Goal: Task Accomplishment & Management: Manage account settings

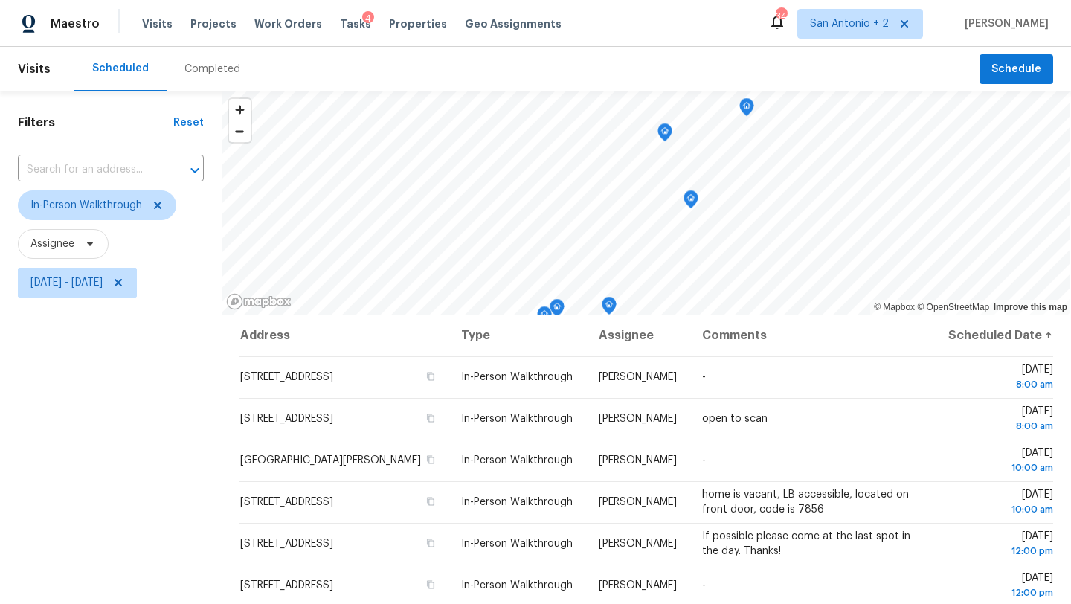
scroll to position [193, 0]
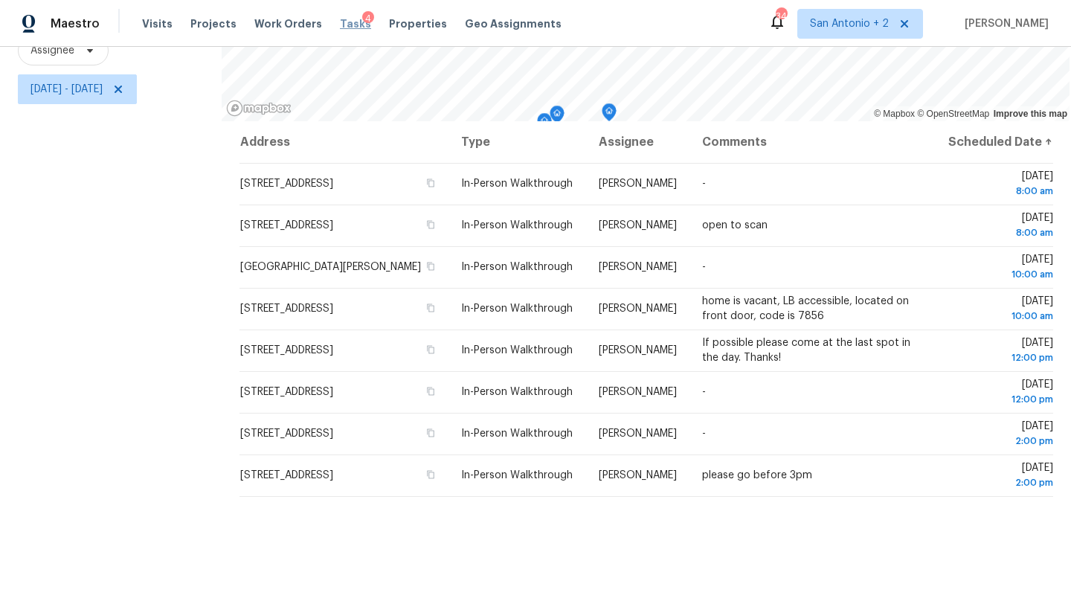
click at [340, 25] on span "Tasks" at bounding box center [355, 24] width 31 height 10
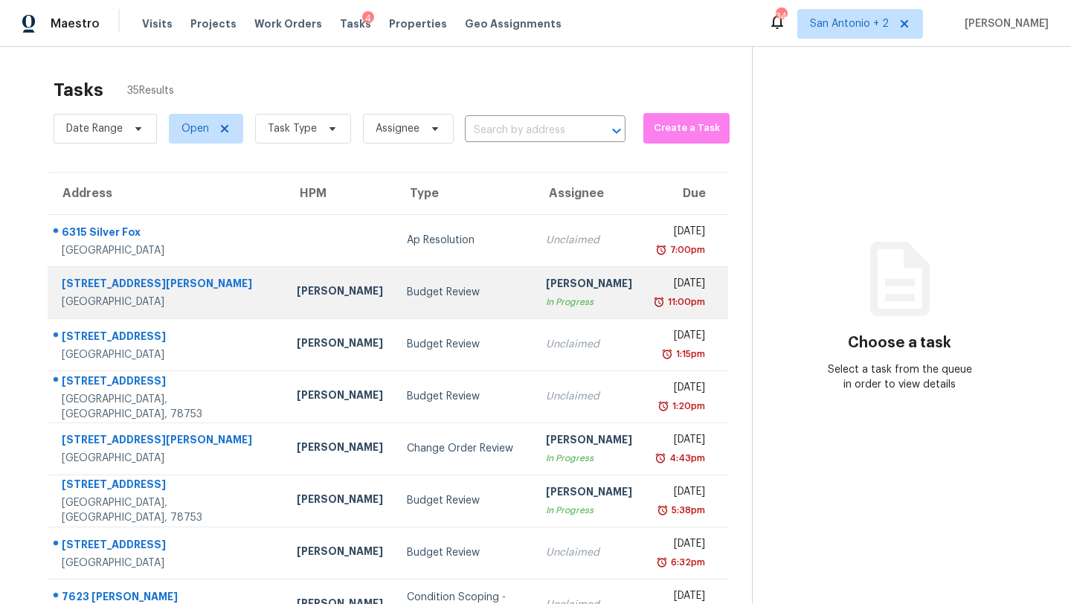
click at [407, 287] on div "Budget Review" at bounding box center [464, 292] width 115 height 15
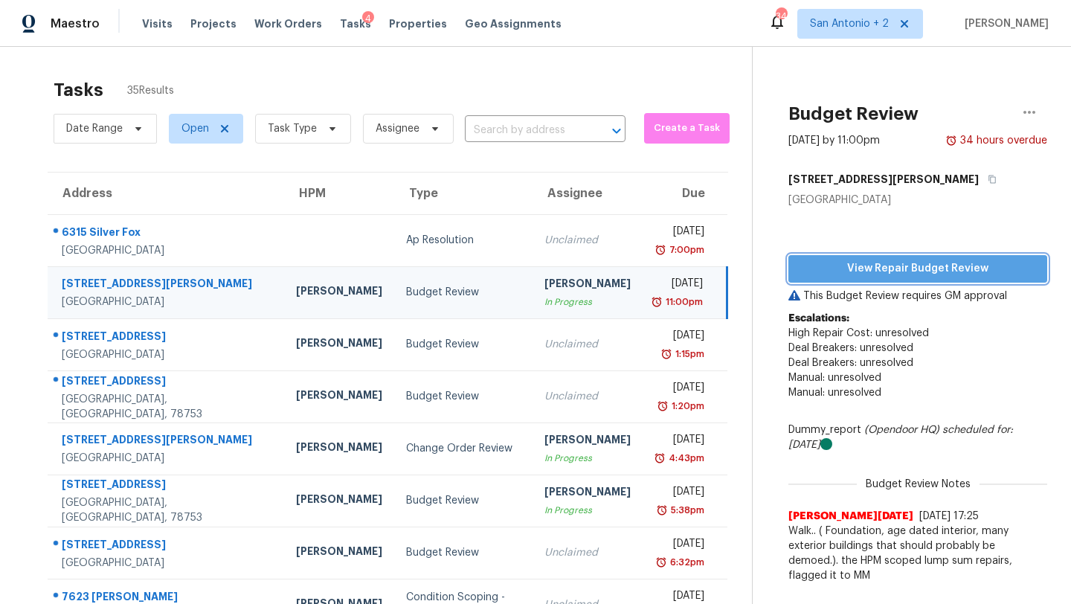
click at [926, 273] on span "View Repair Budget Review" at bounding box center [918, 269] width 235 height 19
click at [205, 25] on span "Projects" at bounding box center [213, 23] width 46 height 15
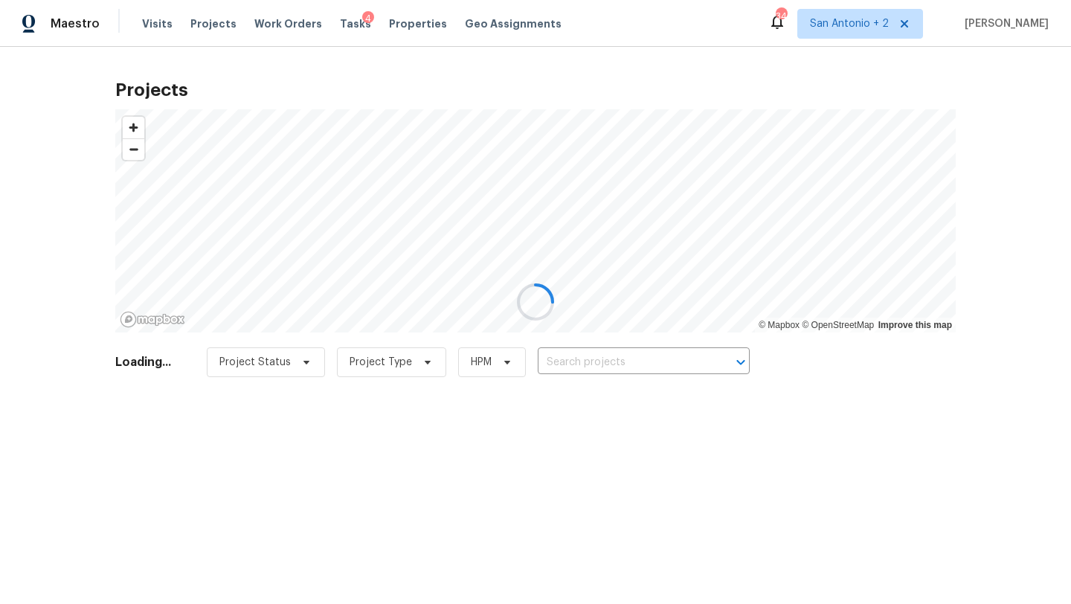
click at [571, 358] on div at bounding box center [535, 302] width 1071 height 604
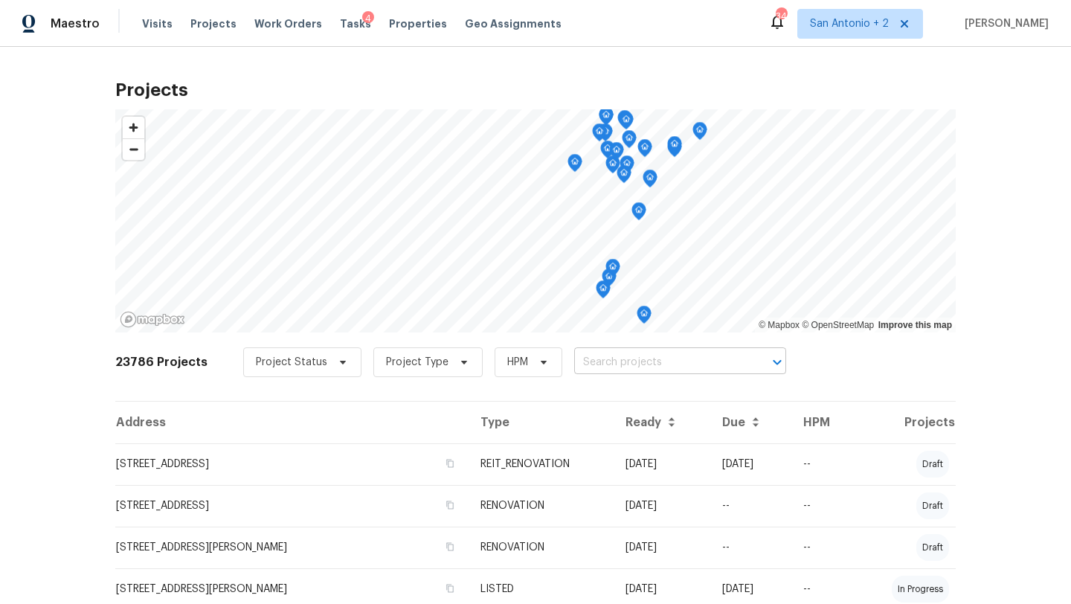
click at [576, 360] on input "text" at bounding box center [659, 362] width 170 height 23
type input "100 bl"
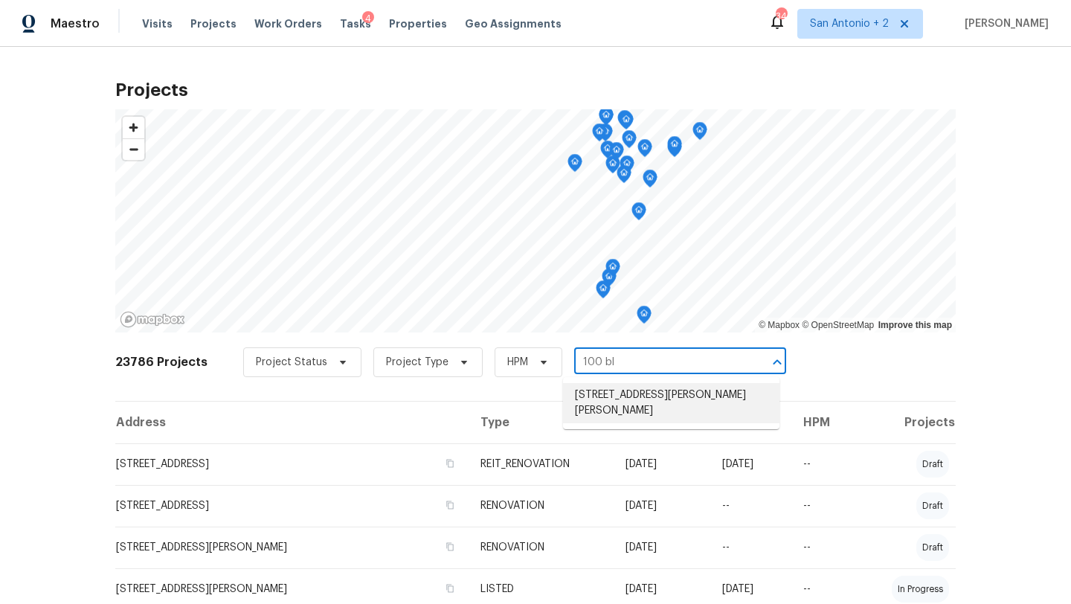
click at [620, 403] on li "[STREET_ADDRESS][PERSON_NAME][PERSON_NAME]" at bounding box center [671, 403] width 217 height 40
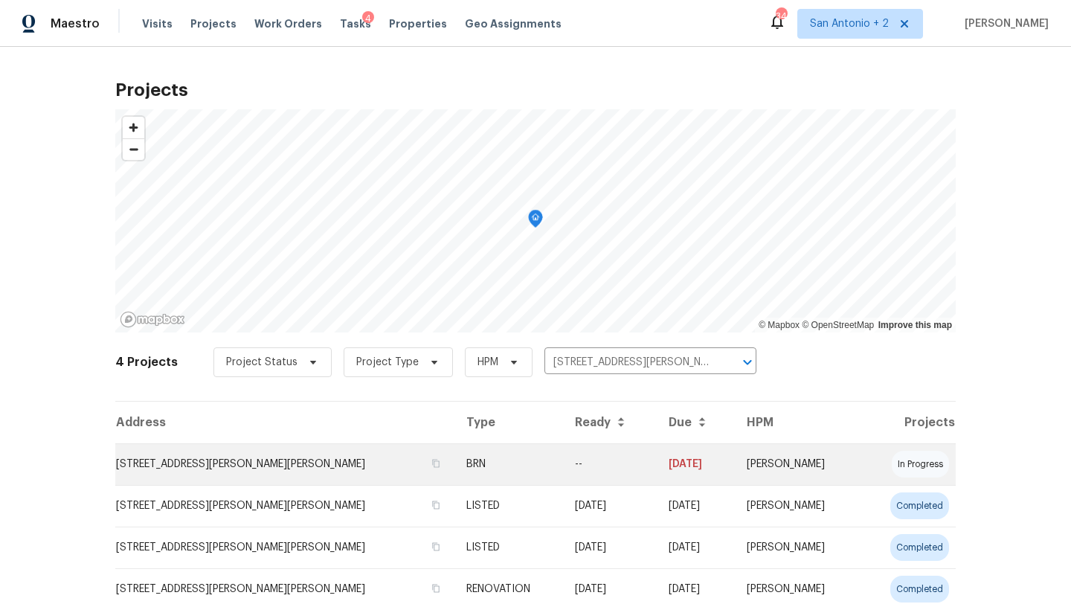
click at [173, 467] on td "[STREET_ADDRESS][PERSON_NAME][PERSON_NAME]" at bounding box center [284, 464] width 339 height 42
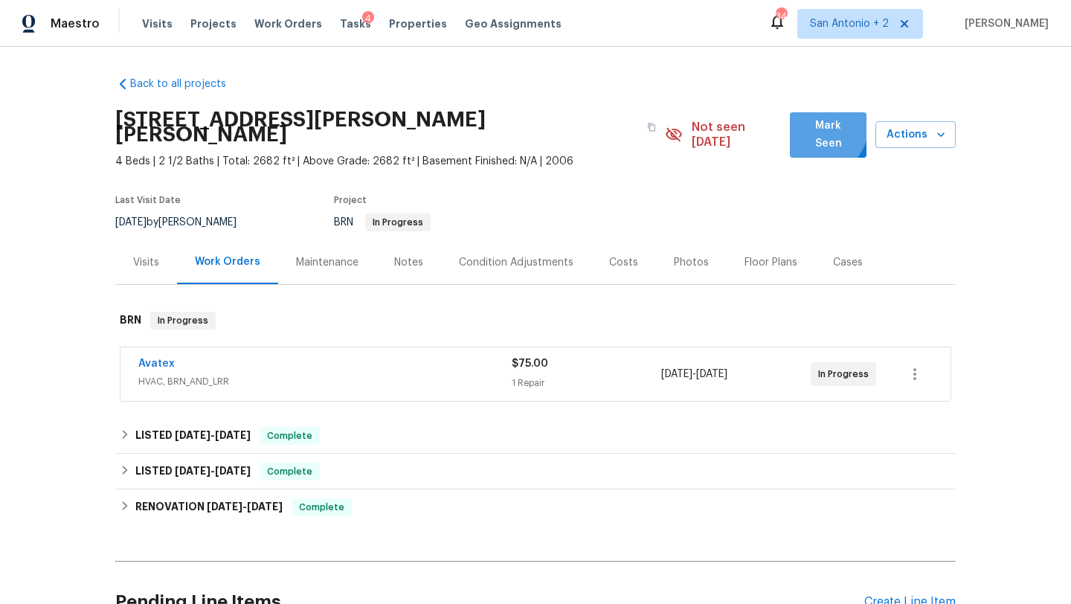
click at [815, 125] on span "Mark Seen" at bounding box center [828, 135] width 53 height 36
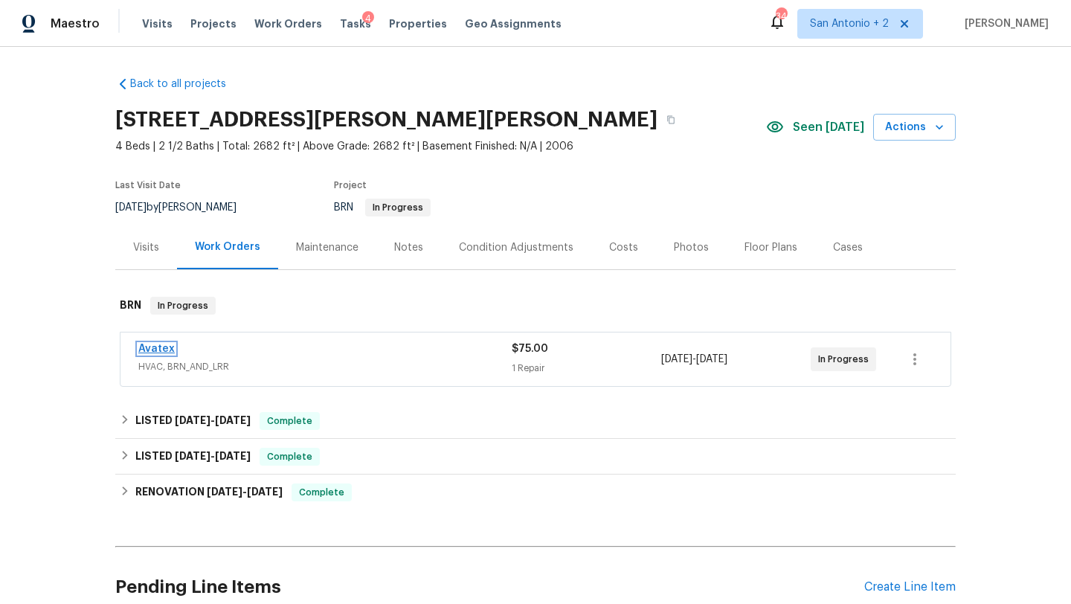
click at [150, 347] on link "Avatex" at bounding box center [156, 349] width 36 height 10
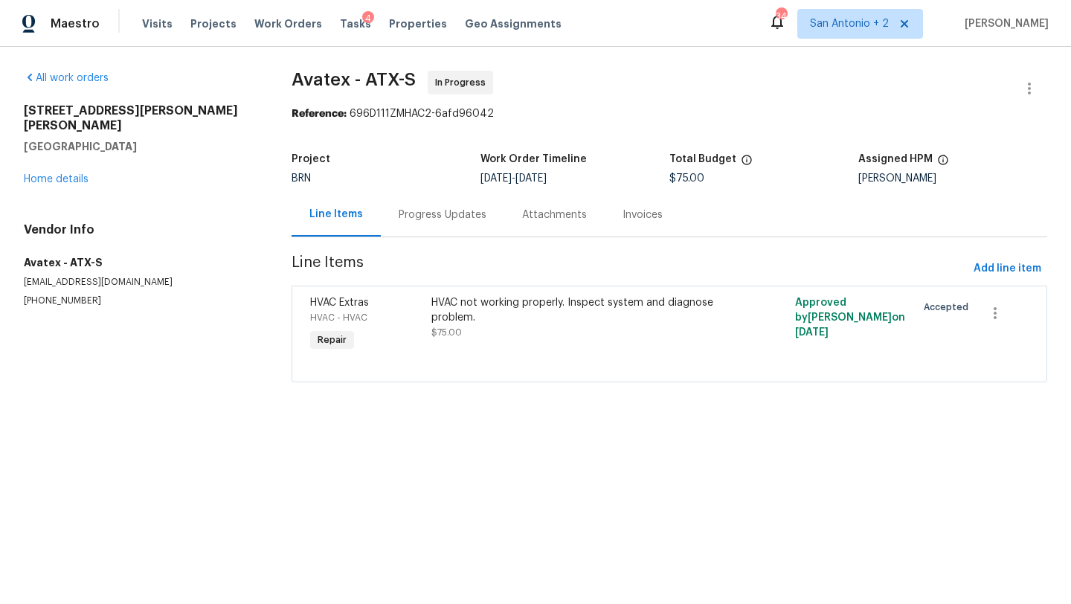
click at [434, 214] on div "Progress Updates" at bounding box center [443, 215] width 88 height 15
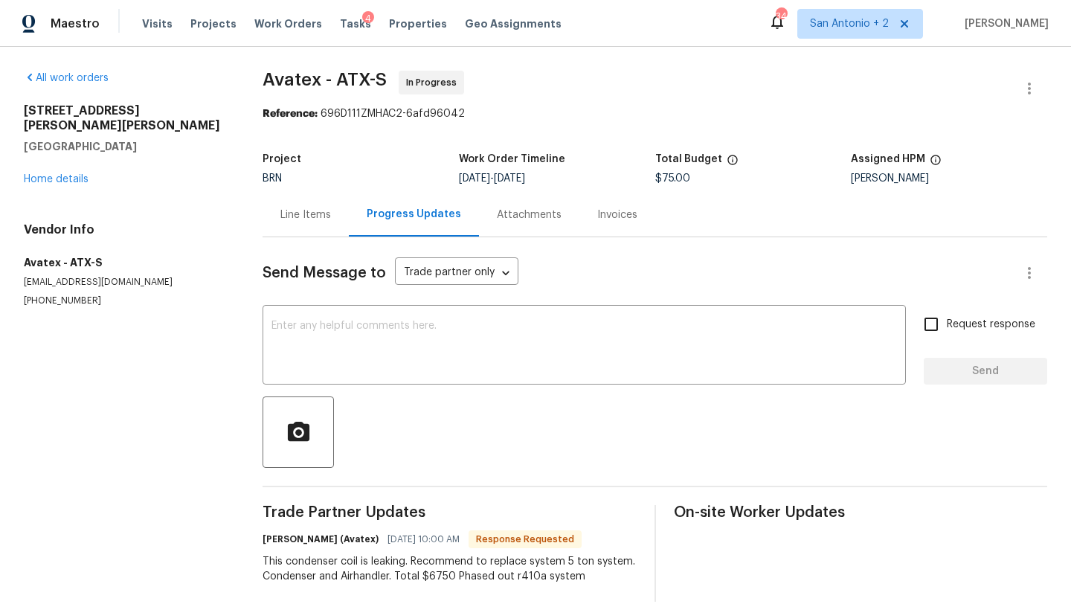
scroll to position [22, 0]
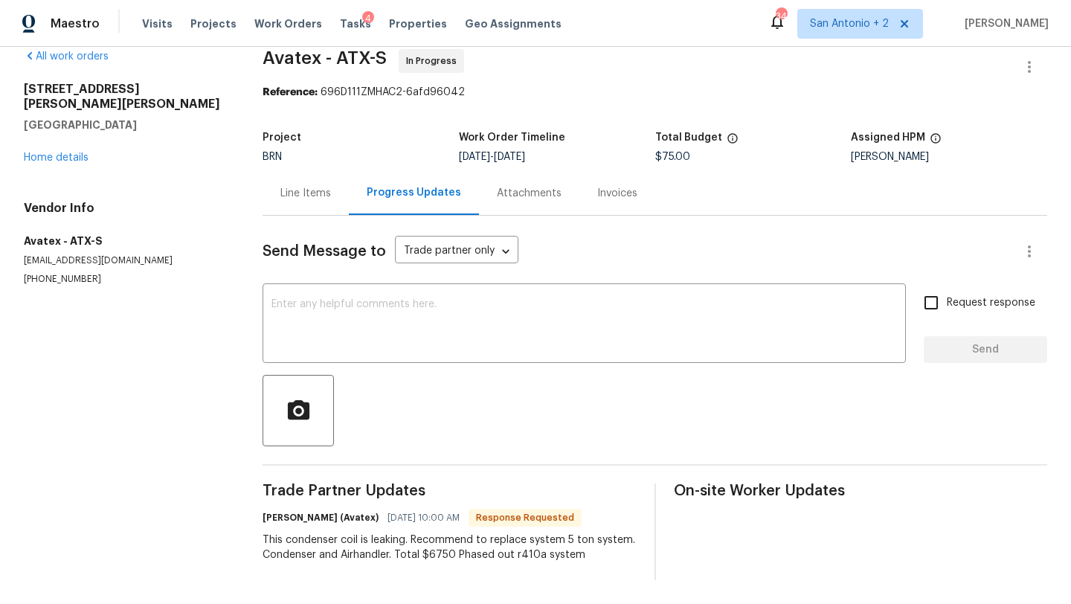
click at [321, 197] on div "Line Items" at bounding box center [305, 193] width 51 height 15
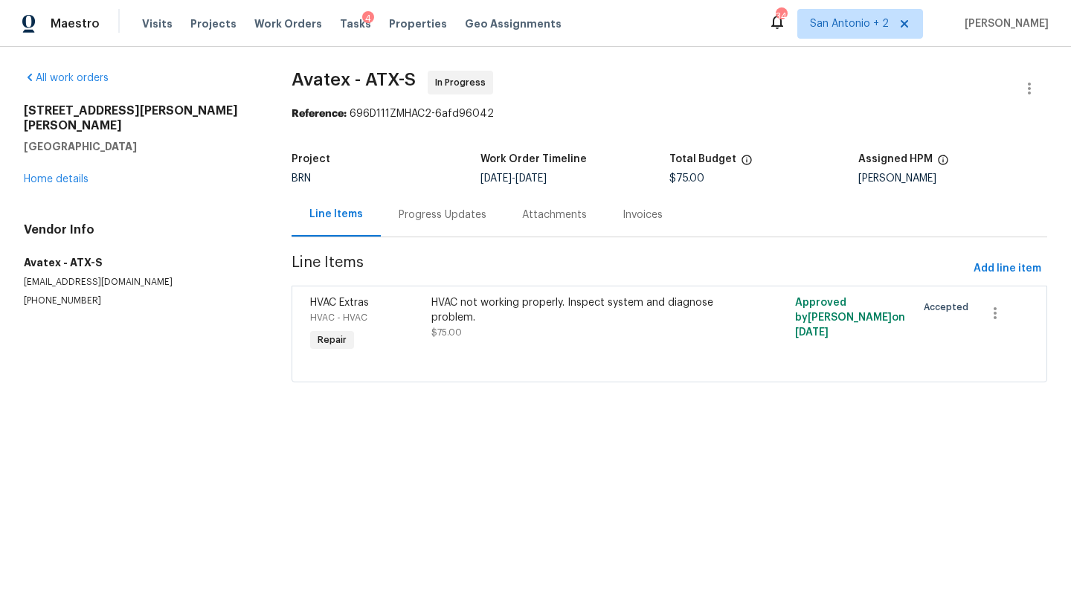
click at [460, 316] on div "HVAC not working properly. Inspect system and diagnose problem." at bounding box center [579, 310] width 294 height 30
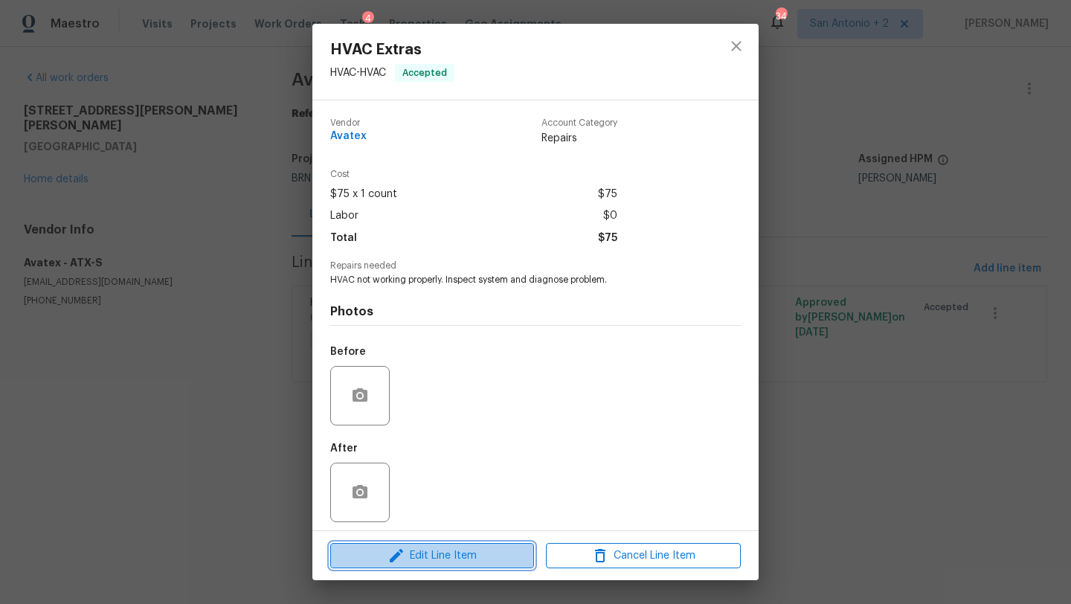
click at [496, 557] on span "Edit Line Item" at bounding box center [432, 556] width 195 height 19
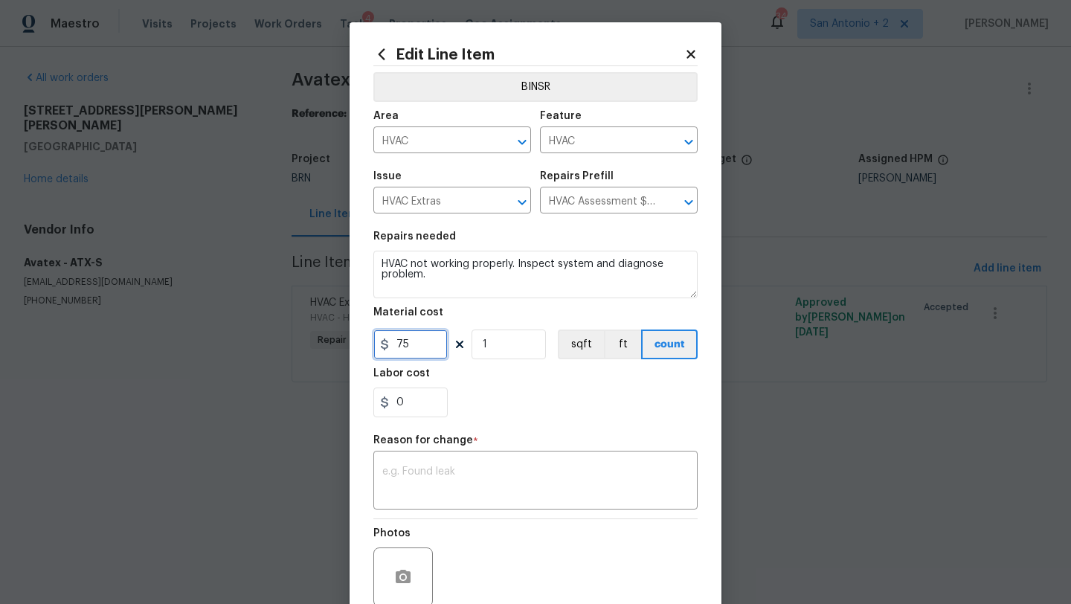
drag, startPoint x: 426, startPoint y: 350, endPoint x: 341, endPoint y: 347, distance: 84.9
click at [341, 347] on div "Edit Line Item BINSR Area HVAC ​ Feature HVAC ​ Issue HVAC Extras ​ Repairs Pre…" at bounding box center [535, 302] width 1071 height 604
type input "6750"
click at [426, 498] on textarea at bounding box center [535, 481] width 307 height 31
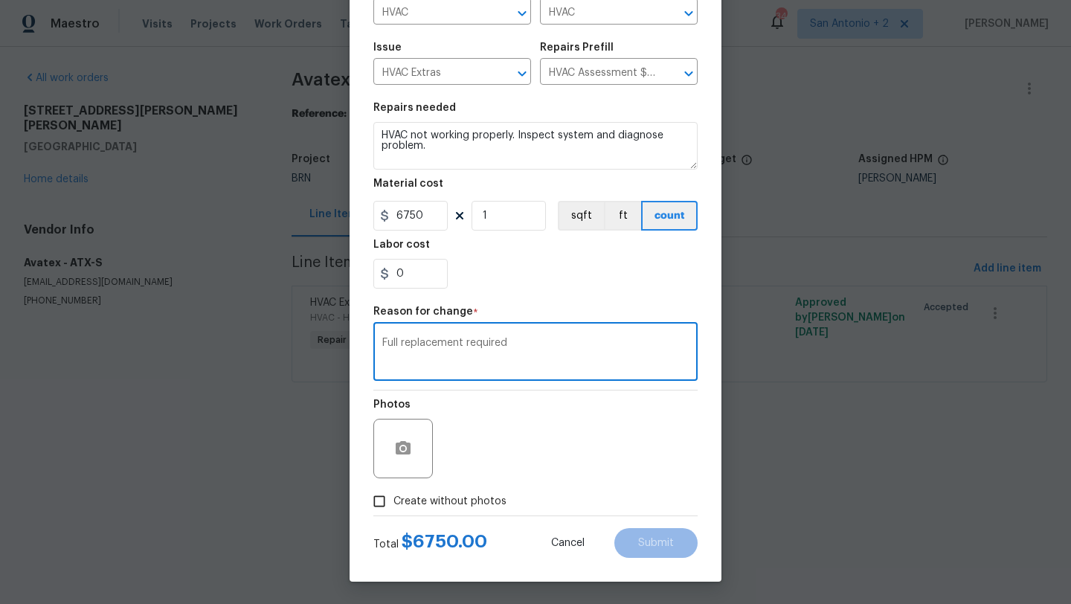
scroll to position [129, 0]
type textarea "Full replacement required"
click at [411, 507] on span "Create without photos" at bounding box center [450, 502] width 113 height 16
click at [394, 507] on input "Create without photos" at bounding box center [379, 501] width 28 height 28
checkbox input "true"
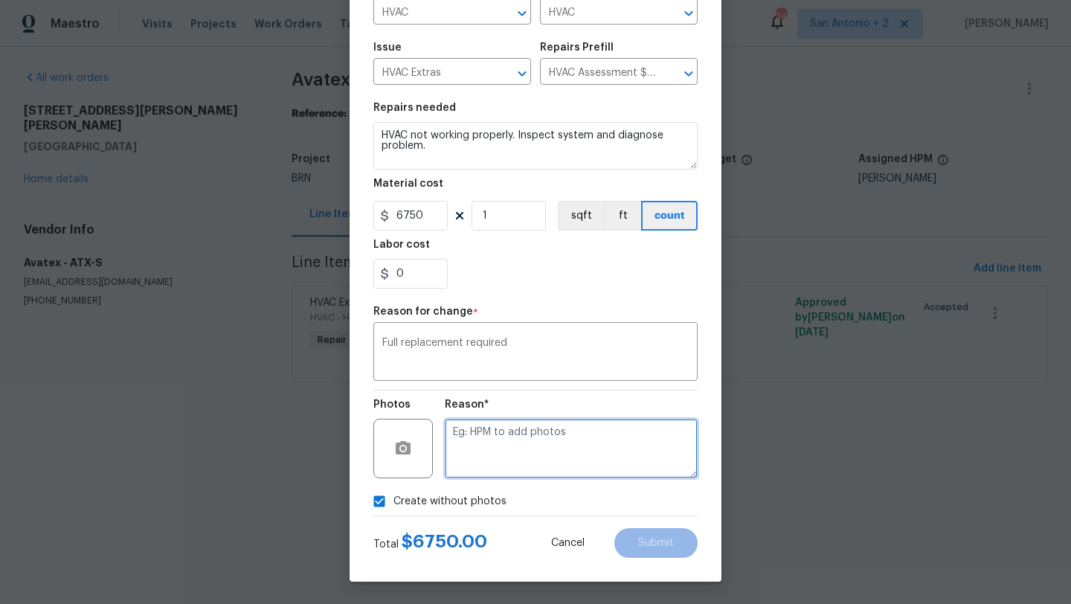
click at [511, 441] on textarea at bounding box center [571, 449] width 253 height 60
type textarea "will add"
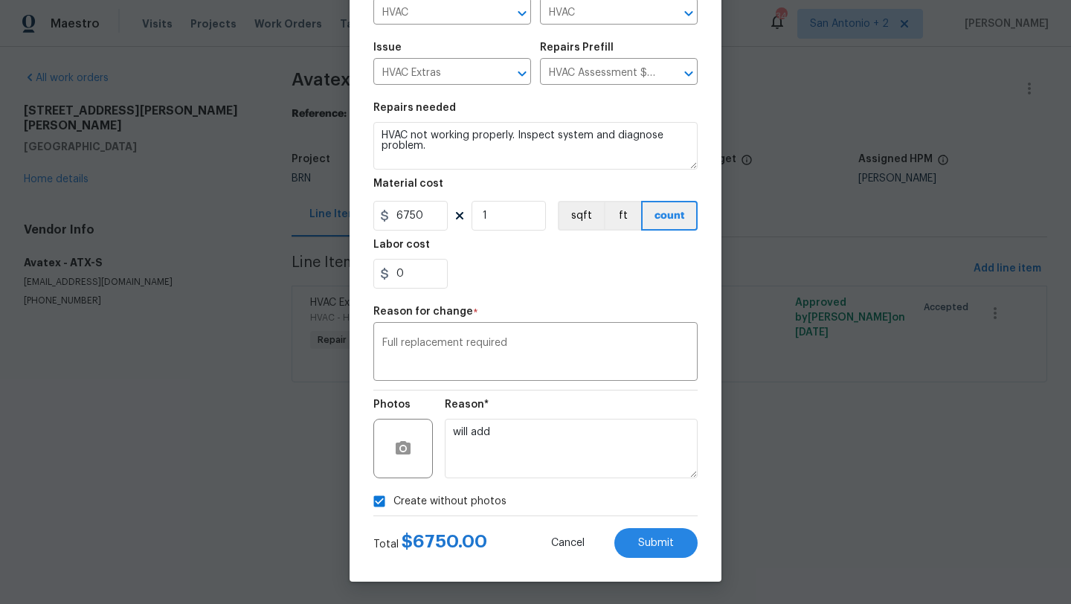
click at [666, 561] on div "Edit Line Item BINSR Area HVAC ​ Feature HVAC ​ Issue HVAC Extras ​ Repairs Pre…" at bounding box center [536, 238] width 372 height 688
click at [665, 548] on button "Submit" at bounding box center [656, 543] width 83 height 30
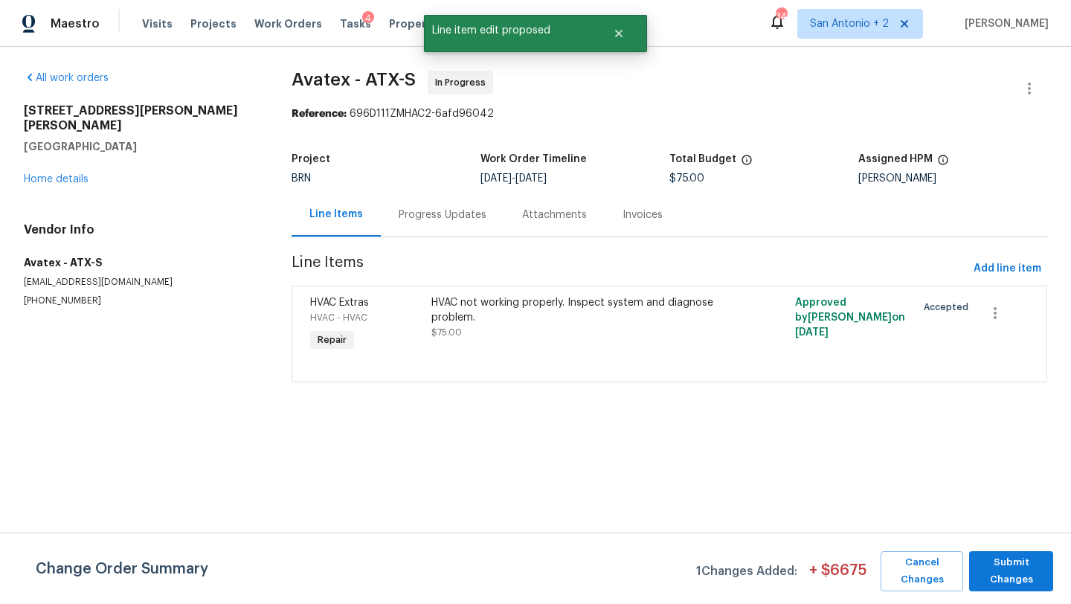
scroll to position [0, 0]
click at [1040, 586] on span "Submit Changes" at bounding box center [1011, 571] width 69 height 34
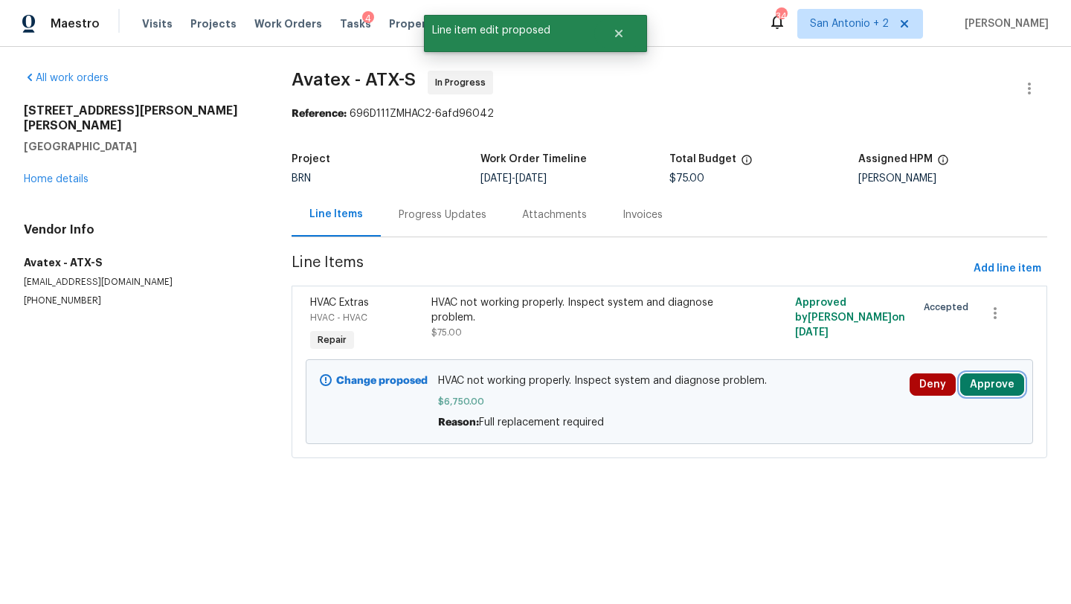
click at [987, 394] on button "Approve" at bounding box center [993, 384] width 64 height 22
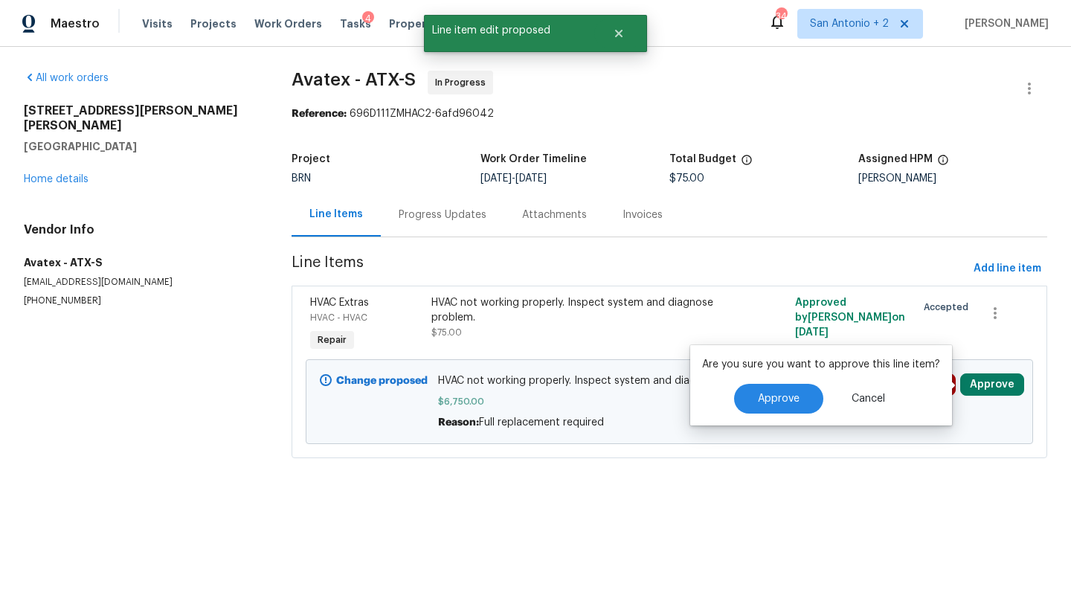
click at [804, 414] on div "Are you sure you want to approve this line item? Approve Cancel" at bounding box center [821, 385] width 262 height 80
click at [803, 407] on button "Approve" at bounding box center [778, 399] width 89 height 30
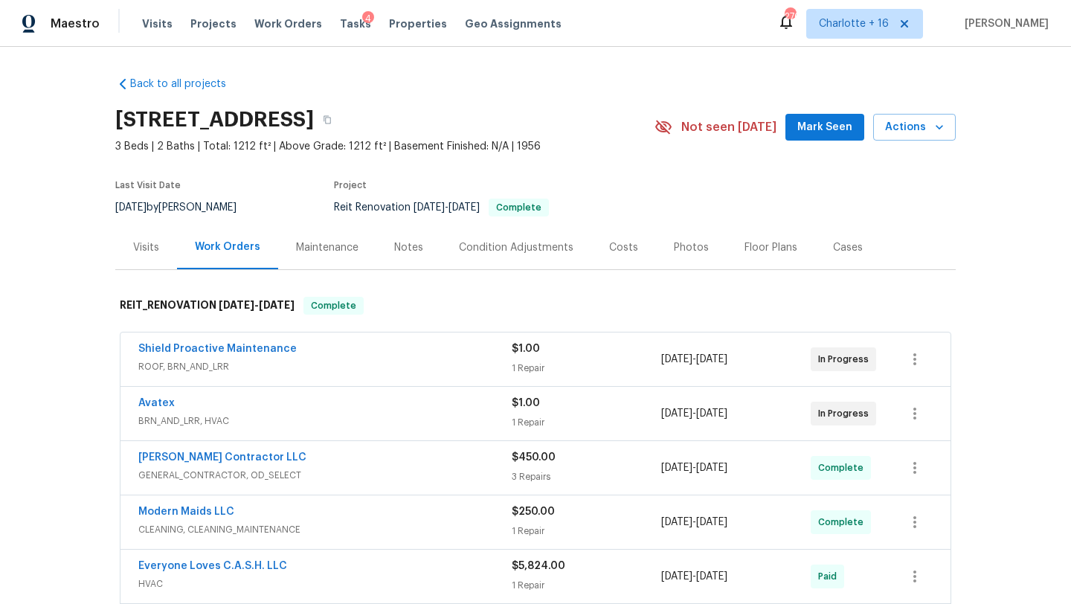
click at [824, 144] on div "[STREET_ADDRESS] 3 Beds | 2 Baths | Total: 1212 ft² | Above Grade: 1212 ft² | B…" at bounding box center [535, 127] width 841 height 54
click at [824, 132] on span "Mark Seen" at bounding box center [825, 127] width 55 height 19
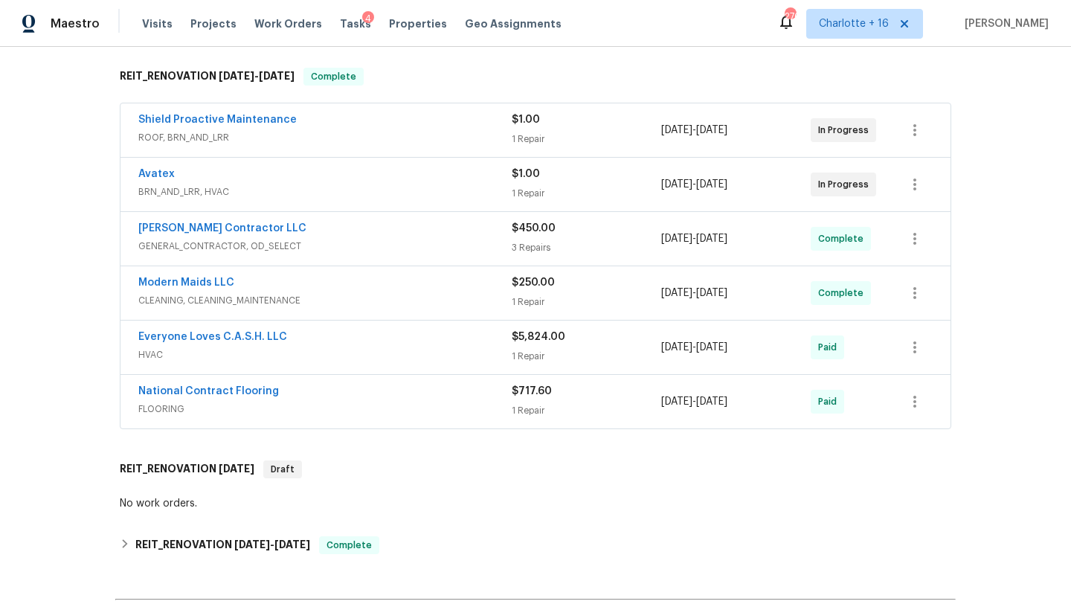
scroll to position [233, 0]
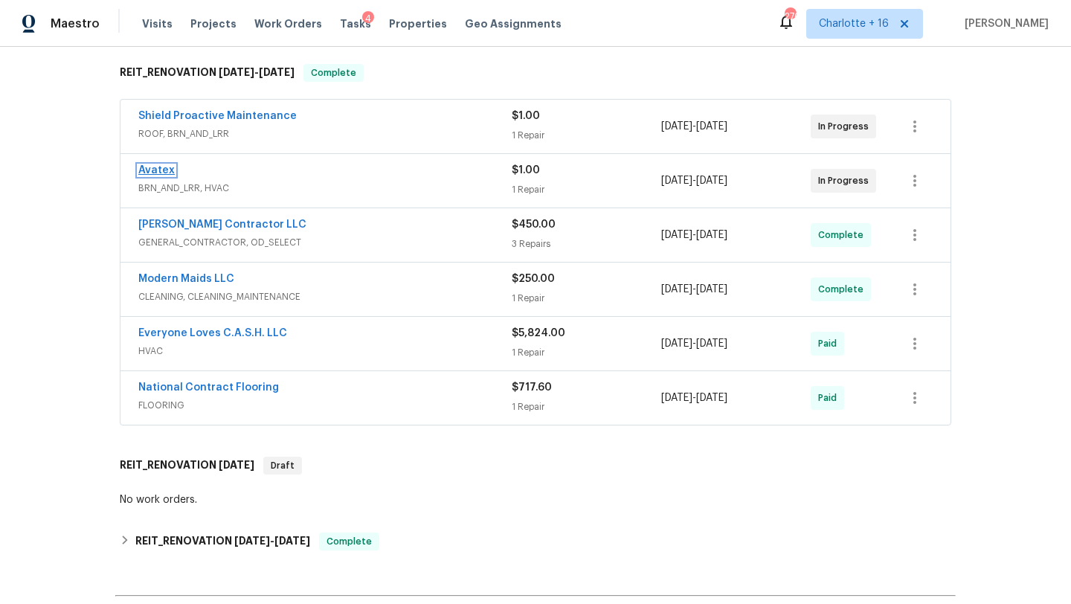
click at [158, 171] on link "Avatex" at bounding box center [156, 170] width 36 height 10
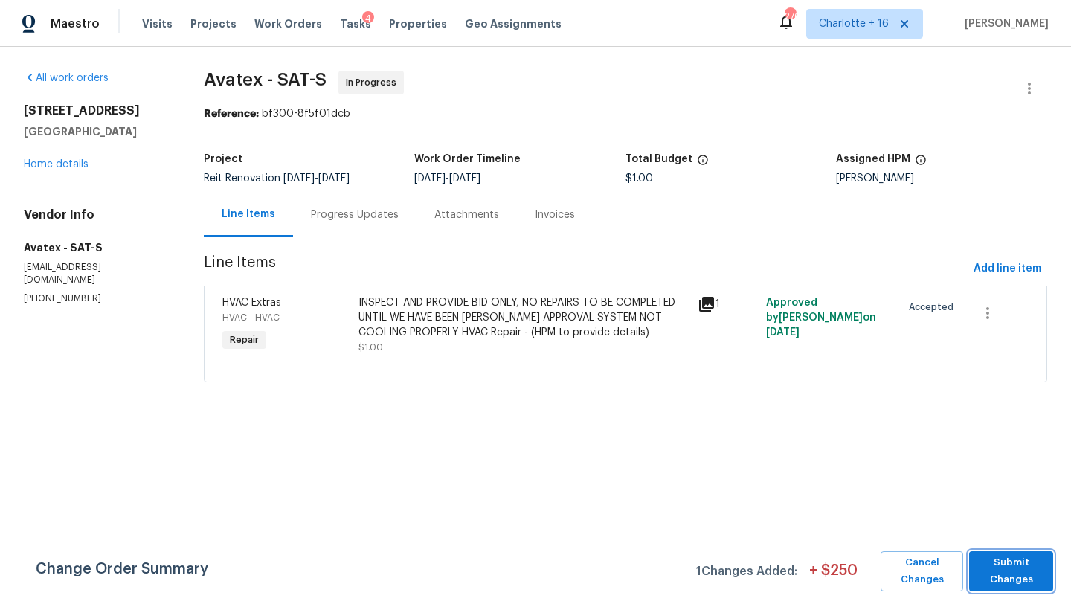
click at [1018, 586] on span "Submit Changes" at bounding box center [1011, 571] width 69 height 34
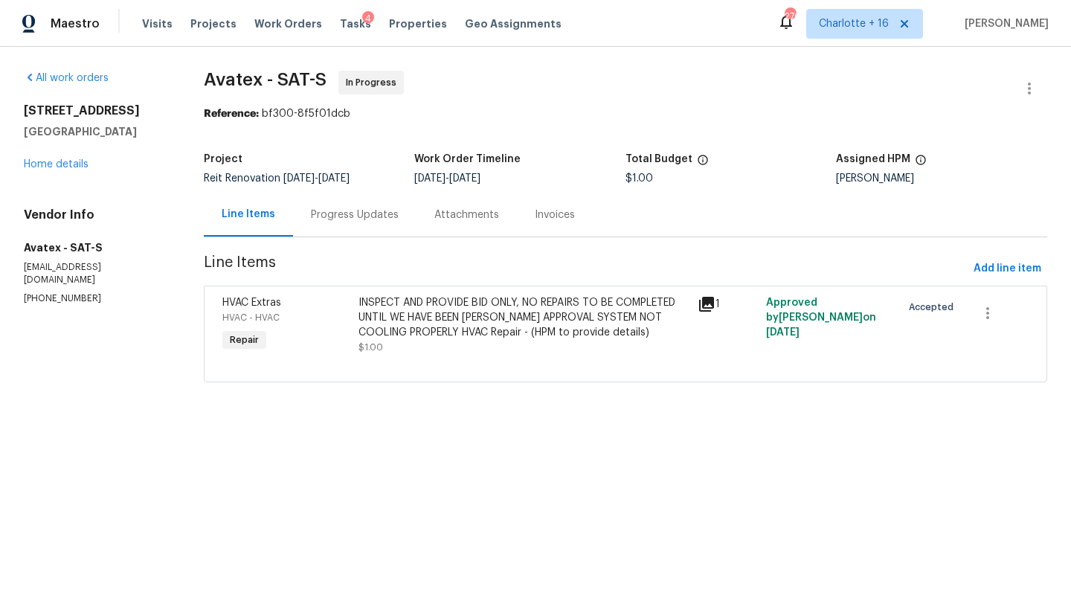
click at [708, 302] on icon at bounding box center [706, 304] width 15 height 15
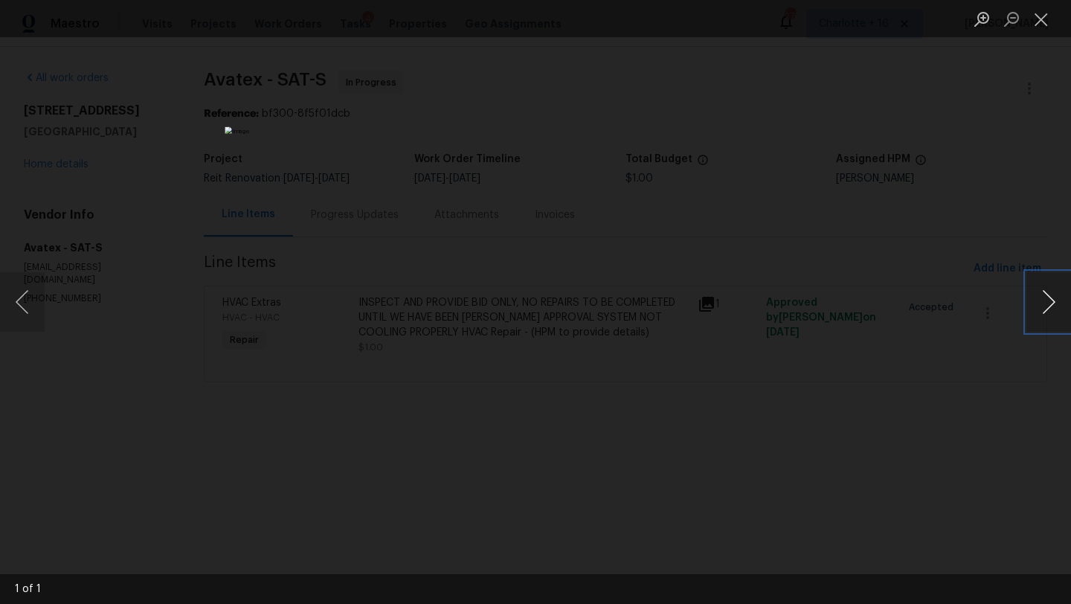
click at [1048, 299] on button "Next image" at bounding box center [1049, 302] width 45 height 60
click at [1043, 20] on button "Close lightbox" at bounding box center [1042, 19] width 30 height 26
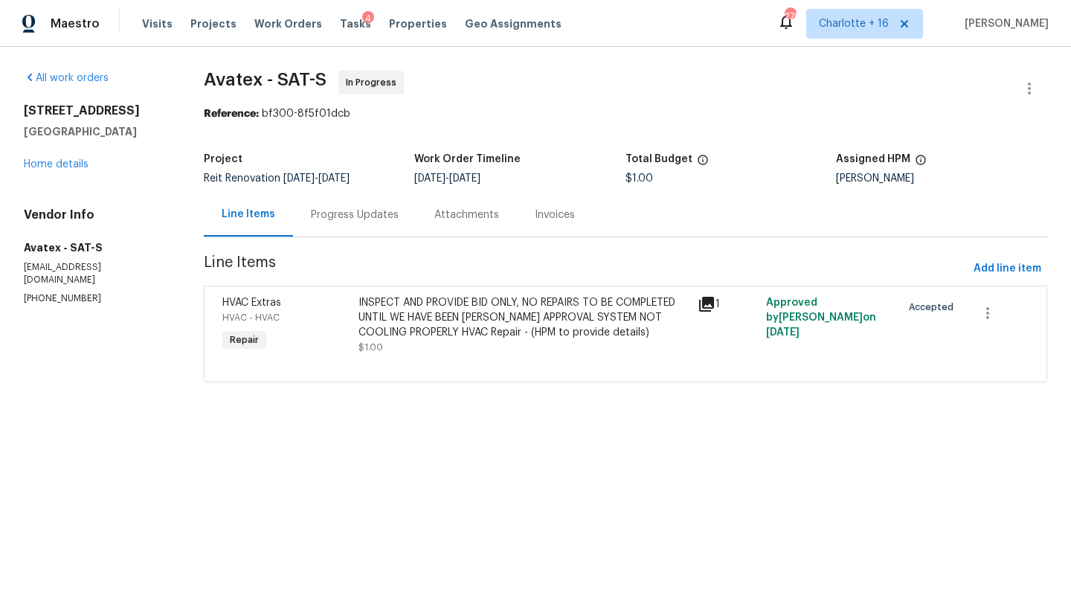
click at [246, 213] on div "Line Items" at bounding box center [249, 214] width 54 height 15
click at [363, 209] on div "Progress Updates" at bounding box center [355, 215] width 88 height 15
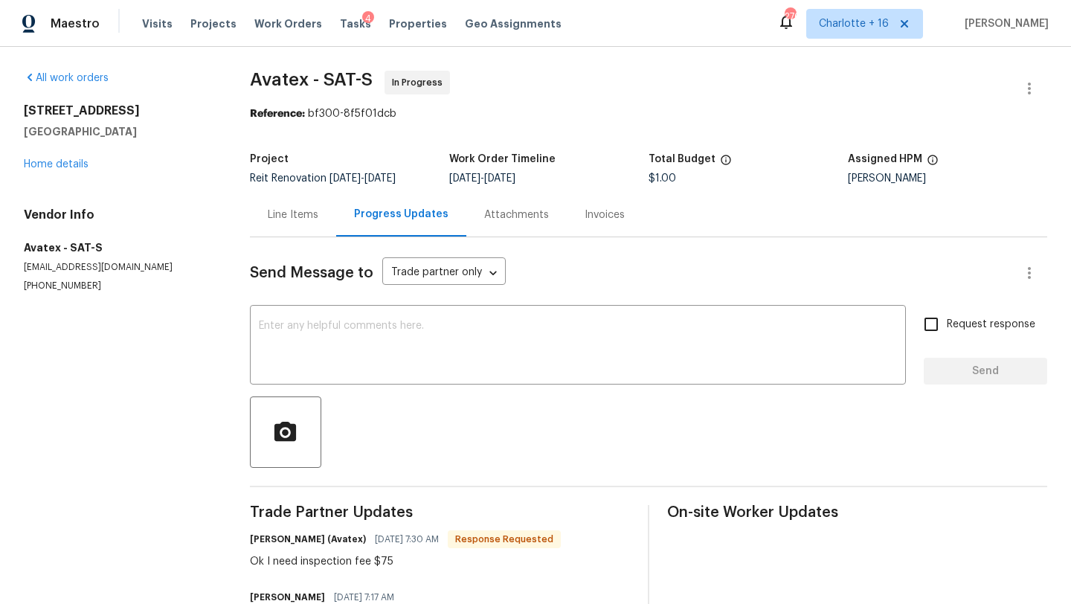
click at [301, 215] on div "Line Items" at bounding box center [293, 215] width 51 height 15
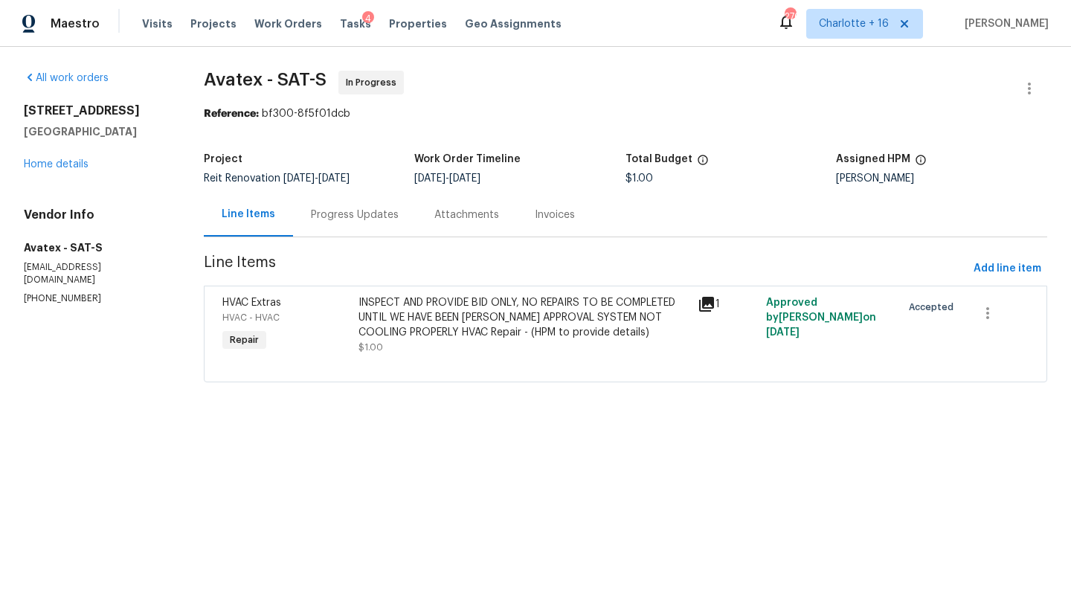
click at [344, 211] on div "Progress Updates" at bounding box center [355, 215] width 88 height 15
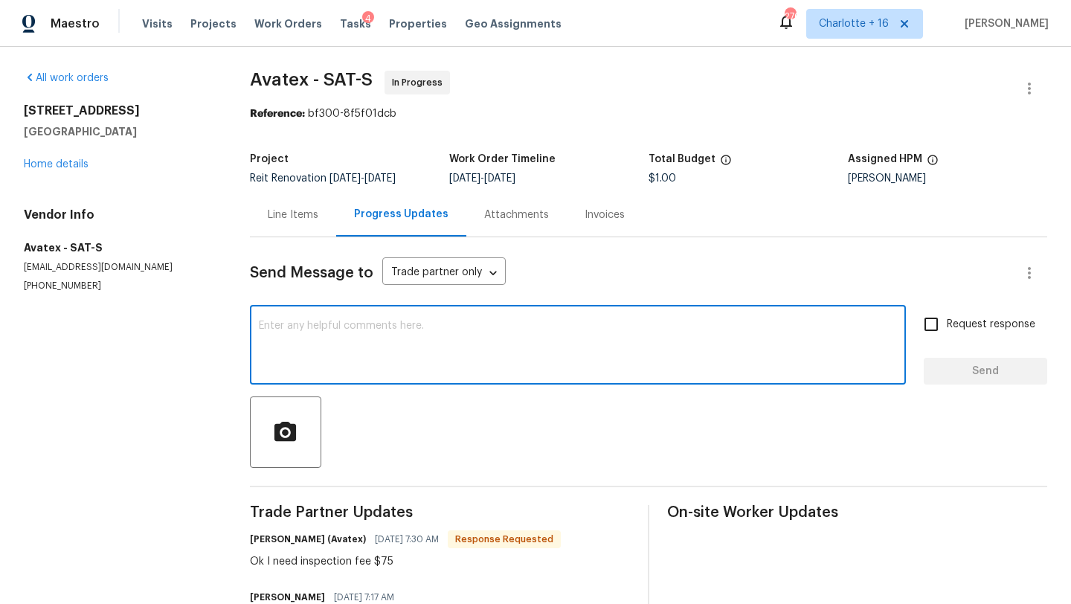
click at [365, 329] on textarea at bounding box center [578, 347] width 638 height 52
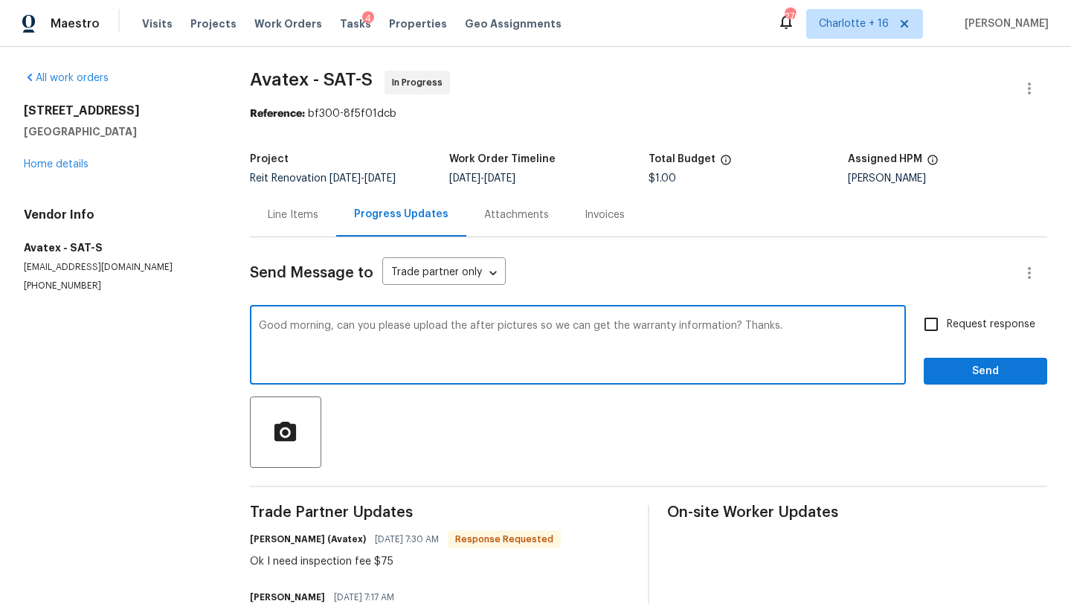
type textarea "Good morning, can you please upload the after pictures so we can get the warran…"
click at [963, 326] on span "Request response" at bounding box center [991, 325] width 89 height 16
click at [947, 326] on input "Request response" at bounding box center [931, 324] width 31 height 31
checkbox input "true"
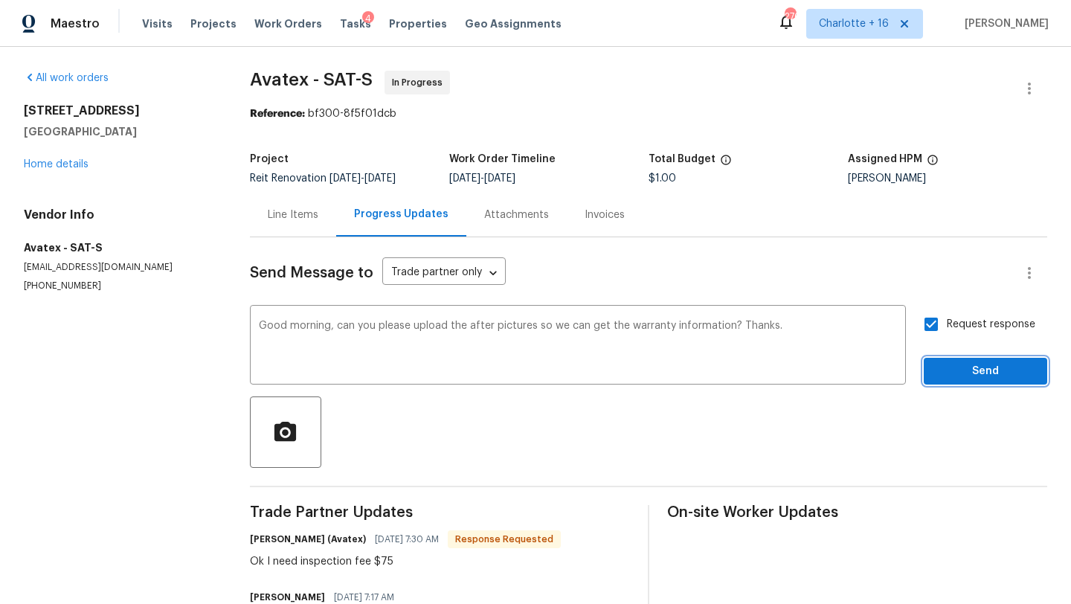
click at [958, 371] on span "Send" at bounding box center [986, 371] width 100 height 19
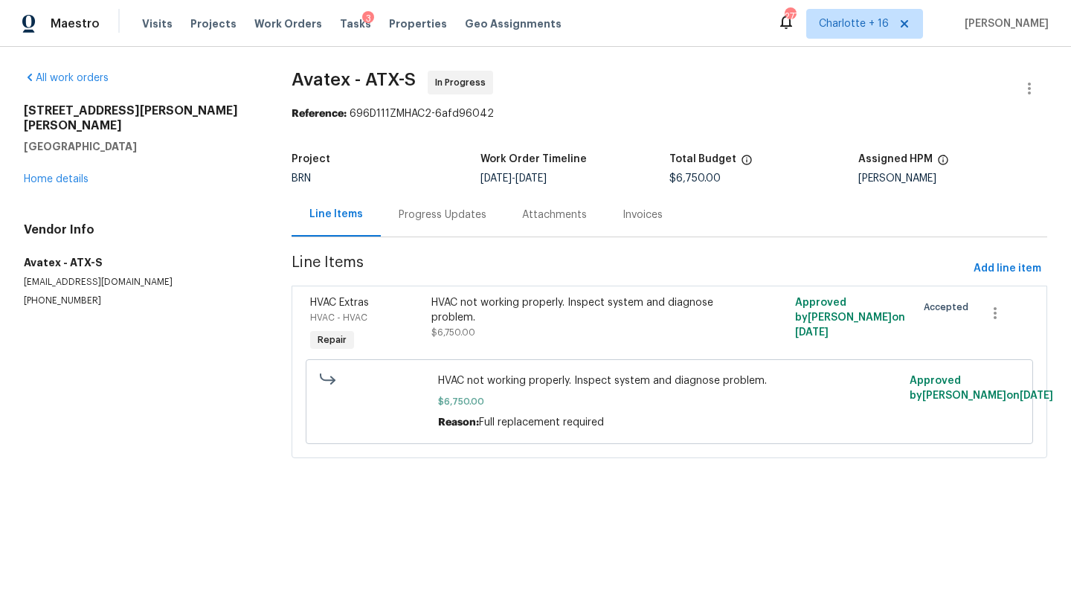
click at [60, 173] on div "All work orders 100 Blanco Woods Blvd Elgin, TX 78621 Home details Vendor Info …" at bounding box center [140, 189] width 232 height 237
click at [60, 174] on link "Home details" at bounding box center [56, 179] width 65 height 10
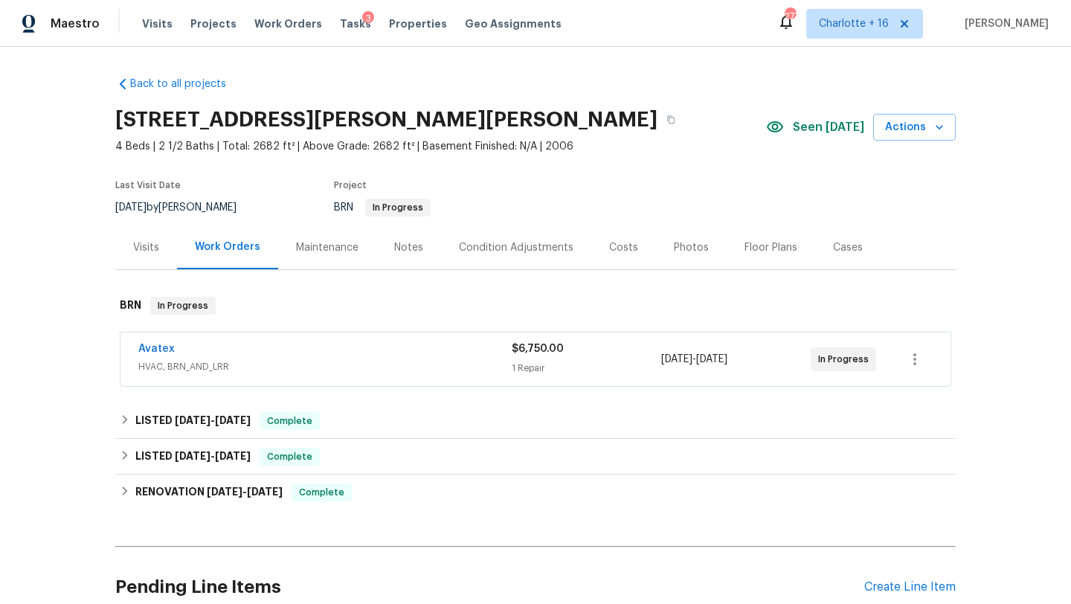
scroll to position [2, 0]
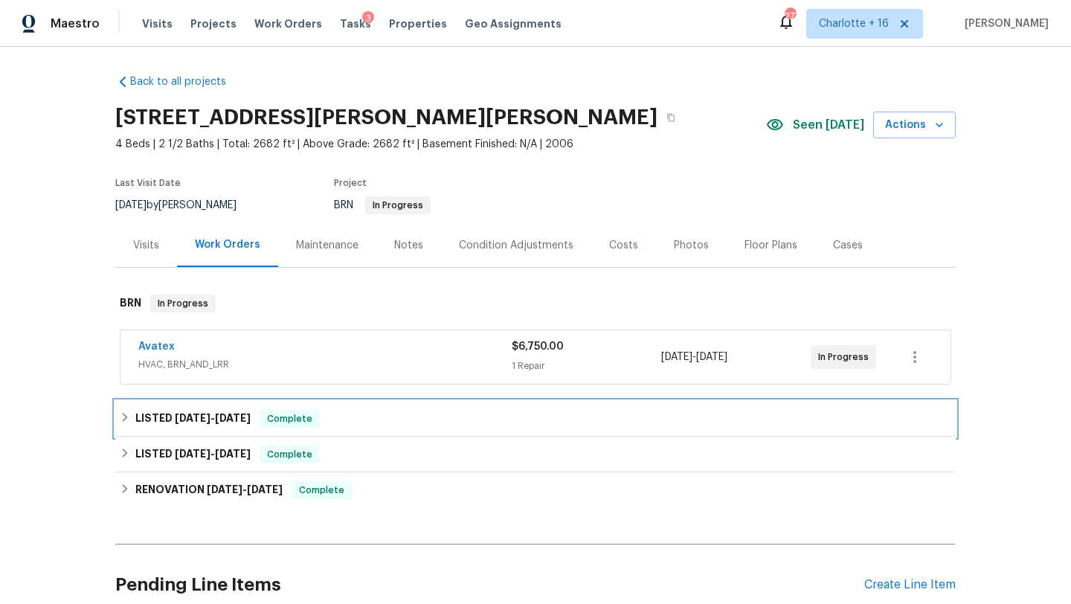
click at [397, 418] on div "LISTED 7/2/25 - 7/8/25 Complete" at bounding box center [536, 419] width 832 height 18
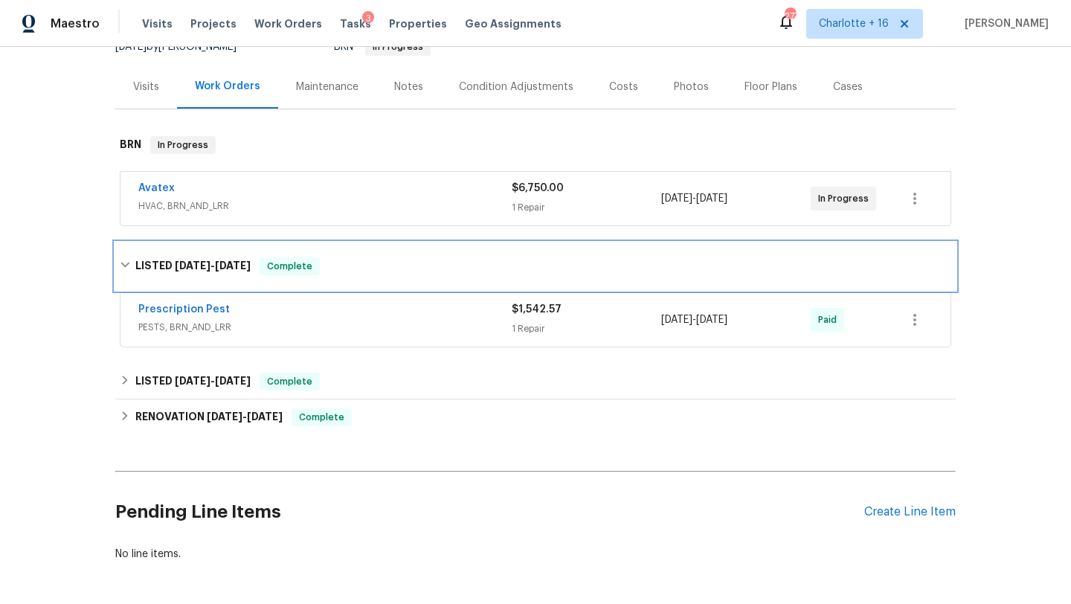
scroll to position [219, 0]
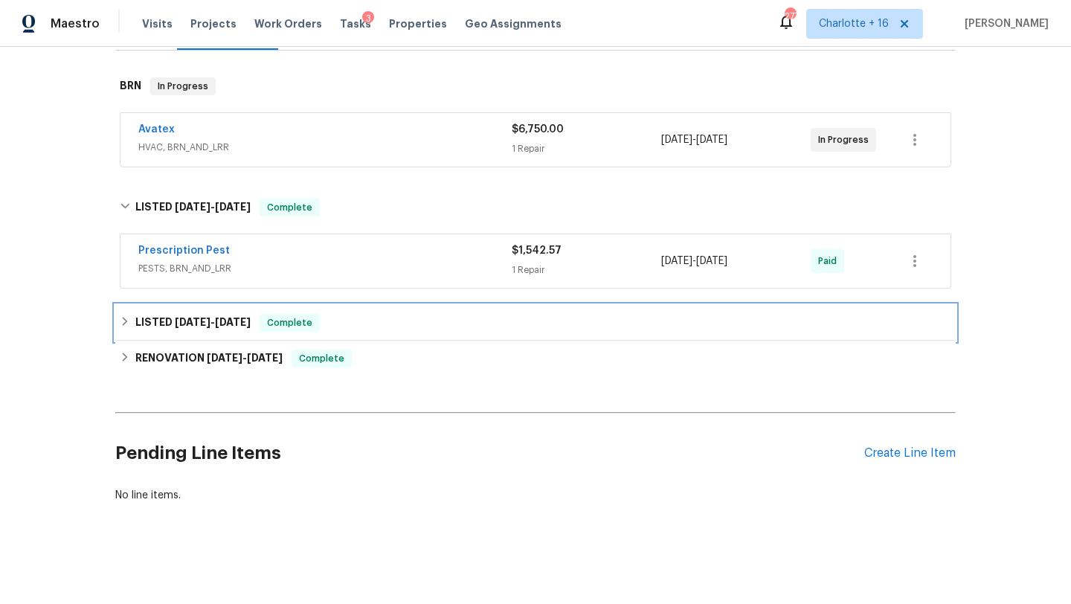
click at [443, 324] on div "LISTED 5/8/25 - 5/9/25 Complete" at bounding box center [536, 323] width 832 height 18
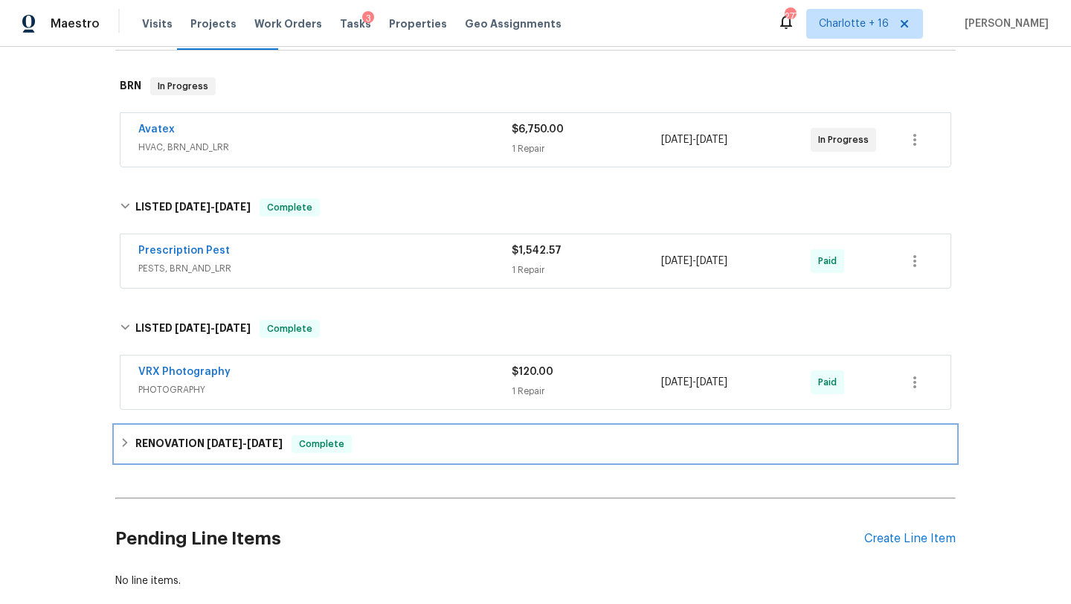
click at [447, 434] on div "RENOVATION 4/17/25 - 4/30/25 Complete" at bounding box center [535, 444] width 841 height 36
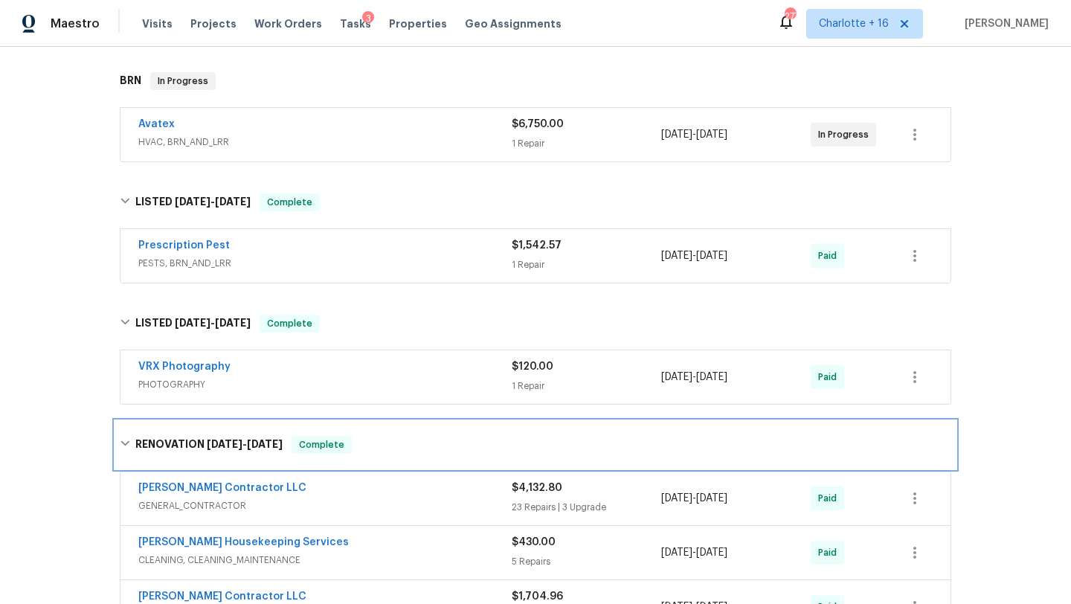
scroll to position [0, 0]
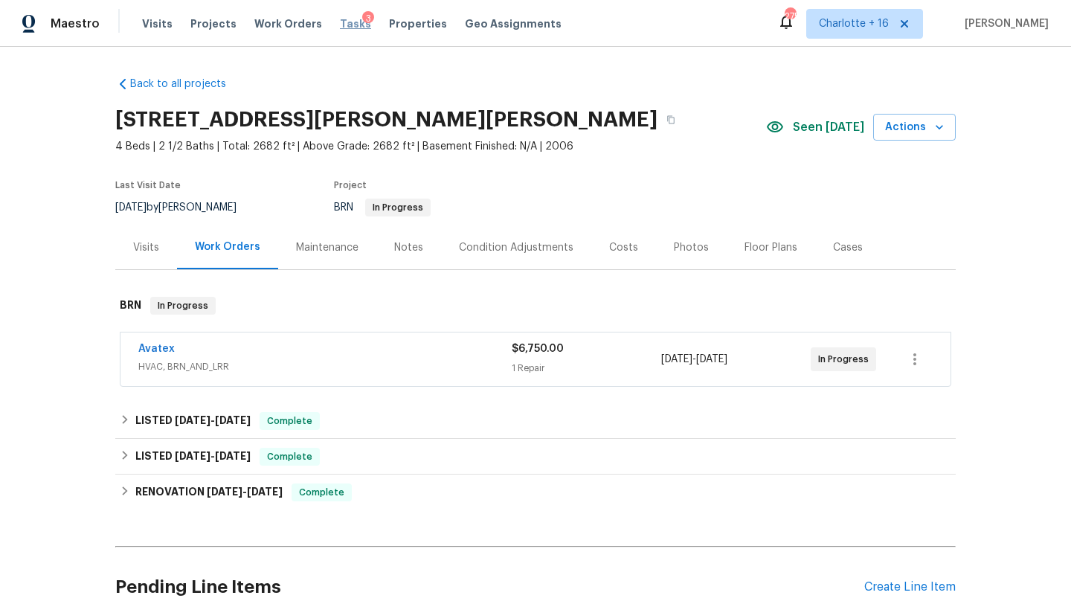
click at [340, 26] on span "Tasks" at bounding box center [355, 24] width 31 height 10
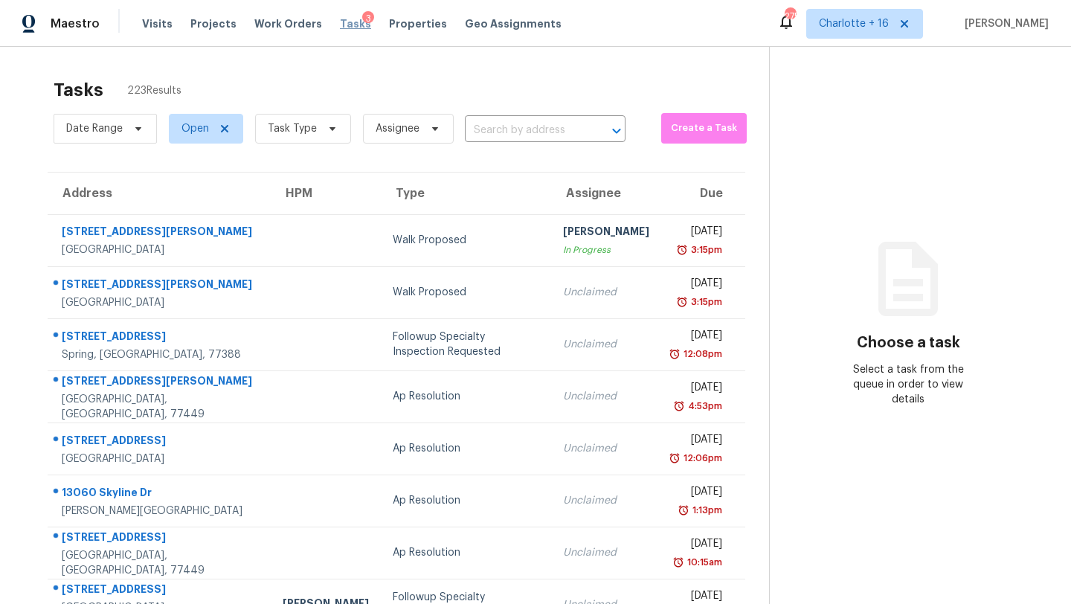
click at [340, 21] on span "Tasks" at bounding box center [355, 24] width 31 height 10
click at [866, 19] on span "Charlotte + 16" at bounding box center [854, 23] width 70 height 15
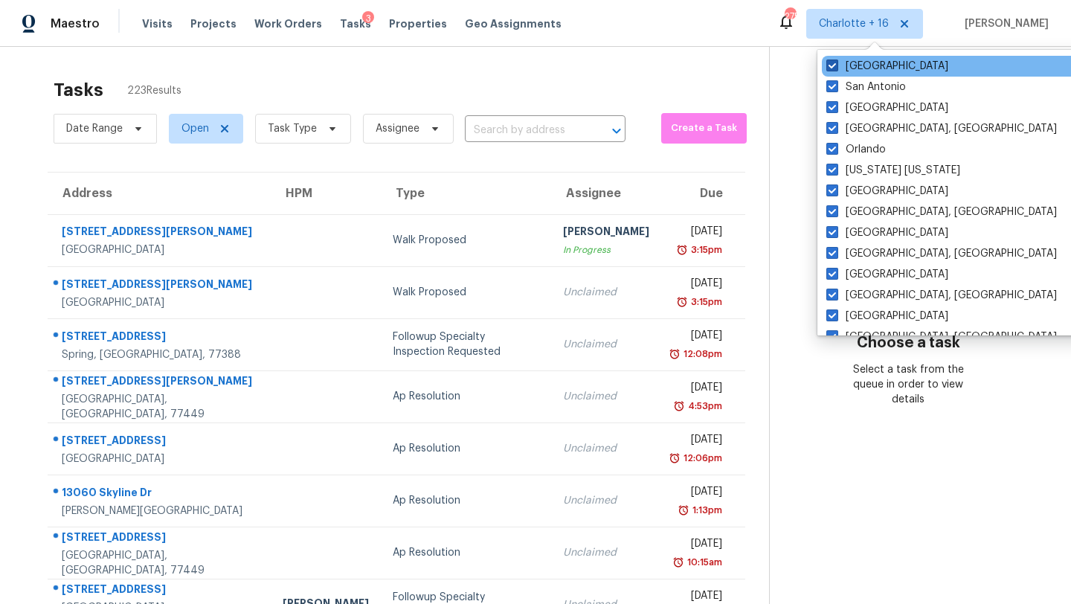
click at [870, 62] on label "Tucson" at bounding box center [888, 66] width 122 height 15
click at [836, 62] on input "Tucson" at bounding box center [832, 64] width 10 height 10
checkbox input "false"
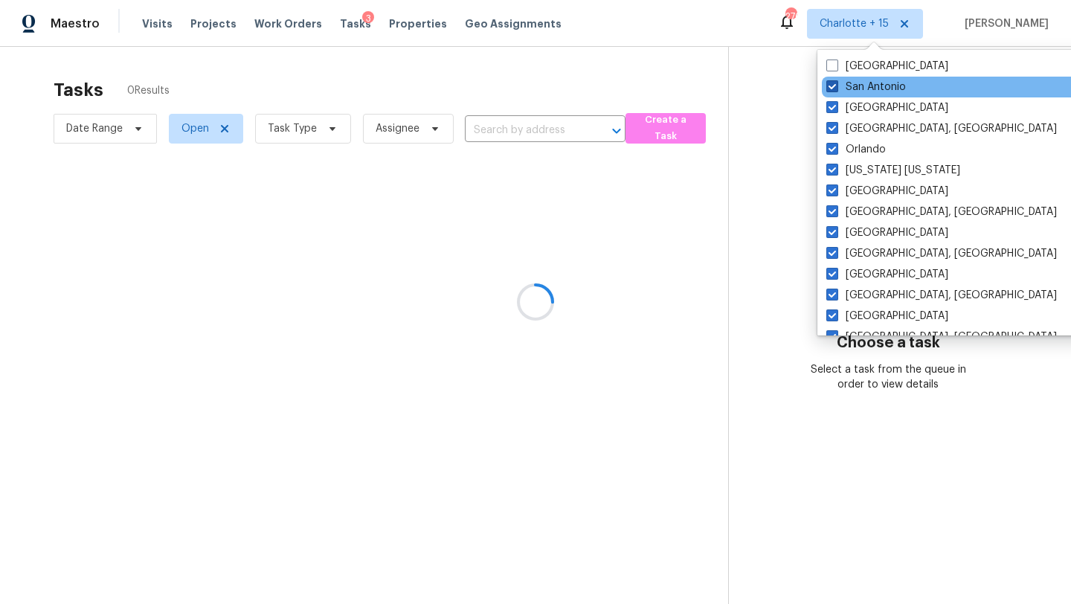
click at [865, 89] on label "San Antonio" at bounding box center [867, 87] width 80 height 15
click at [836, 89] on input "San Antonio" at bounding box center [832, 85] width 10 height 10
checkbox input "false"
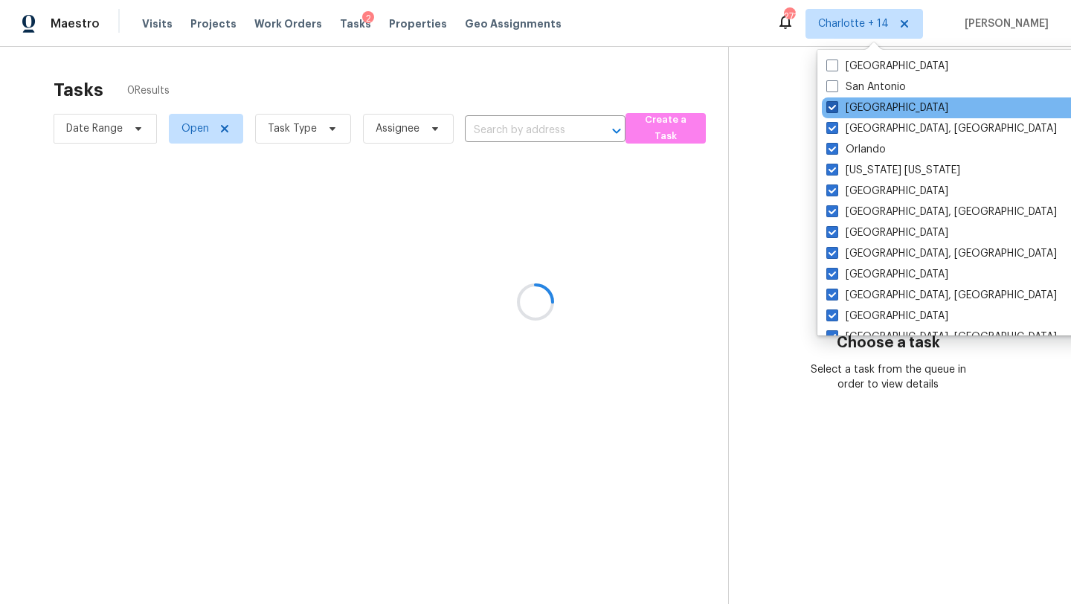
click at [867, 111] on label "Riverside" at bounding box center [888, 107] width 122 height 15
click at [836, 110] on input "Riverside" at bounding box center [832, 105] width 10 height 10
checkbox input "false"
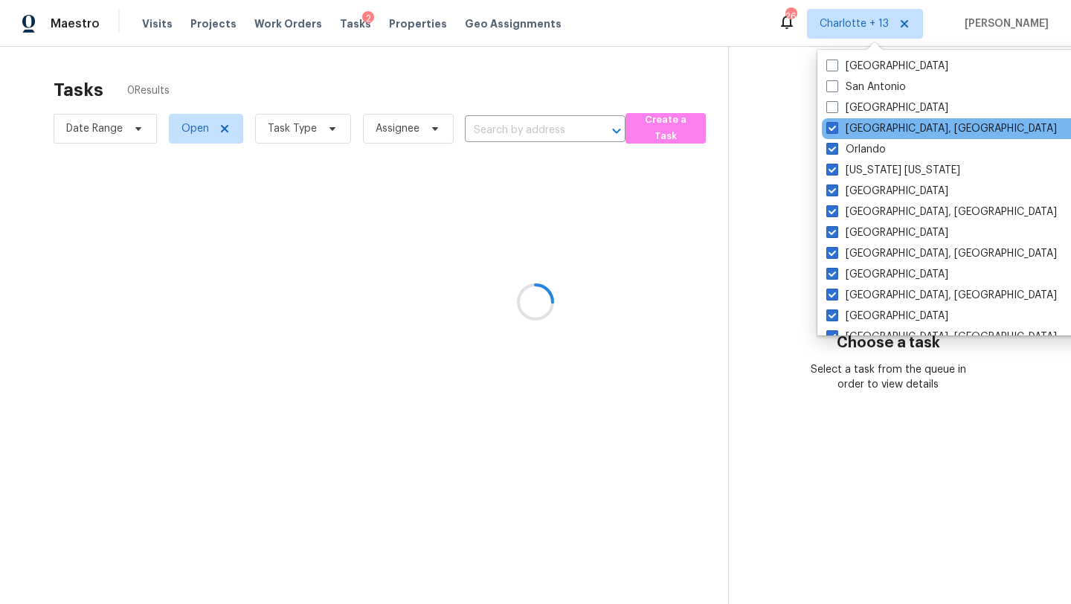
click at [862, 120] on div "Richmond, VA" at bounding box center [972, 128] width 300 height 21
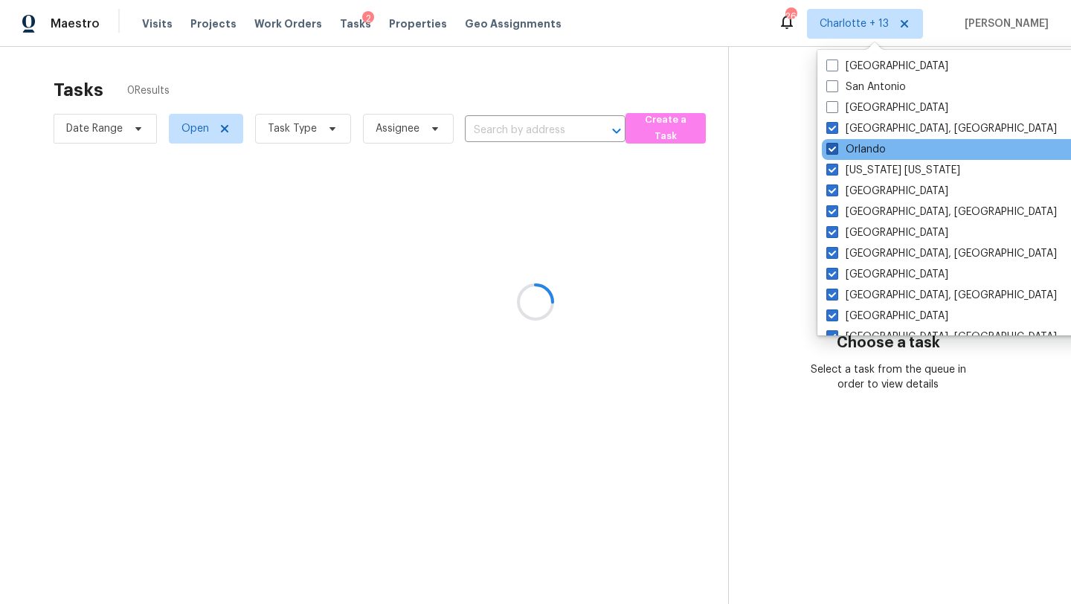
click at [862, 149] on label "Orlando" at bounding box center [857, 149] width 60 height 15
click at [836, 149] on input "Orlando" at bounding box center [832, 147] width 10 height 10
checkbox input "false"
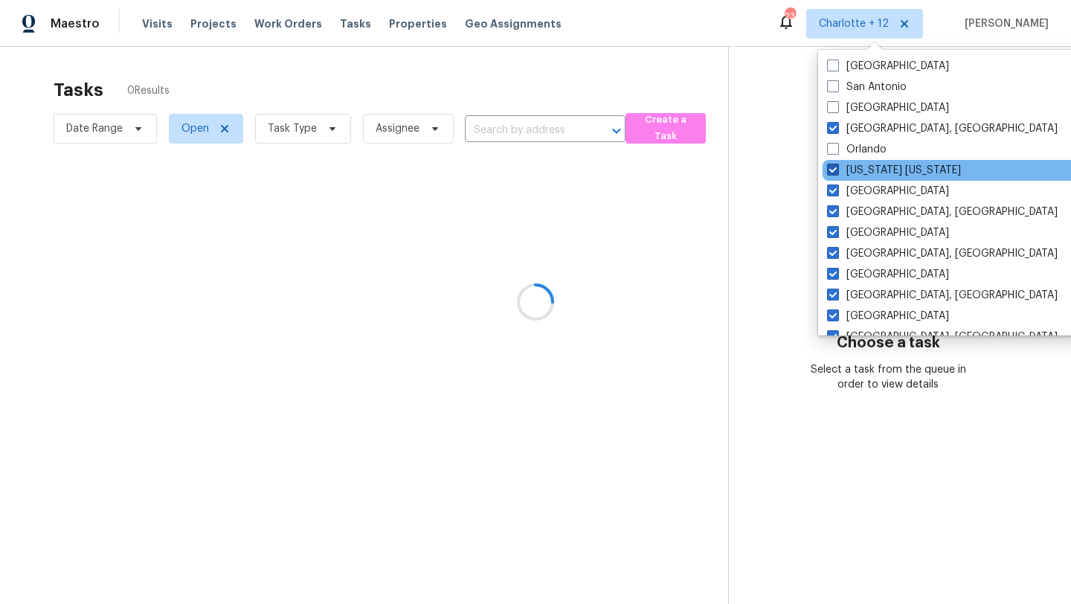
click at [862, 170] on label "New York New Jersey" at bounding box center [894, 170] width 134 height 15
click at [837, 170] on input "New York New Jersey" at bounding box center [832, 168] width 10 height 10
checkbox input "false"
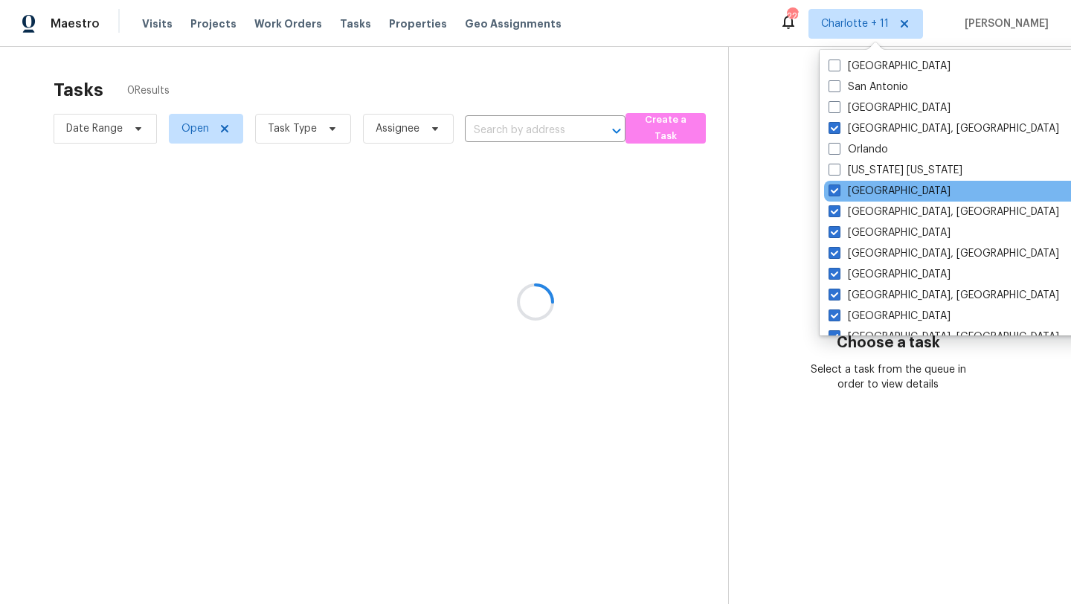
click at [862, 200] on div "Minneapolis" at bounding box center [974, 191] width 300 height 21
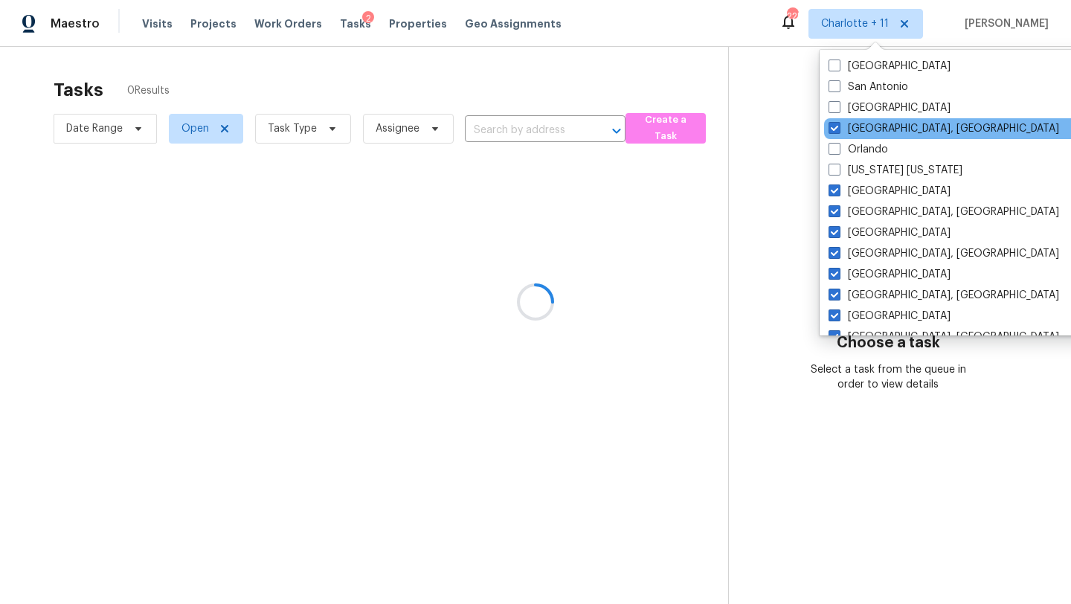
click at [854, 118] on div "Richmond, VA" at bounding box center [974, 128] width 300 height 21
click at [871, 135] on label "Richmond, VA" at bounding box center [944, 128] width 231 height 15
click at [838, 131] on input "Richmond, VA" at bounding box center [834, 126] width 10 height 10
checkbox input "false"
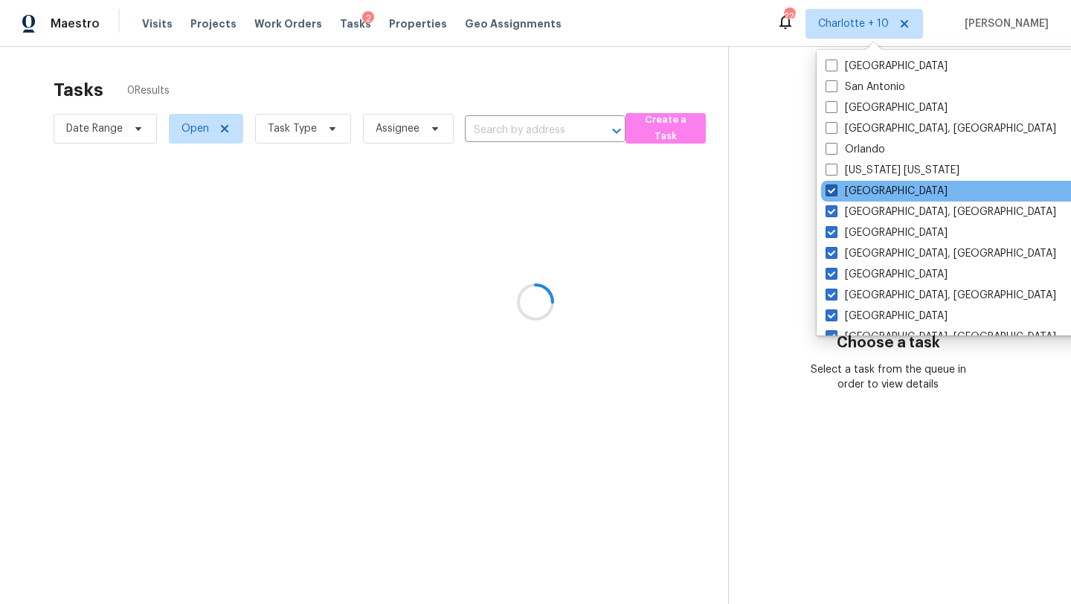
click at [836, 191] on span at bounding box center [832, 191] width 12 height 12
click at [836, 191] on input "Minneapolis" at bounding box center [831, 189] width 10 height 10
checkbox input "false"
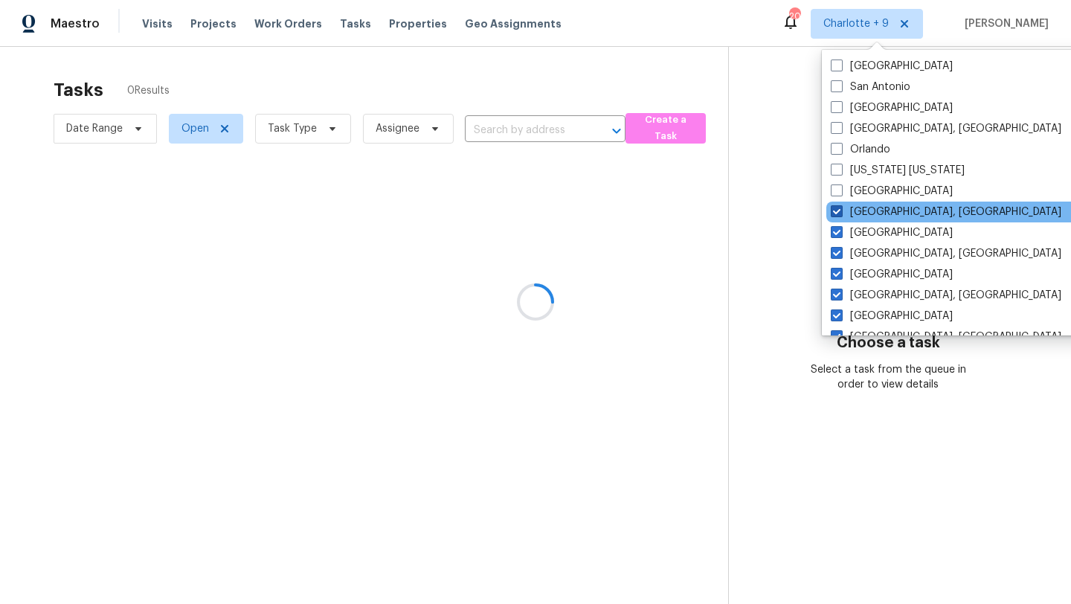
click at [839, 215] on span at bounding box center [837, 211] width 12 height 12
click at [839, 214] on input "Miami, FL" at bounding box center [836, 210] width 10 height 10
checkbox input "false"
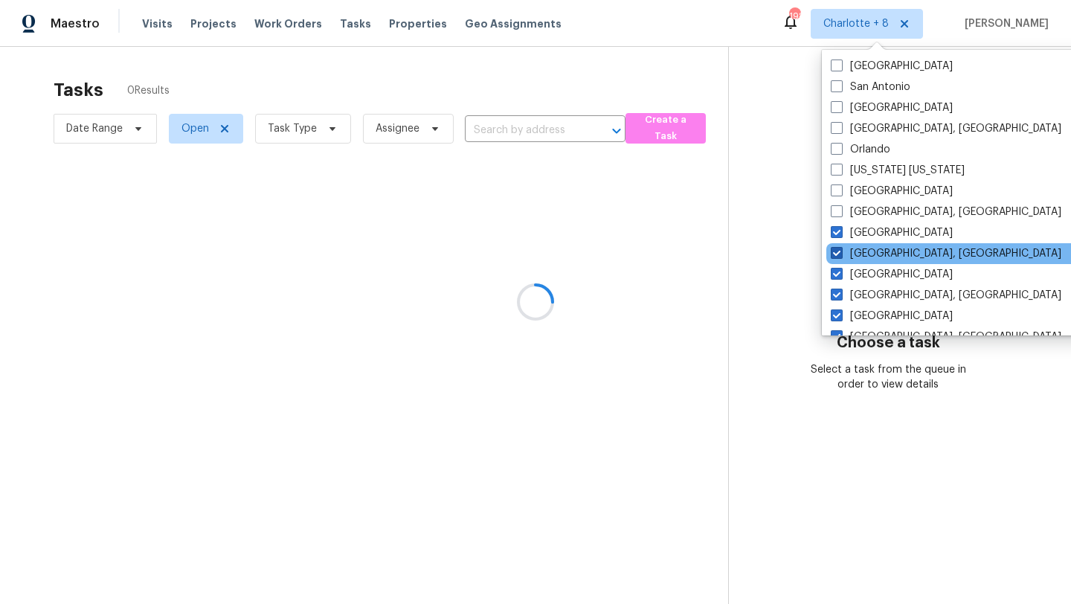
click at [839, 248] on span at bounding box center [837, 253] width 12 height 12
click at [839, 248] on input "Knoxville, TN" at bounding box center [836, 251] width 10 height 10
checkbox input "false"
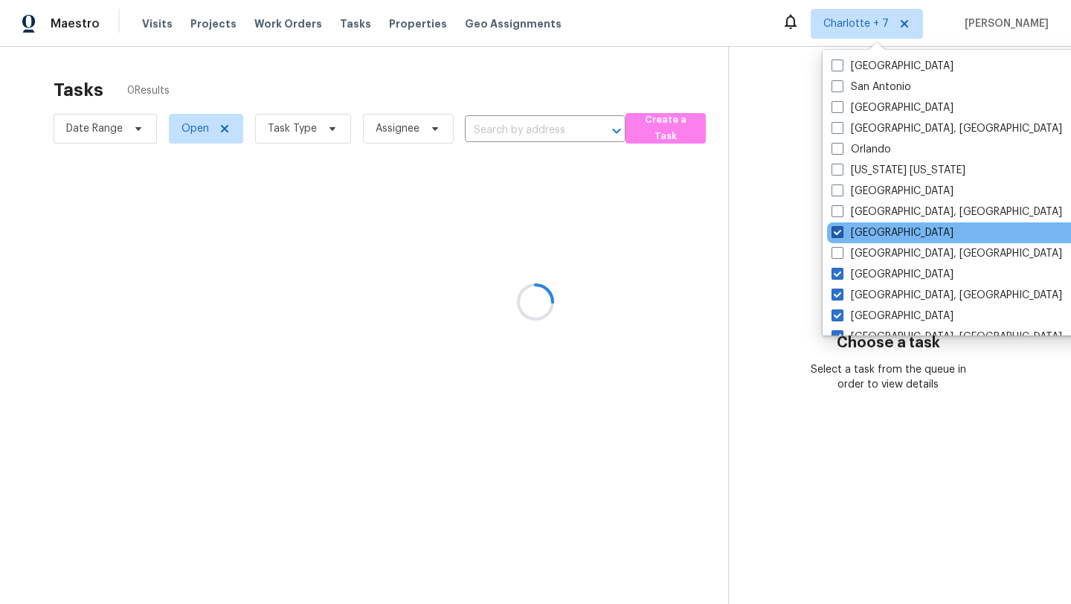
click at [839, 238] on label "Los Angeles" at bounding box center [893, 232] width 122 height 15
click at [839, 235] on input "Los Angeles" at bounding box center [837, 230] width 10 height 10
checkbox input "false"
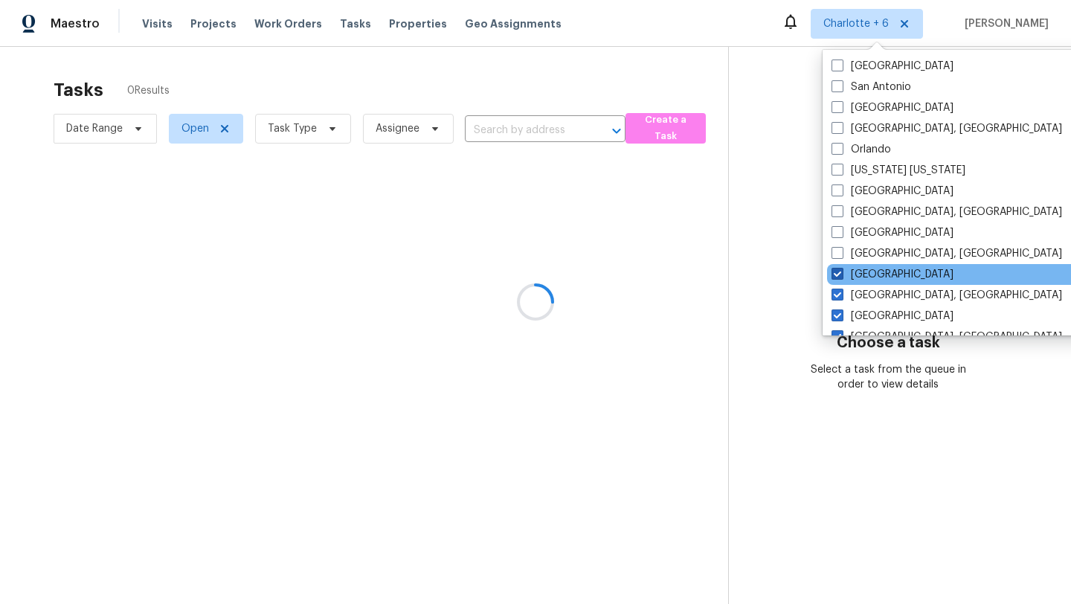
click at [842, 277] on span at bounding box center [838, 274] width 12 height 12
click at [841, 277] on input "Houston" at bounding box center [837, 272] width 10 height 10
checkbox input "false"
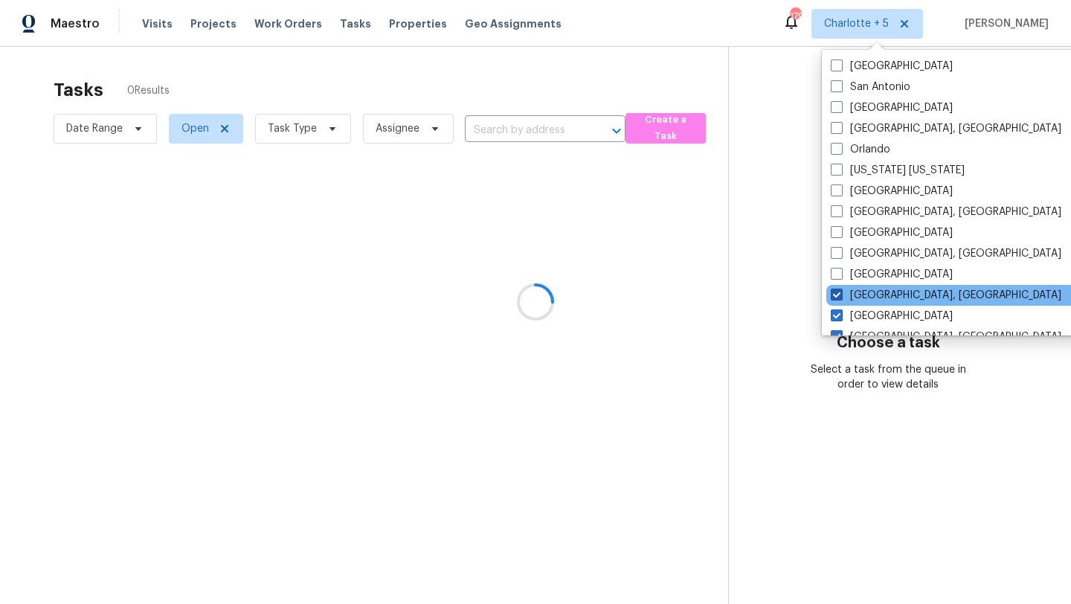
click at [842, 295] on span at bounding box center [837, 295] width 12 height 12
click at [841, 295] on input "Detroit, MI" at bounding box center [836, 293] width 10 height 10
checkbox input "false"
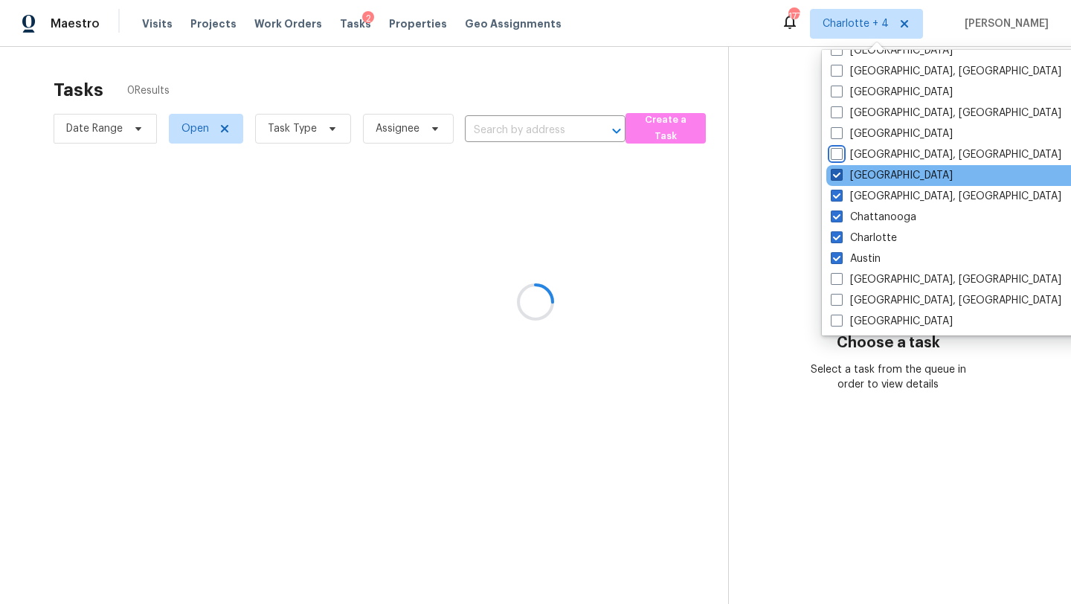
scroll to position [142, 0]
click at [839, 176] on span at bounding box center [837, 173] width 12 height 12
click at [839, 176] on input "Dallas" at bounding box center [836, 172] width 10 height 10
checkbox input "false"
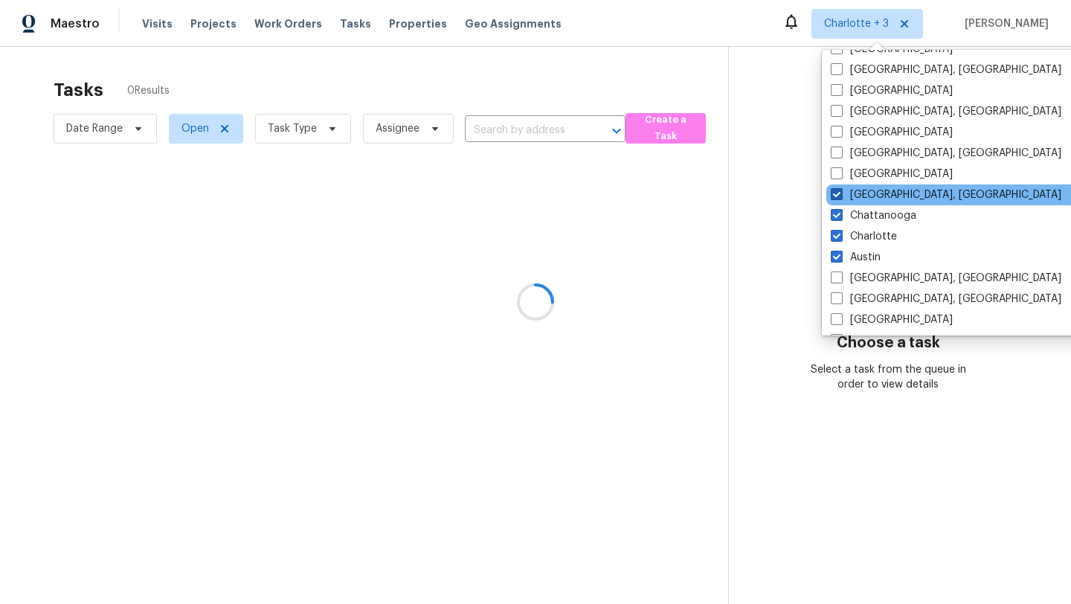
click at [839, 200] on label "Columbus, OH" at bounding box center [946, 194] width 231 height 15
click at [839, 197] on input "Columbus, OH" at bounding box center [836, 192] width 10 height 10
checkbox input "false"
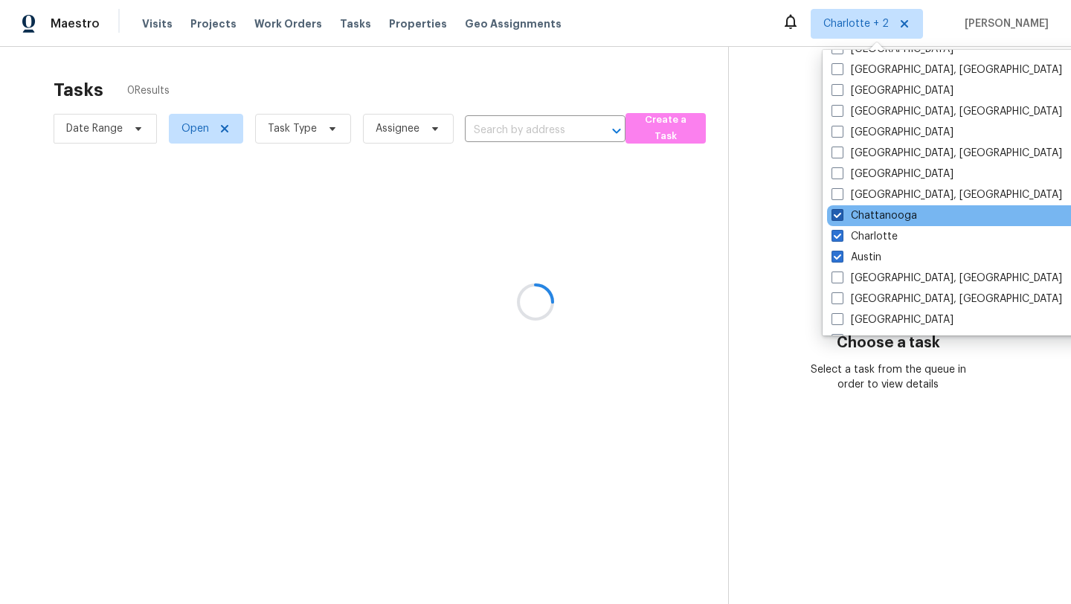
click at [839, 213] on span at bounding box center [838, 215] width 12 height 12
click at [839, 213] on input "Chattanooga" at bounding box center [837, 213] width 10 height 10
checkbox input "false"
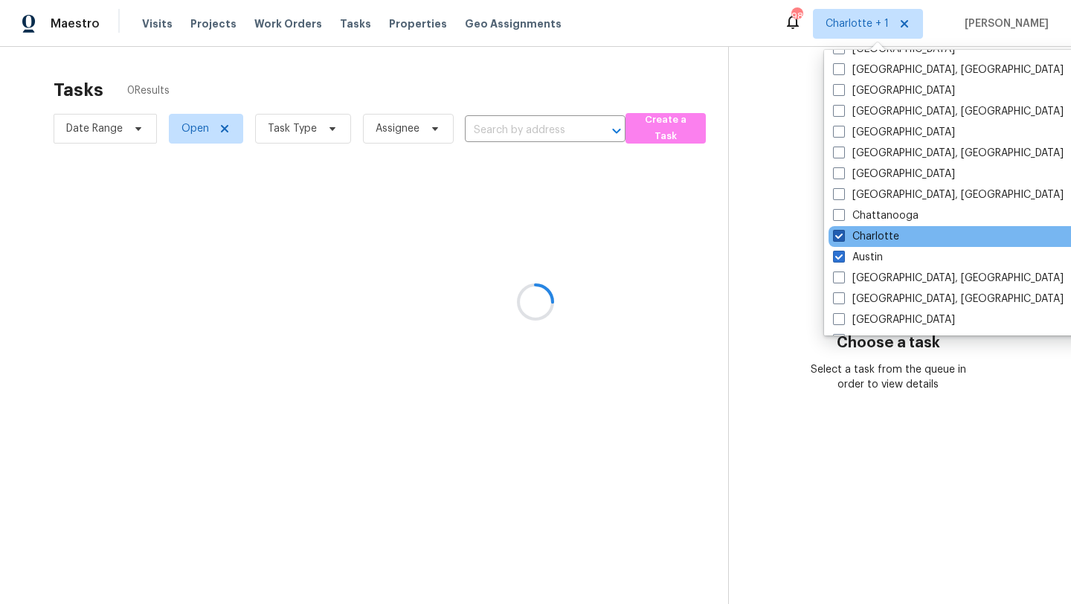
click at [839, 239] on span at bounding box center [839, 236] width 12 height 12
click at [839, 239] on input "Charlotte" at bounding box center [838, 234] width 10 height 10
checkbox input "false"
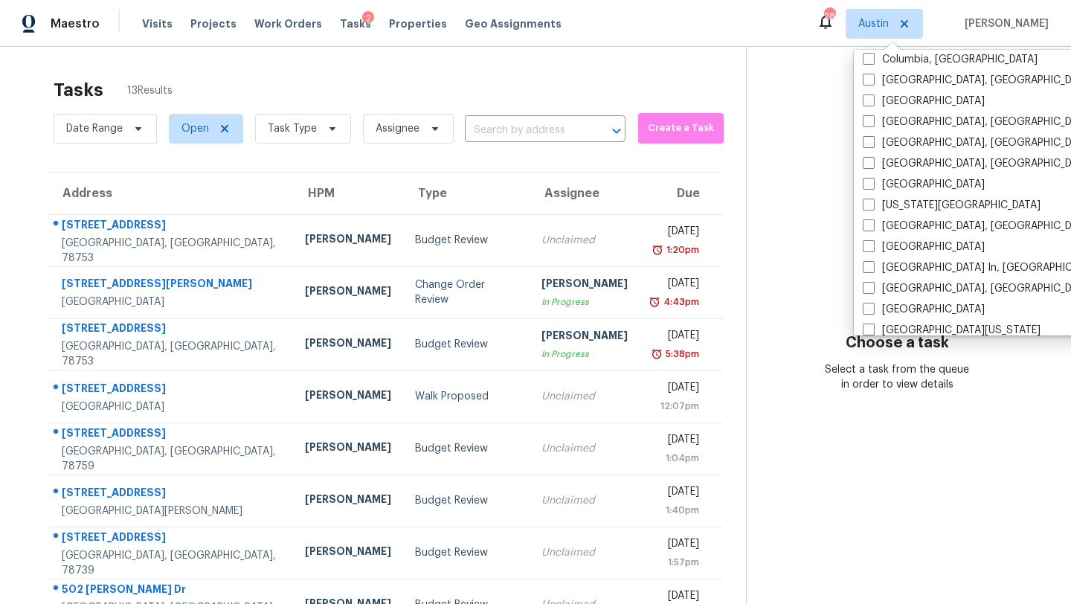
scroll to position [632, 0]
click at [902, 203] on label "Kansas City" at bounding box center [952, 204] width 178 height 15
click at [873, 203] on input "Kansas City" at bounding box center [868, 202] width 10 height 10
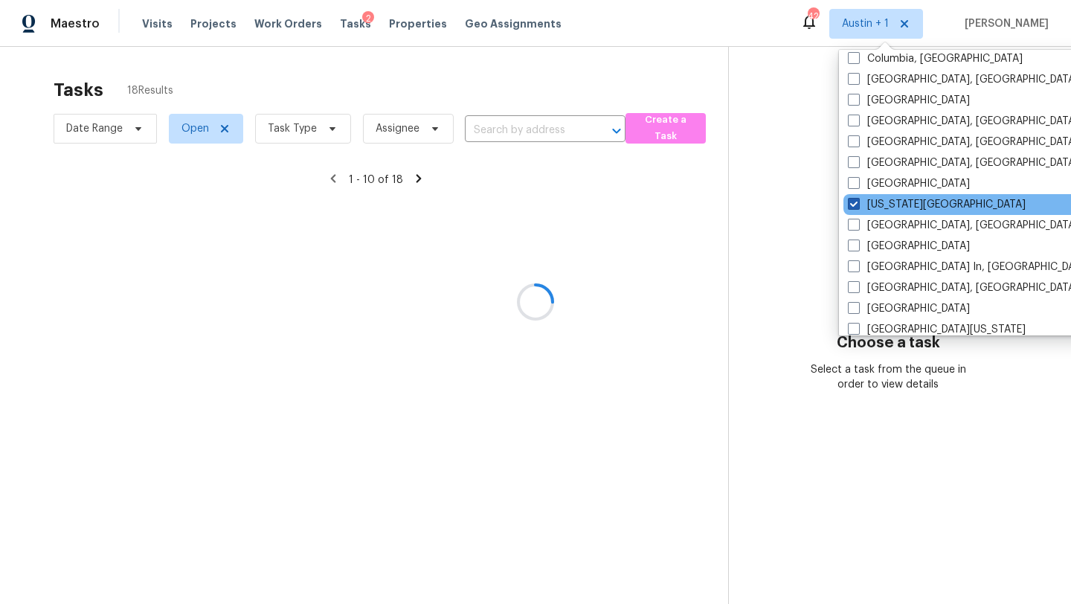
click at [902, 203] on label "Kansas City" at bounding box center [937, 204] width 178 height 15
click at [858, 203] on input "Kansas City" at bounding box center [853, 202] width 10 height 10
checkbox input "false"
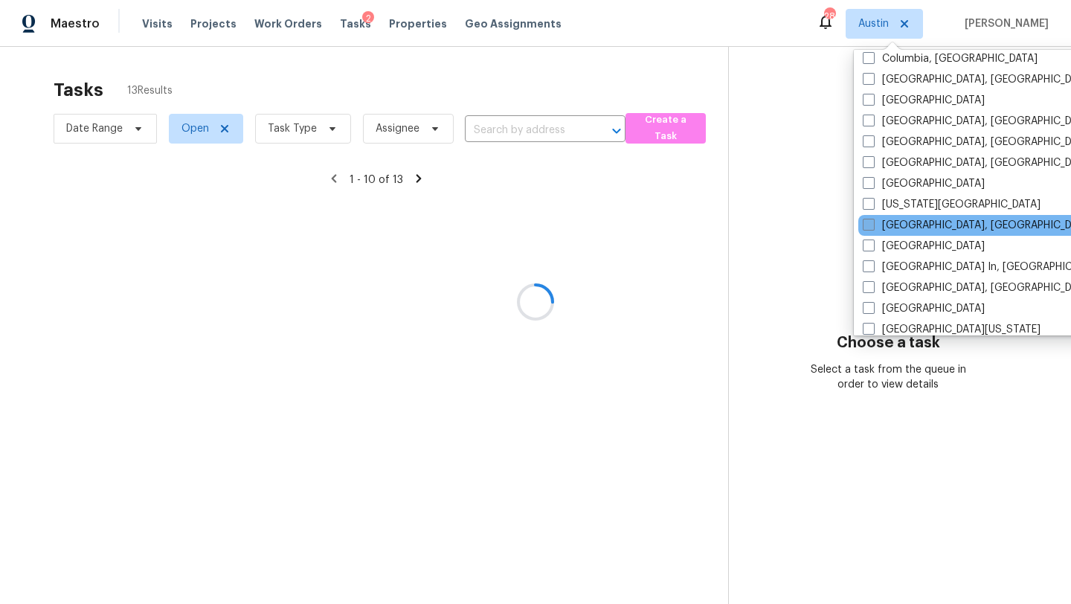
click at [900, 221] on label "Killeen, TX" at bounding box center [978, 225] width 231 height 15
click at [873, 221] on input "Killeen, TX" at bounding box center [868, 223] width 10 height 10
checkbox input "true"
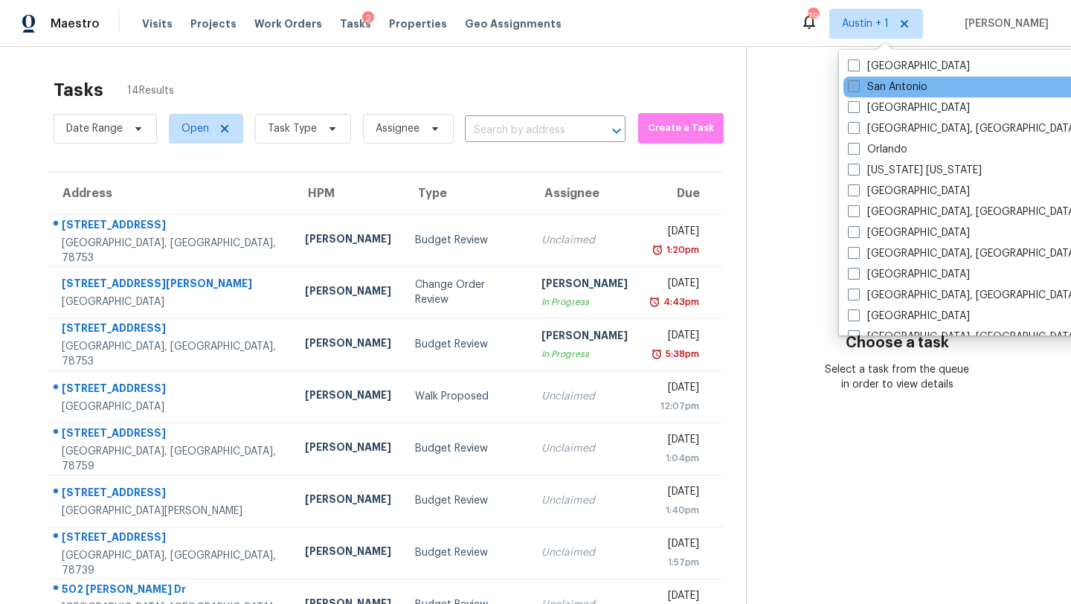
click at [884, 94] on label "San Antonio" at bounding box center [888, 87] width 80 height 15
click at [858, 89] on input "San Antonio" at bounding box center [853, 85] width 10 height 10
checkbox input "true"
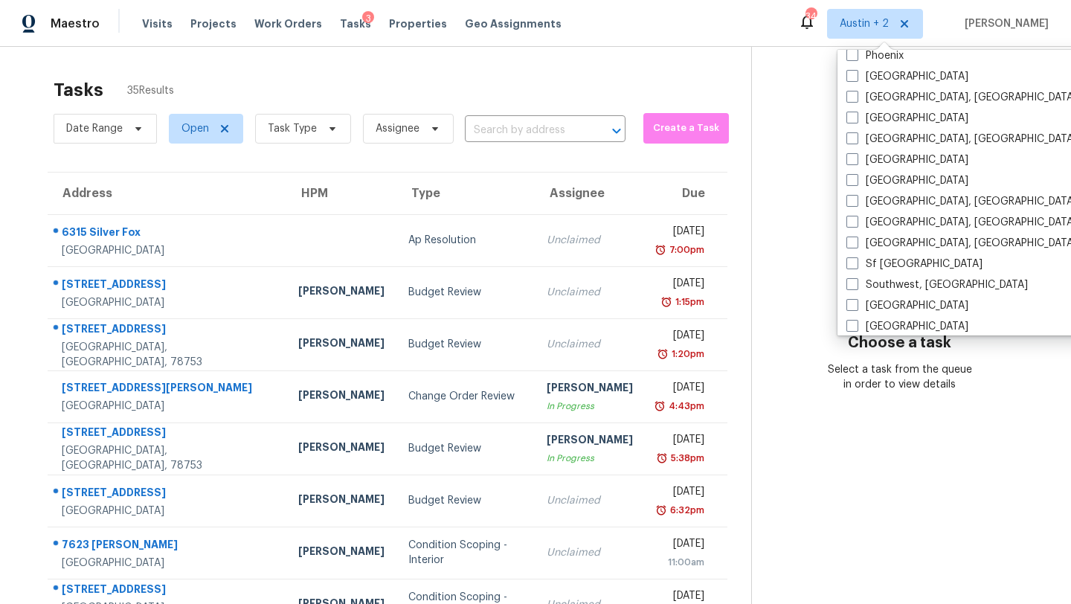
scroll to position [972, 0]
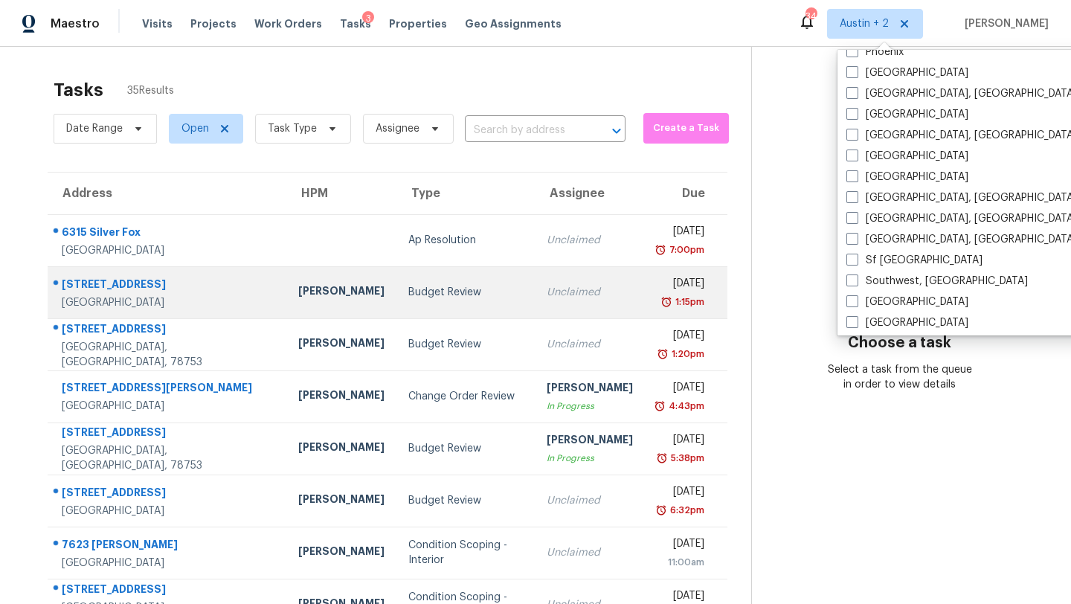
click at [397, 281] on td "Budget Review" at bounding box center [466, 292] width 139 height 52
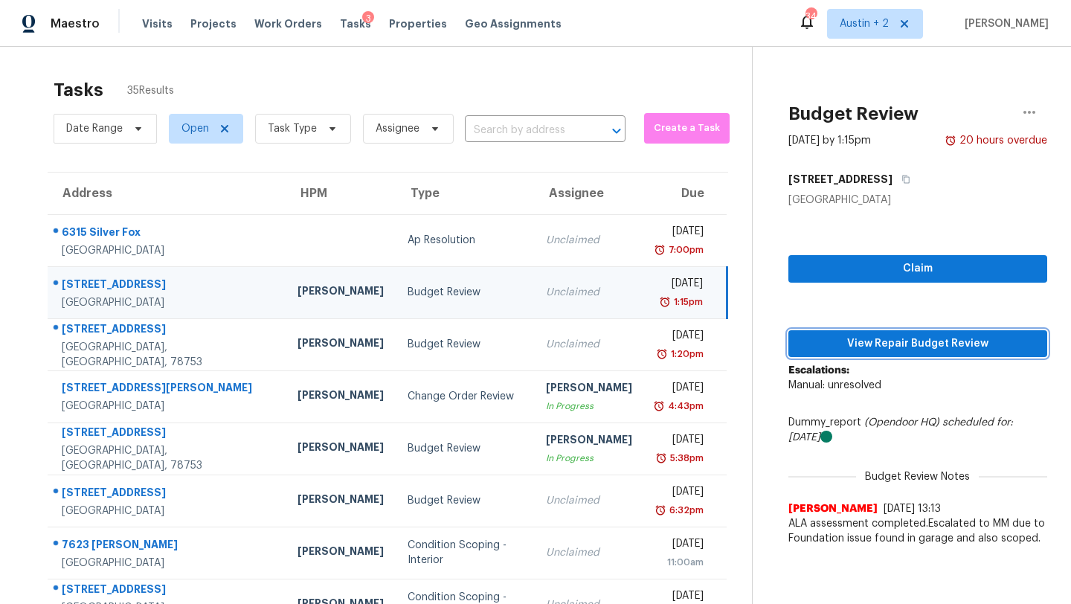
click at [840, 338] on span "View Repair Budget Review" at bounding box center [918, 344] width 235 height 19
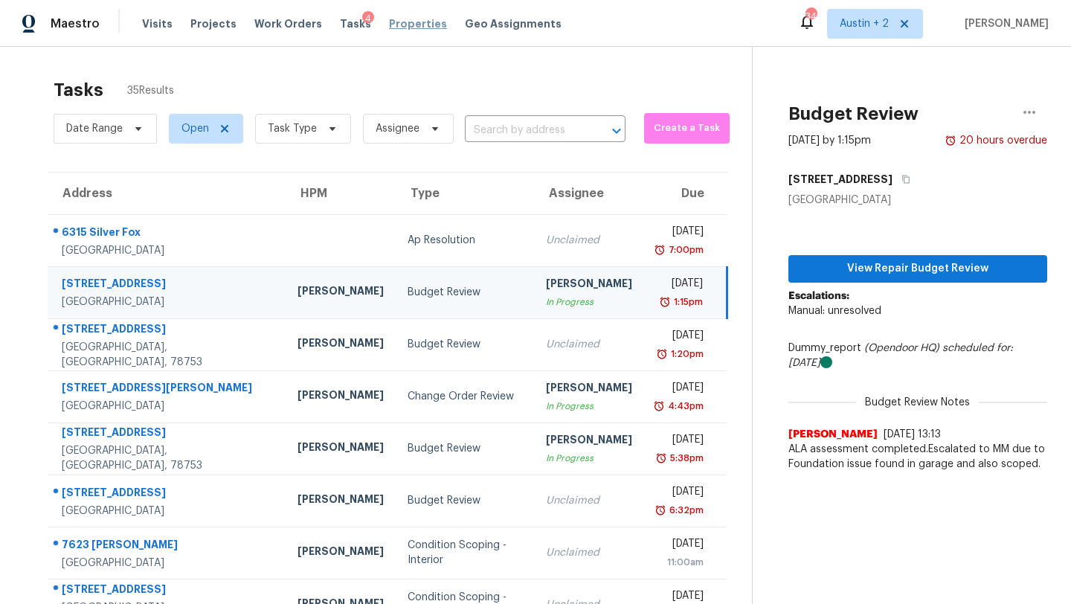
click at [395, 25] on span "Properties" at bounding box center [418, 23] width 58 height 15
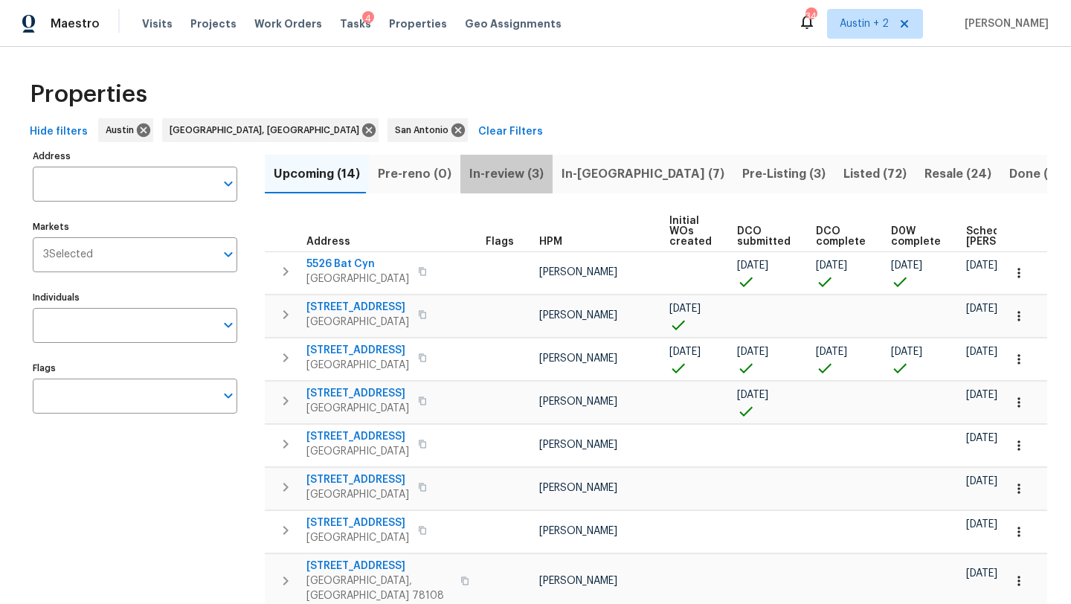
click at [504, 174] on span "In-review (3)" at bounding box center [506, 174] width 74 height 21
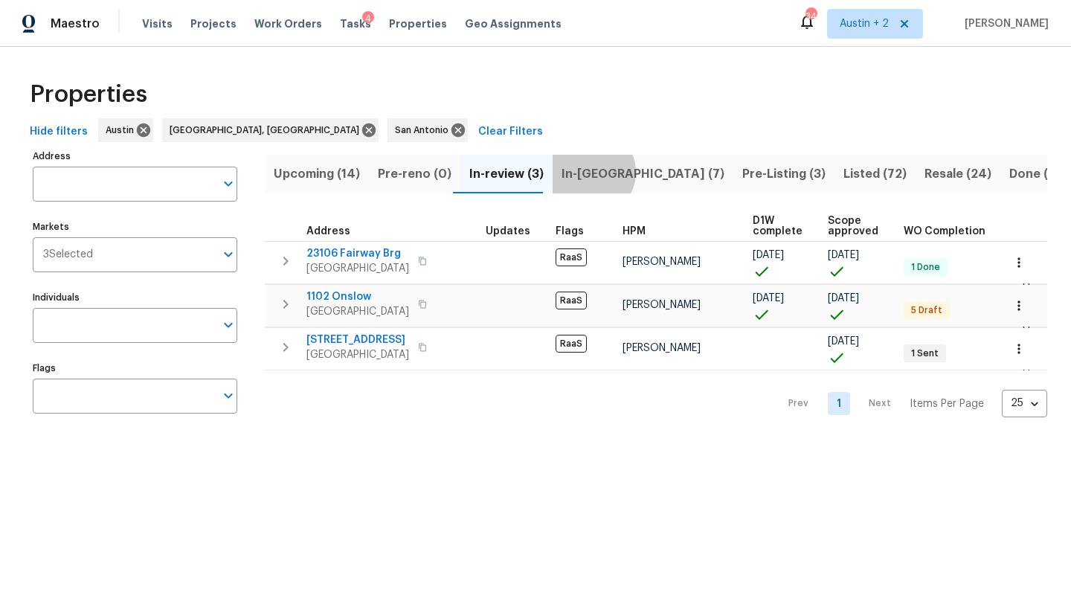
click at [582, 172] on span "In-reno (7)" at bounding box center [643, 174] width 163 height 21
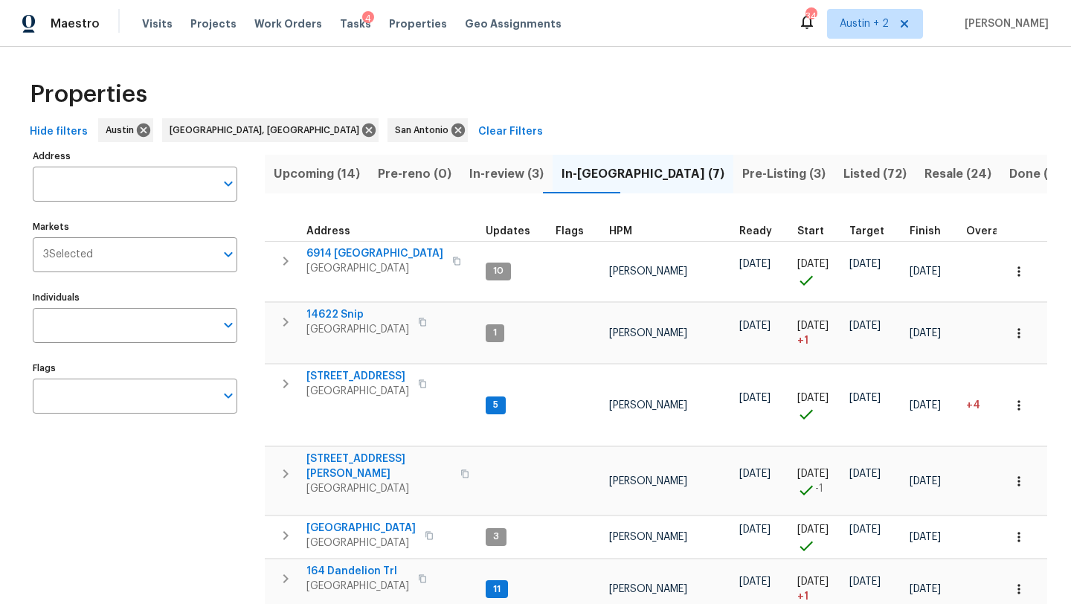
scroll to position [131, 0]
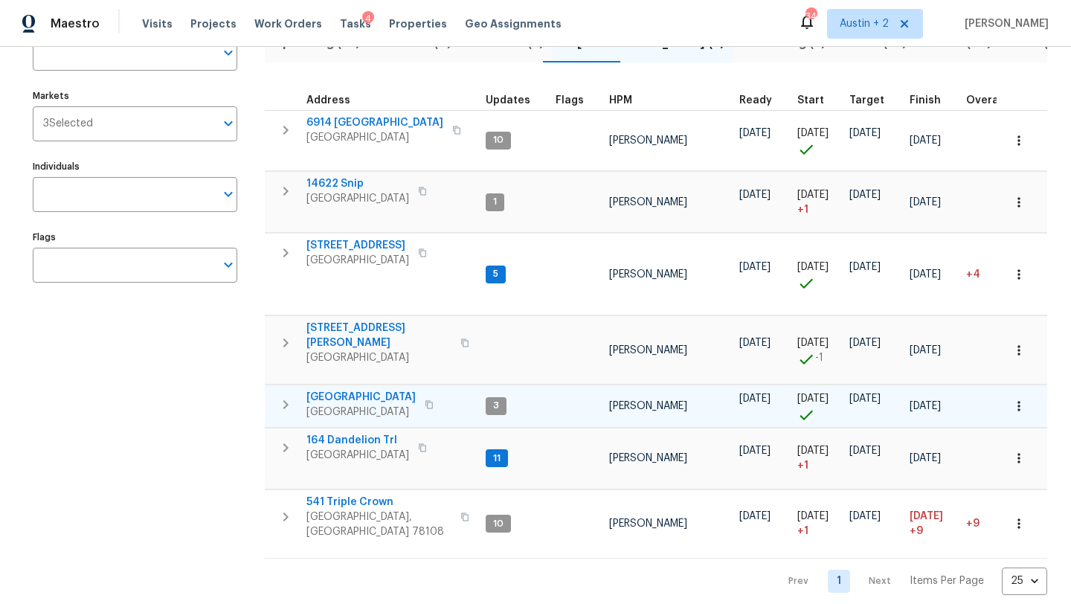
click at [408, 390] on span "124 Blossom Valley Strm" at bounding box center [361, 397] width 109 height 15
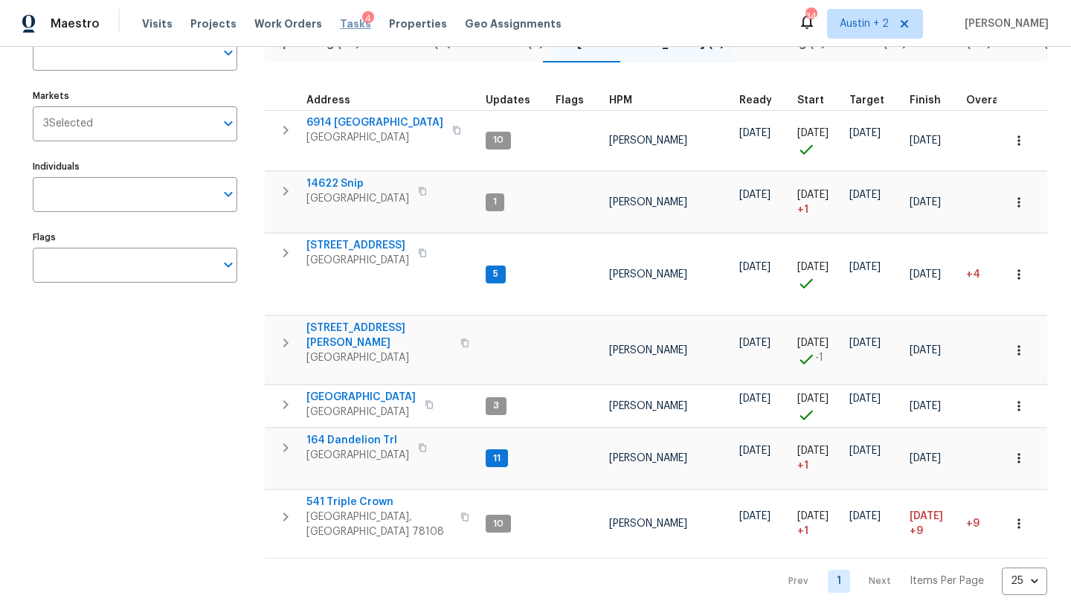
click at [340, 24] on span "Tasks" at bounding box center [355, 24] width 31 height 10
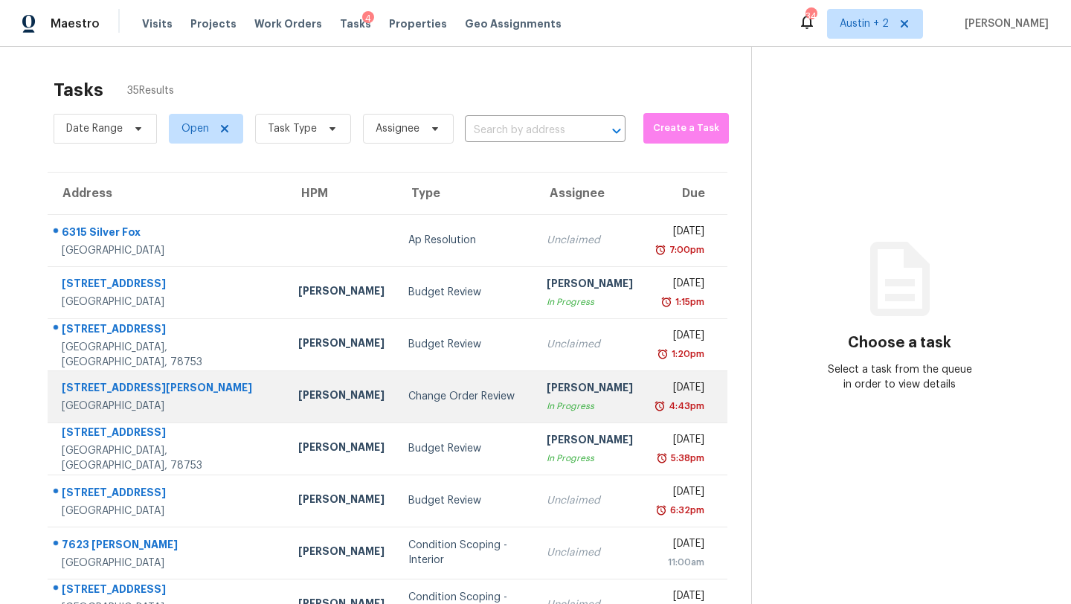
click at [397, 408] on td "Change Order Review" at bounding box center [466, 397] width 139 height 52
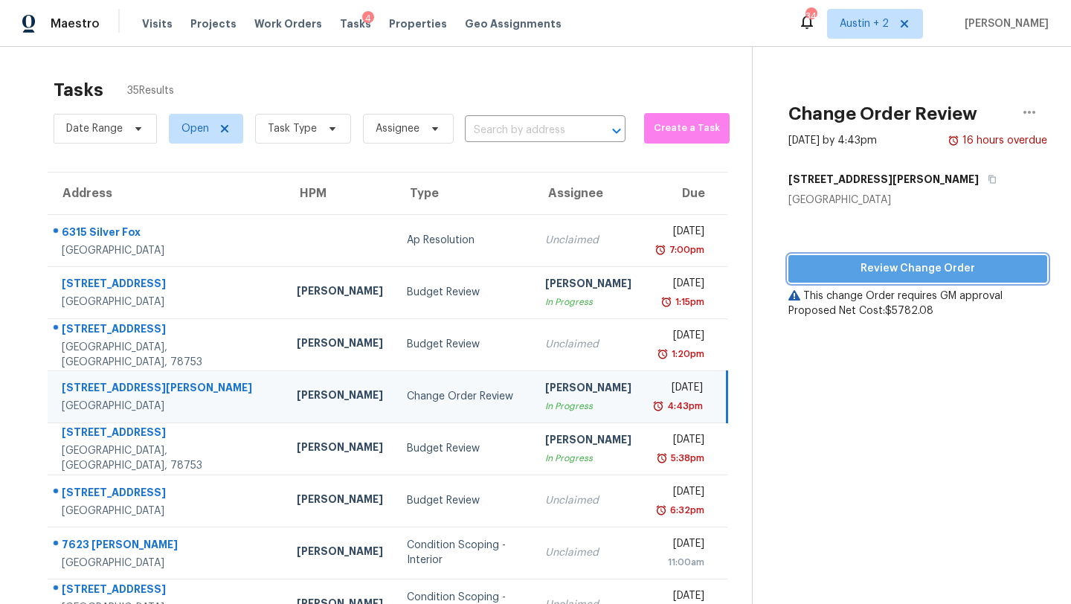
click at [830, 269] on span "Review Change Order" at bounding box center [918, 269] width 235 height 19
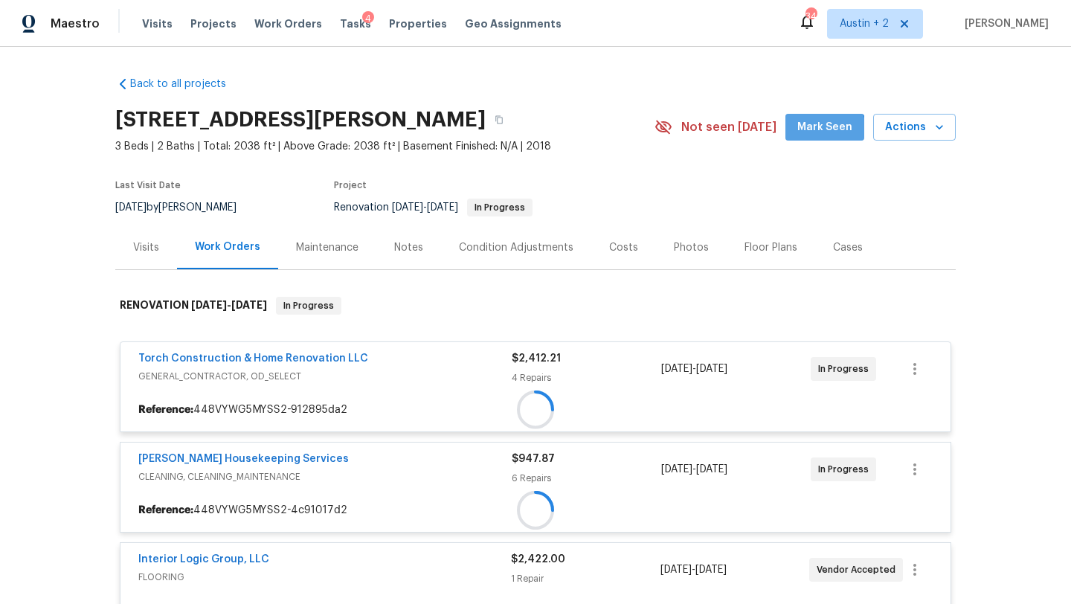
click at [809, 140] on button "Mark Seen" at bounding box center [825, 128] width 79 height 28
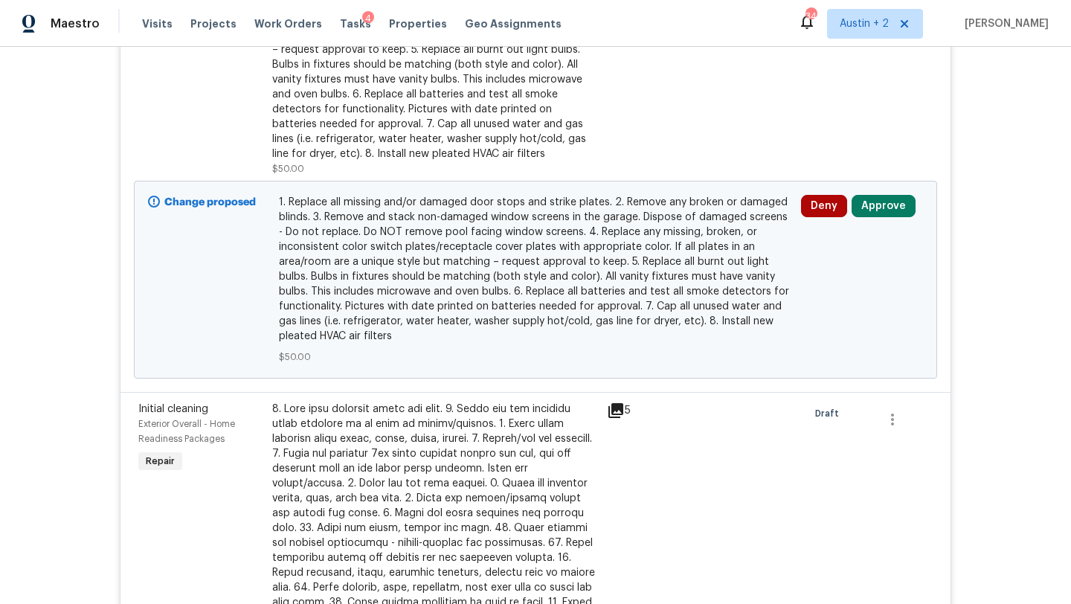
scroll to position [1405, 0]
click at [888, 212] on button "Approve" at bounding box center [884, 207] width 64 height 22
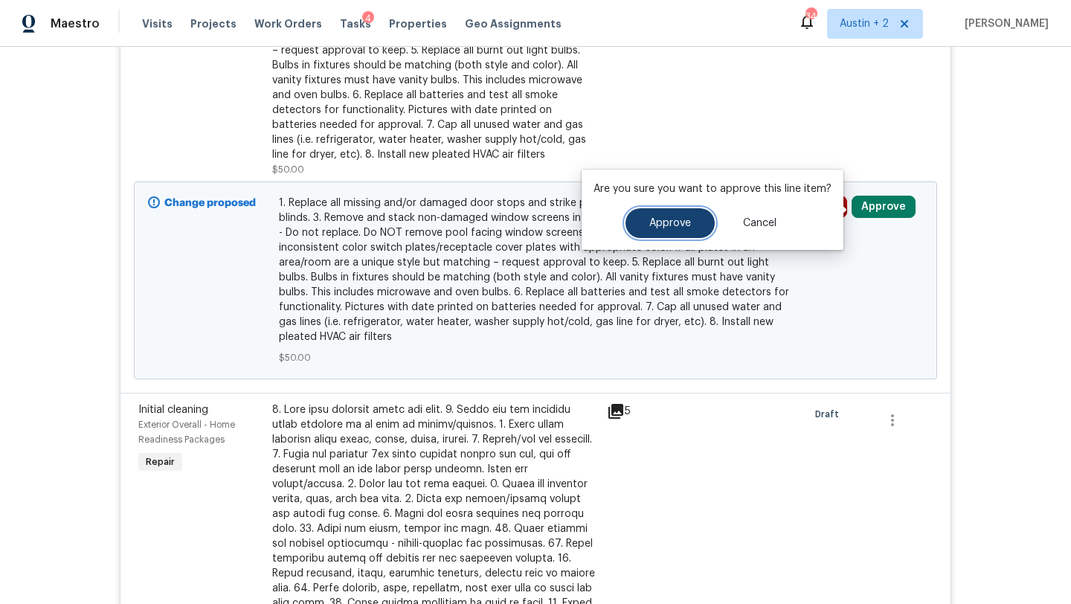
click at [658, 213] on button "Approve" at bounding box center [670, 223] width 89 height 30
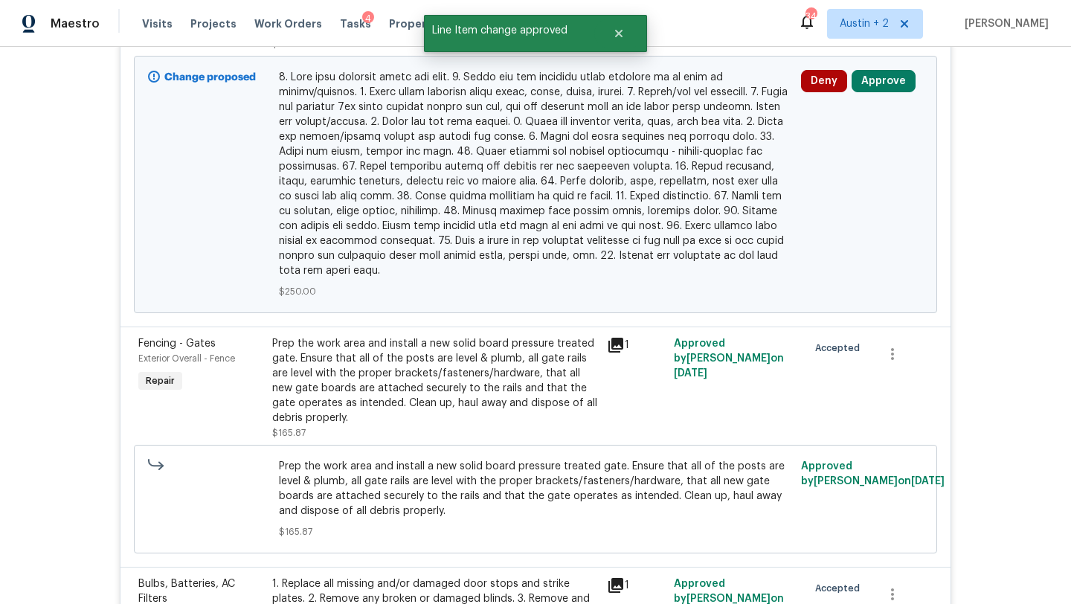
scroll to position [1425, 0]
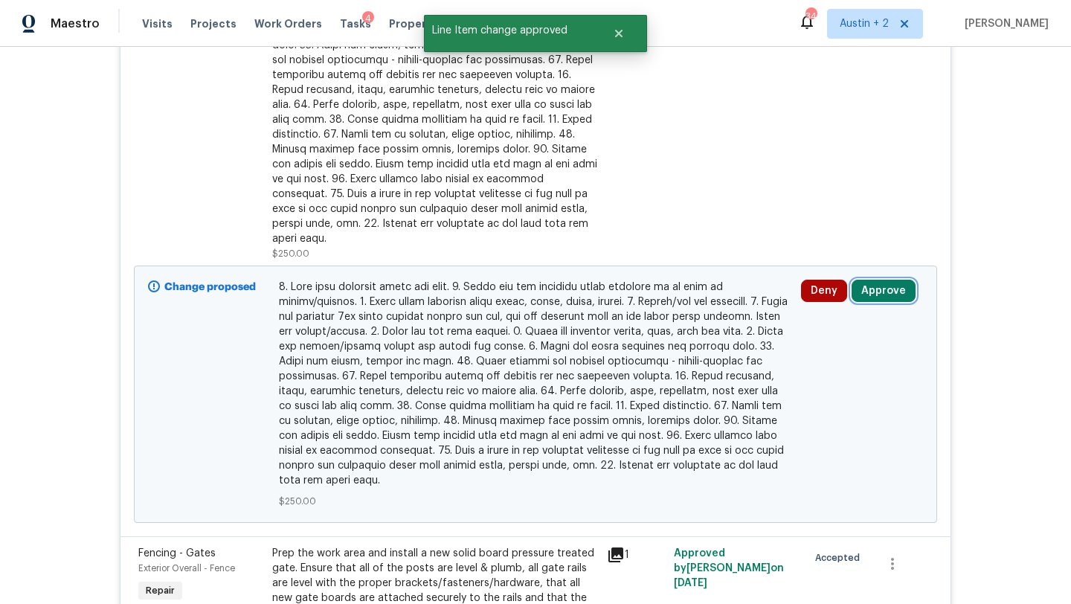
click at [878, 280] on button "Approve" at bounding box center [884, 291] width 64 height 22
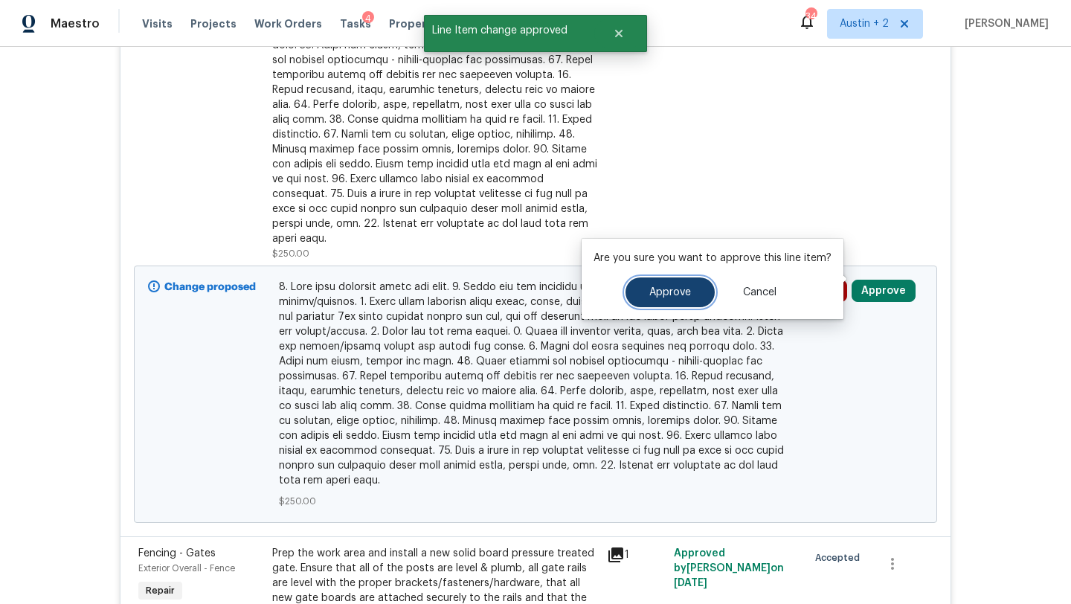
click at [655, 281] on button "Approve" at bounding box center [670, 293] width 89 height 30
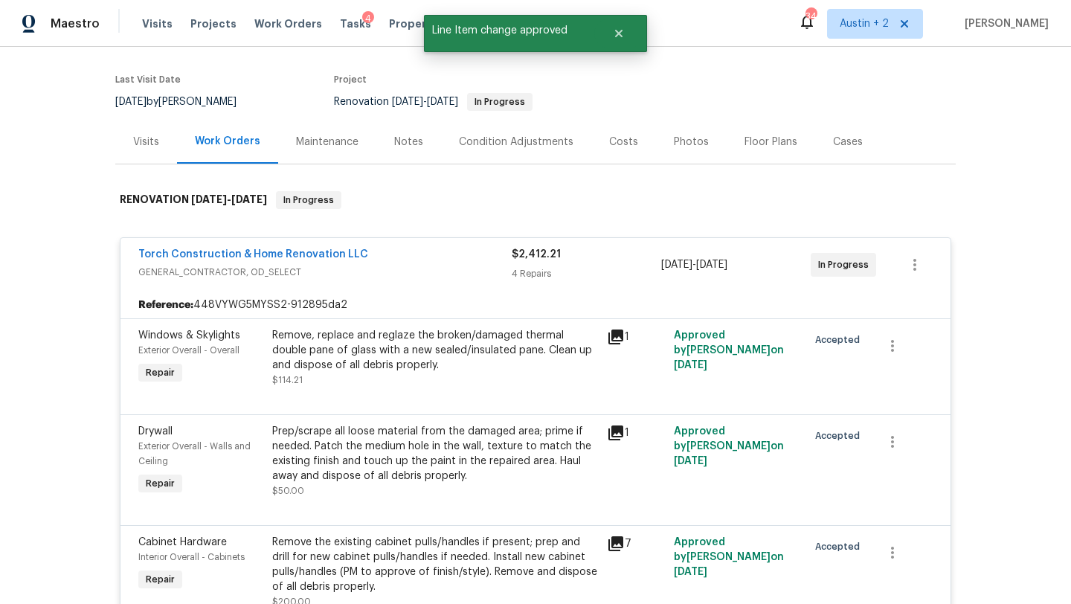
scroll to position [0, 0]
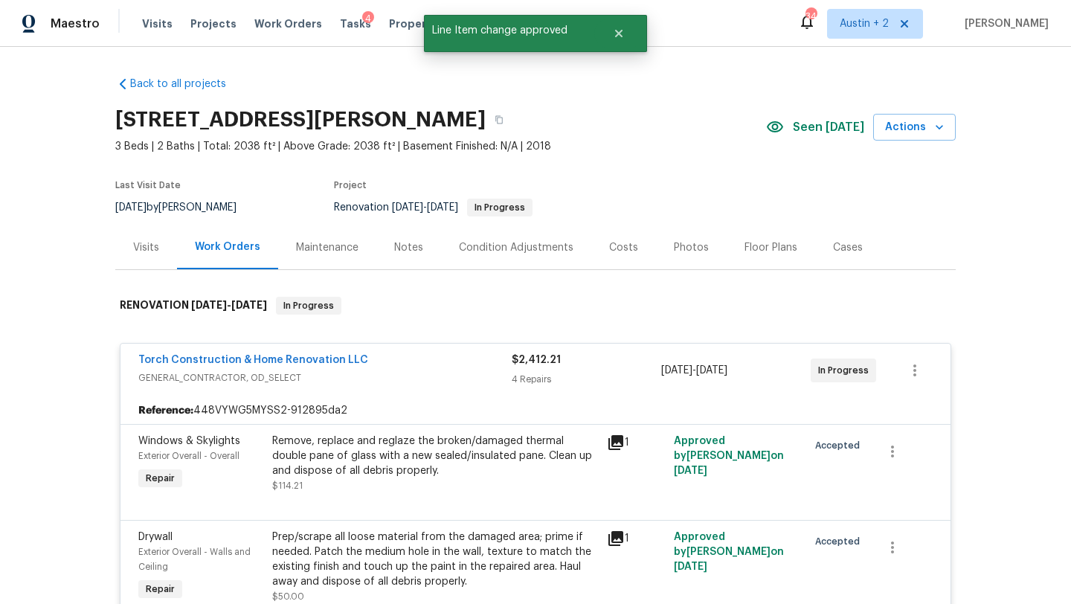
click at [641, 157] on section "3603 Roosevelt Cv, Lago Vista, TX 78645 3 Beds | 2 Baths | Total: 2038 ft² | Ab…" at bounding box center [535, 162] width 841 height 125
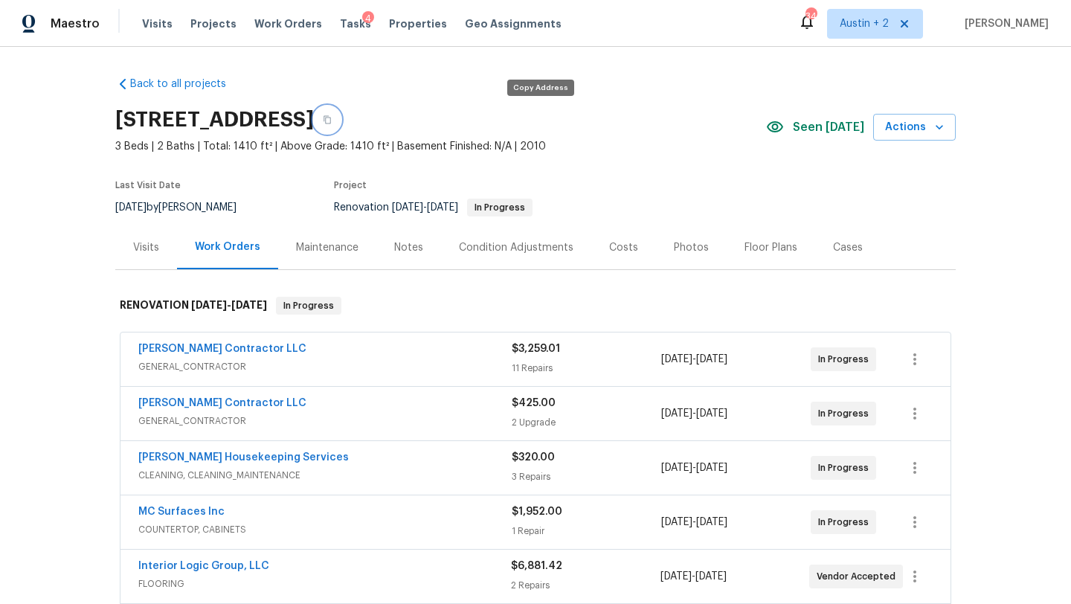
click at [341, 113] on button "button" at bounding box center [327, 119] width 27 height 27
click at [624, 245] on div "Costs" at bounding box center [623, 247] width 29 height 15
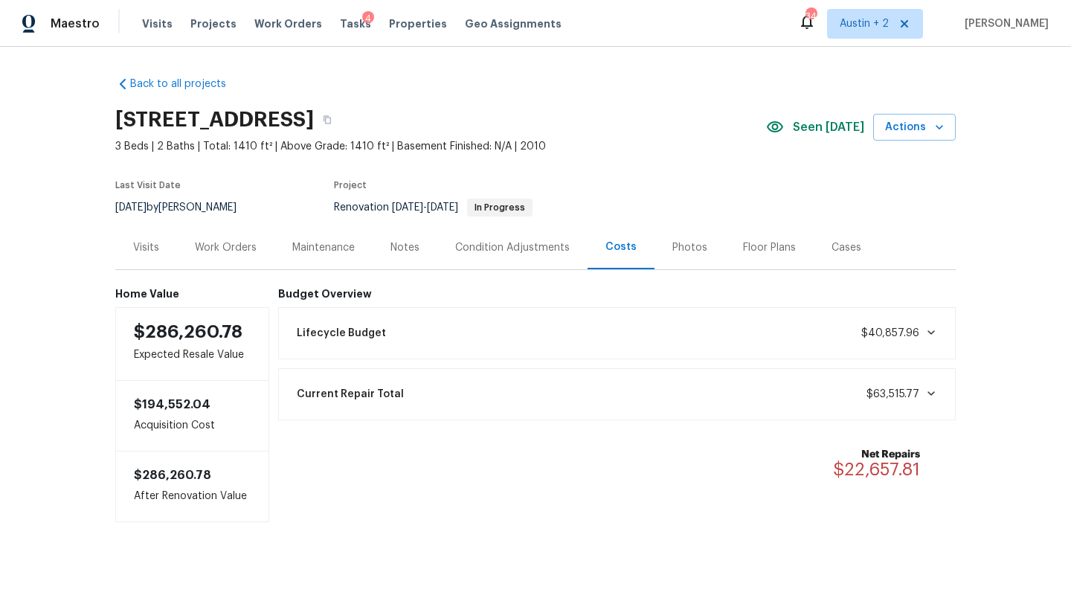
click at [231, 245] on div "Work Orders" at bounding box center [226, 247] width 62 height 15
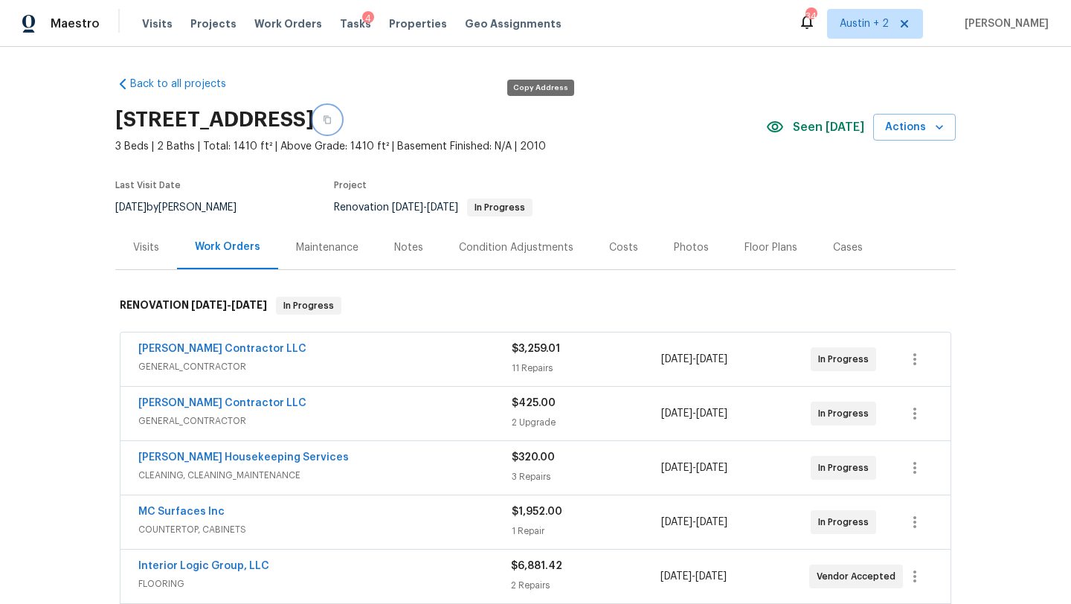
click at [332, 123] on icon "button" at bounding box center [327, 119] width 9 height 9
click at [155, 26] on span "Visits" at bounding box center [157, 23] width 31 height 15
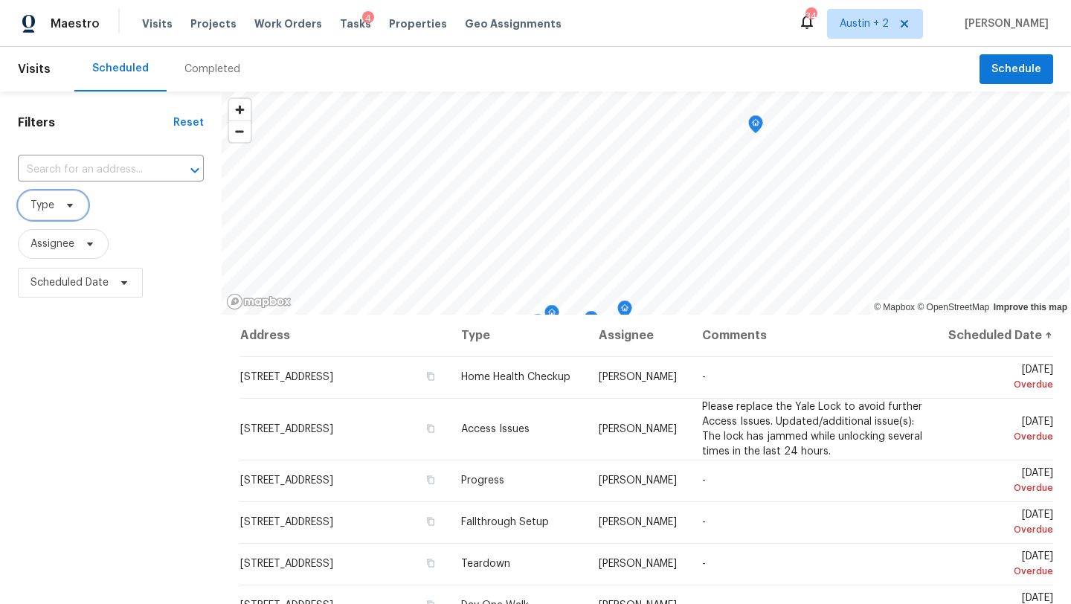
click at [68, 207] on icon at bounding box center [70, 206] width 6 height 4
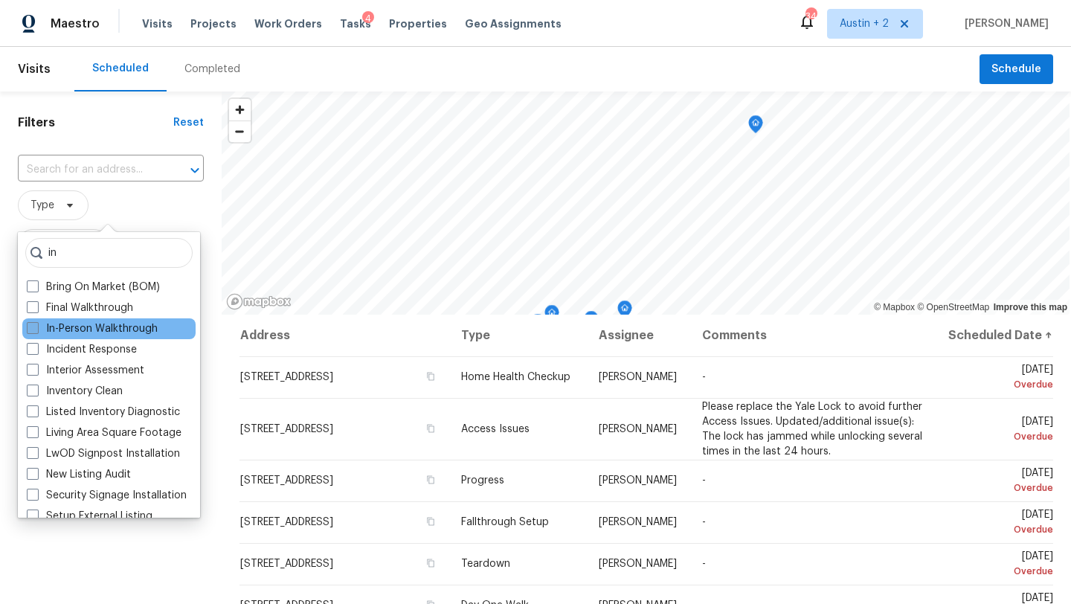
type input "in"
click at [88, 332] on label "In-Person Walkthrough" at bounding box center [92, 328] width 131 height 15
click at [36, 331] on input "In-Person Walkthrough" at bounding box center [32, 326] width 10 height 10
checkbox input "true"
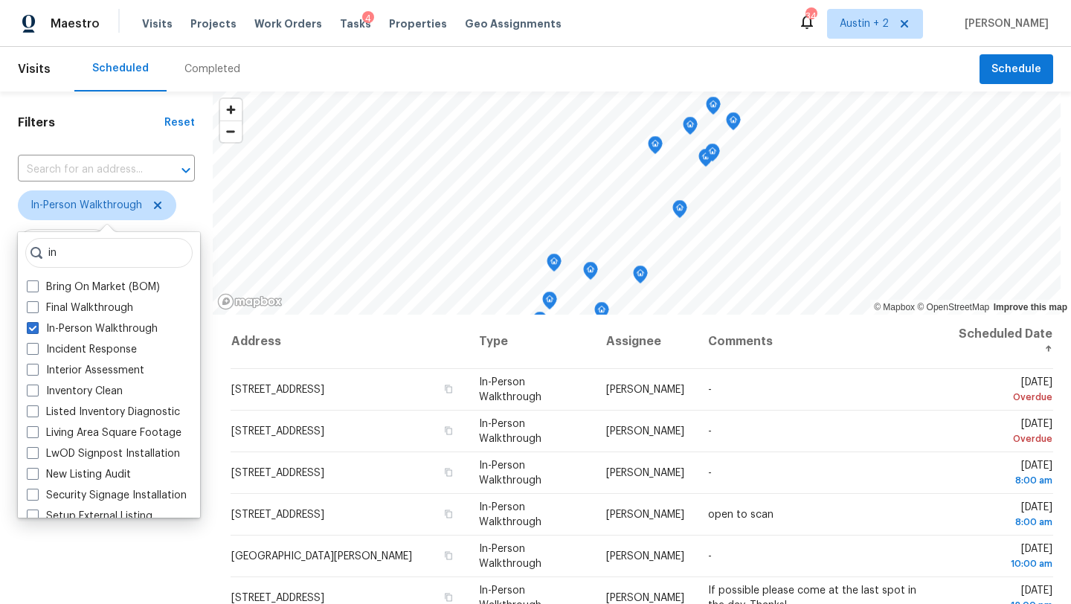
click at [213, 365] on div "Filters Reset ​ In-Person Walkthrough Assignee Scheduled Date" at bounding box center [106, 445] width 213 height 707
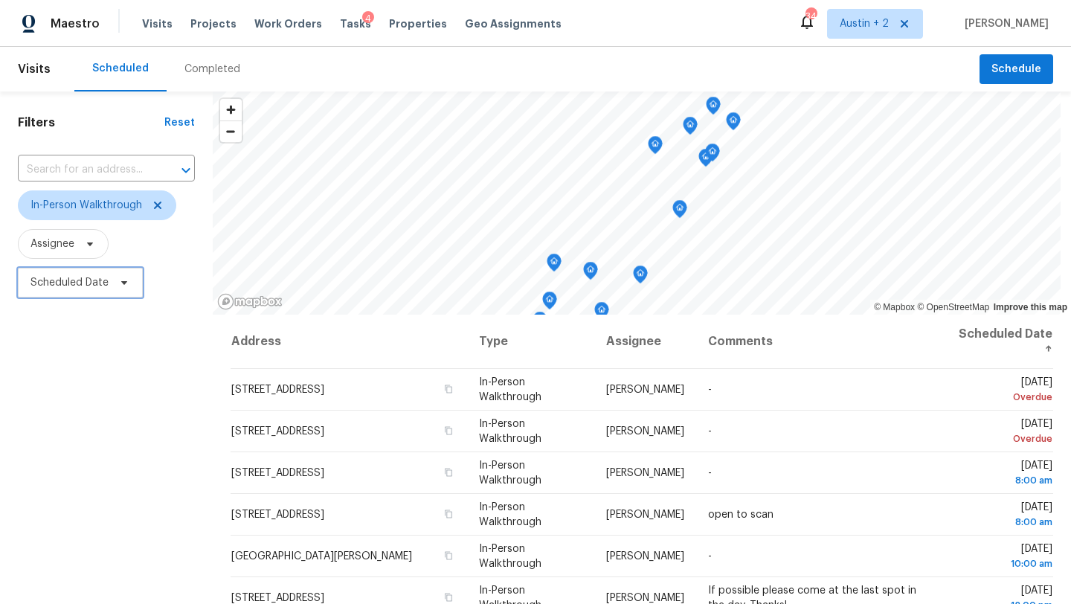
click at [114, 285] on span at bounding box center [122, 283] width 16 height 12
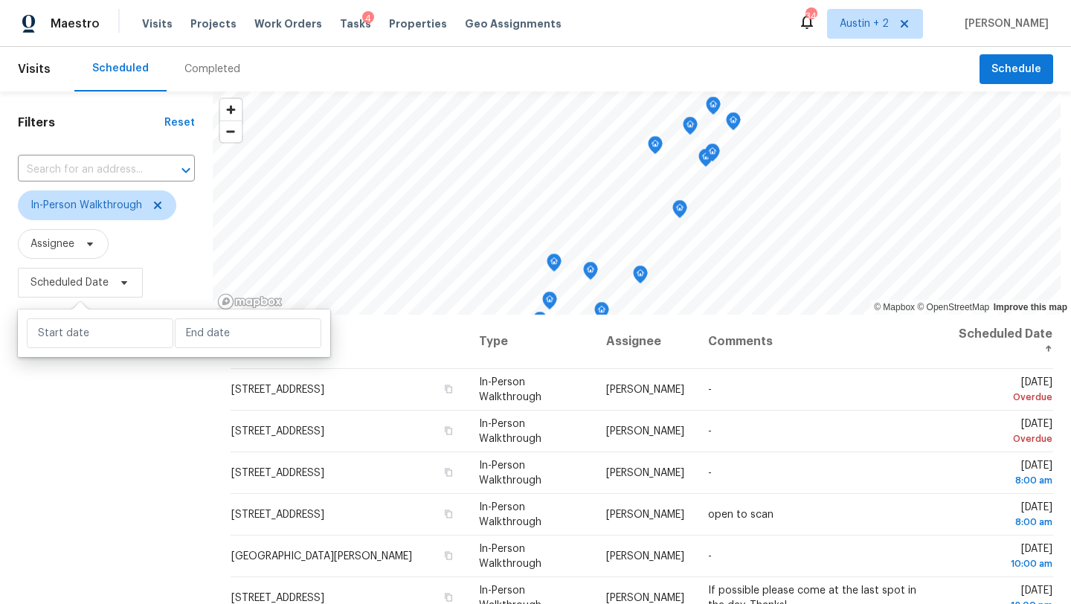
click at [103, 348] on div at bounding box center [174, 334] width 312 height 48
click at [103, 338] on input "text" at bounding box center [100, 333] width 147 height 30
select select "8"
select select "2025"
select select "9"
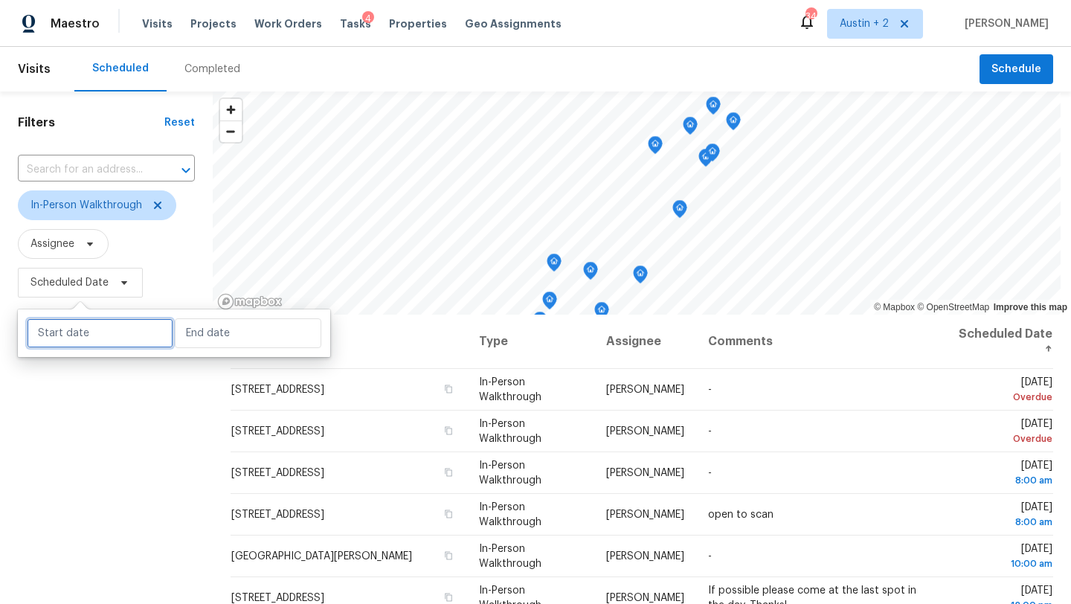
select select "2025"
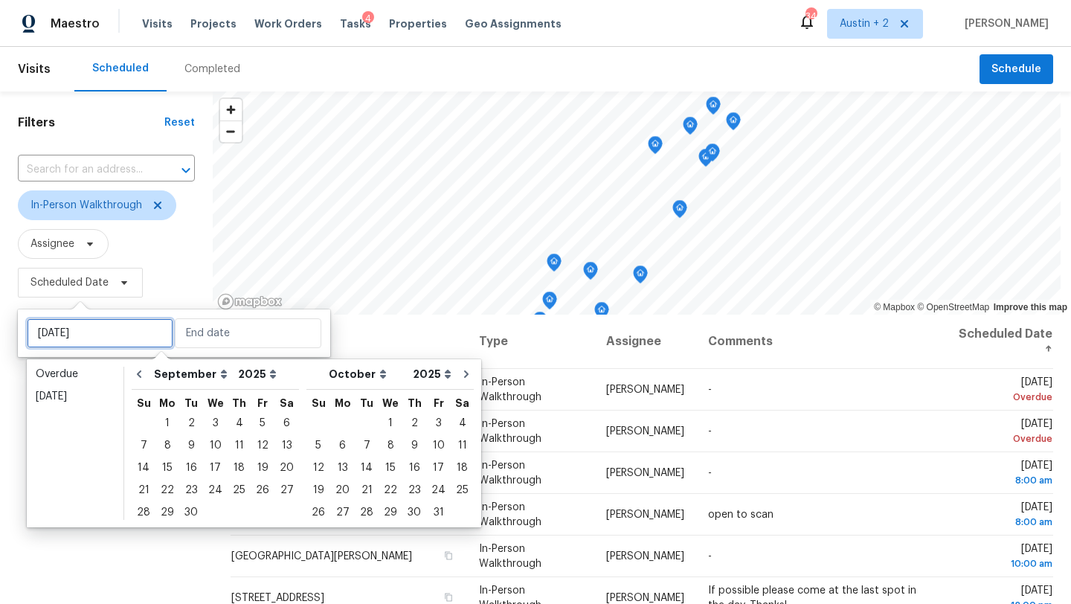
type input "[DATE]"
click at [232, 445] on div "11" at bounding box center [239, 445] width 23 height 21
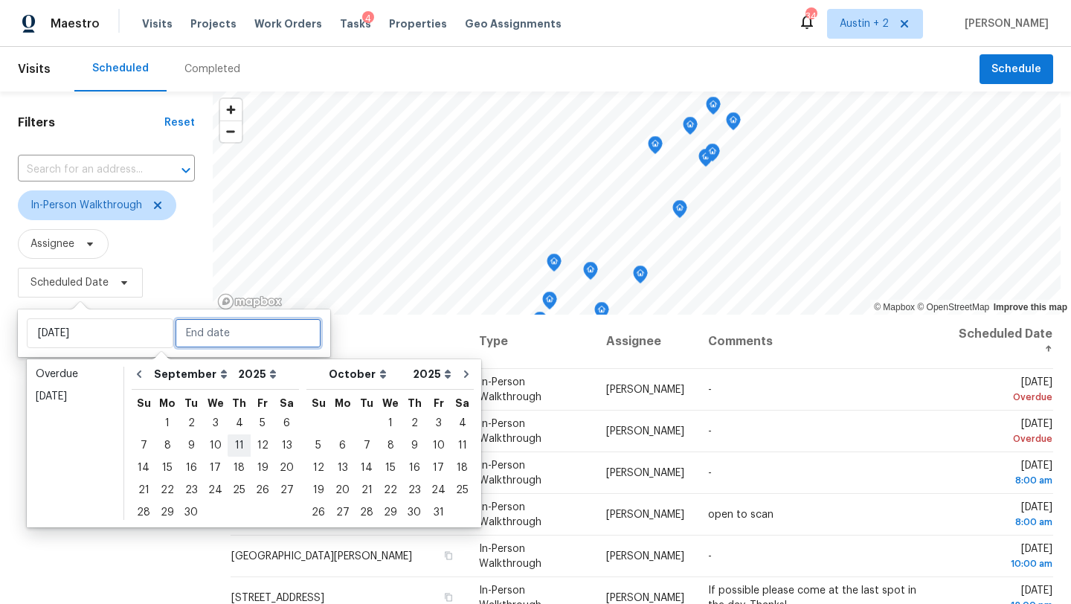
type input "[DATE]"
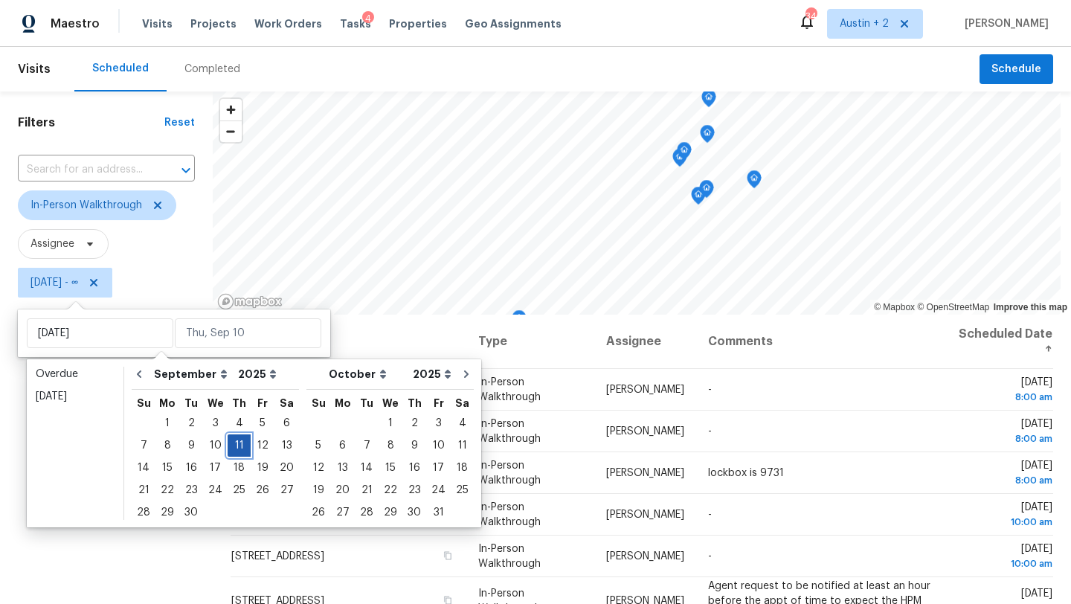
click at [232, 445] on div "11" at bounding box center [239, 445] width 23 height 21
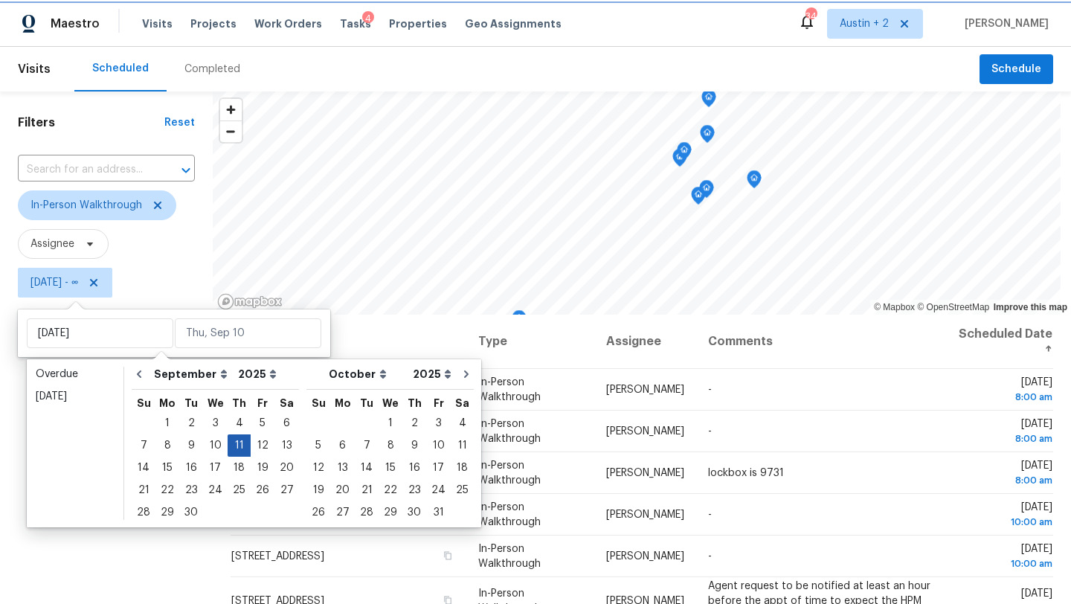
type input "[DATE]"
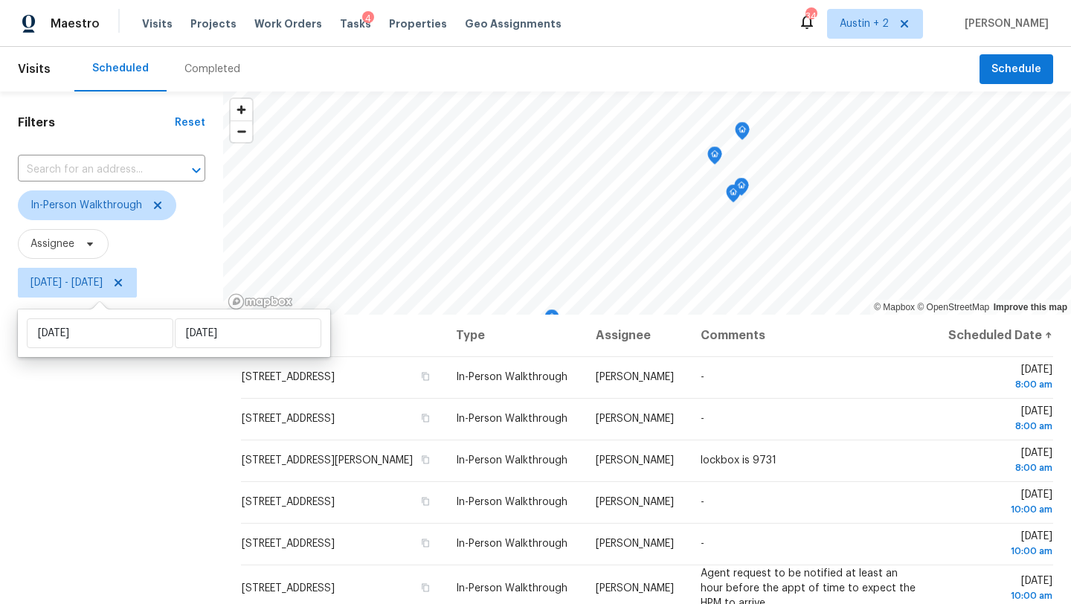
click at [141, 446] on div "Filters Reset ​ In-Person Walkthrough Assignee [DATE] - [DATE]" at bounding box center [111, 445] width 223 height 707
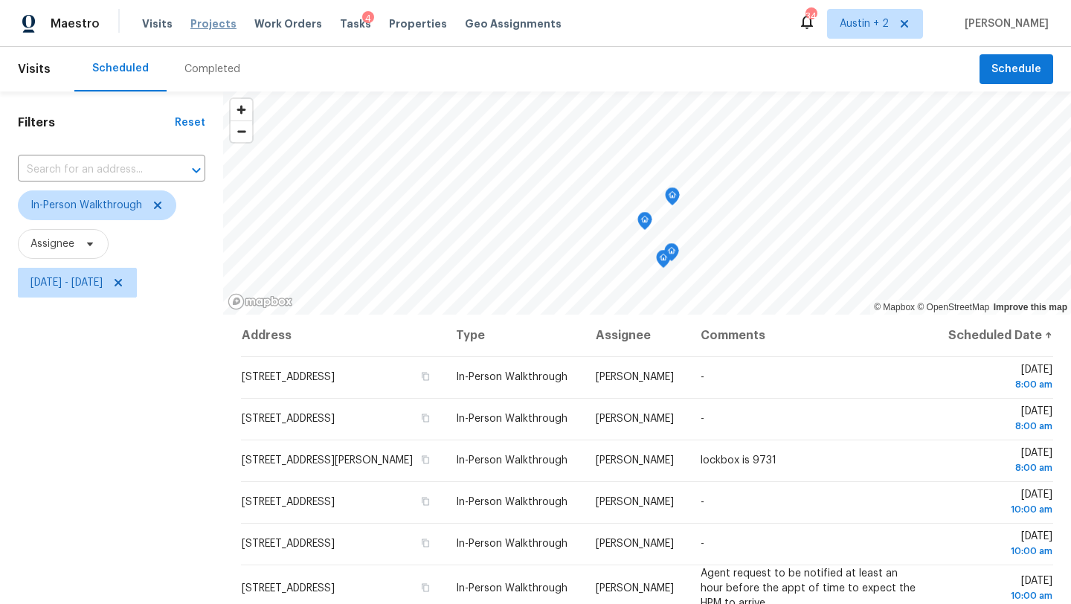
click at [205, 22] on span "Projects" at bounding box center [213, 23] width 46 height 15
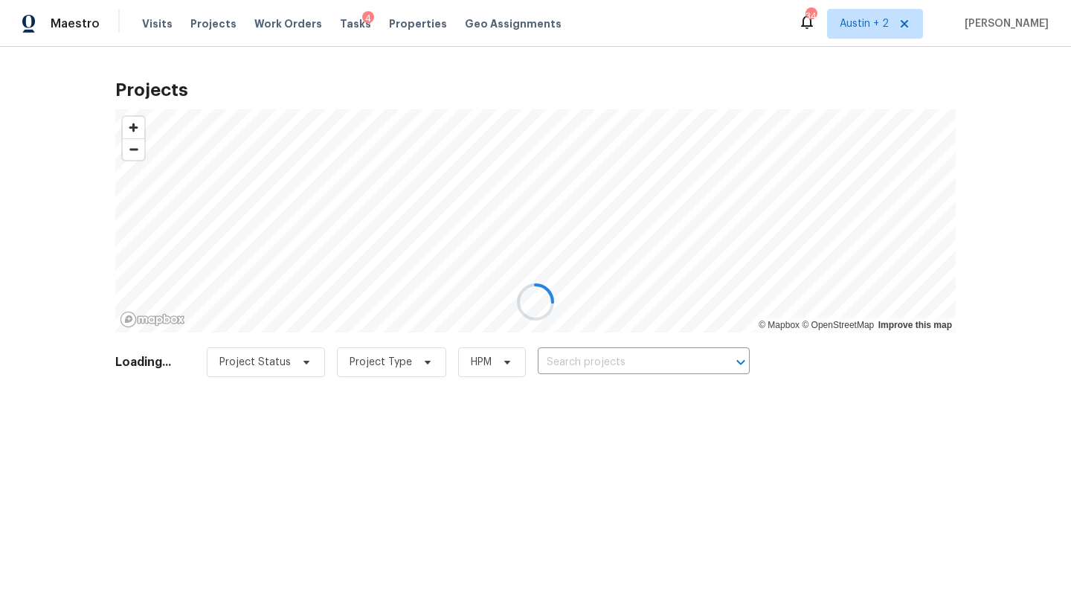
click at [592, 359] on div at bounding box center [535, 302] width 1071 height 604
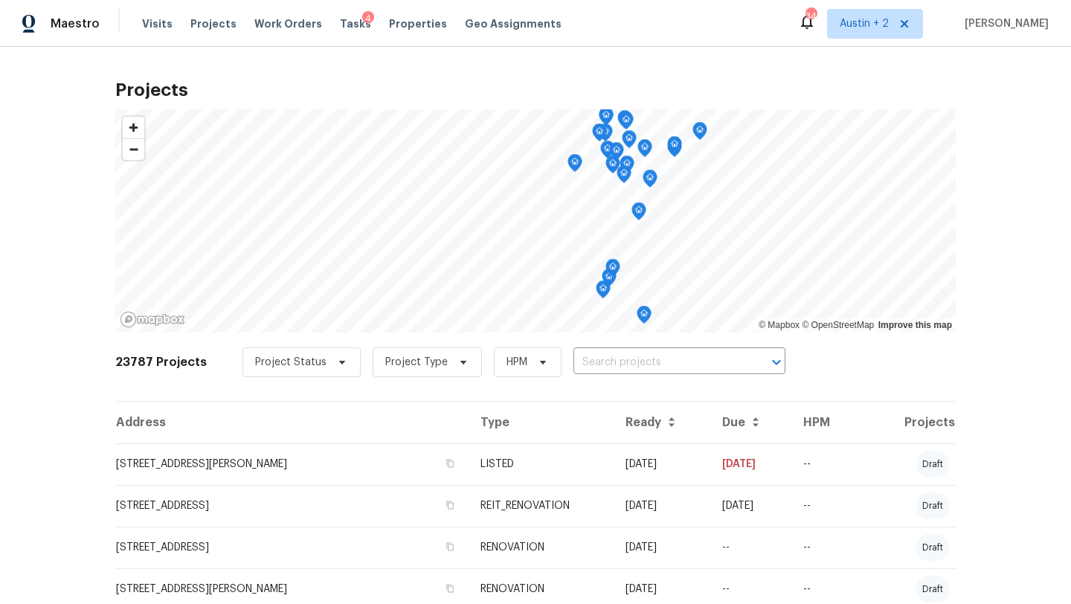
click at [586, 361] on input "text" at bounding box center [659, 362] width 170 height 23
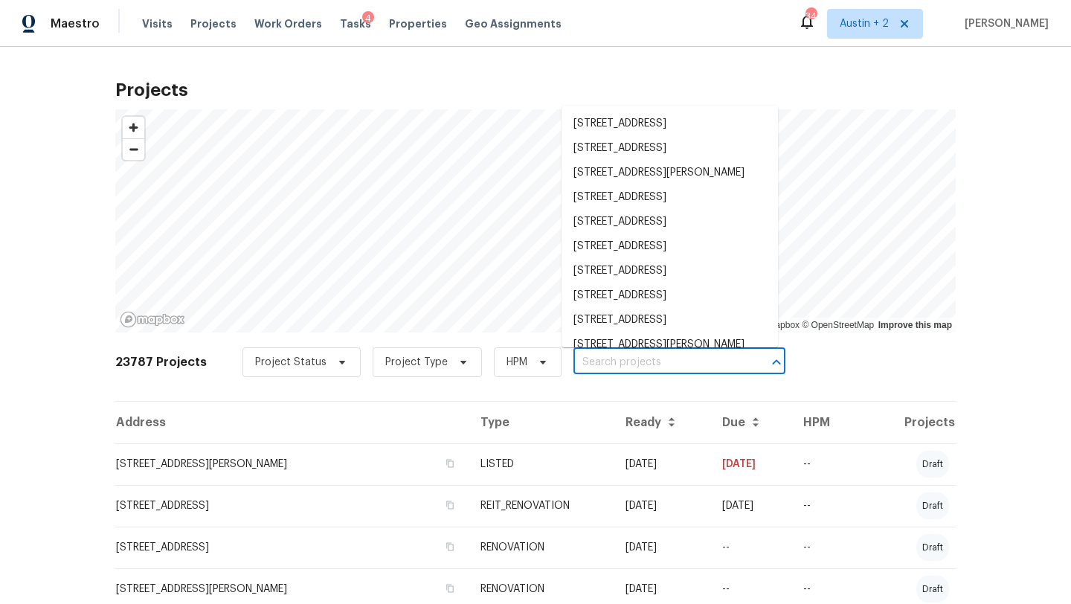
paste input "5103 Ganymede Dr, Austin, TX 78727"
type input "5103 Ganymede Dr, Austin, TX 78727"
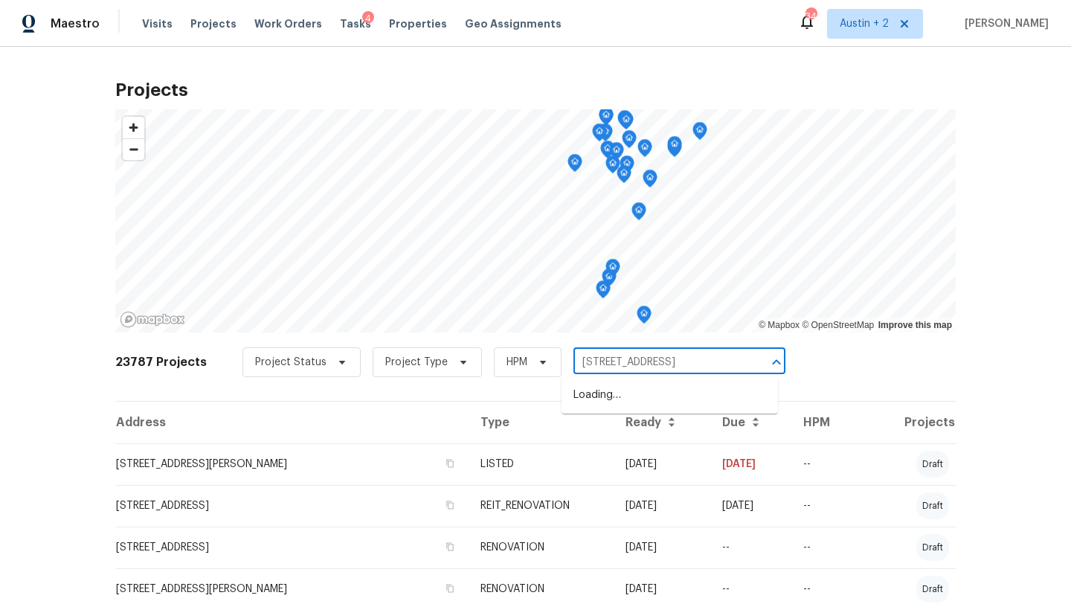
scroll to position [0, 12]
click at [593, 405] on li "5103 Ganymede Dr, Austin, TX 78727" at bounding box center [670, 395] width 217 height 25
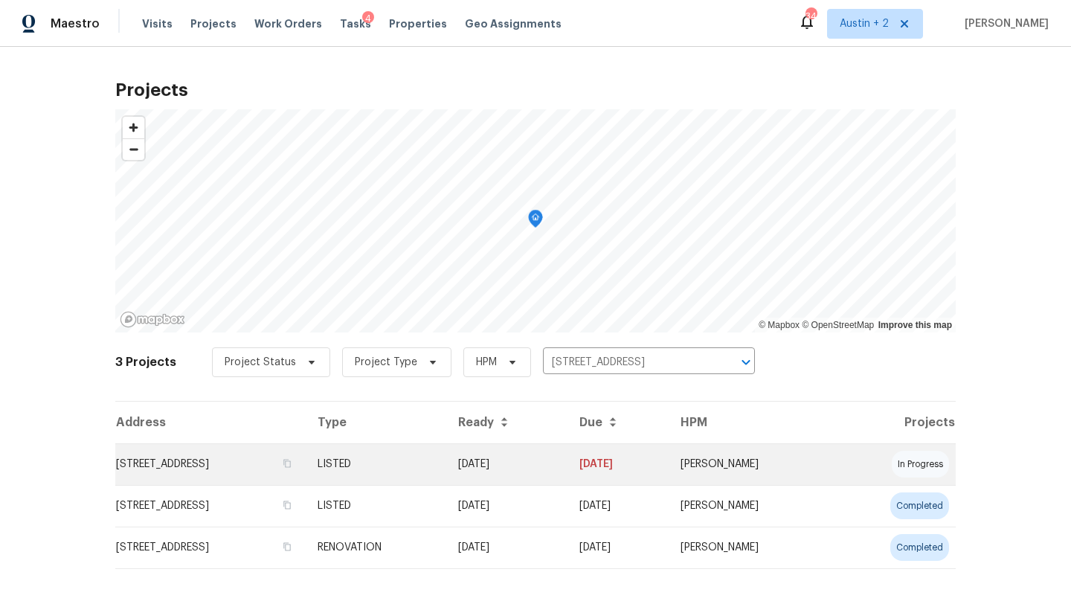
click at [214, 464] on td "5103 Ganymede Dr, Austin, TX 78727" at bounding box center [210, 464] width 190 height 42
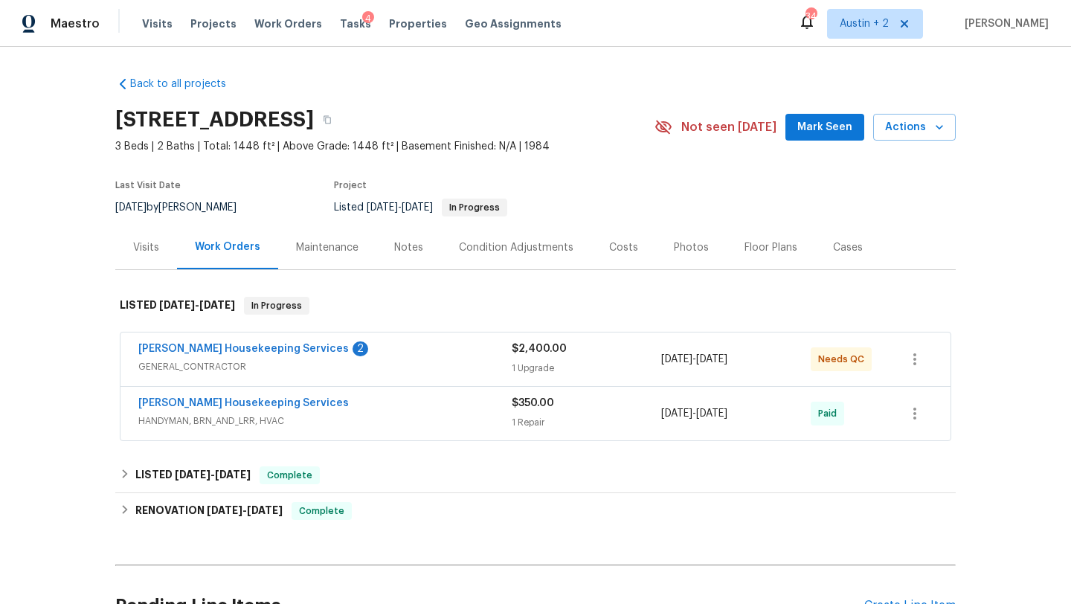
click at [838, 114] on button "Mark Seen" at bounding box center [825, 128] width 79 height 28
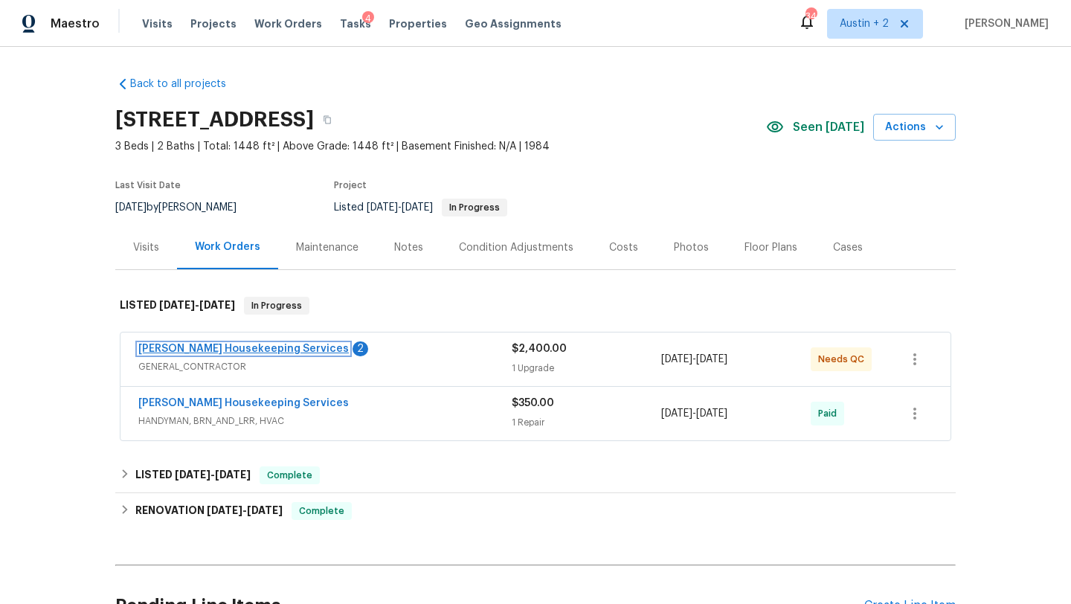
click at [266, 351] on link "[PERSON_NAME] Housekeeping Services" at bounding box center [243, 349] width 211 height 10
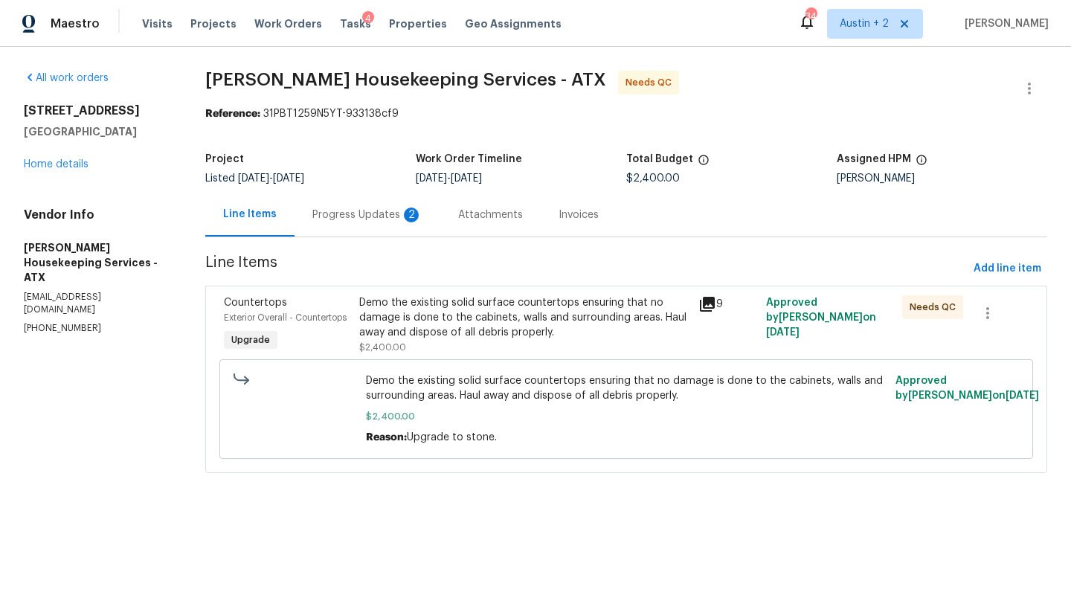
click at [380, 207] on div "Progress Updates 2" at bounding box center [368, 215] width 146 height 44
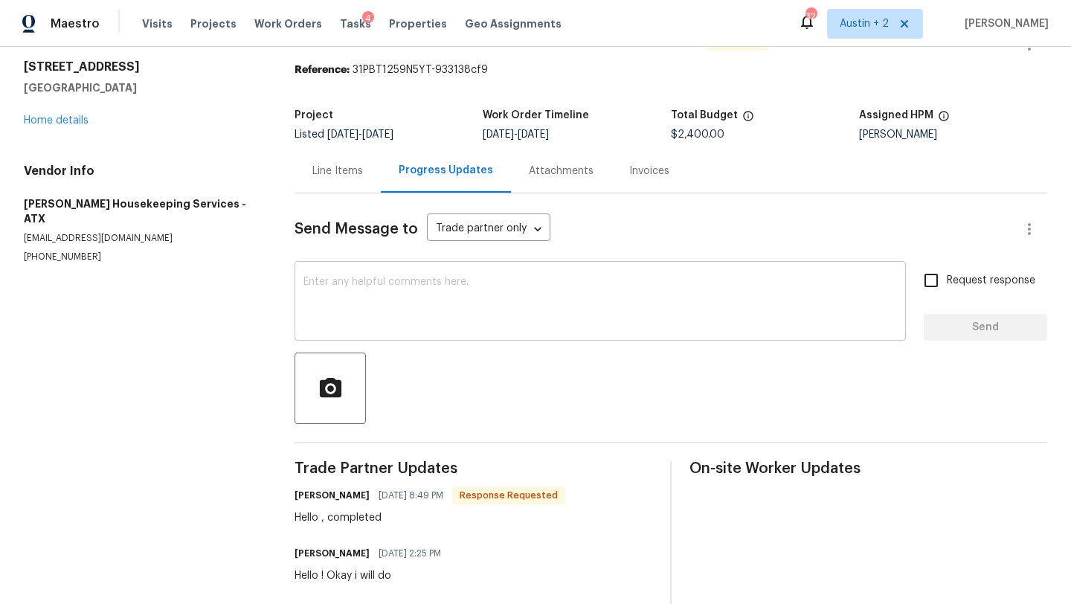
scroll to position [42, 0]
click at [336, 170] on div "Line Items" at bounding box center [337, 172] width 51 height 15
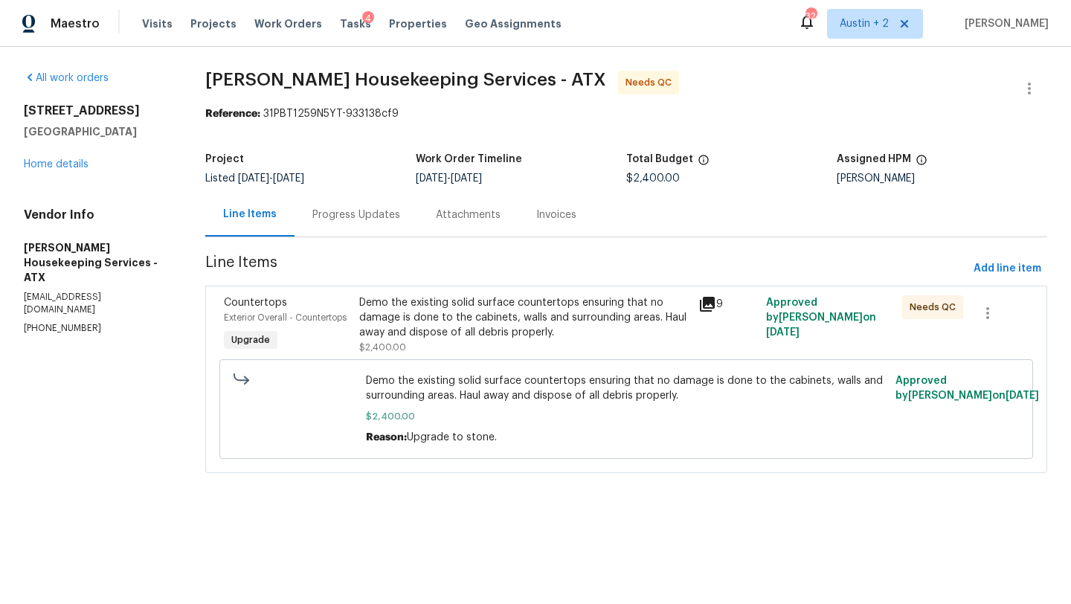
click at [707, 302] on icon at bounding box center [707, 304] width 15 height 15
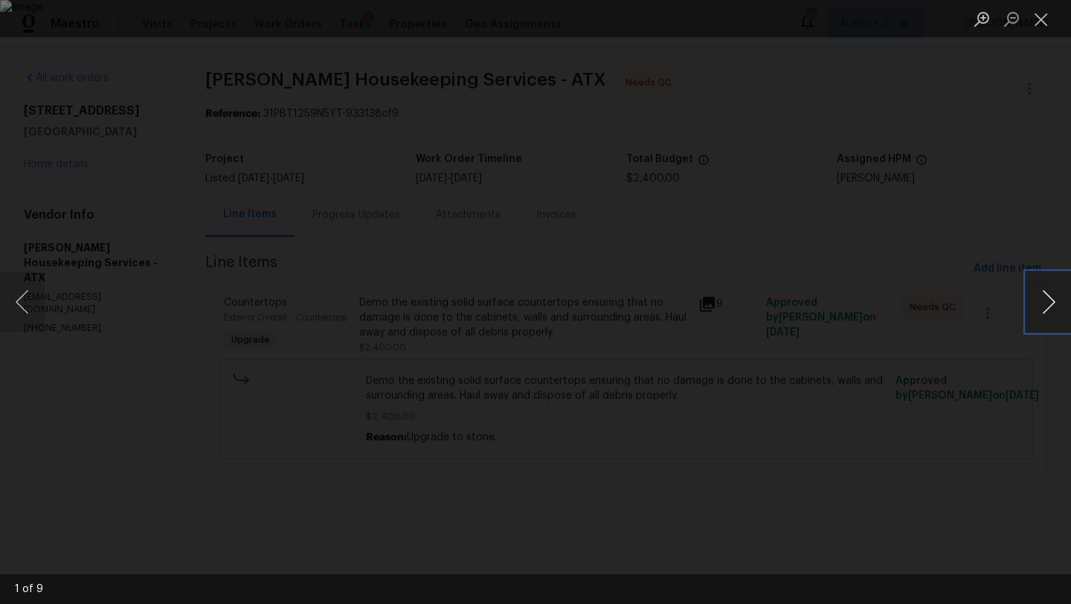
click at [1050, 299] on button "Next image" at bounding box center [1049, 302] width 45 height 60
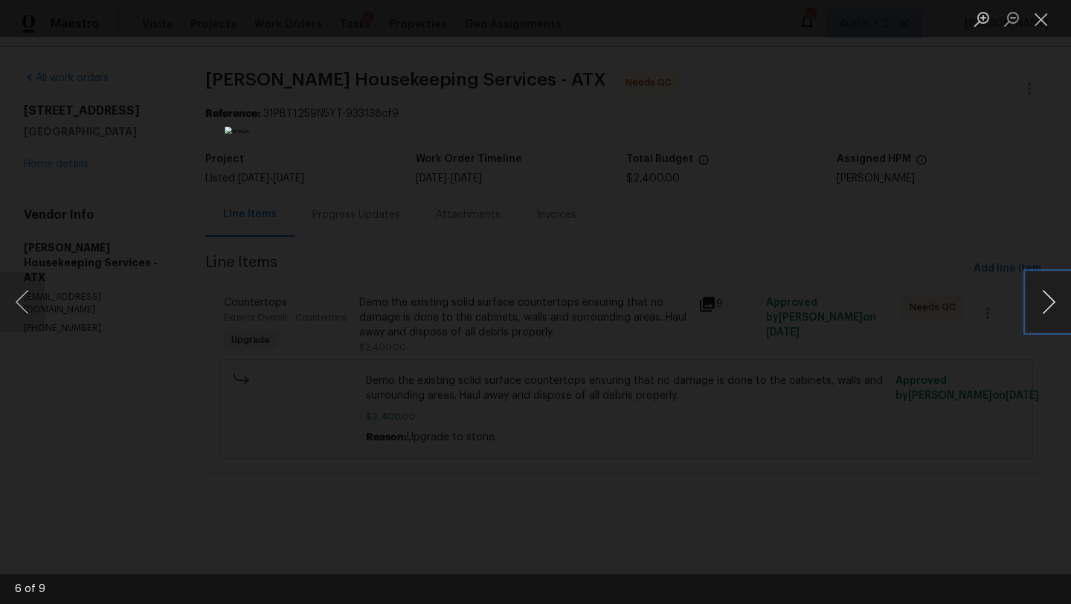
click at [1050, 299] on button "Next image" at bounding box center [1049, 302] width 45 height 60
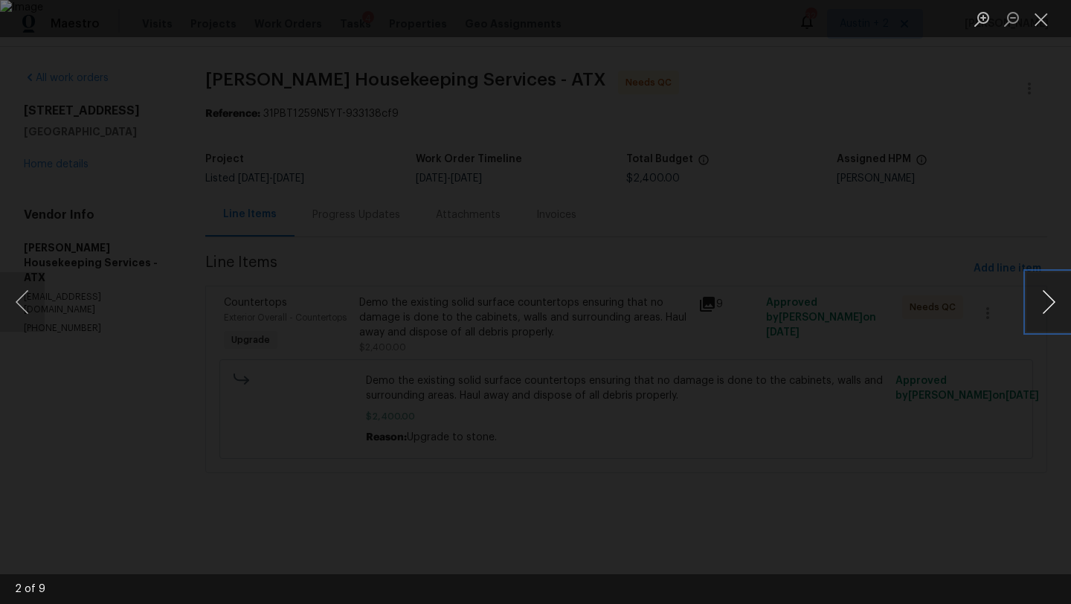
click at [1050, 299] on button "Next image" at bounding box center [1049, 302] width 45 height 60
click at [1045, 17] on button "Close lightbox" at bounding box center [1042, 19] width 30 height 26
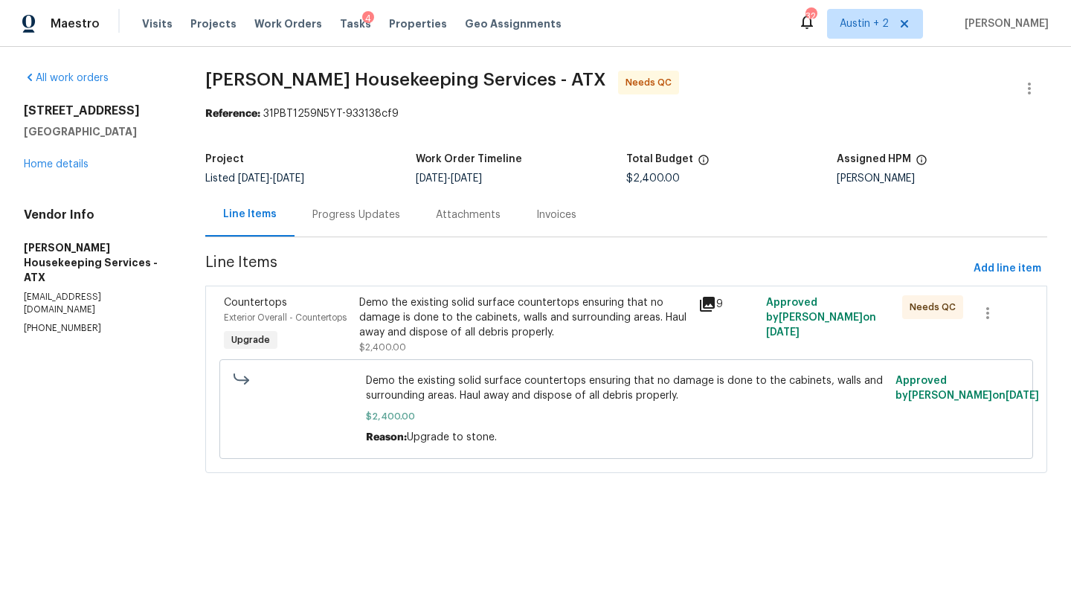
click at [48, 173] on div "All work orders 5103 Ganymede Dr Austin, TX 78727 Home details Vendor Info Arel…" at bounding box center [97, 203] width 146 height 264
click at [52, 168] on link "Home details" at bounding box center [56, 164] width 65 height 10
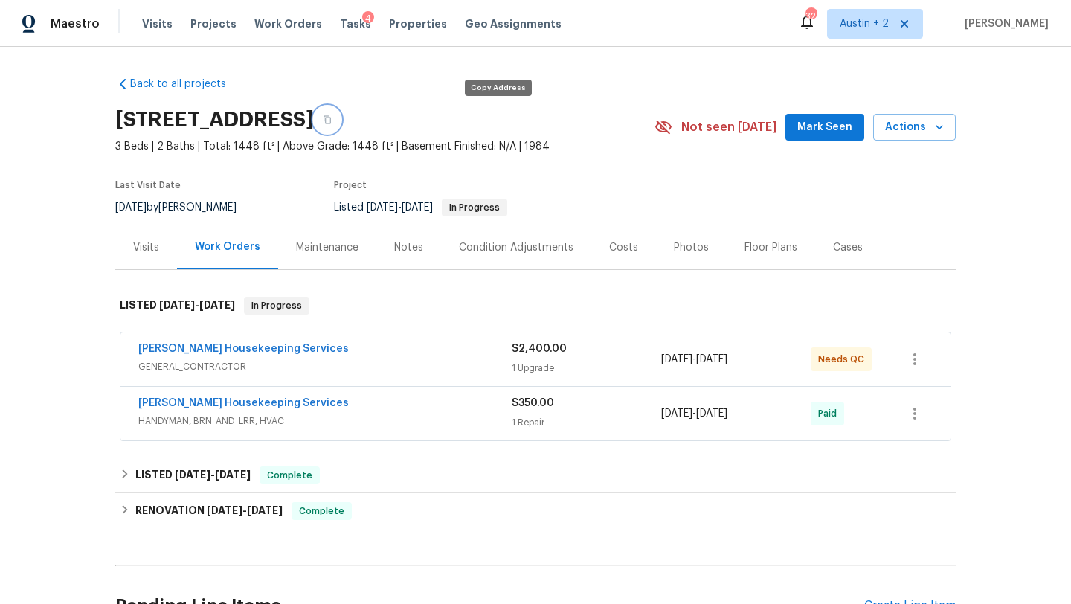
click at [332, 119] on icon "button" at bounding box center [327, 119] width 9 height 9
click at [826, 135] on span "Mark Seen" at bounding box center [825, 127] width 55 height 19
click at [401, 248] on div "Notes" at bounding box center [408, 247] width 29 height 15
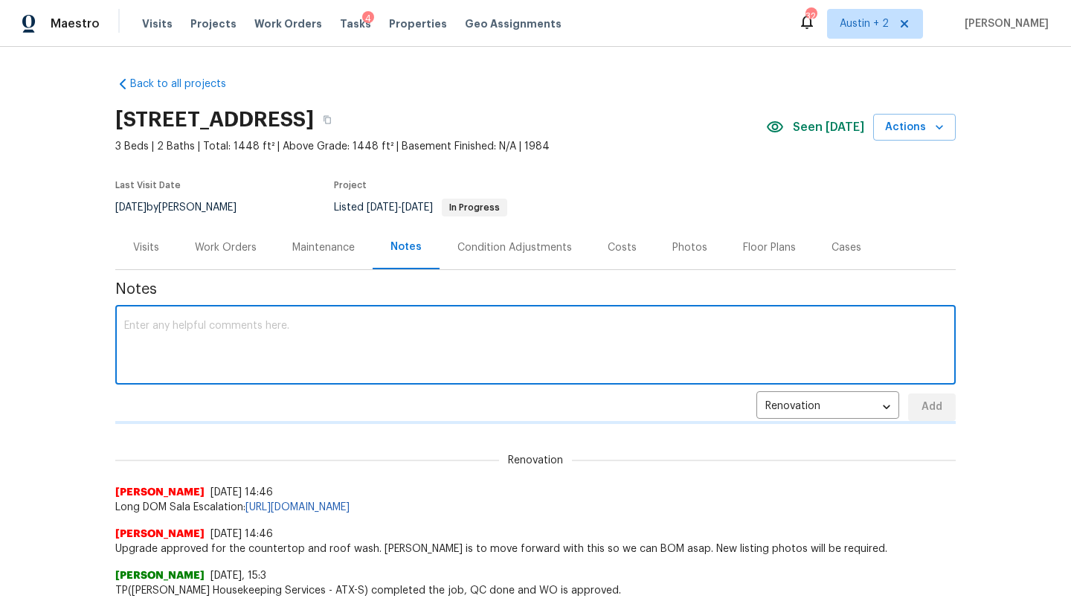
click at [393, 334] on textarea at bounding box center [535, 347] width 823 height 52
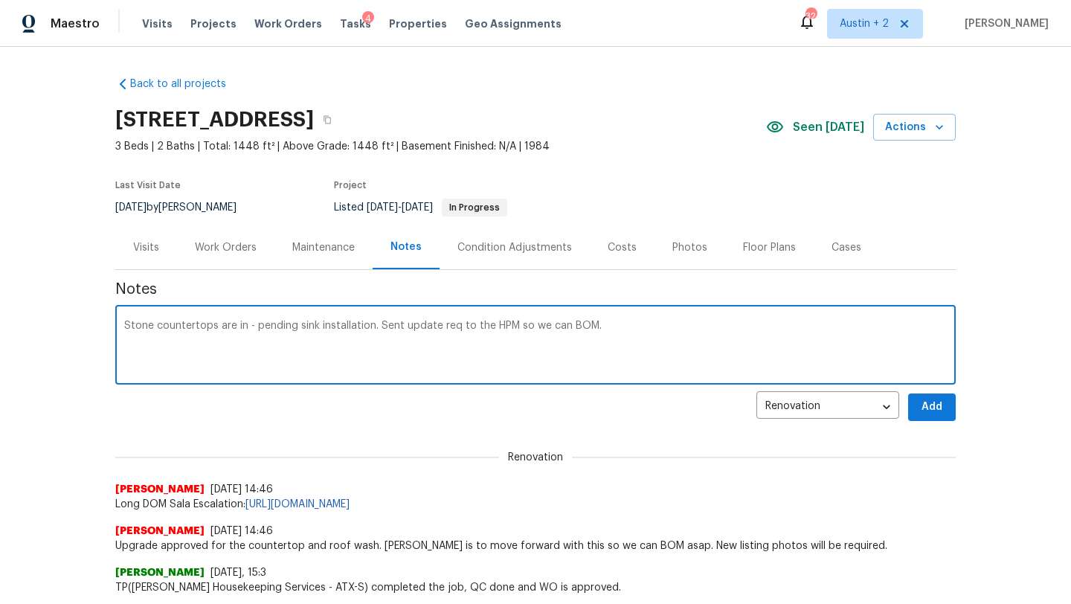
type textarea "Stone countertops are in - pending sink installation. Sent update req to the HP…"
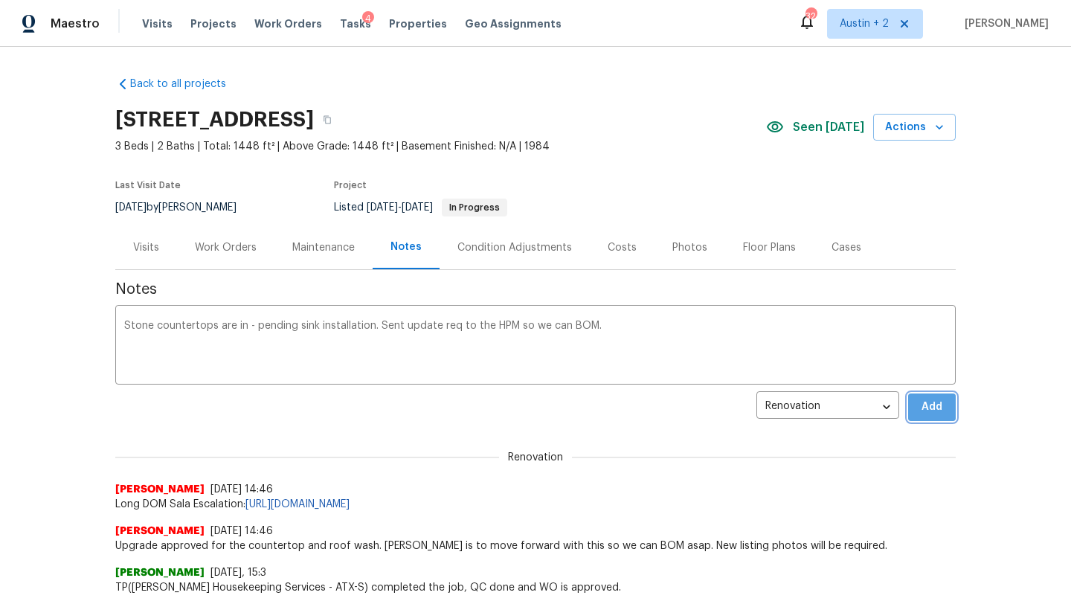
click at [917, 414] on button "Add" at bounding box center [932, 408] width 48 height 28
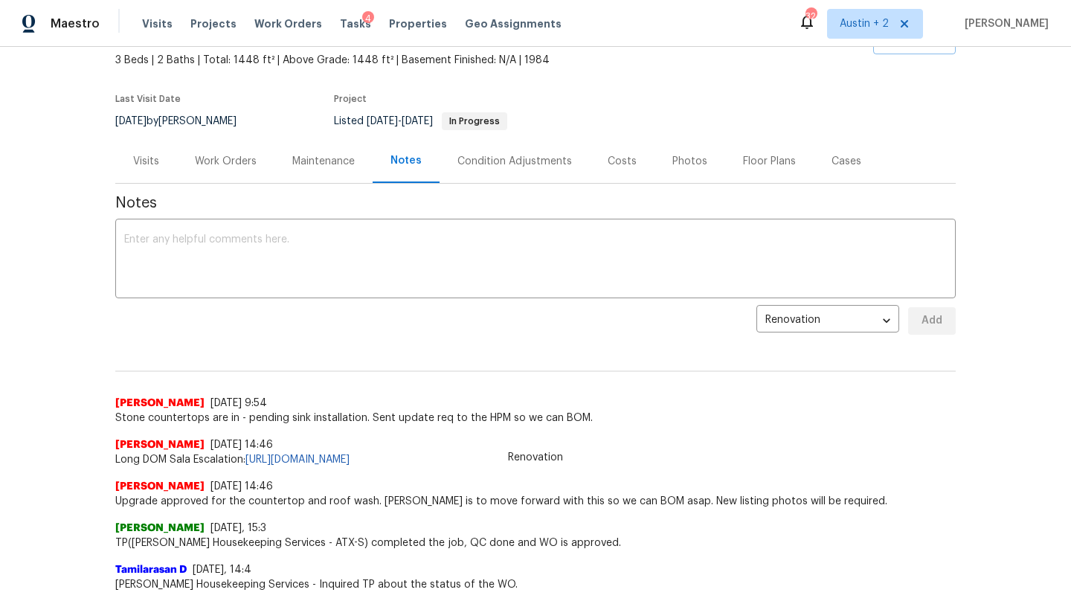
scroll to position [106, 0]
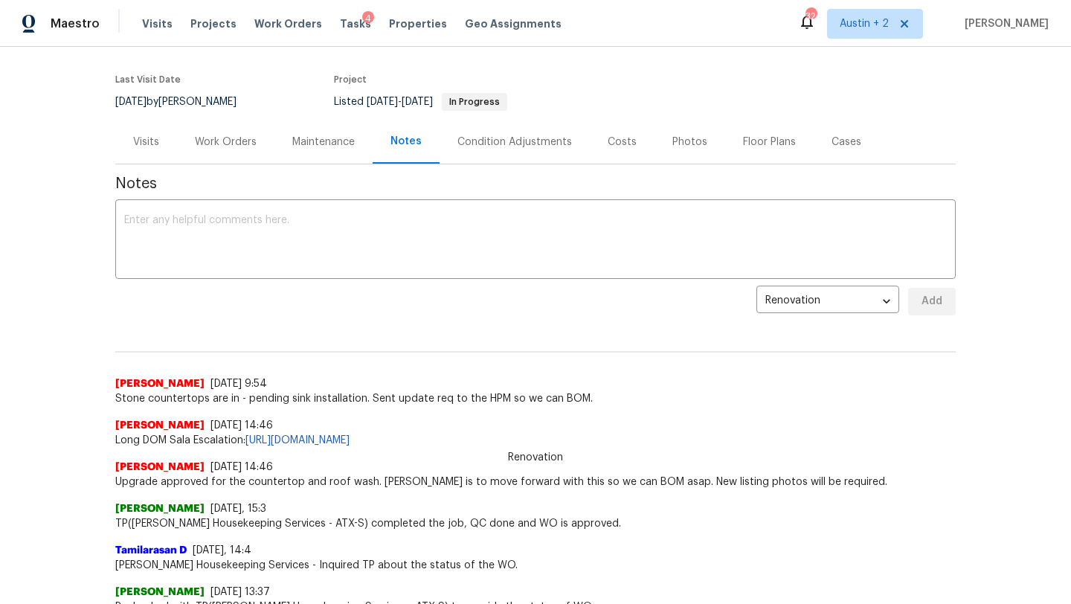
click at [228, 140] on div "Work Orders" at bounding box center [226, 142] width 62 height 15
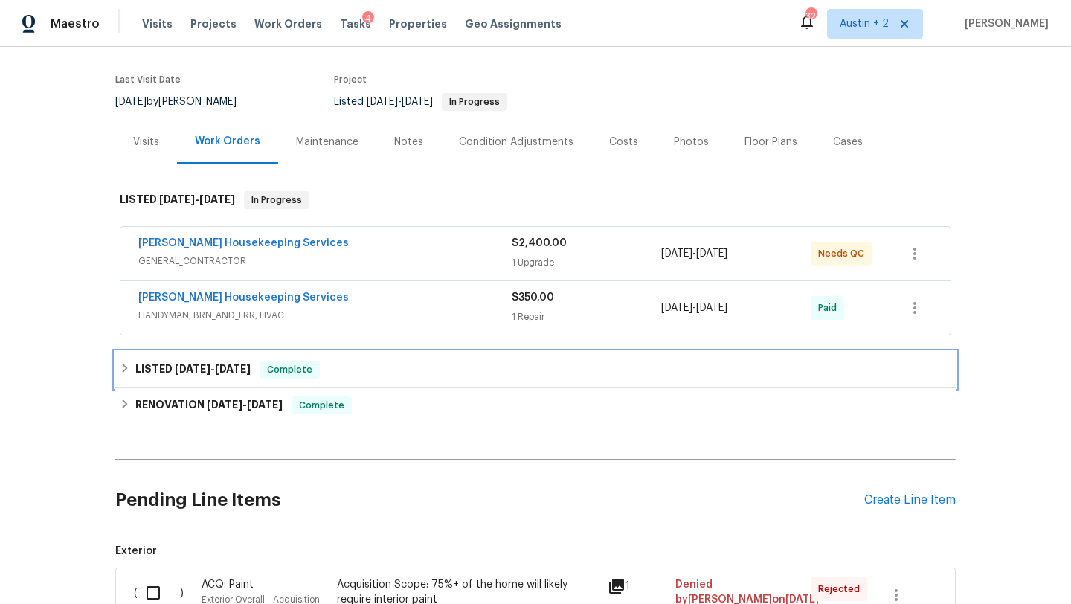
click at [396, 355] on div "LISTED 4/27/25 - 5/7/25 Complete" at bounding box center [535, 370] width 841 height 36
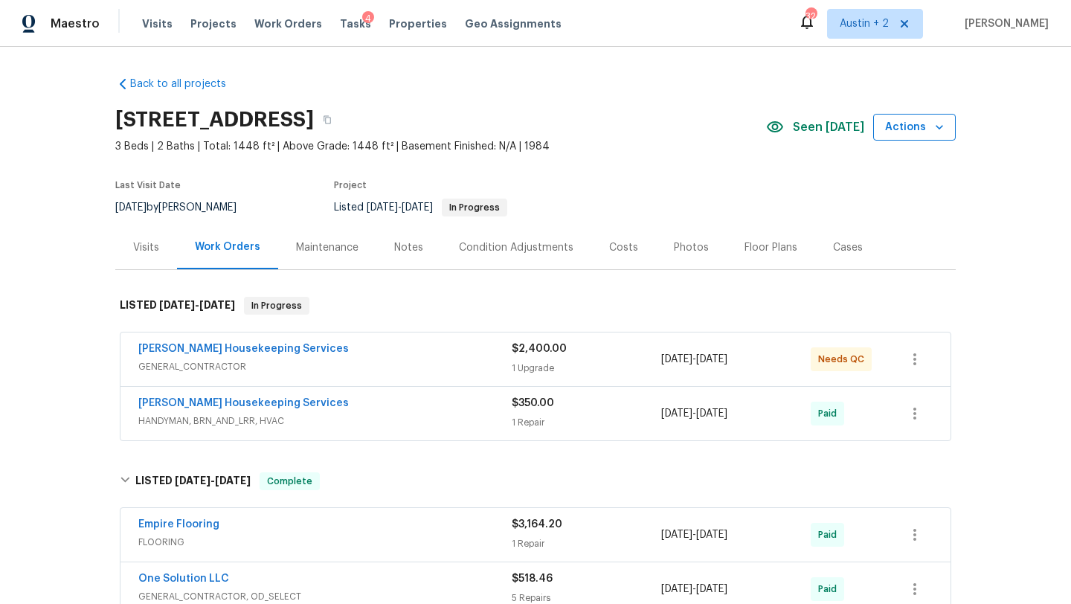
click at [916, 132] on span "Actions" at bounding box center [914, 127] width 59 height 19
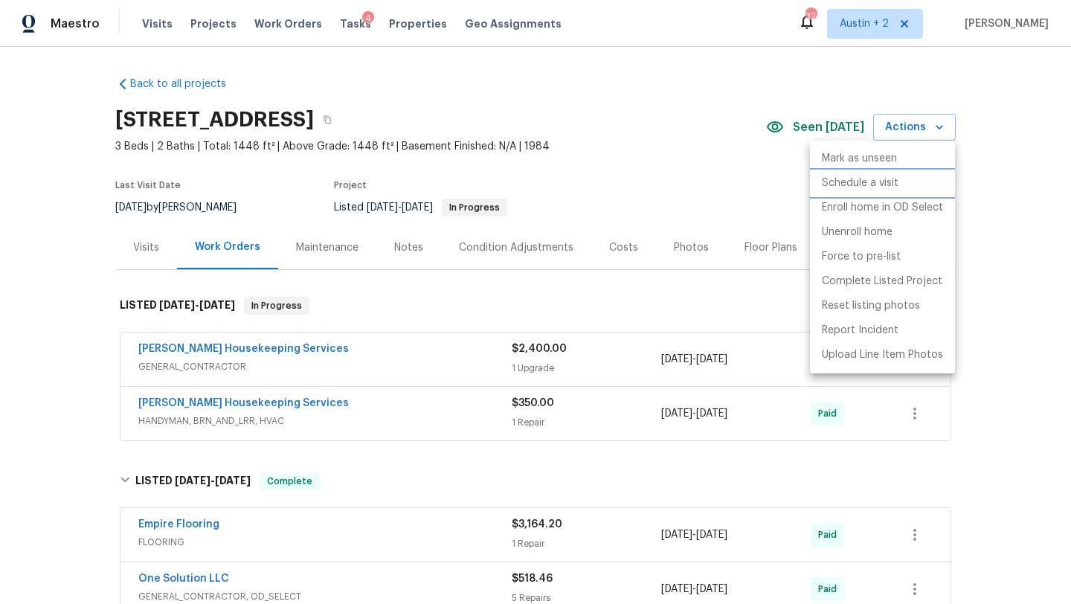
click at [889, 179] on p "Schedule a visit" at bounding box center [860, 184] width 77 height 16
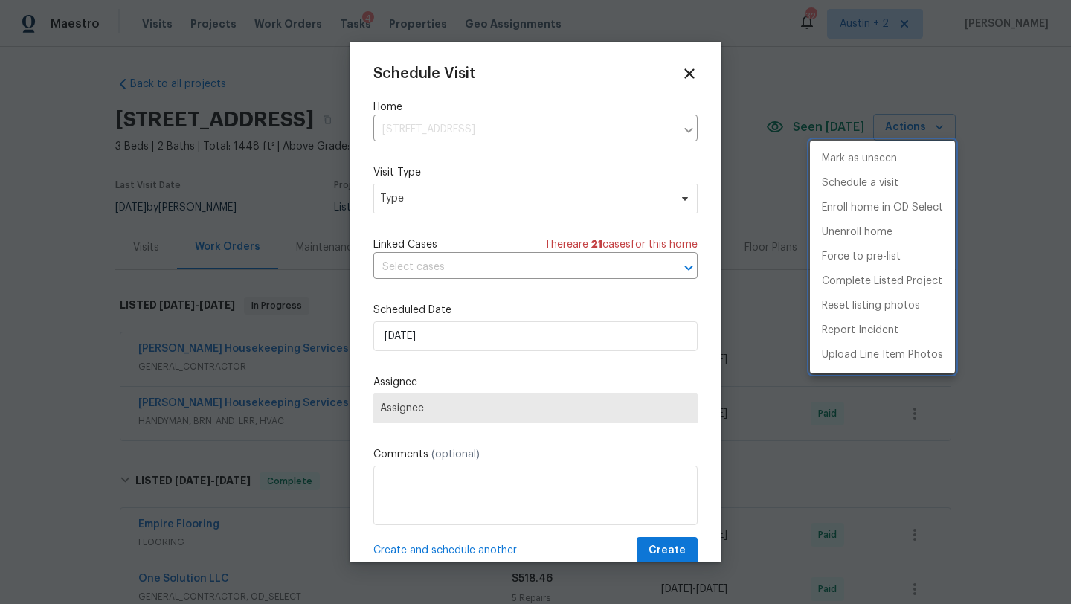
click at [448, 194] on div at bounding box center [535, 302] width 1071 height 604
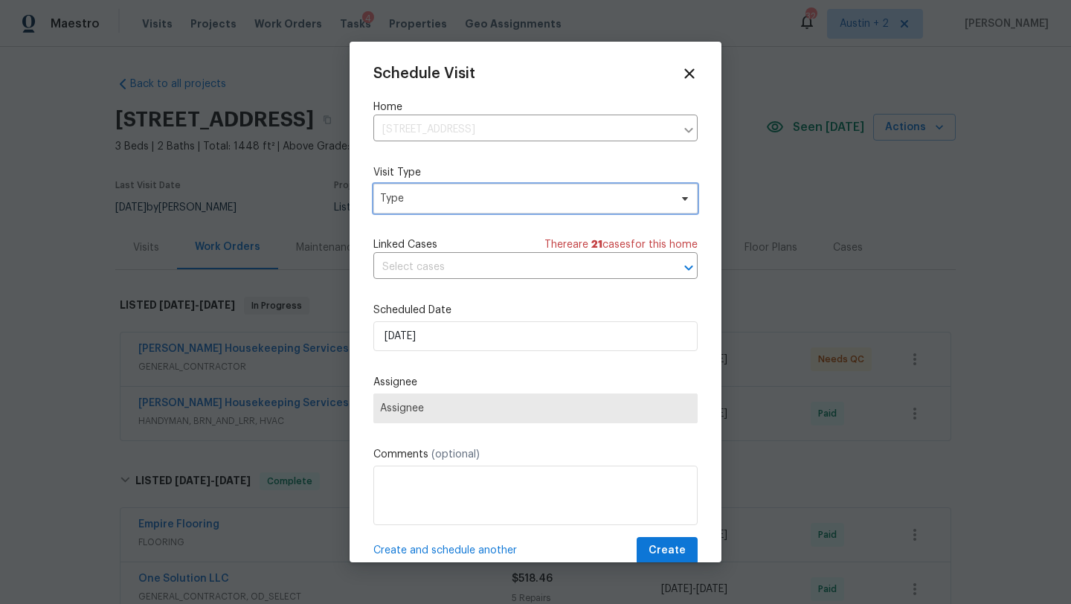
click at [448, 194] on span "Type" at bounding box center [524, 198] width 289 height 15
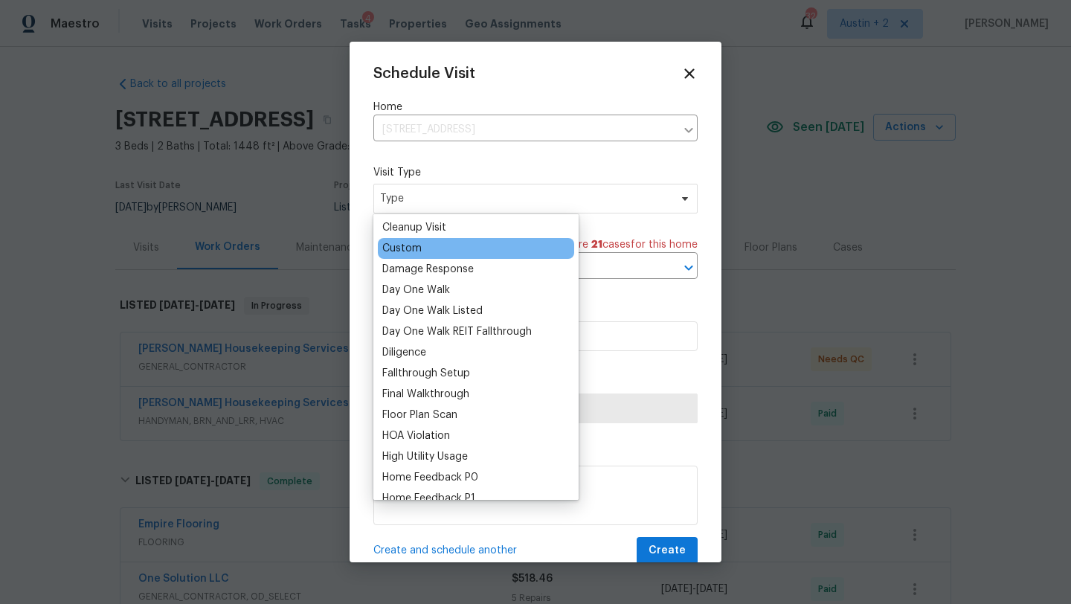
scroll to position [797, 0]
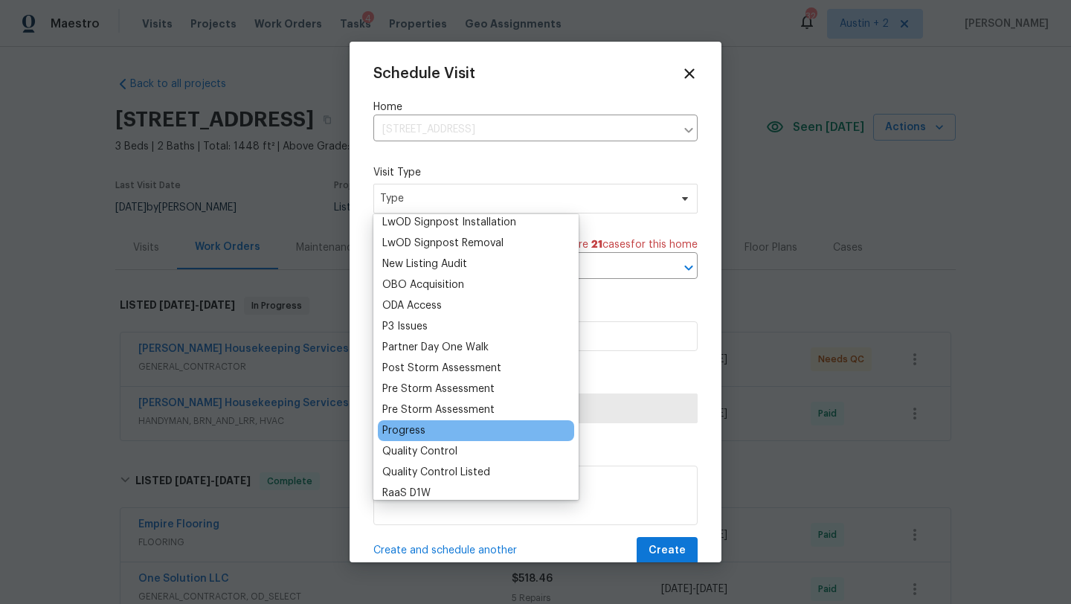
click at [429, 429] on div "Progress" at bounding box center [476, 430] width 196 height 21
click at [408, 427] on div "Progress" at bounding box center [403, 430] width 43 height 15
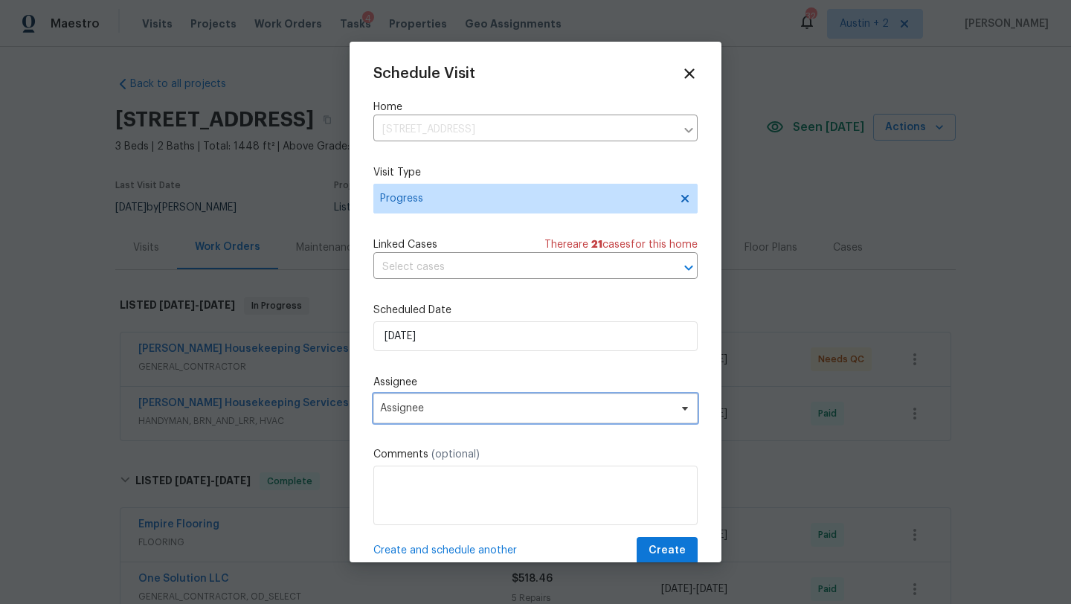
click at [446, 408] on span "Assignee" at bounding box center [526, 409] width 292 height 12
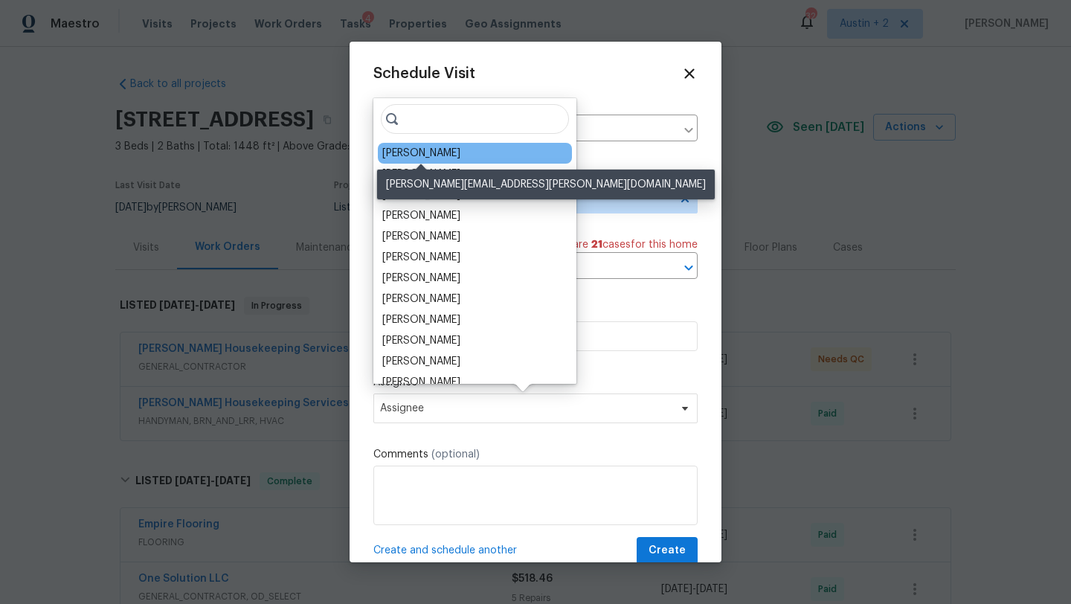
click at [423, 158] on div "[PERSON_NAME]" at bounding box center [421, 153] width 78 height 15
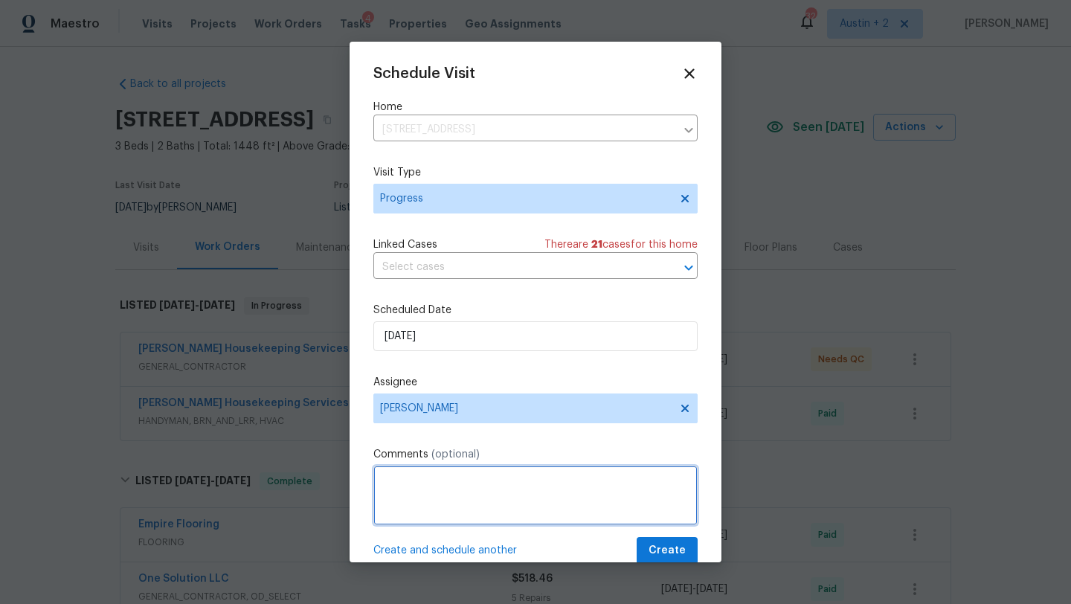
click at [403, 484] on textarea at bounding box center [535, 496] width 324 height 60
type textarea "Check on stone work / sink / drain."
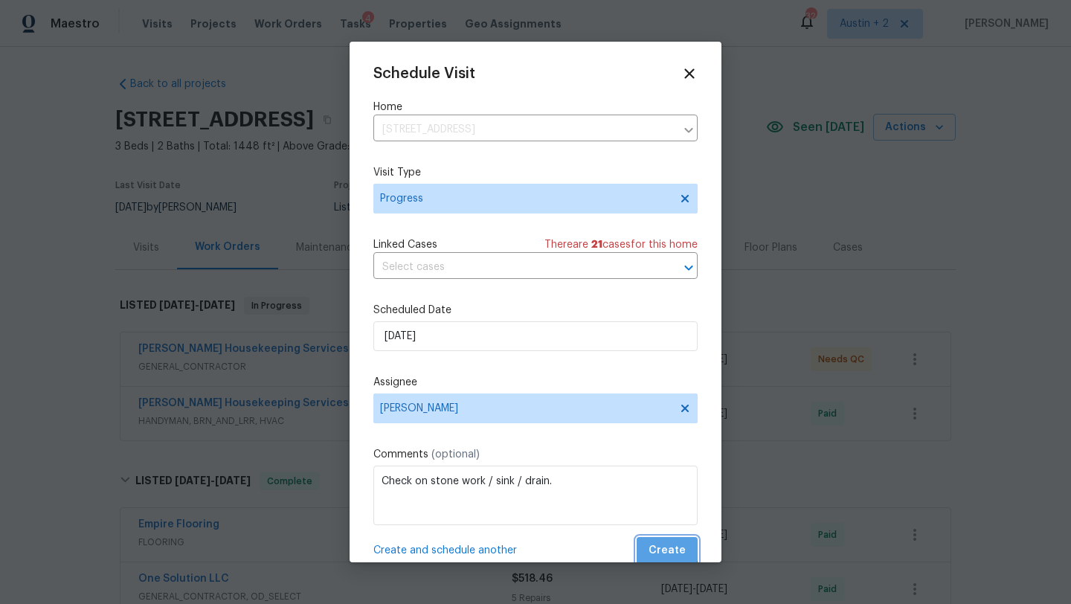
click at [661, 539] on button "Create" at bounding box center [667, 551] width 61 height 28
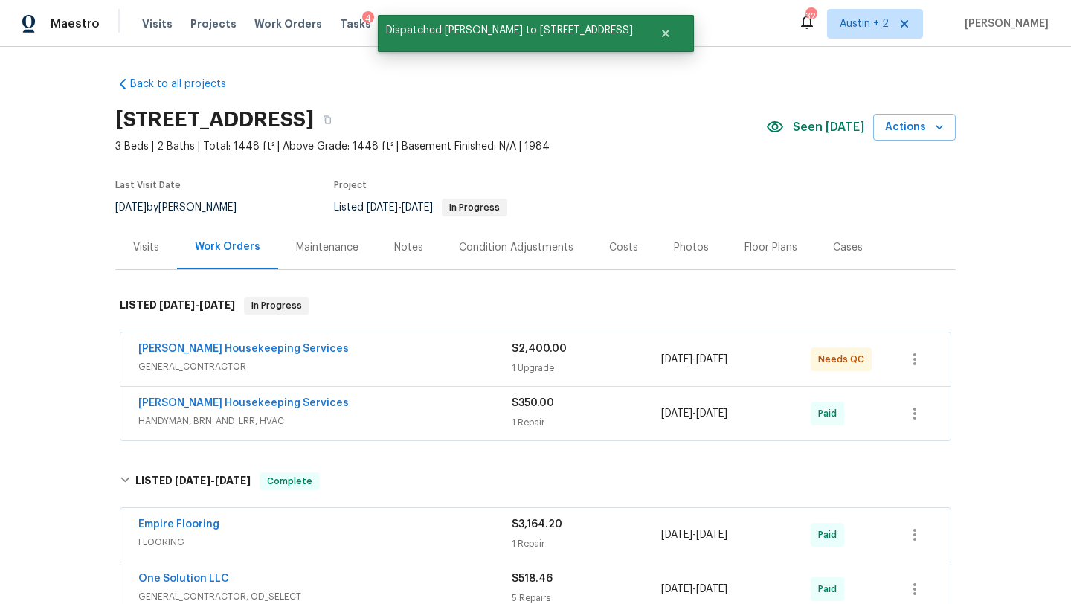
scroll to position [519, 0]
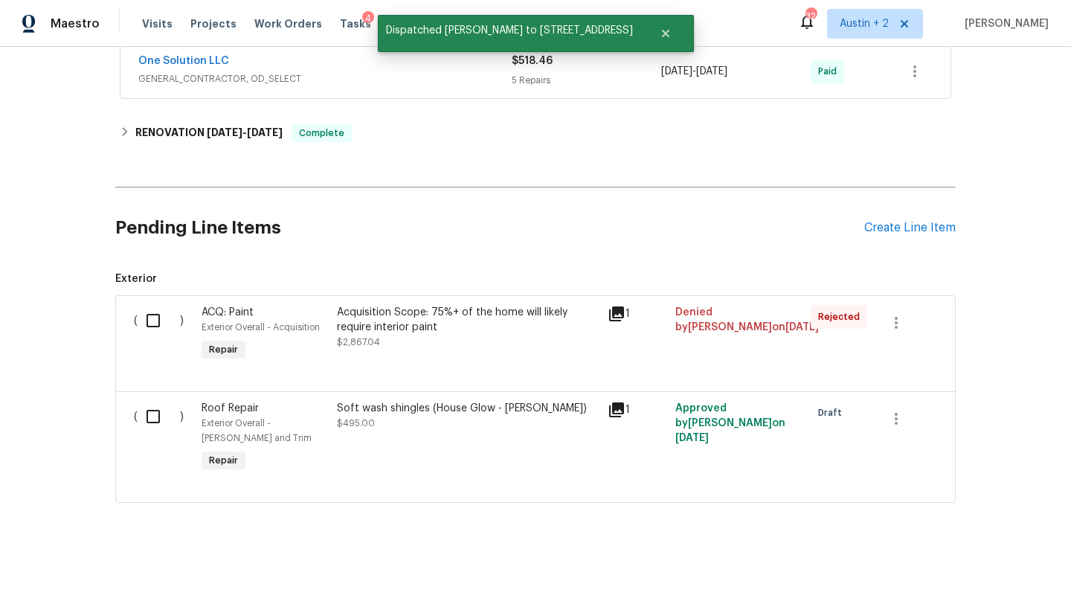
click at [158, 417] on input "checkbox" at bounding box center [159, 416] width 42 height 31
click at [957, 568] on span "Create Work Order" at bounding box center [986, 567] width 99 height 19
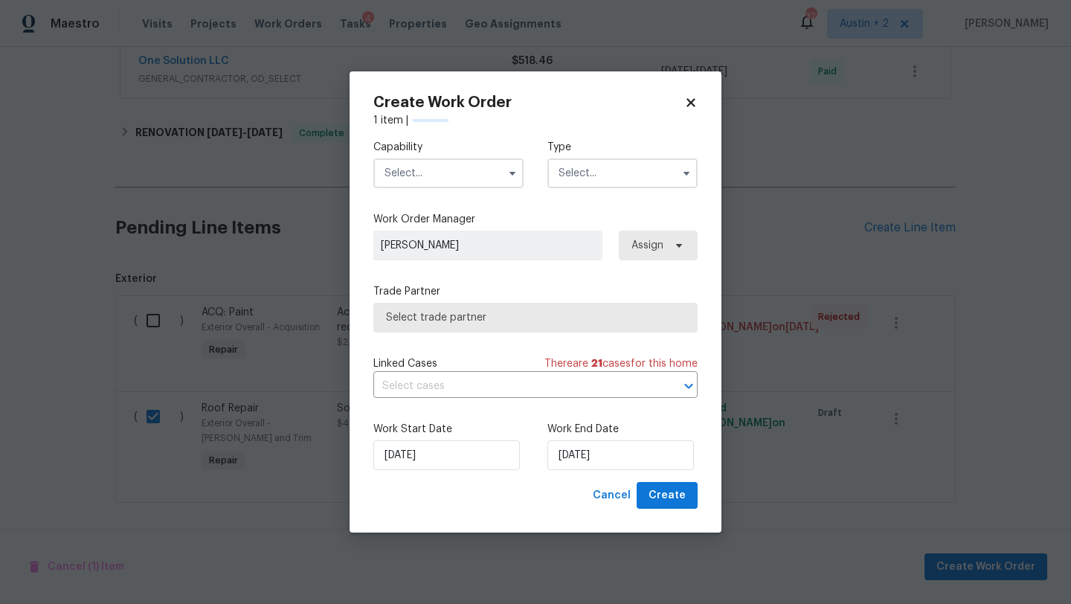
checkbox input "false"
click at [481, 165] on input "text" at bounding box center [448, 173] width 150 height 30
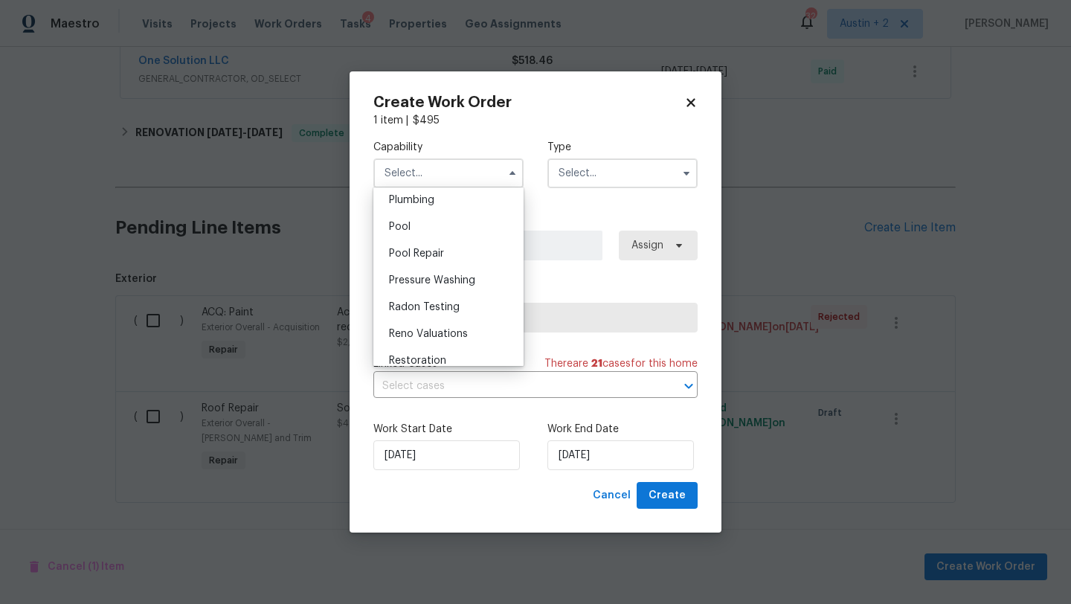
scroll to position [1337, 0]
click at [461, 283] on div "Pressure Washing" at bounding box center [448, 278] width 143 height 27
type input "Pressure Washing"
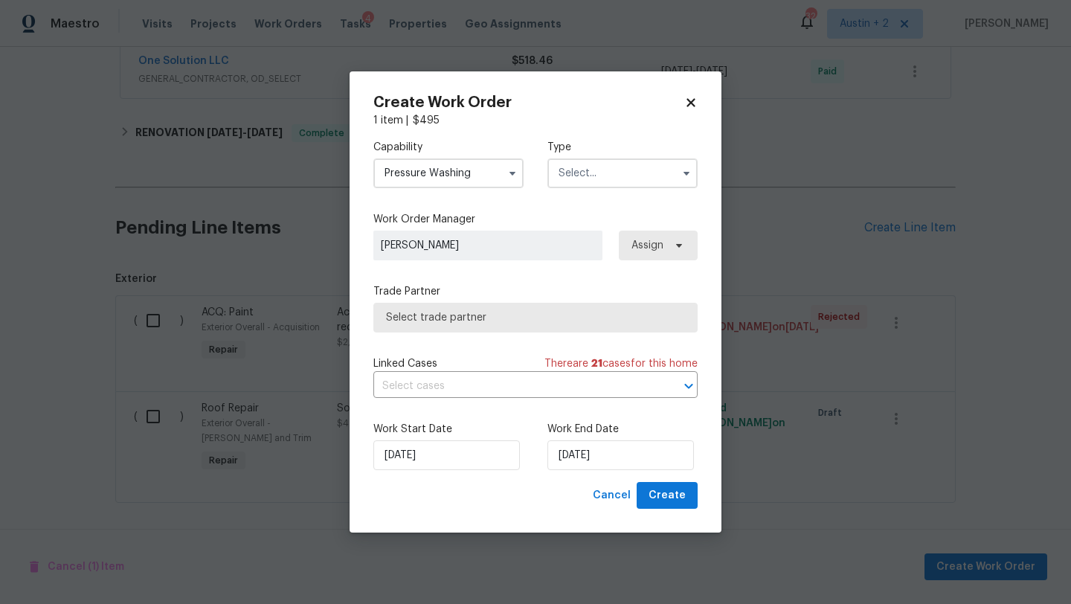
click at [576, 186] on input "text" at bounding box center [623, 173] width 150 height 30
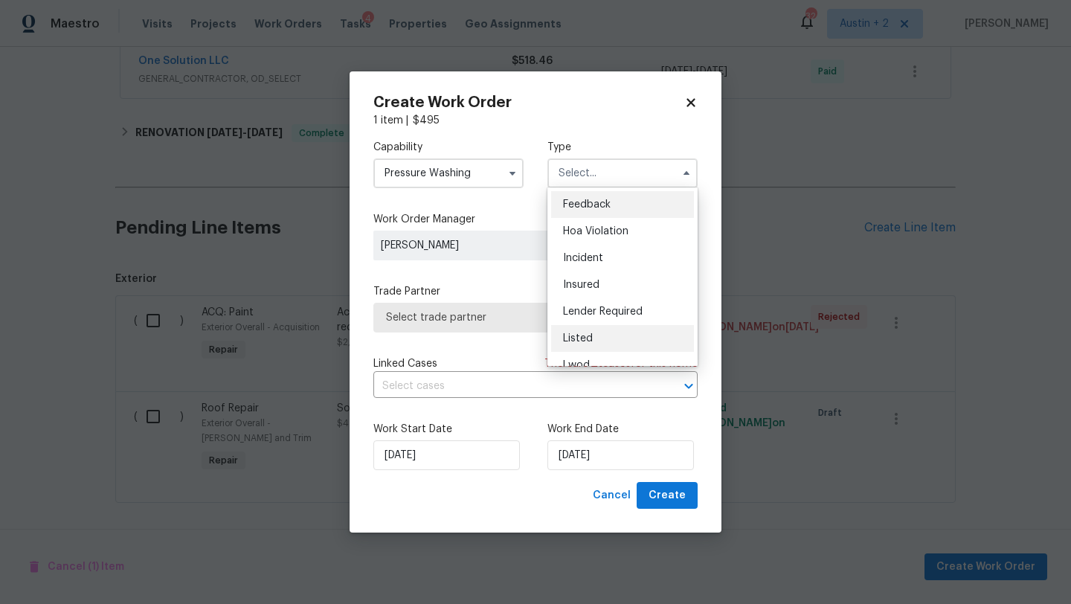
click at [584, 337] on span "Listed" at bounding box center [578, 338] width 30 height 10
type input "Listed"
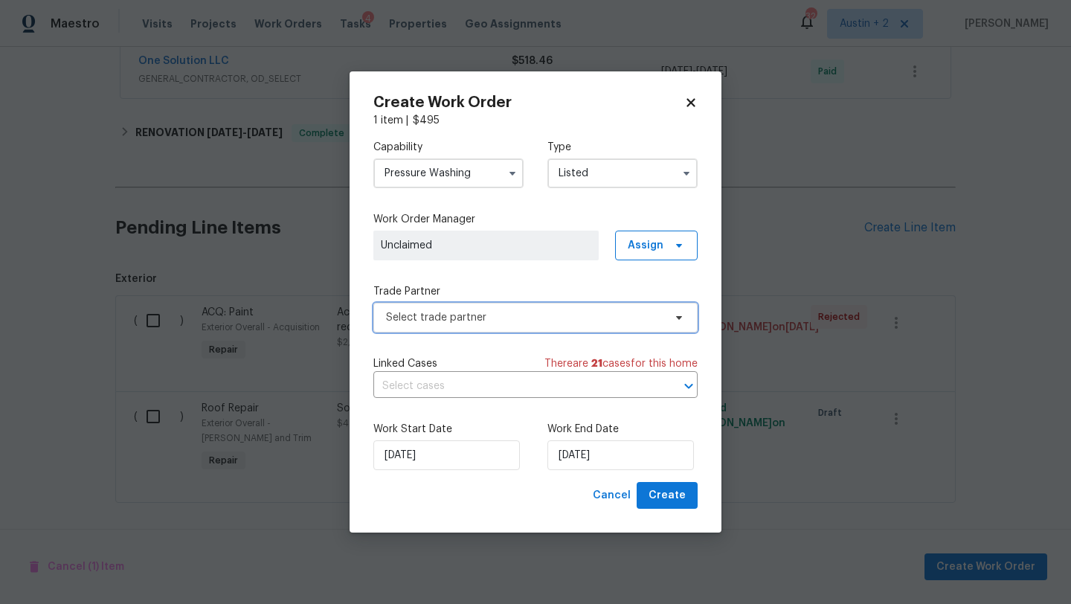
click at [477, 310] on span "Select trade partner" at bounding box center [525, 317] width 278 height 15
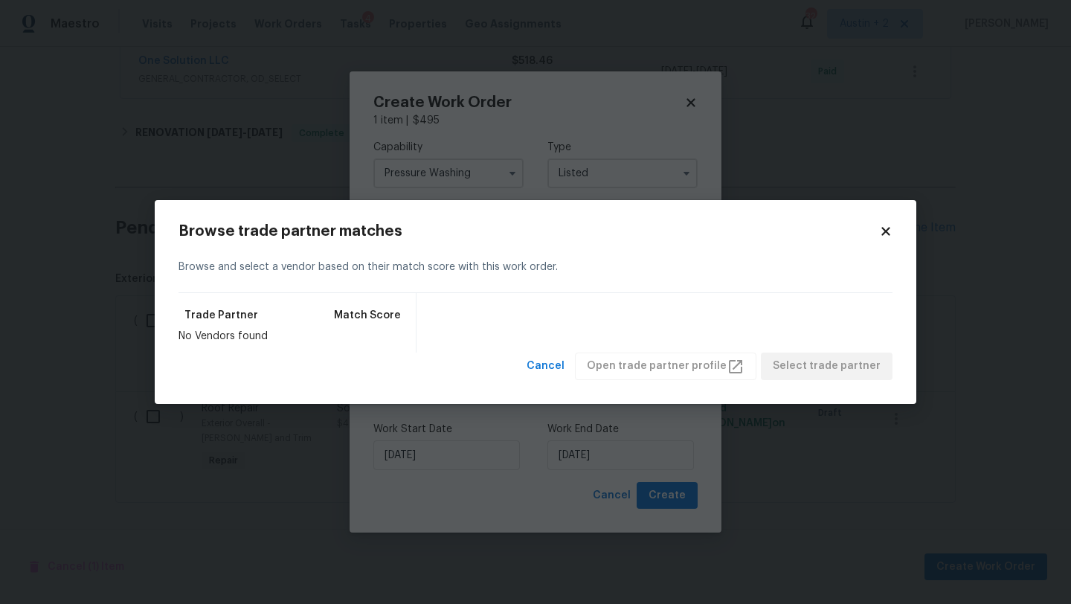
click at [885, 236] on icon at bounding box center [885, 231] width 13 height 13
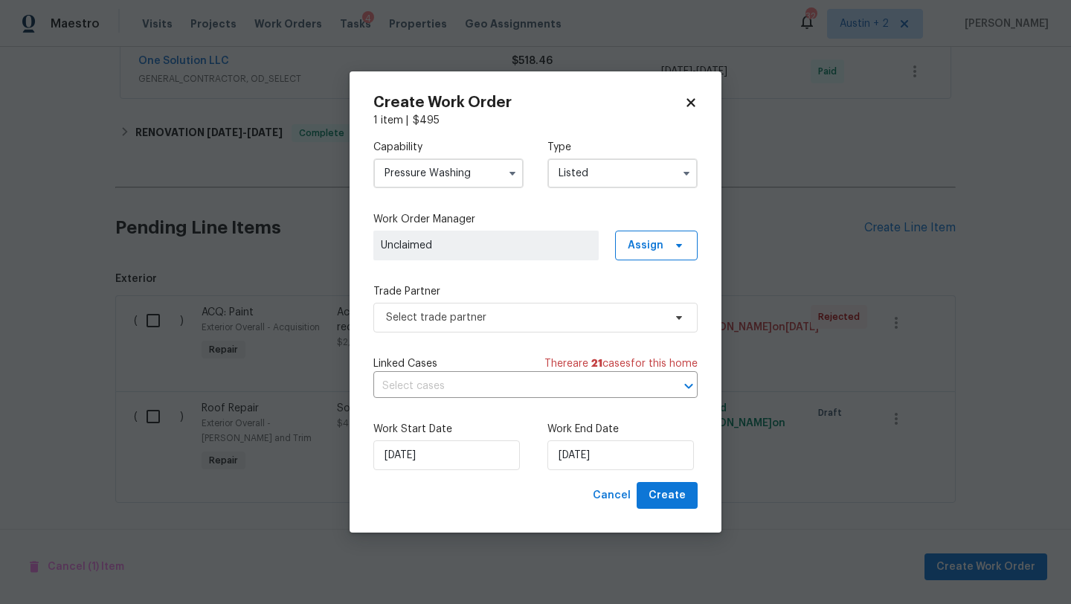
click at [691, 103] on icon at bounding box center [691, 102] width 8 height 8
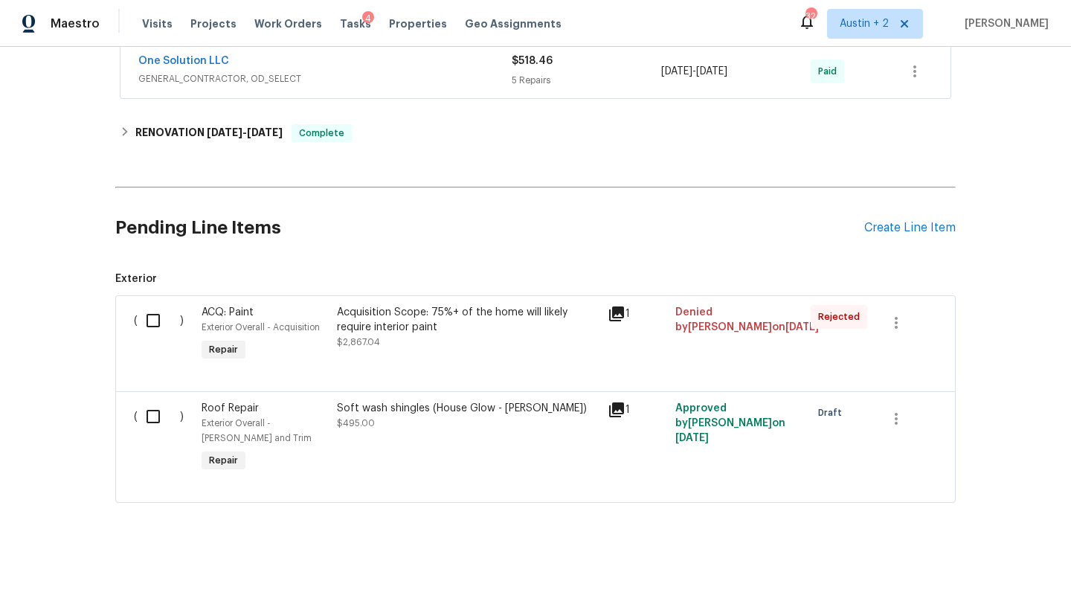
scroll to position [0, 0]
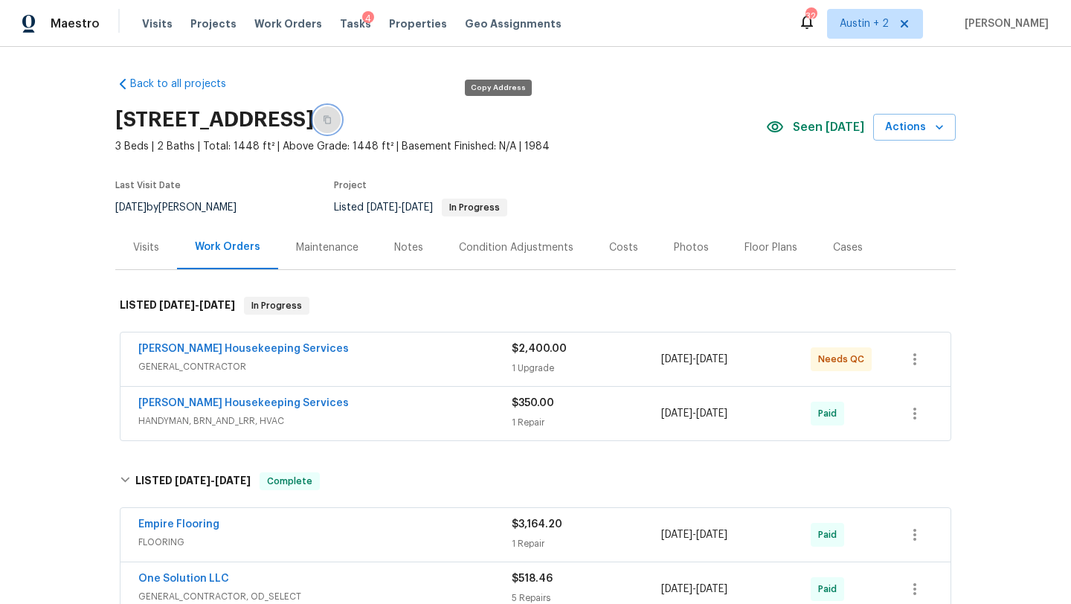
click at [332, 122] on icon "button" at bounding box center [327, 119] width 9 height 9
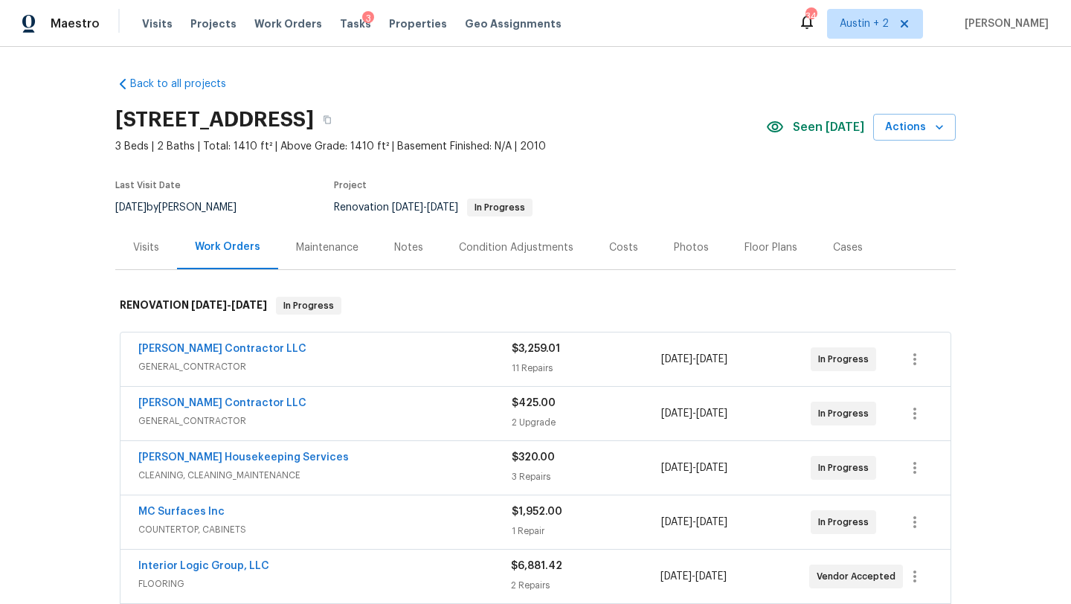
click at [407, 247] on div "Notes" at bounding box center [408, 247] width 29 height 15
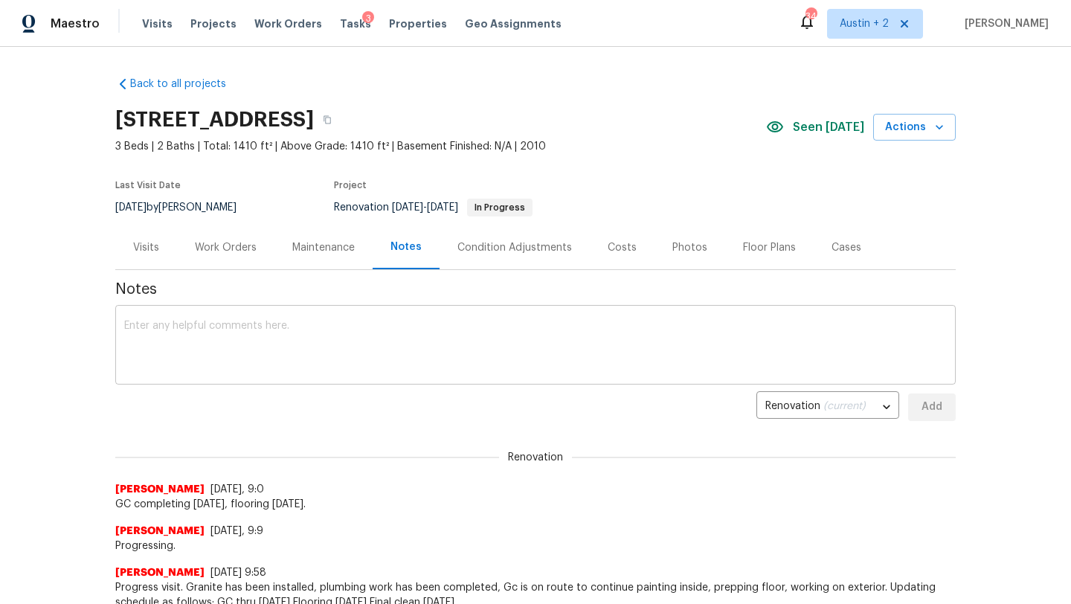
click at [325, 336] on textarea at bounding box center [535, 347] width 823 height 52
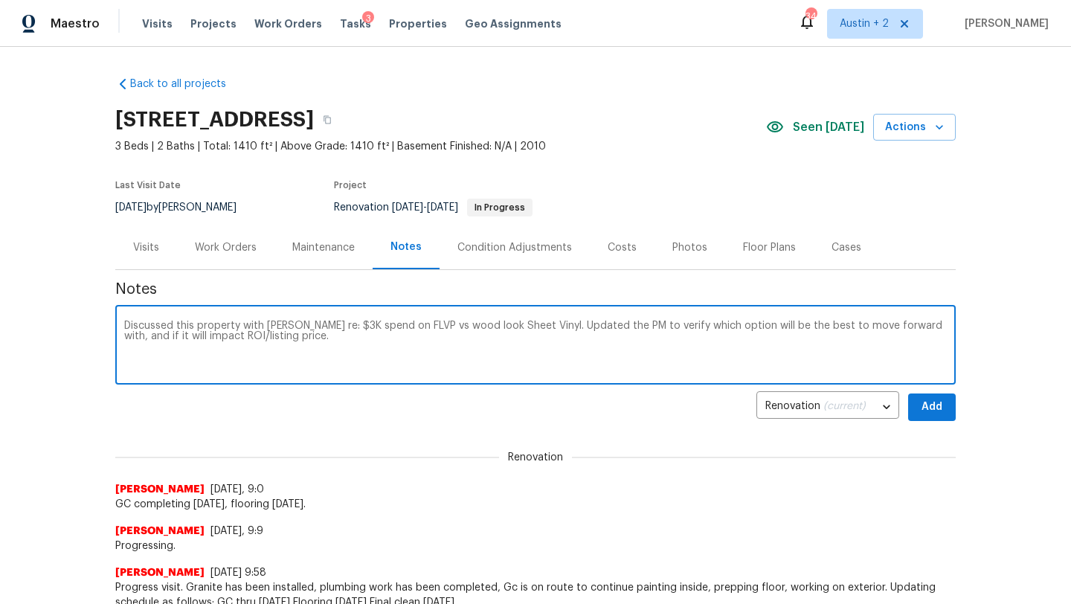
type textarea "Discussed this property with Chris re: $3K spend on FLVP vs wood look Sheet Vin…"
click at [951, 406] on button "Add" at bounding box center [932, 408] width 48 height 28
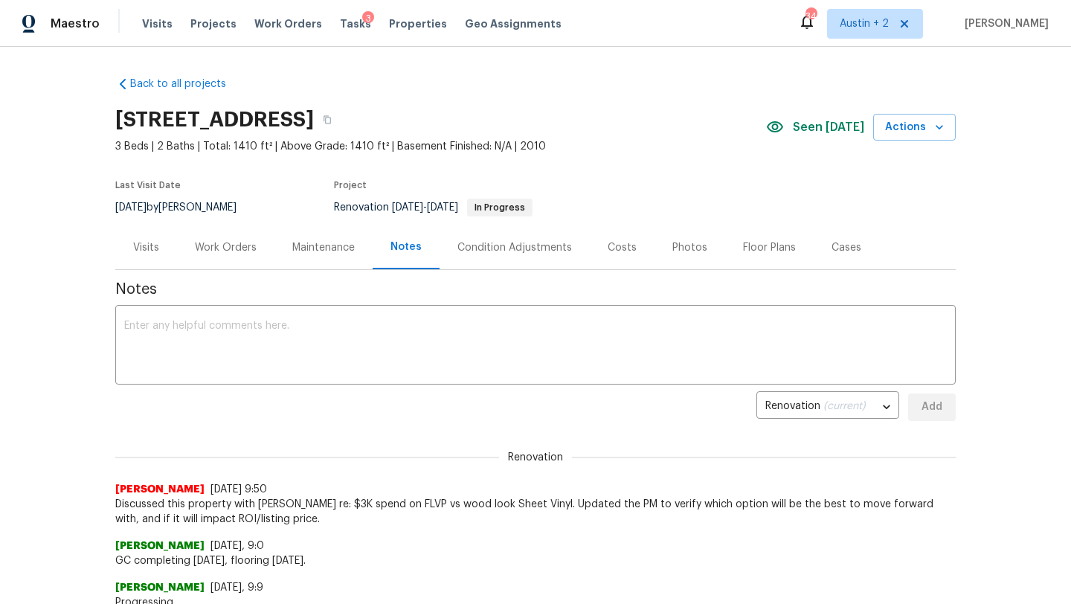
click at [340, 17] on div "Tasks 3" at bounding box center [355, 24] width 31 height 16
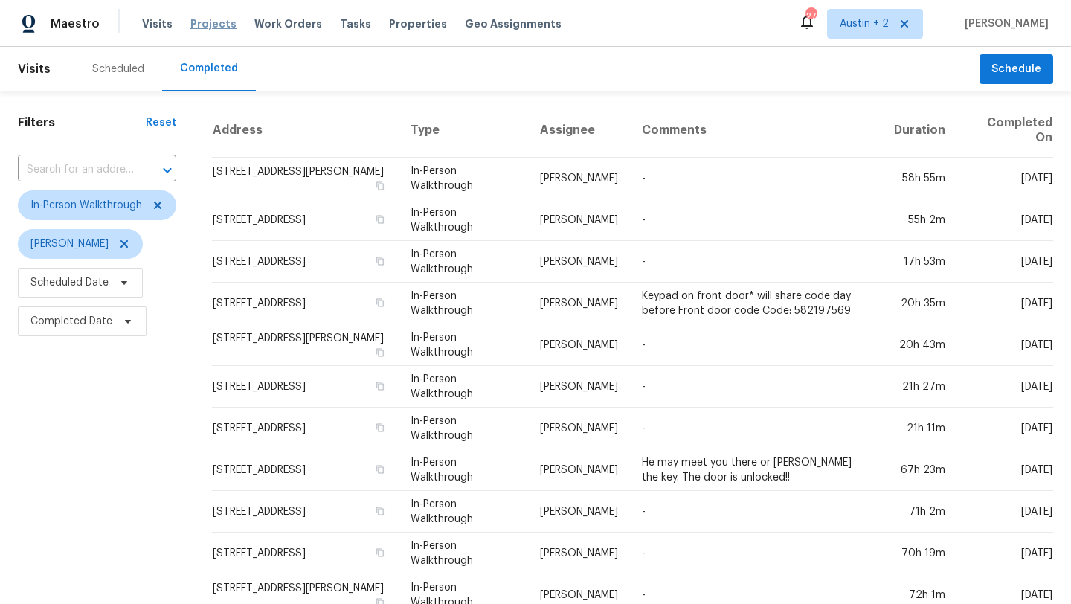
click at [200, 23] on span "Projects" at bounding box center [213, 23] width 46 height 15
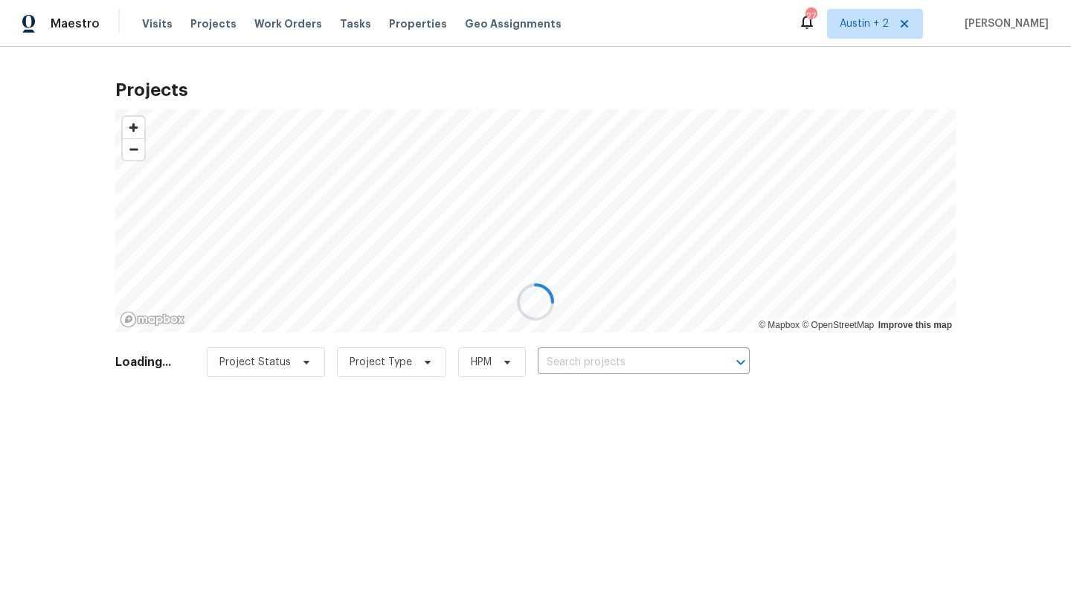
click at [559, 362] on div at bounding box center [535, 302] width 1071 height 604
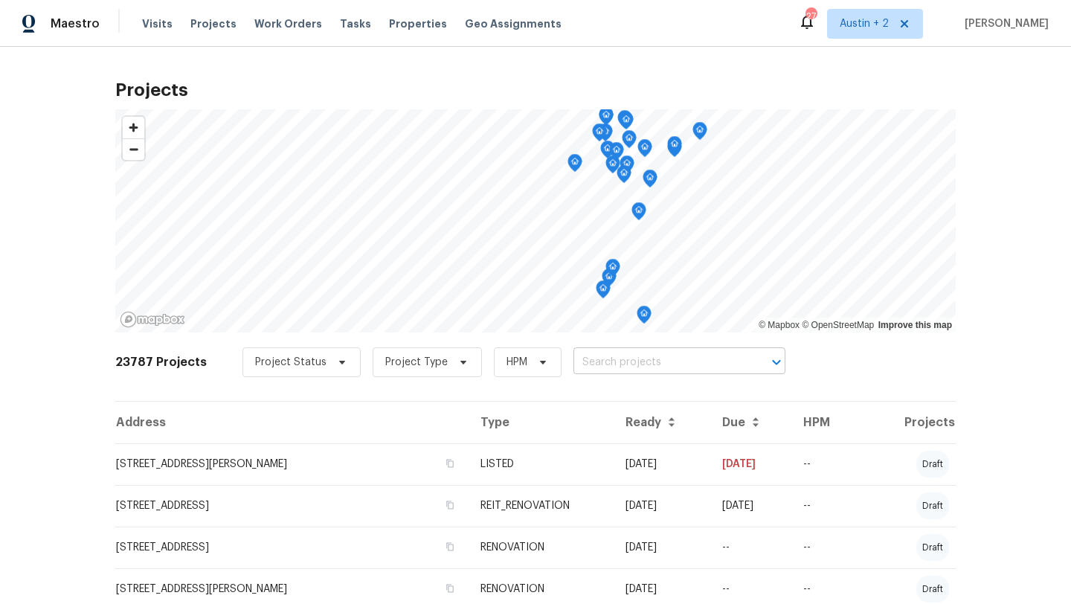
click at [574, 362] on input "text" at bounding box center [659, 362] width 170 height 23
click at [574, 361] on input "text" at bounding box center [659, 362] width 170 height 23
paste input "[STREET_ADDRESS][PERSON_NAME]"
type input "[STREET_ADDRESS][PERSON_NAME]"
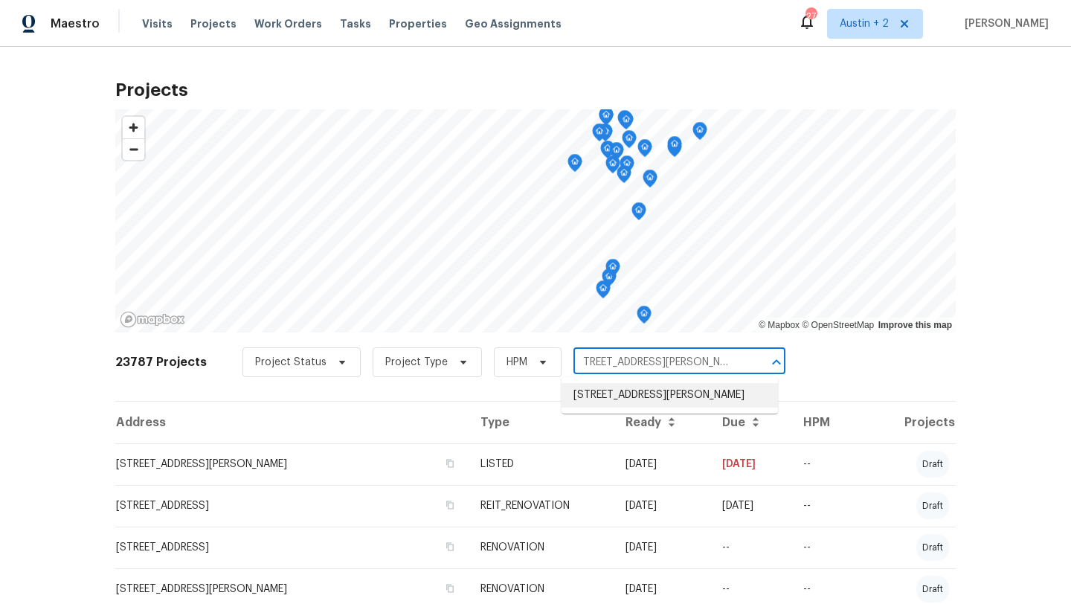
click at [598, 402] on li "[STREET_ADDRESS][PERSON_NAME]" at bounding box center [670, 395] width 217 height 25
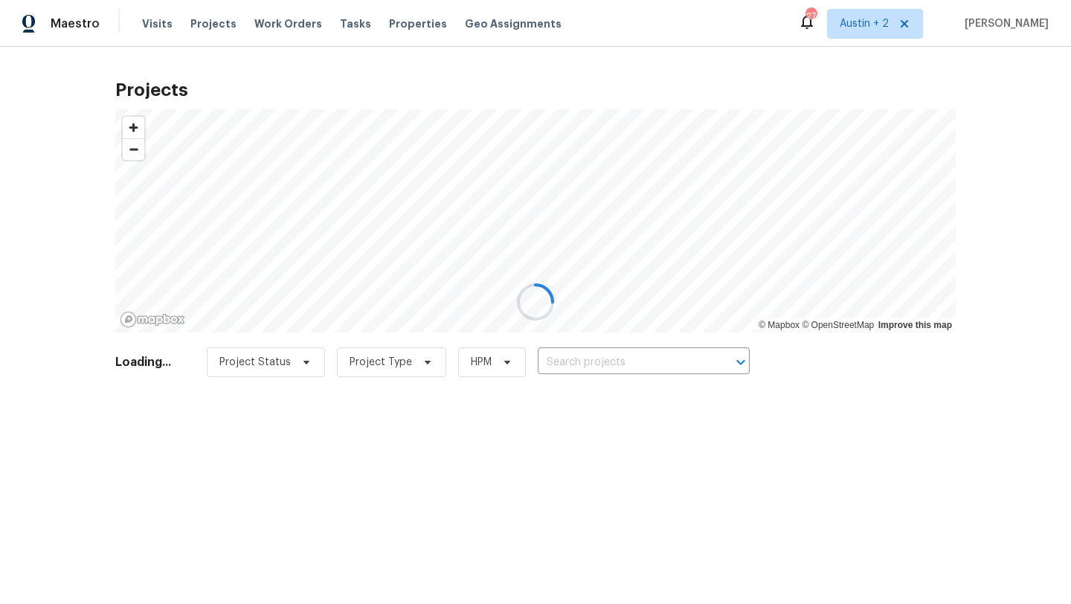
type input "[STREET_ADDRESS][PERSON_NAME]"
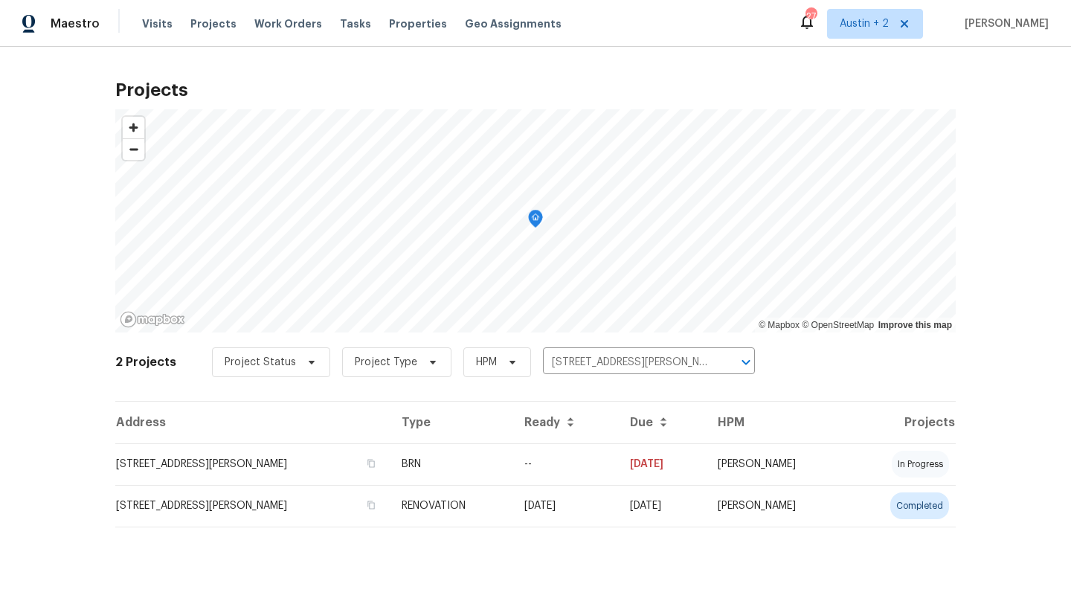
click at [231, 464] on td "[STREET_ADDRESS][PERSON_NAME]" at bounding box center [252, 464] width 275 height 42
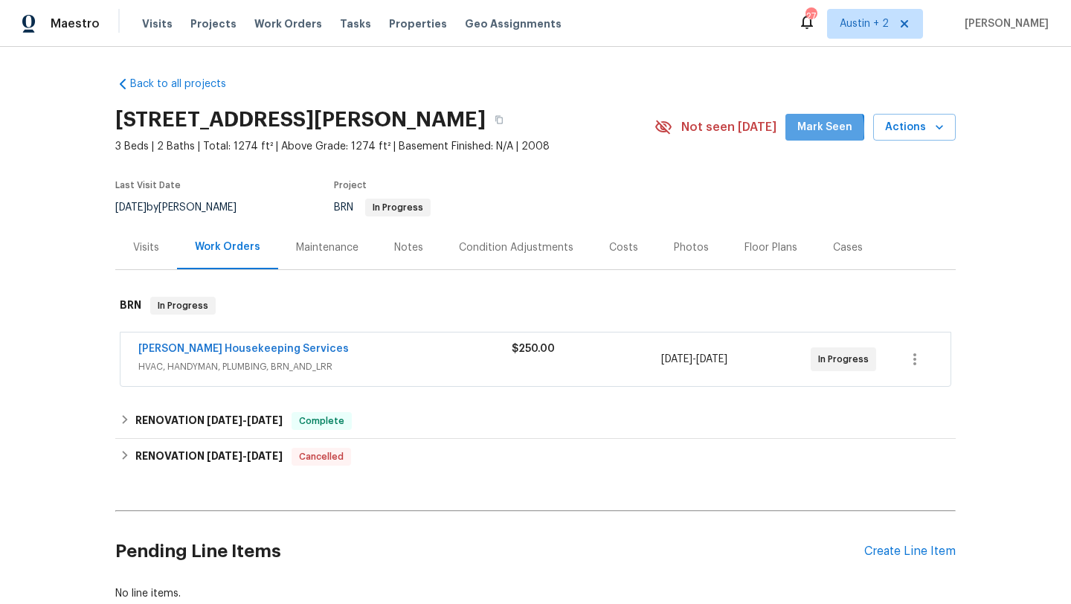
click at [817, 129] on span "Mark Seen" at bounding box center [825, 127] width 55 height 19
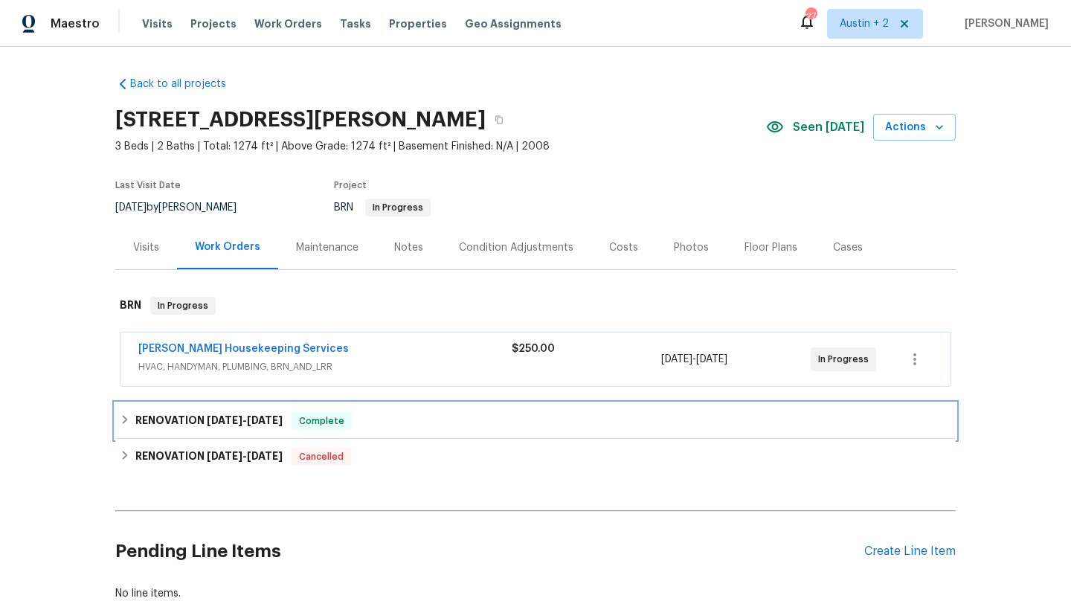
click at [403, 427] on div "RENOVATION 6/30/25 - 7/7/25 Complete" at bounding box center [536, 421] width 832 height 18
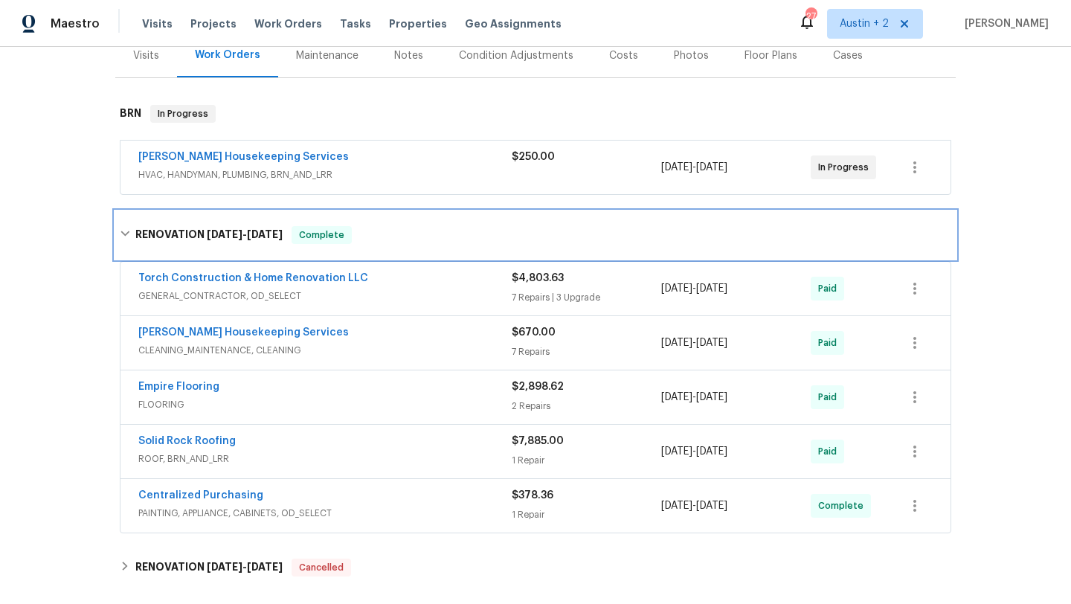
scroll to position [193, 0]
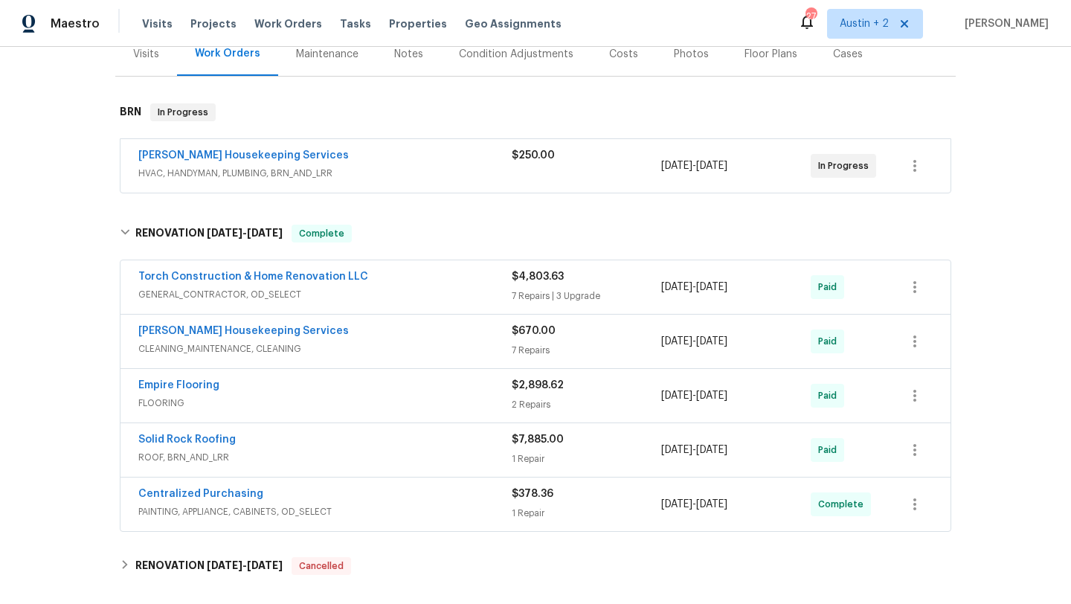
click at [420, 292] on span "GENERAL_CONTRACTOR, OD_SELECT" at bounding box center [324, 294] width 373 height 15
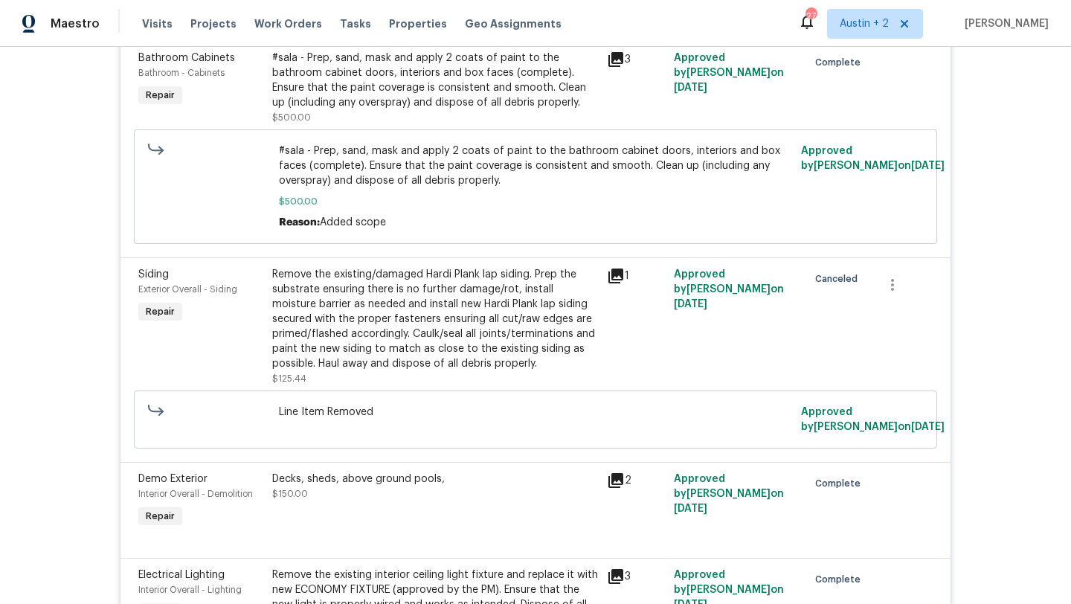
scroll to position [510, 0]
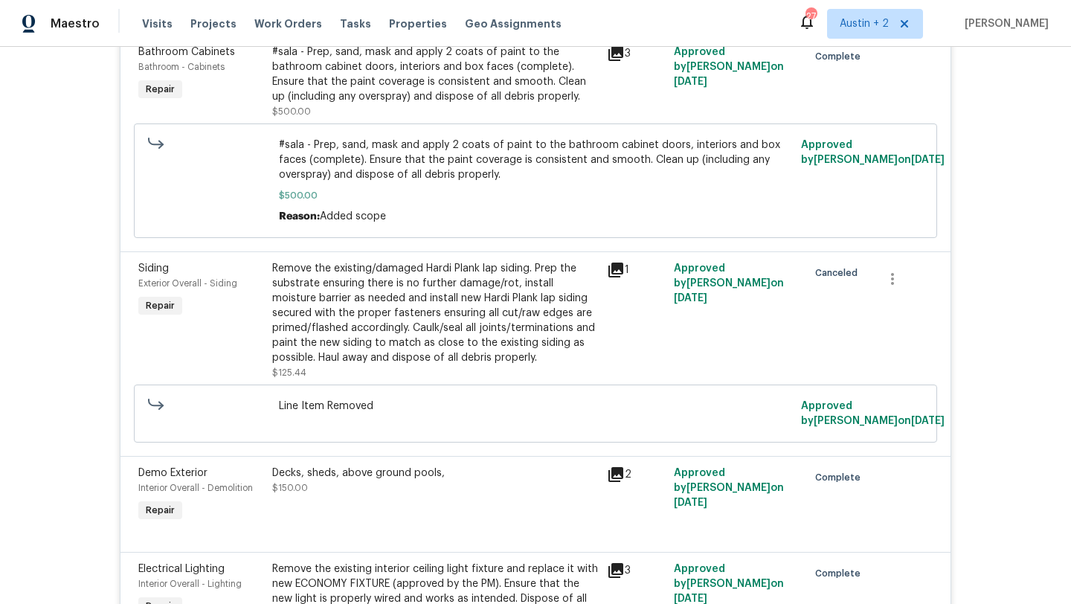
click at [614, 272] on icon at bounding box center [616, 270] width 18 height 18
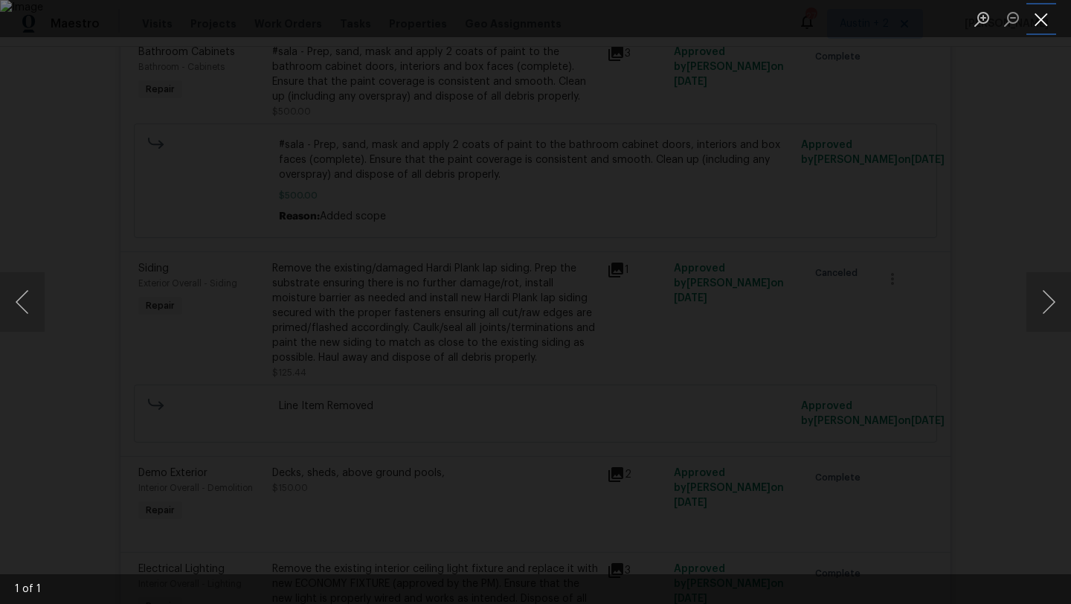
click at [1044, 20] on button "Close lightbox" at bounding box center [1042, 19] width 30 height 26
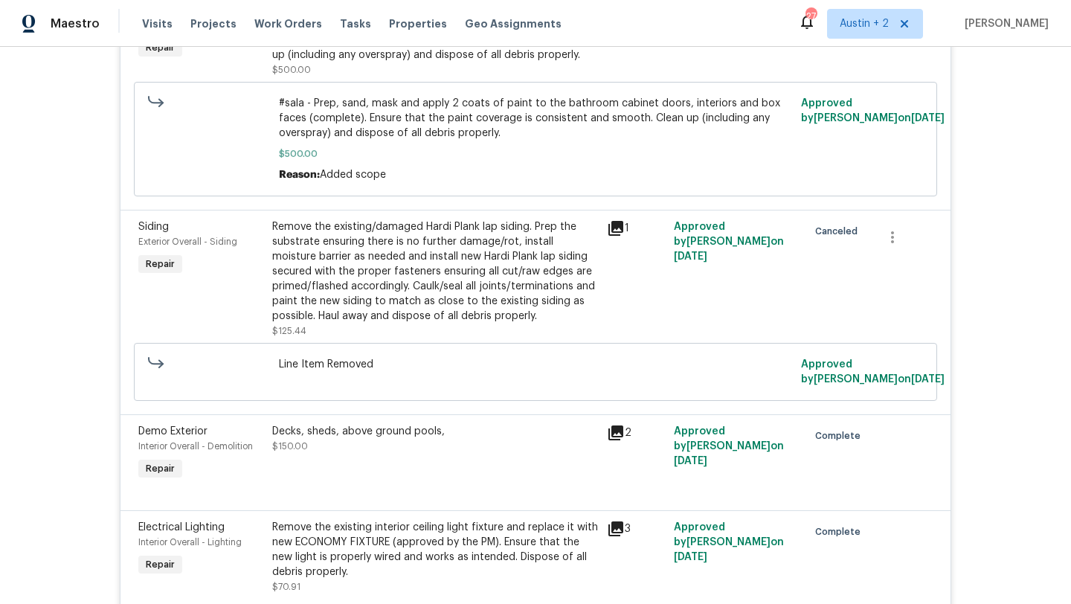
scroll to position [551, 0]
click at [615, 229] on icon at bounding box center [616, 229] width 15 height 15
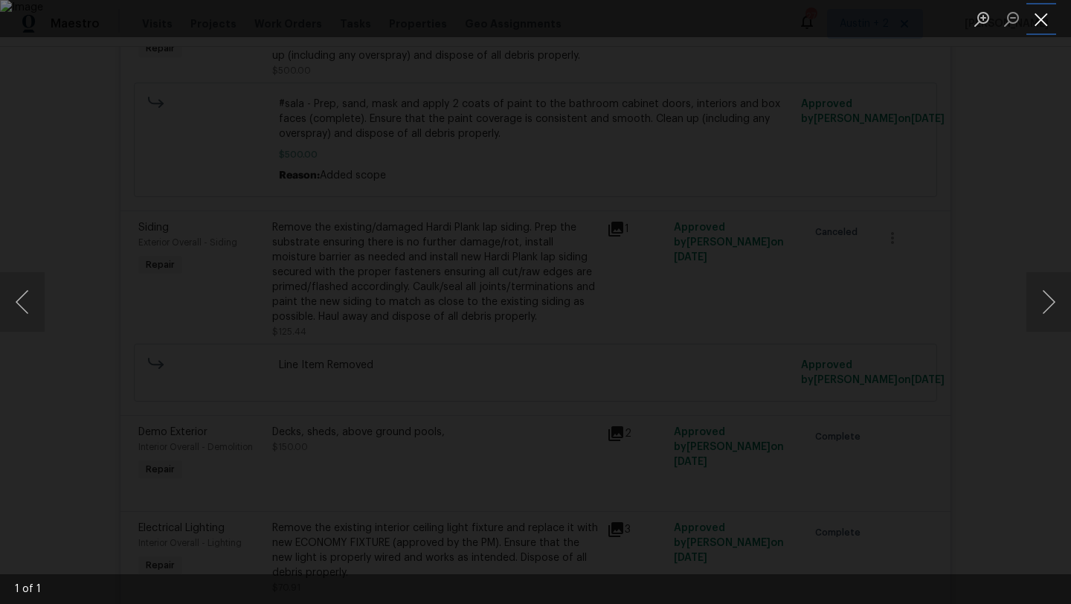
click at [1041, 19] on button "Close lightbox" at bounding box center [1042, 19] width 30 height 26
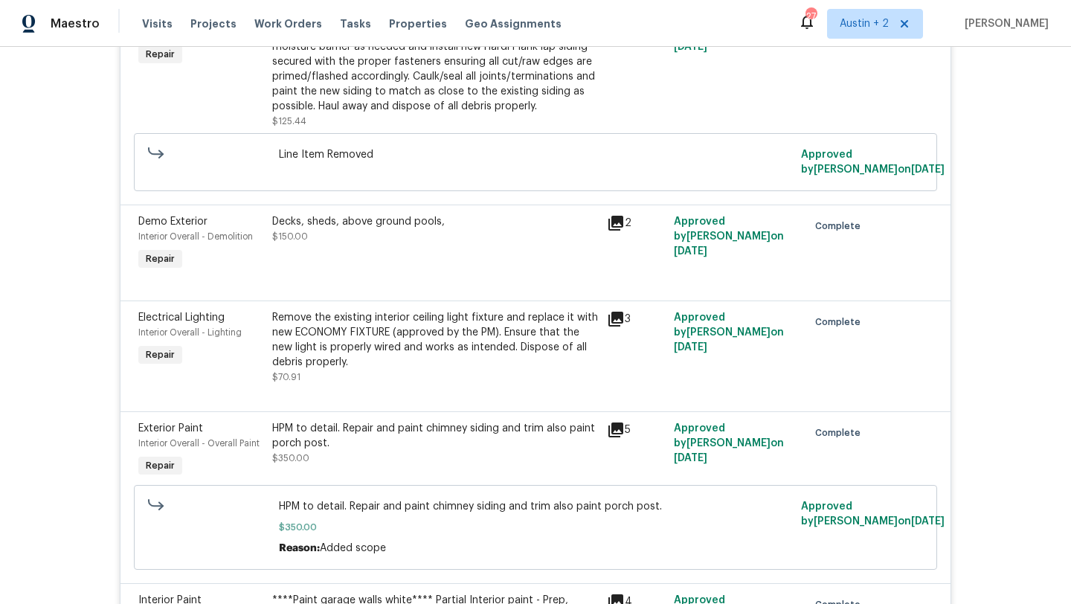
scroll to position [765, 0]
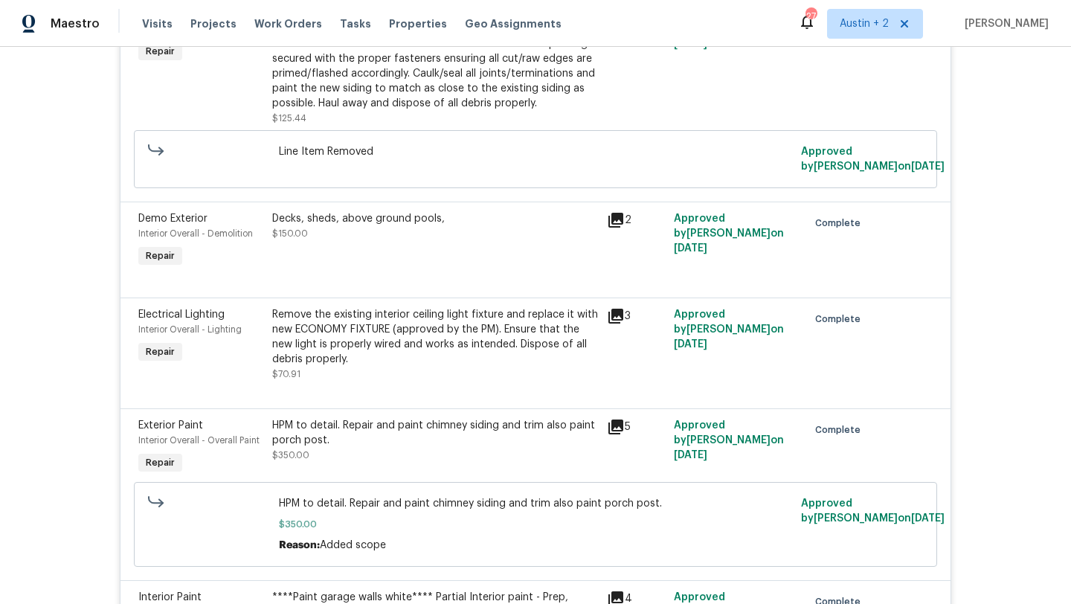
click at [626, 219] on div "2" at bounding box center [636, 220] width 58 height 18
click at [618, 219] on icon at bounding box center [616, 220] width 15 height 15
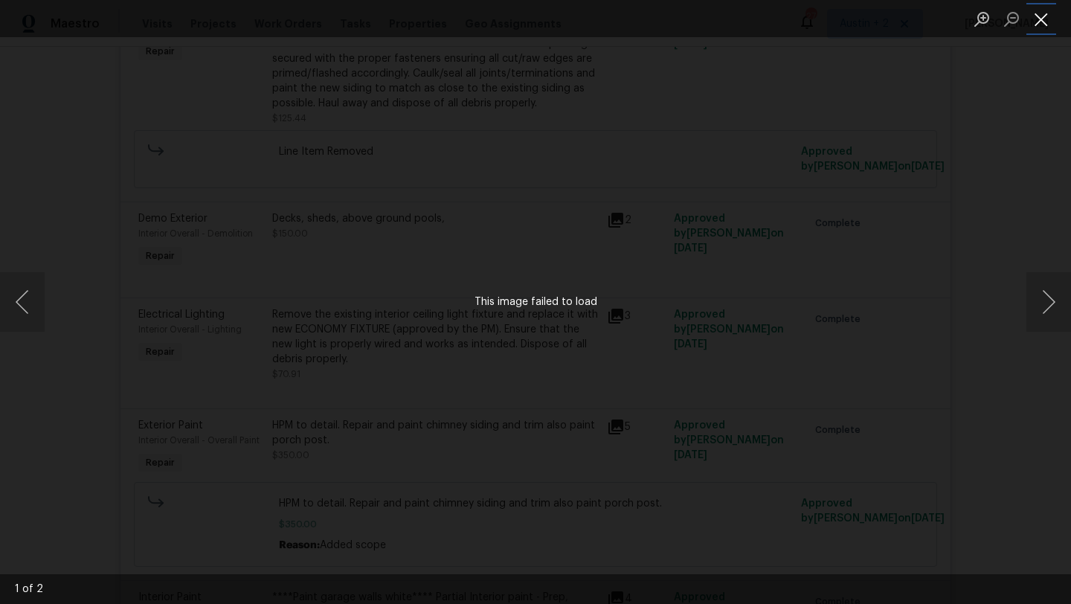
click at [1039, 22] on button "Close lightbox" at bounding box center [1042, 19] width 30 height 26
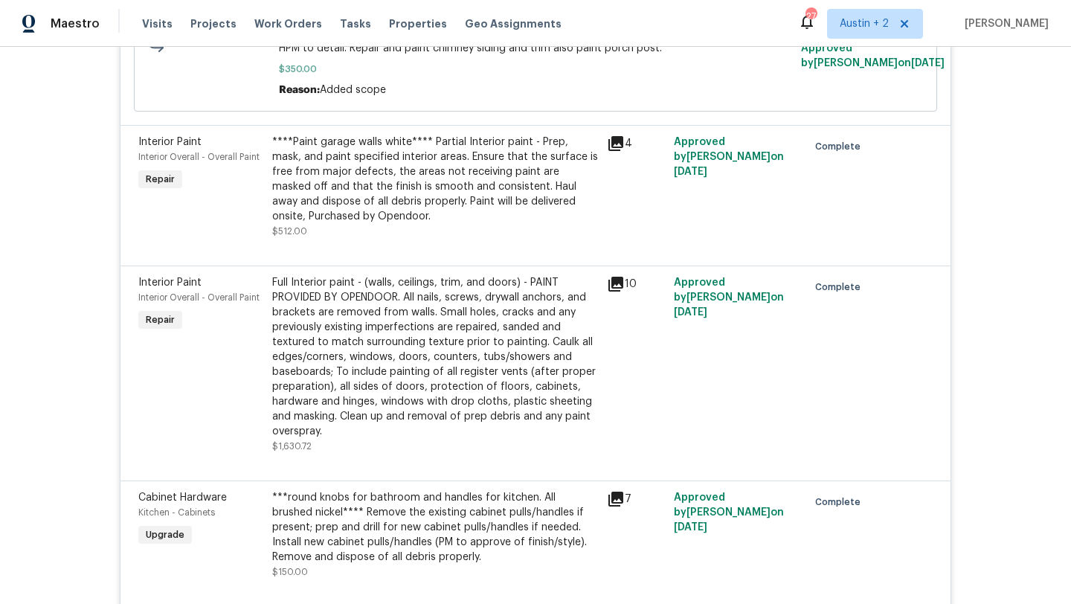
scroll to position [1225, 0]
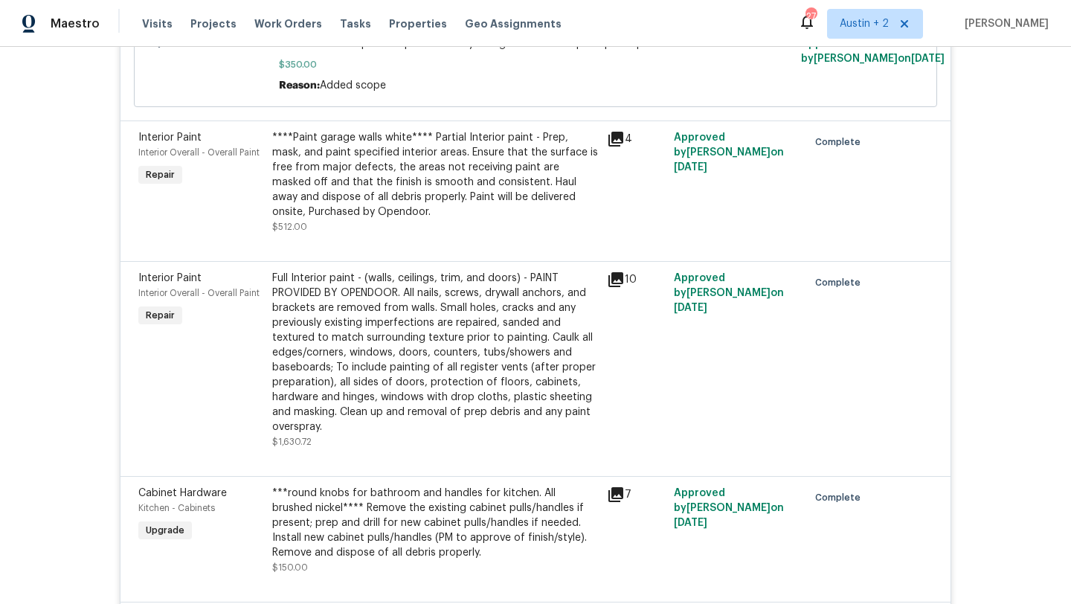
click at [612, 280] on icon at bounding box center [616, 279] width 15 height 15
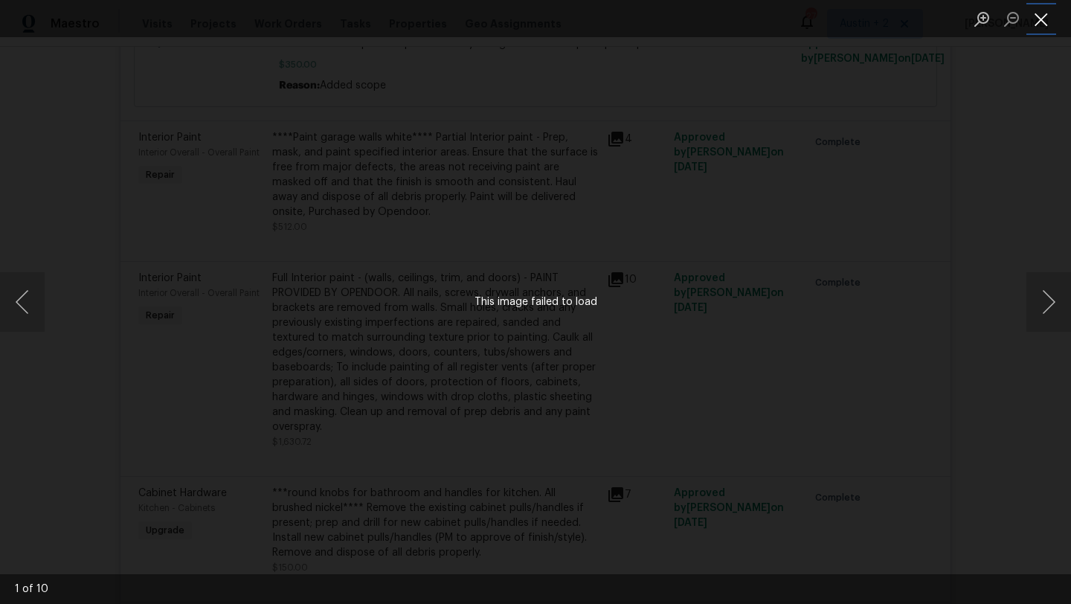
click at [1037, 25] on button "Close lightbox" at bounding box center [1042, 19] width 30 height 26
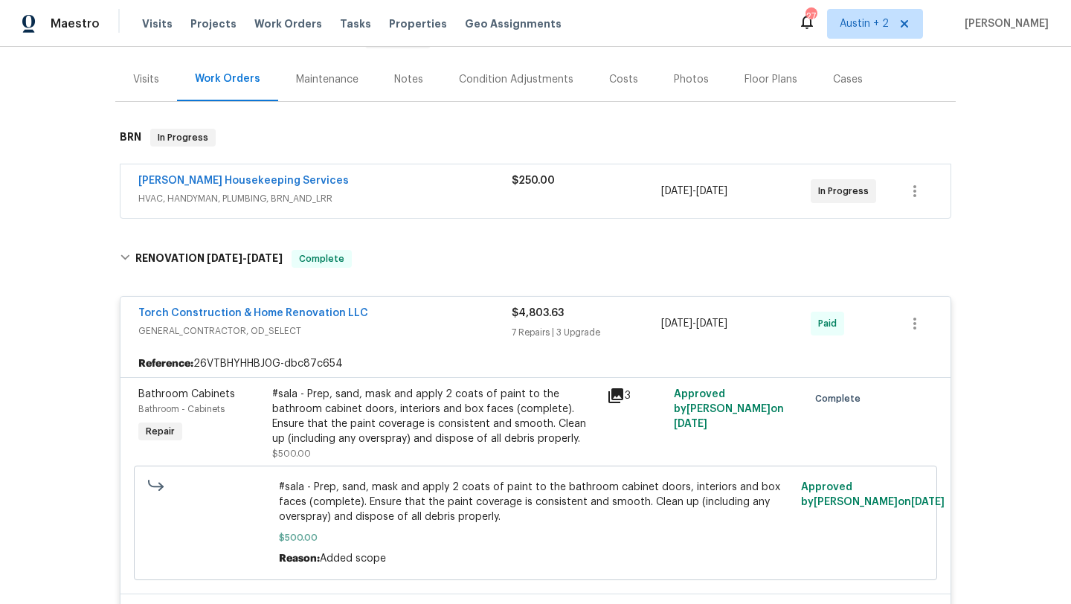
scroll to position [0, 0]
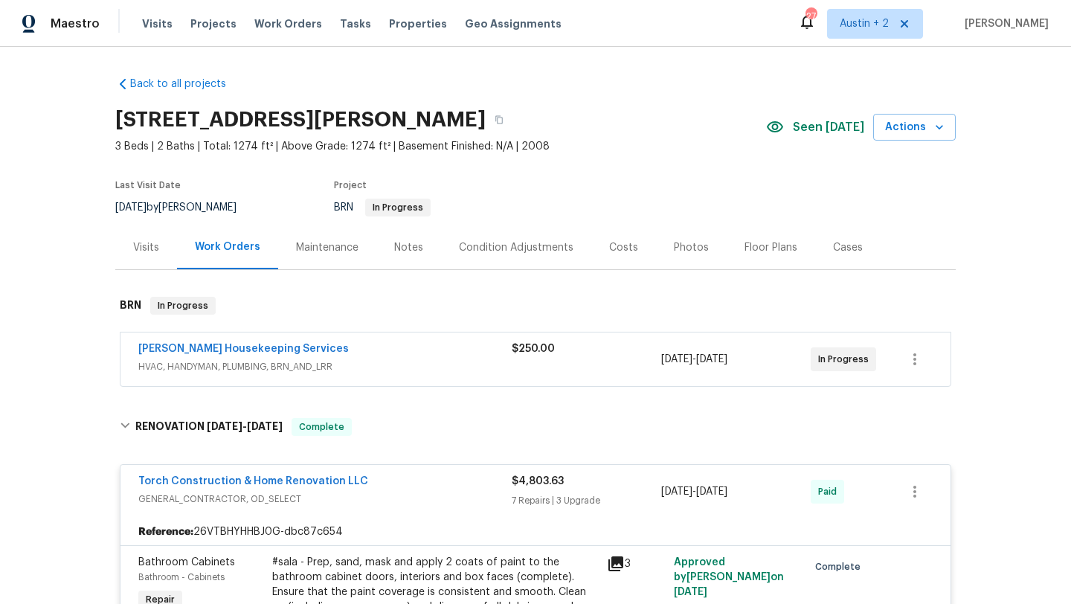
click at [151, 246] on div "Visits" at bounding box center [146, 247] width 26 height 15
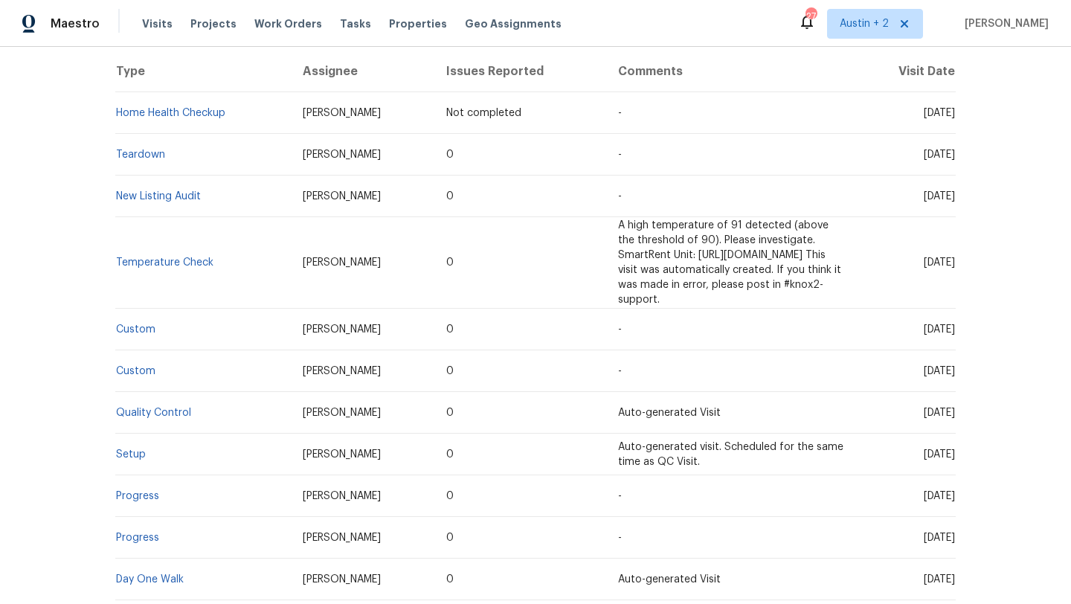
scroll to position [292, 0]
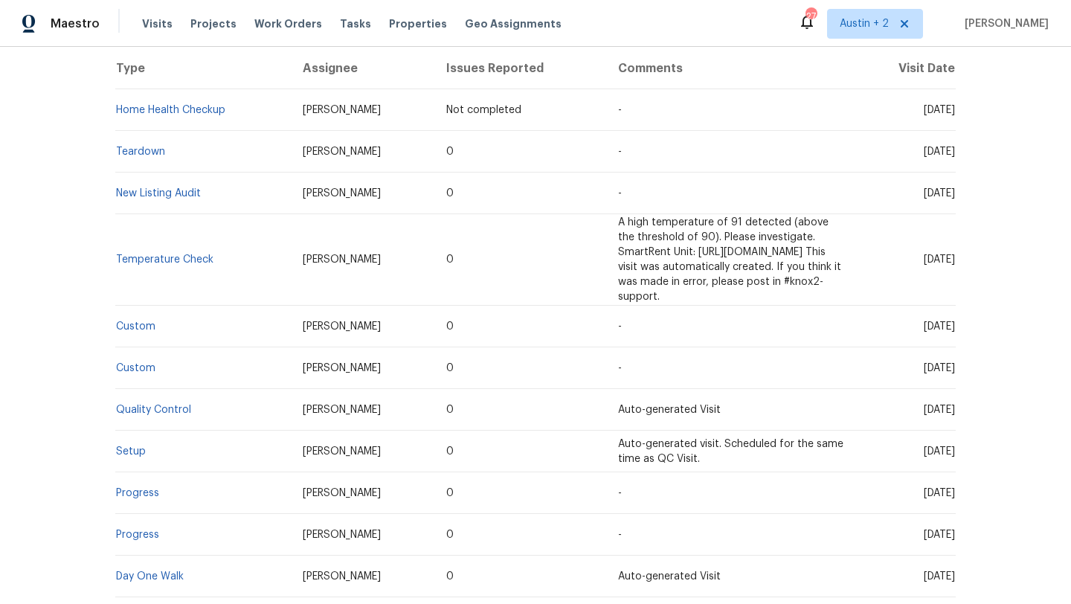
click at [178, 199] on td "New Listing Audit" at bounding box center [203, 194] width 176 height 42
click at [176, 196] on link "New Listing Audit" at bounding box center [158, 193] width 85 height 10
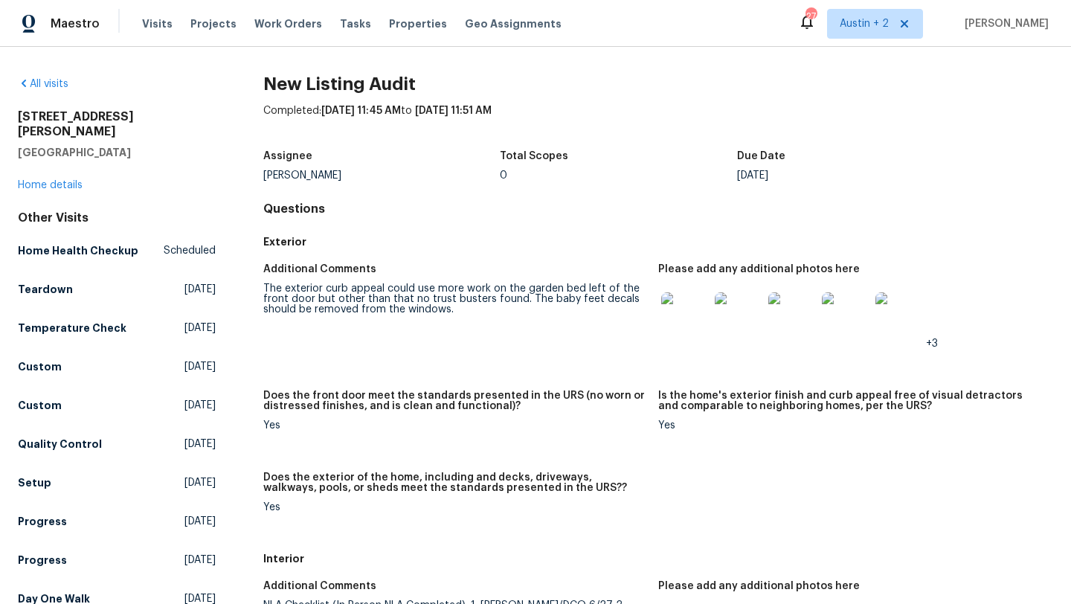
click at [693, 324] on img at bounding box center [685, 316] width 48 height 48
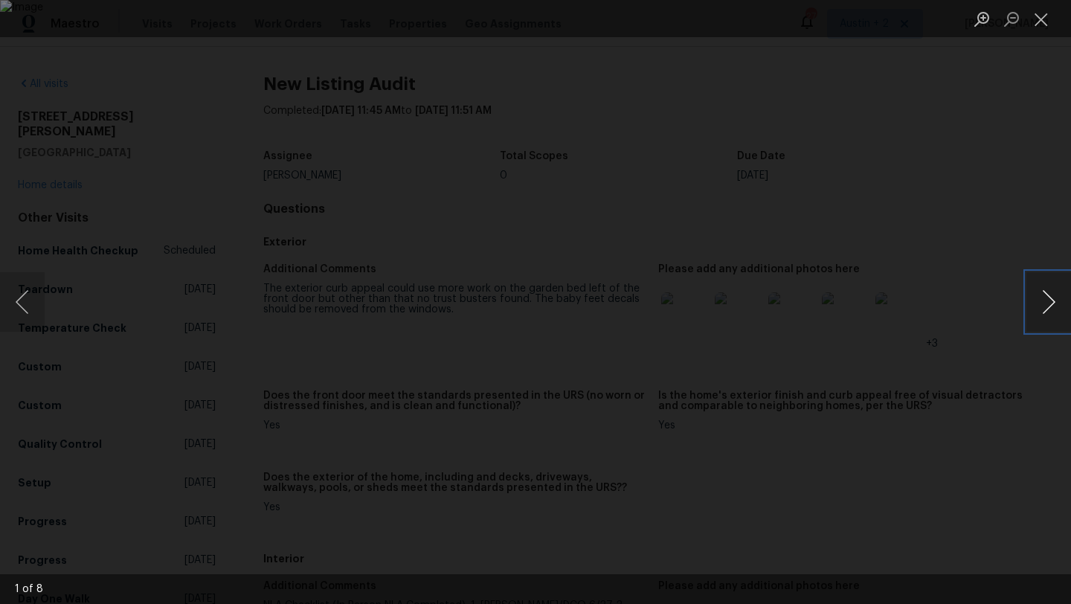
click at [1043, 296] on button "Next image" at bounding box center [1049, 302] width 45 height 60
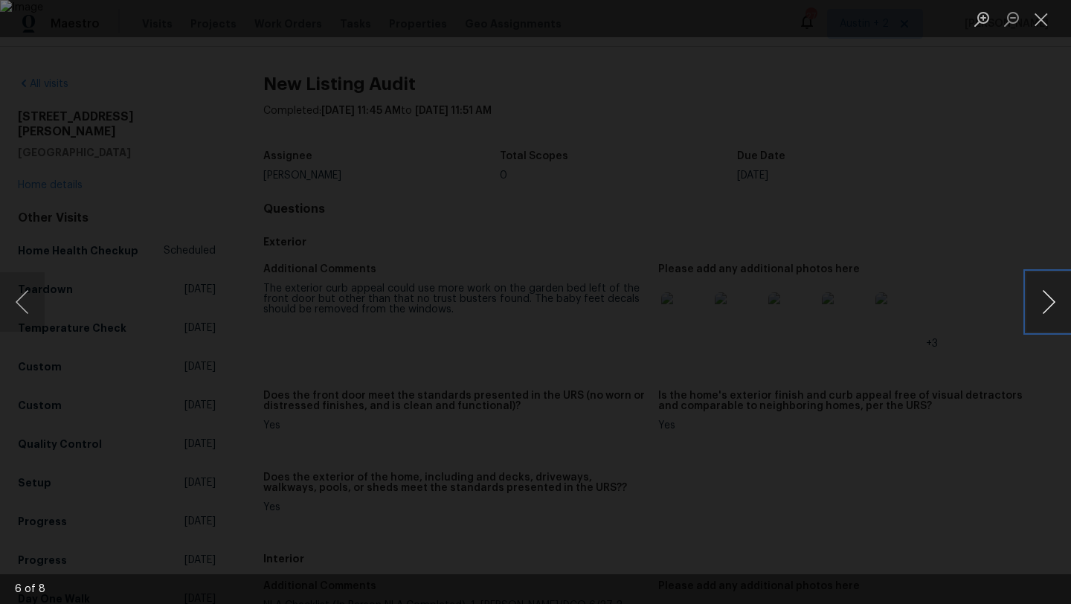
click at [1043, 296] on button "Next image" at bounding box center [1049, 302] width 45 height 60
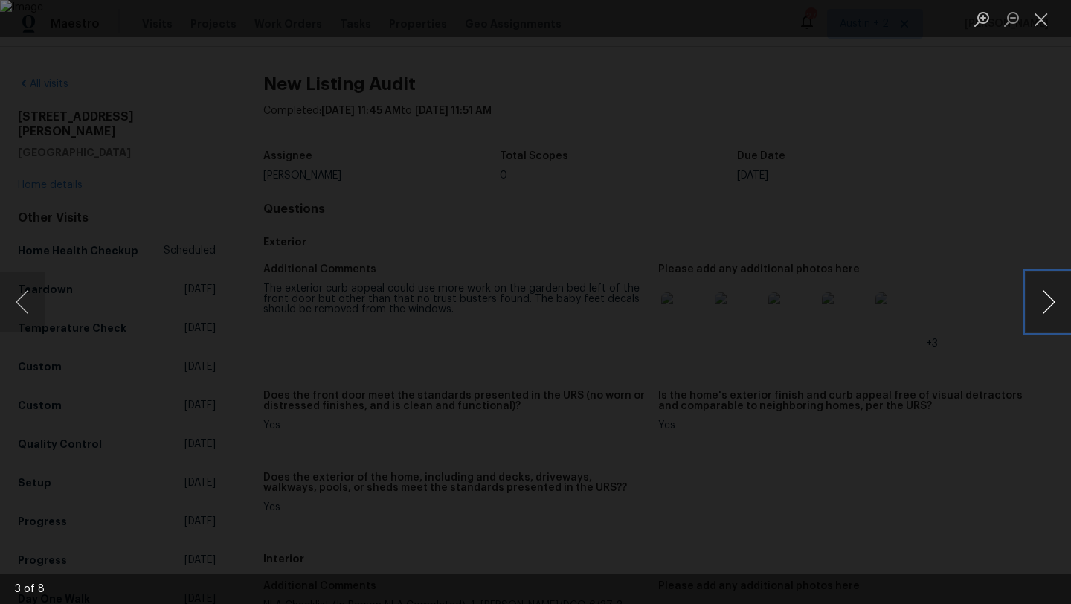
click at [1043, 296] on button "Next image" at bounding box center [1049, 302] width 45 height 60
click at [1043, 295] on button "Next image" at bounding box center [1049, 302] width 45 height 60
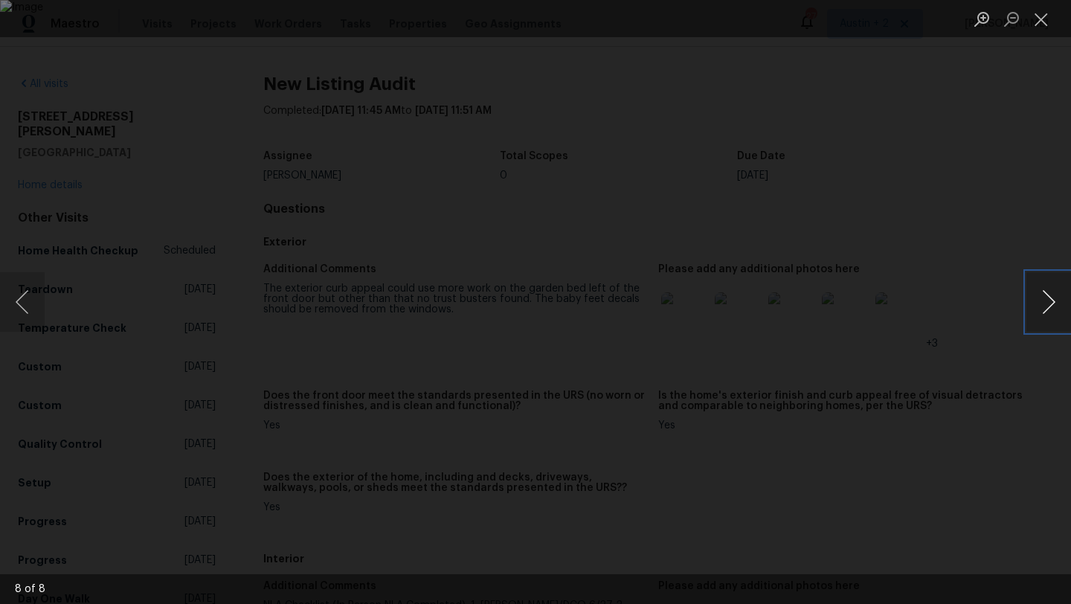
click at [1043, 295] on button "Next image" at bounding box center [1049, 302] width 45 height 60
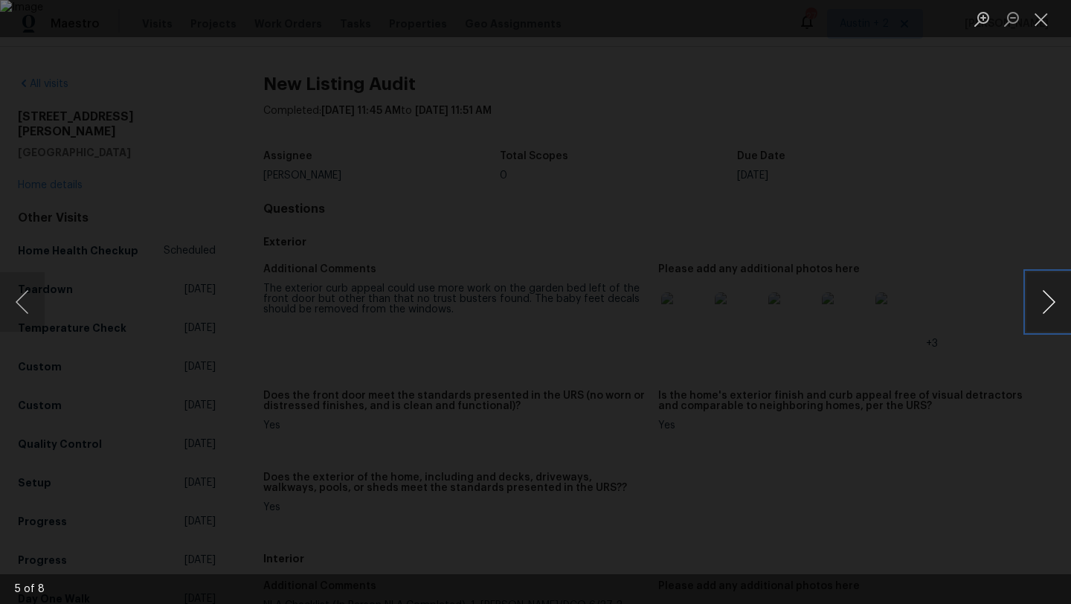
click at [1043, 295] on button "Next image" at bounding box center [1049, 302] width 45 height 60
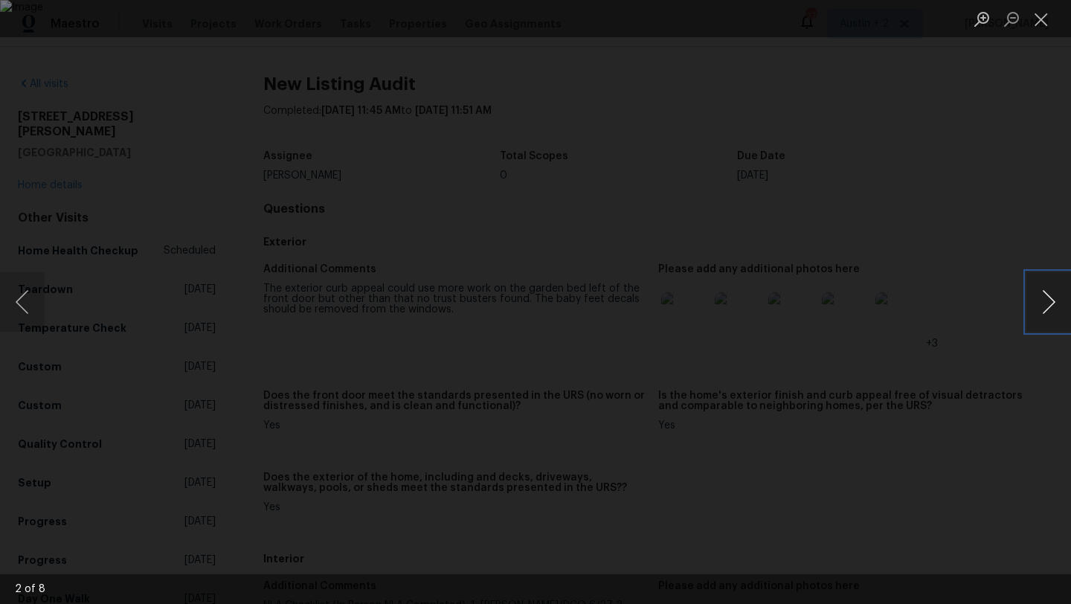
click at [1043, 295] on button "Next image" at bounding box center [1049, 302] width 45 height 60
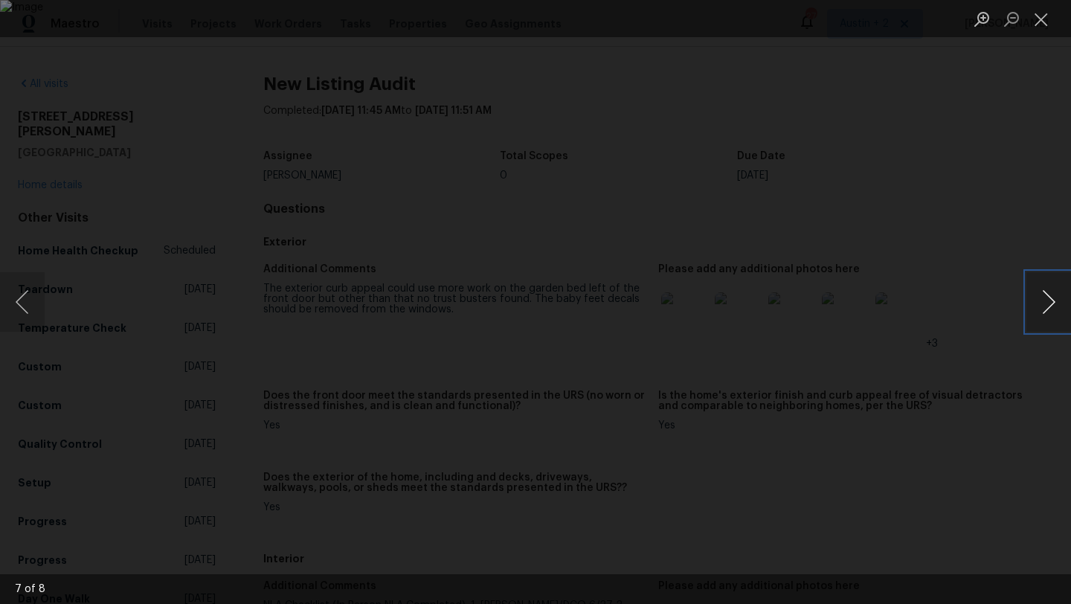
click at [1043, 295] on button "Next image" at bounding box center [1049, 302] width 45 height 60
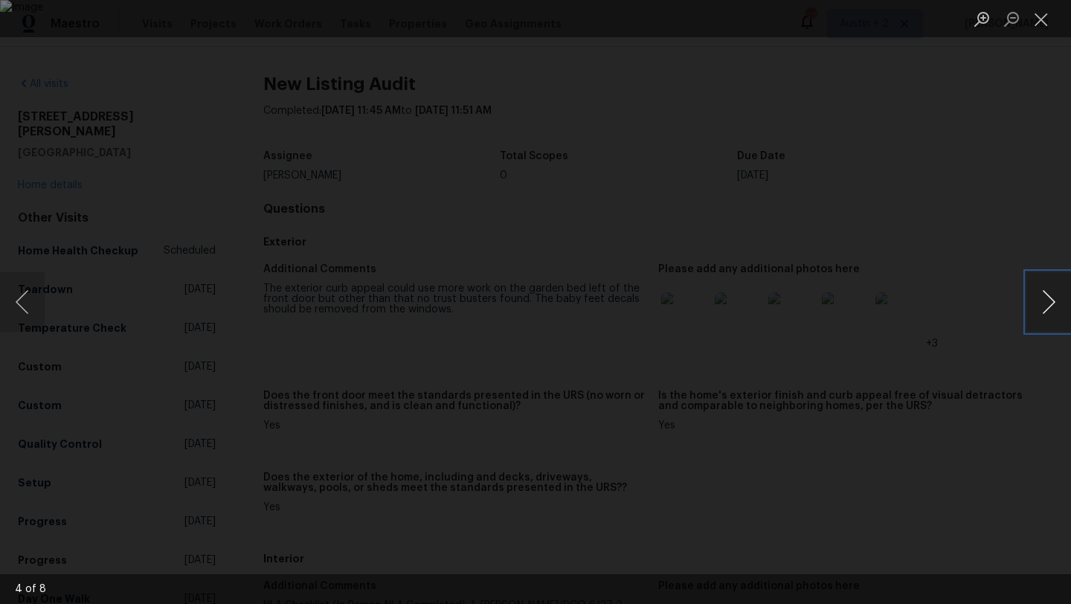
click at [1043, 295] on button "Next image" at bounding box center [1049, 302] width 45 height 60
click at [1039, 16] on button "Close lightbox" at bounding box center [1042, 19] width 30 height 26
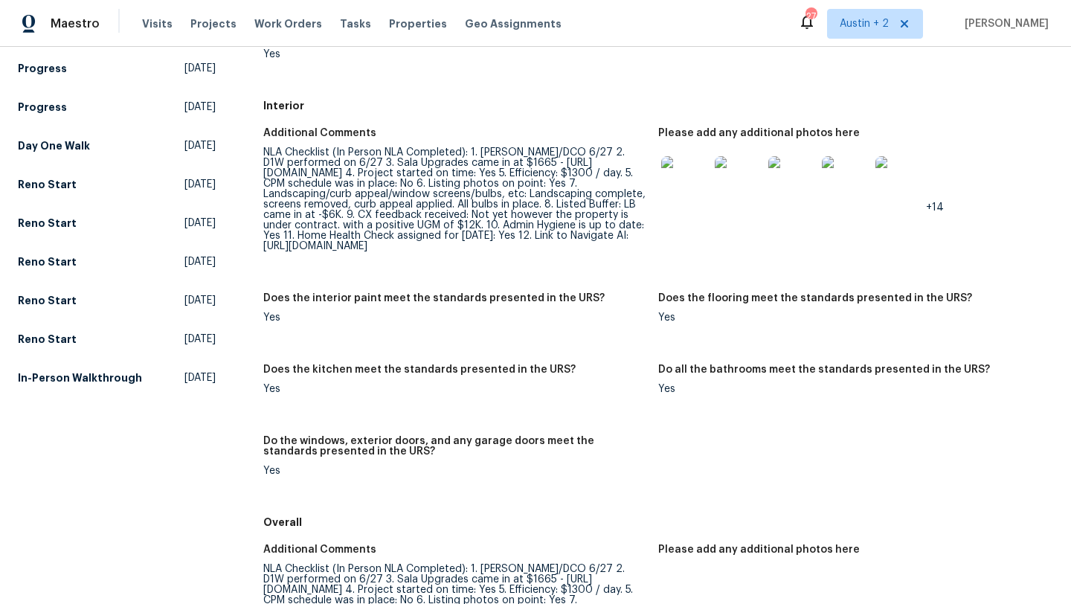
scroll to position [452, 0]
click at [678, 197] on img at bounding box center [685, 181] width 48 height 48
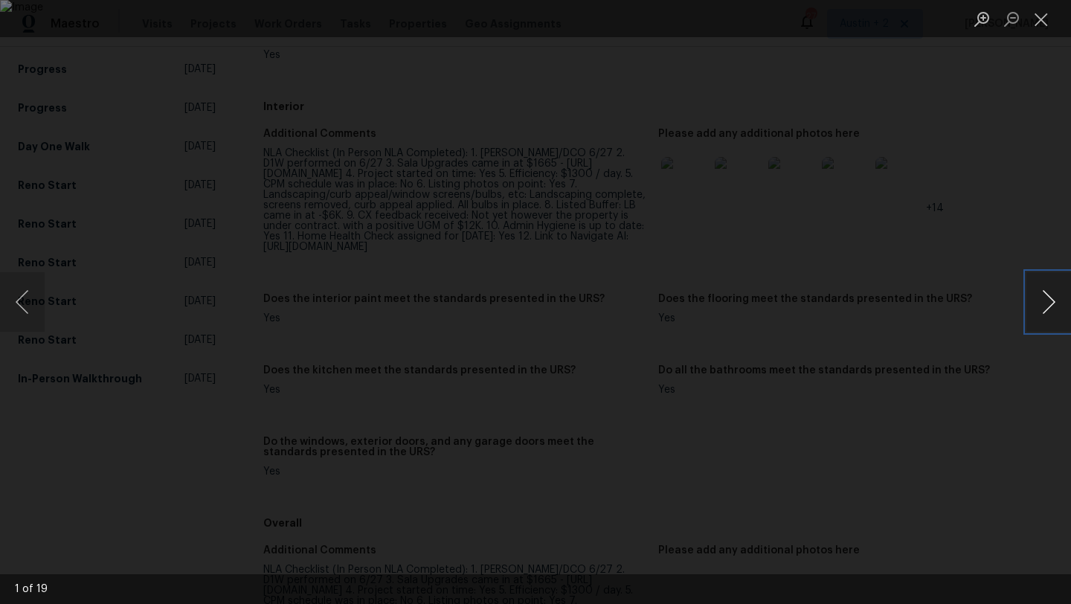
click at [1045, 308] on button "Next image" at bounding box center [1049, 302] width 45 height 60
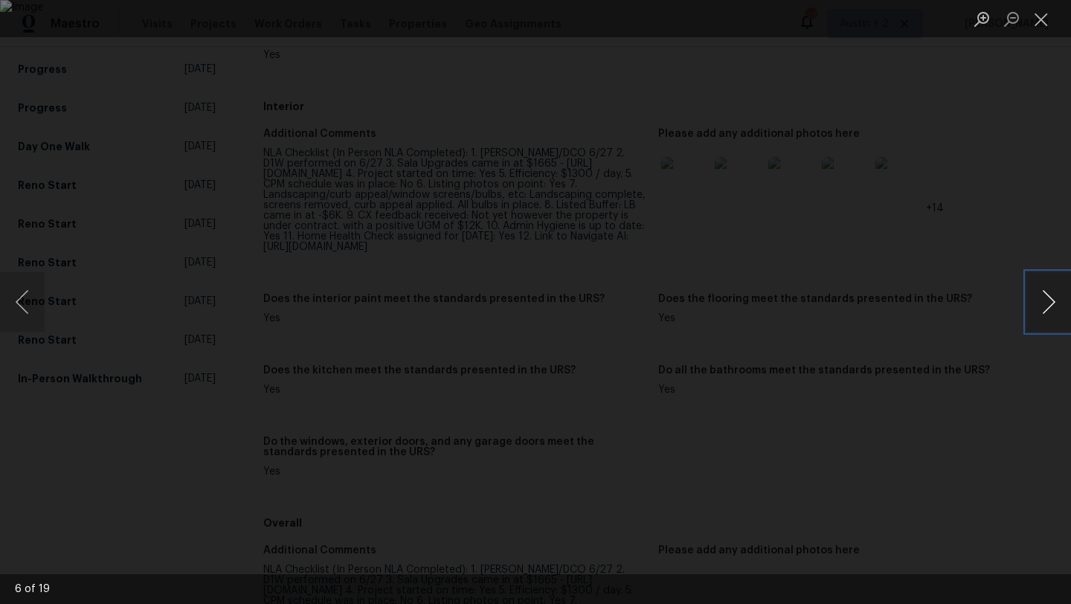
click at [1045, 308] on button "Next image" at bounding box center [1049, 302] width 45 height 60
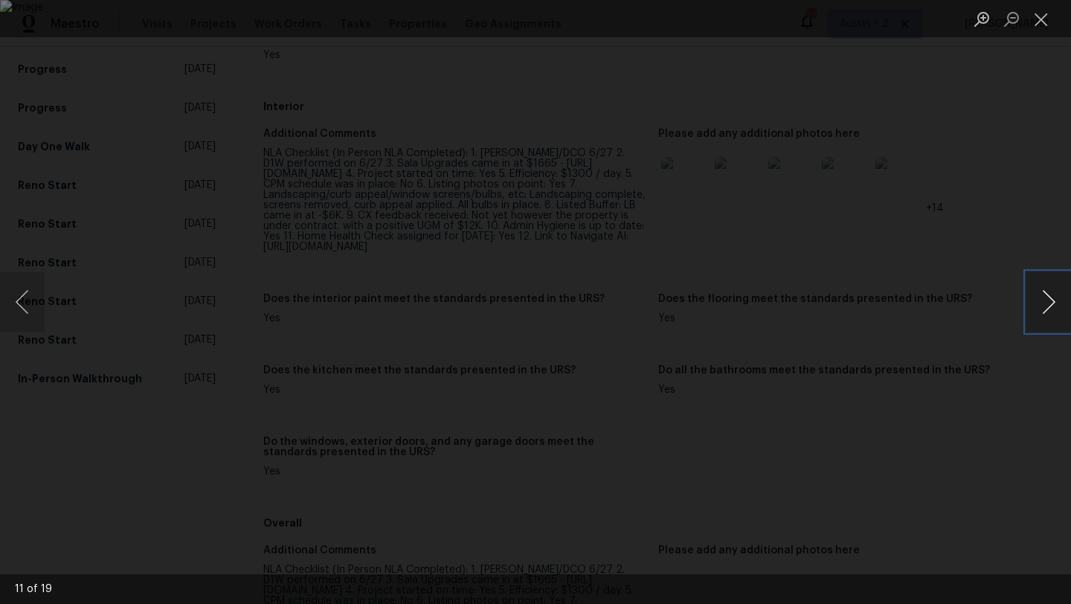
click at [1045, 308] on button "Next image" at bounding box center [1049, 302] width 45 height 60
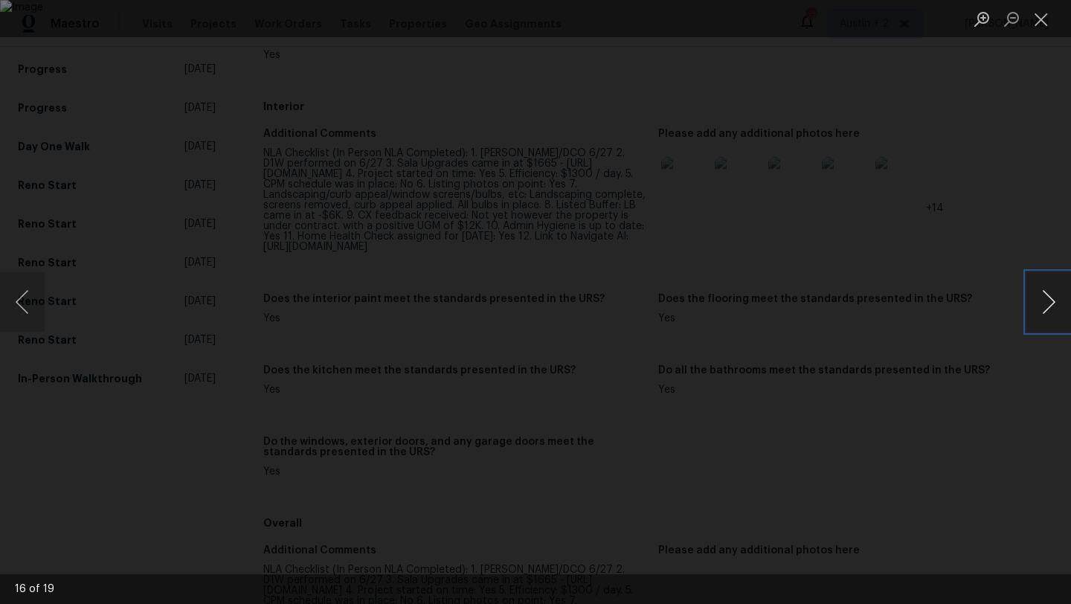
click at [1045, 308] on button "Next image" at bounding box center [1049, 302] width 45 height 60
click at [1045, 307] on button "Next image" at bounding box center [1049, 302] width 45 height 60
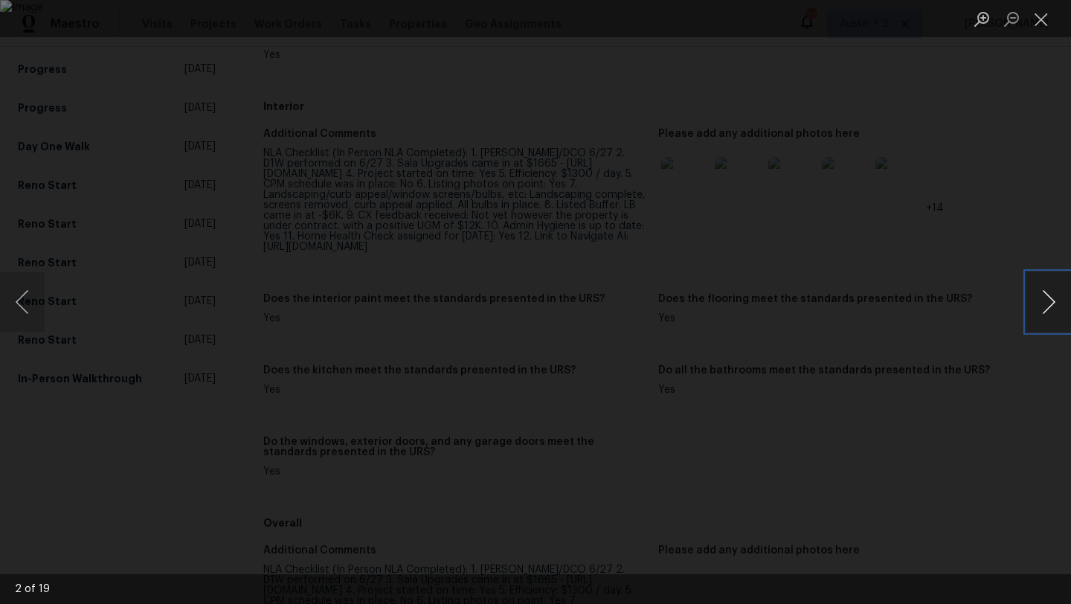
click at [1045, 307] on button "Next image" at bounding box center [1049, 302] width 45 height 60
click at [1045, 306] on button "Next image" at bounding box center [1049, 302] width 45 height 60
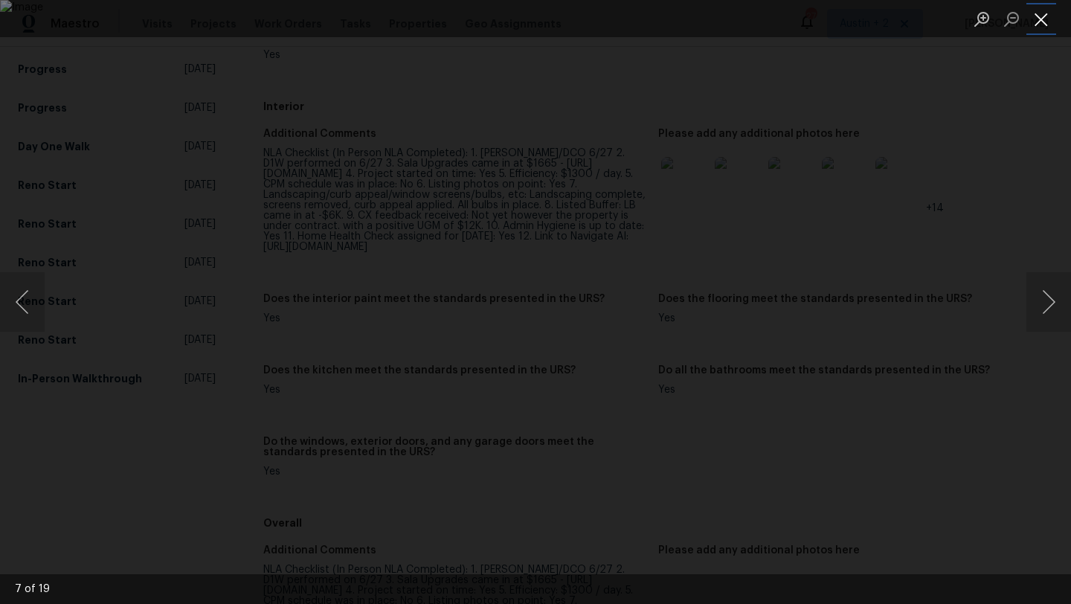
click at [1039, 30] on button "Close lightbox" at bounding box center [1042, 19] width 30 height 26
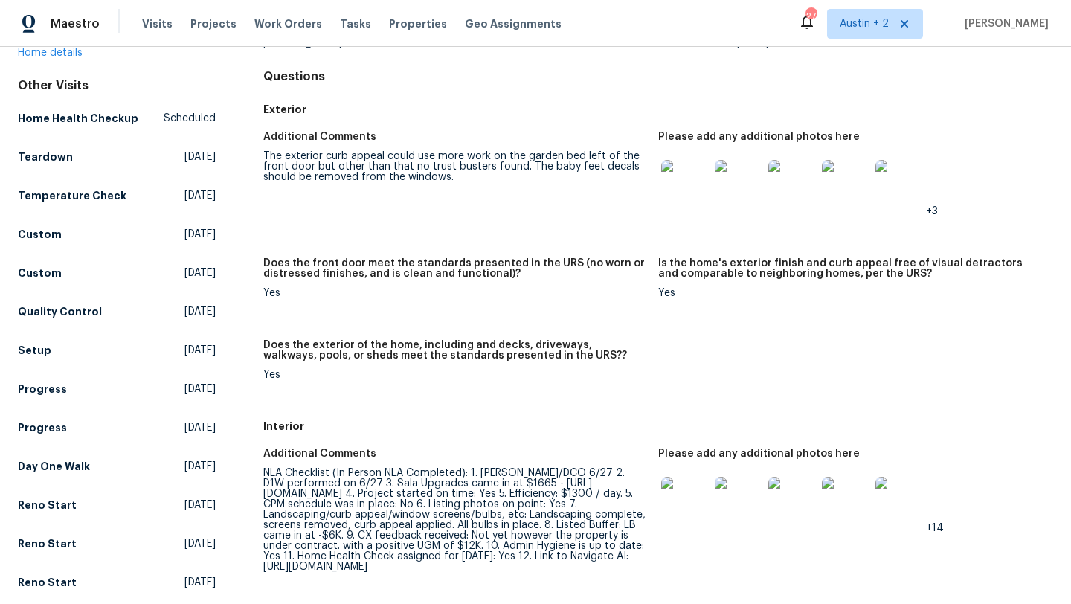
scroll to position [0, 0]
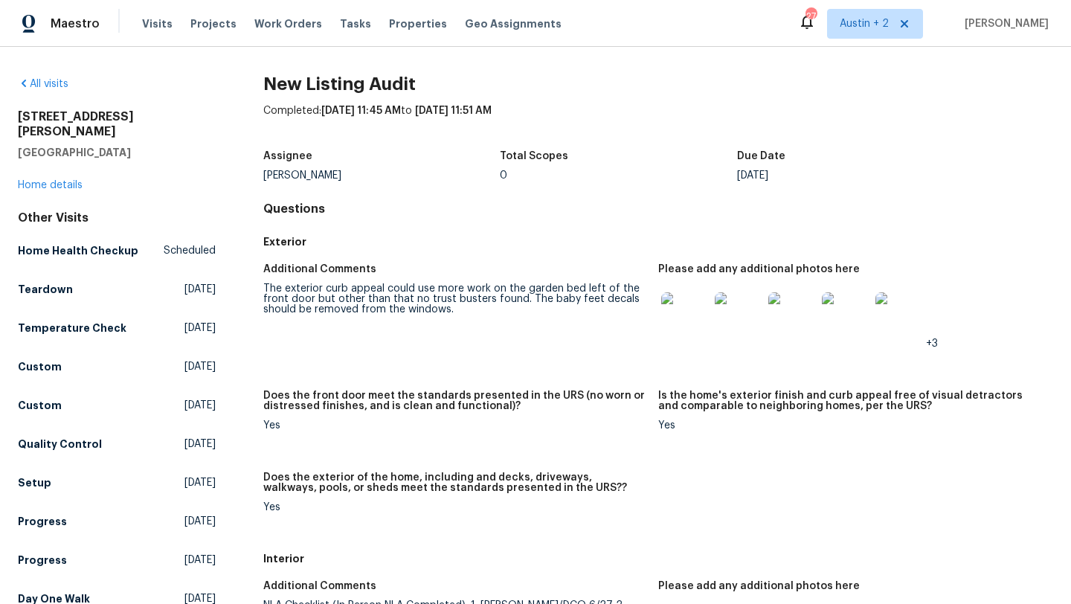
click at [689, 325] on img at bounding box center [685, 316] width 48 height 48
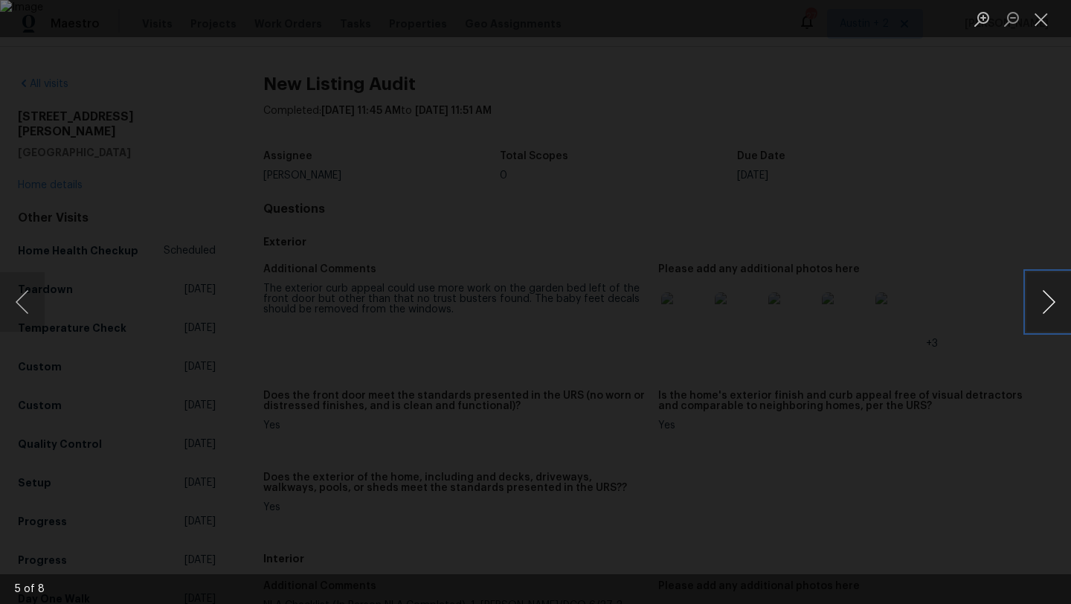
click at [1051, 305] on button "Next image" at bounding box center [1049, 302] width 45 height 60
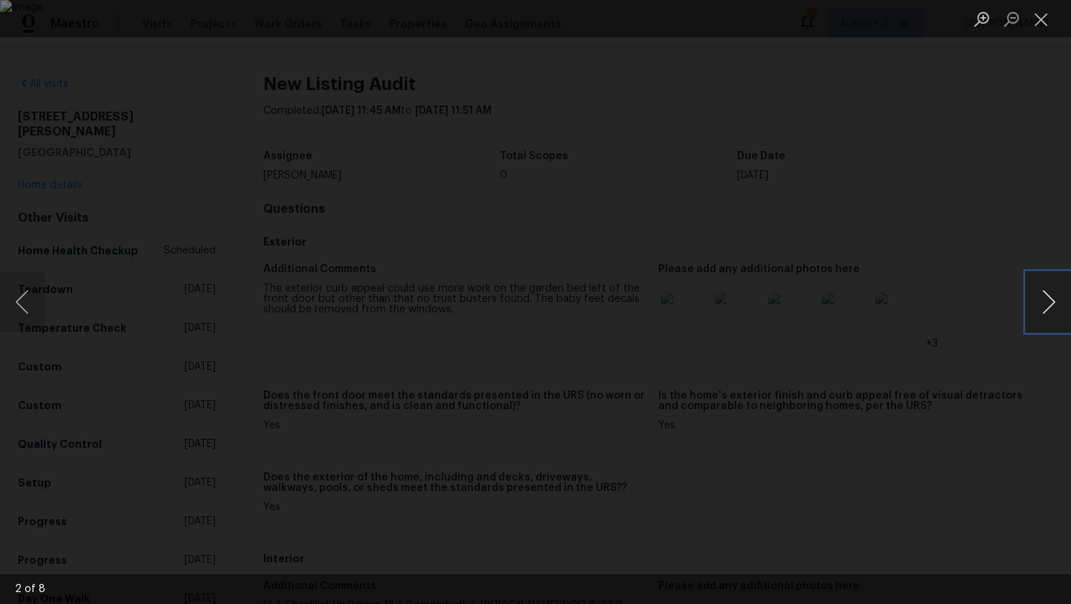
click at [1051, 305] on button "Next image" at bounding box center [1049, 302] width 45 height 60
click at [1052, 305] on button "Next image" at bounding box center [1049, 302] width 45 height 60
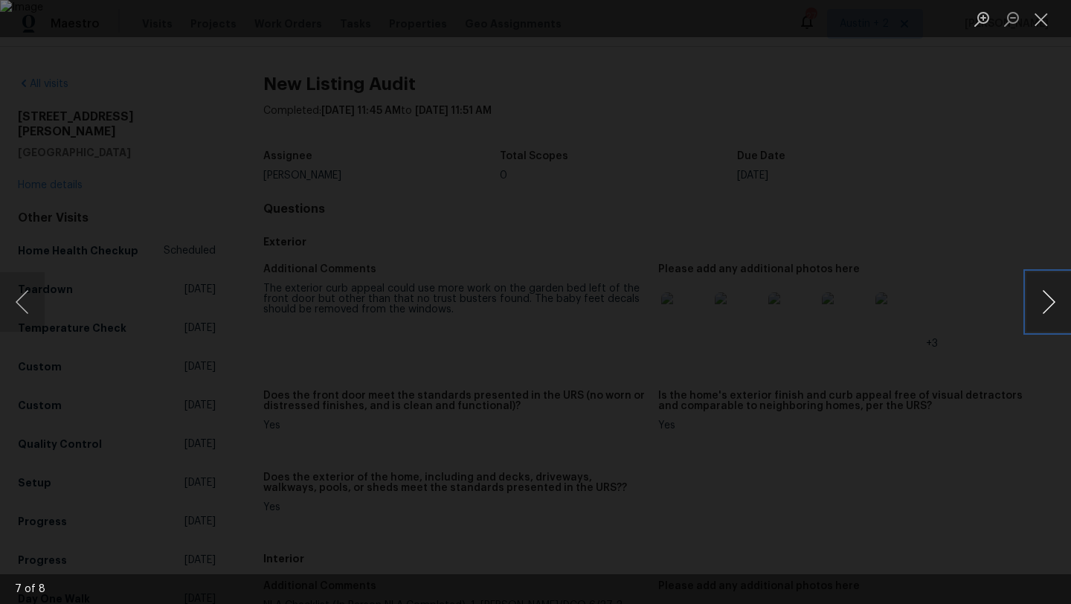
click at [1054, 303] on button "Next image" at bounding box center [1049, 302] width 45 height 60
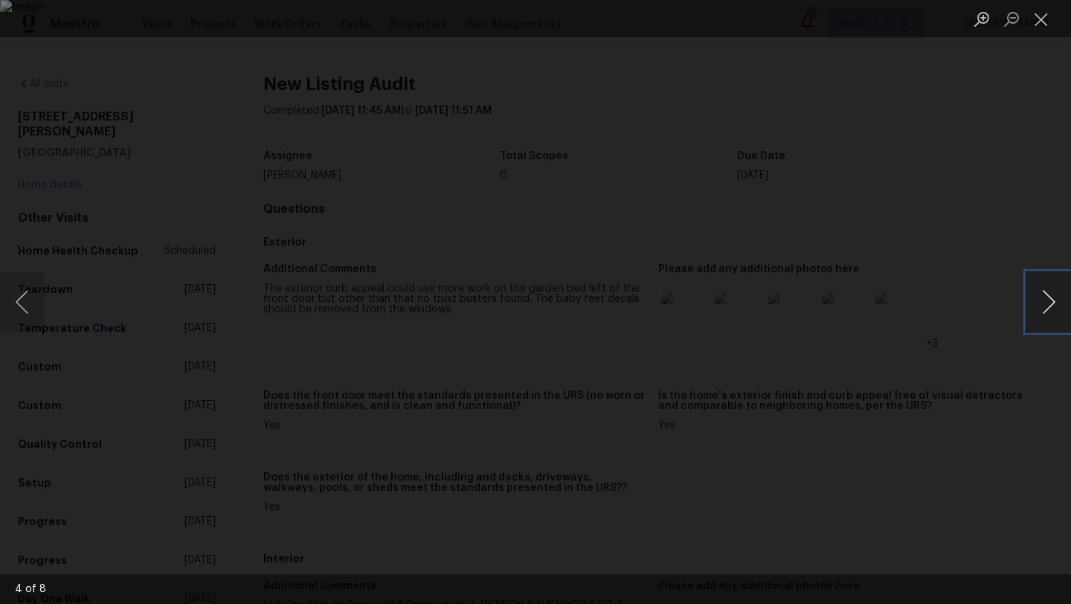
click at [1044, 303] on button "Next image" at bounding box center [1049, 302] width 45 height 60
click at [1043, 303] on button "Next image" at bounding box center [1049, 302] width 45 height 60
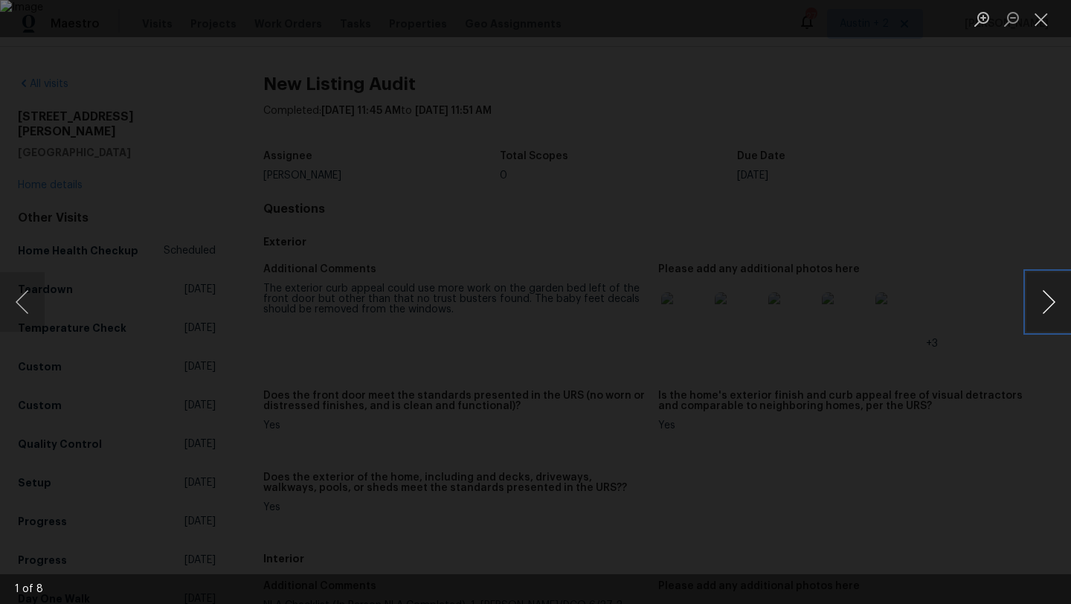
click at [1043, 303] on button "Next image" at bounding box center [1049, 302] width 45 height 60
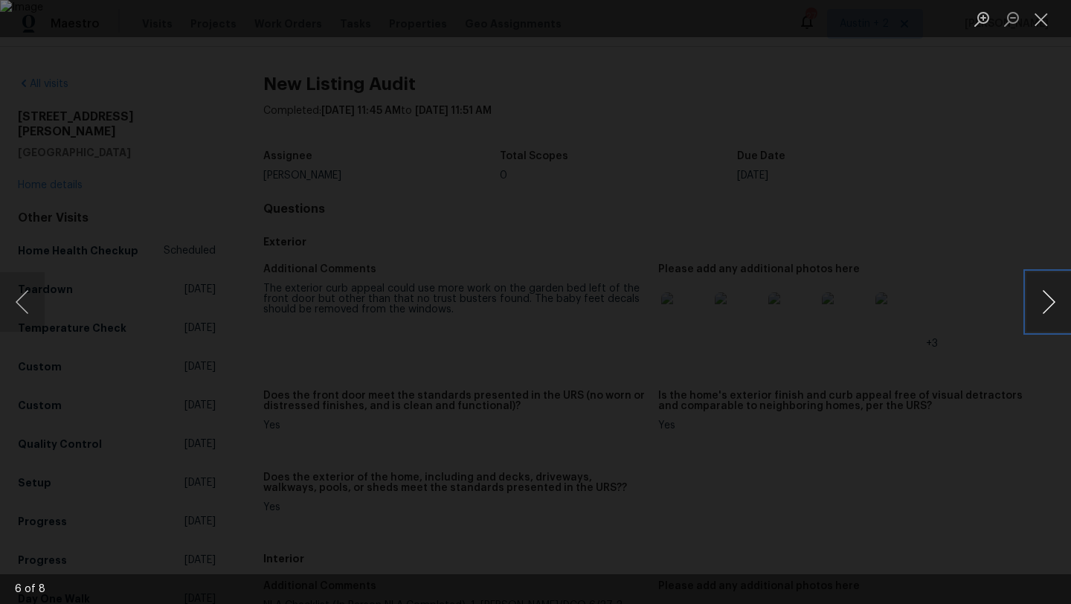
click at [1043, 303] on button "Next image" at bounding box center [1049, 302] width 45 height 60
click at [1043, 302] on button "Next image" at bounding box center [1049, 302] width 45 height 60
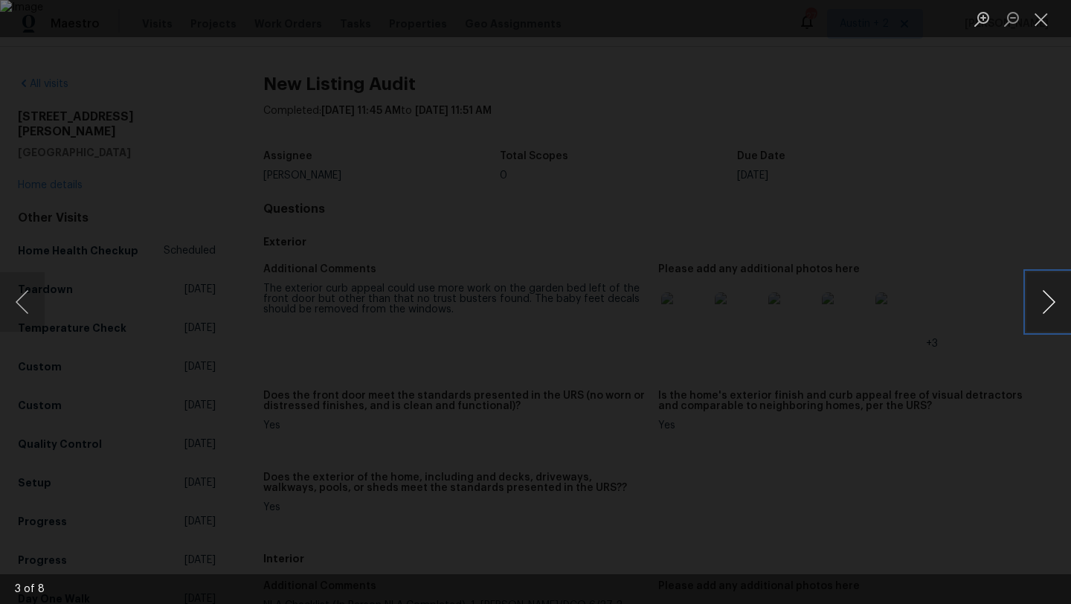
click at [1043, 302] on button "Next image" at bounding box center [1049, 302] width 45 height 60
click at [1043, 301] on button "Next image" at bounding box center [1049, 302] width 45 height 60
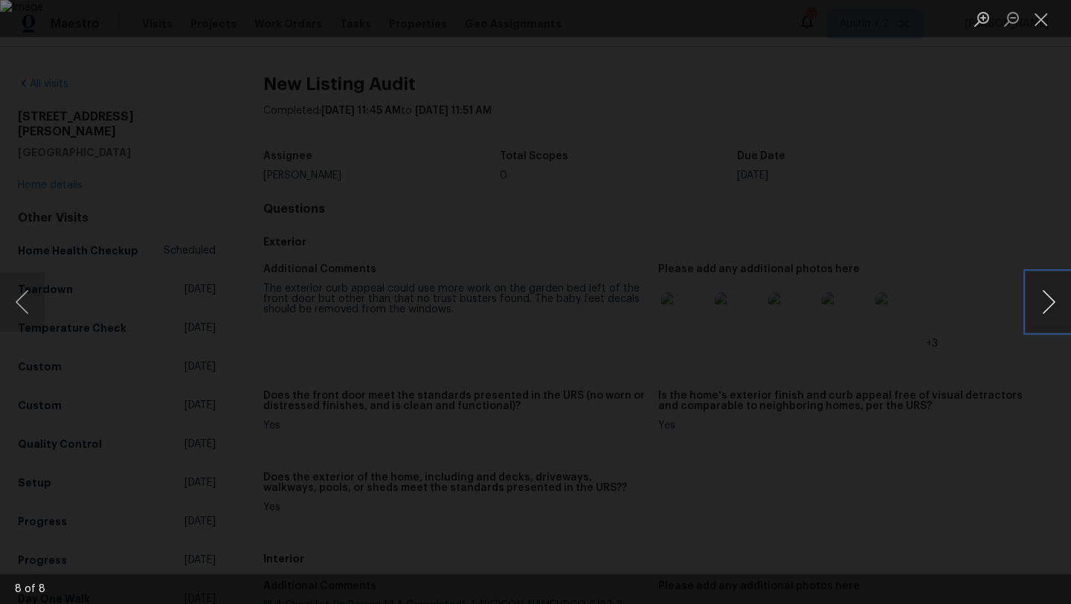
click at [1043, 301] on button "Next image" at bounding box center [1049, 302] width 45 height 60
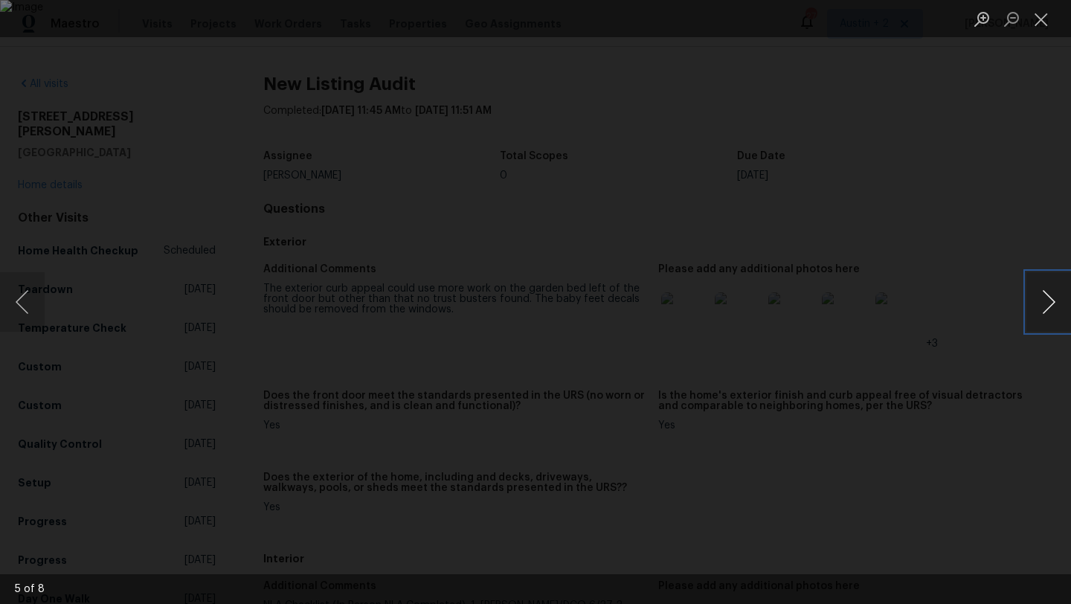
click at [1043, 301] on button "Next image" at bounding box center [1049, 302] width 45 height 60
click at [1038, 20] on button "Close lightbox" at bounding box center [1042, 19] width 30 height 26
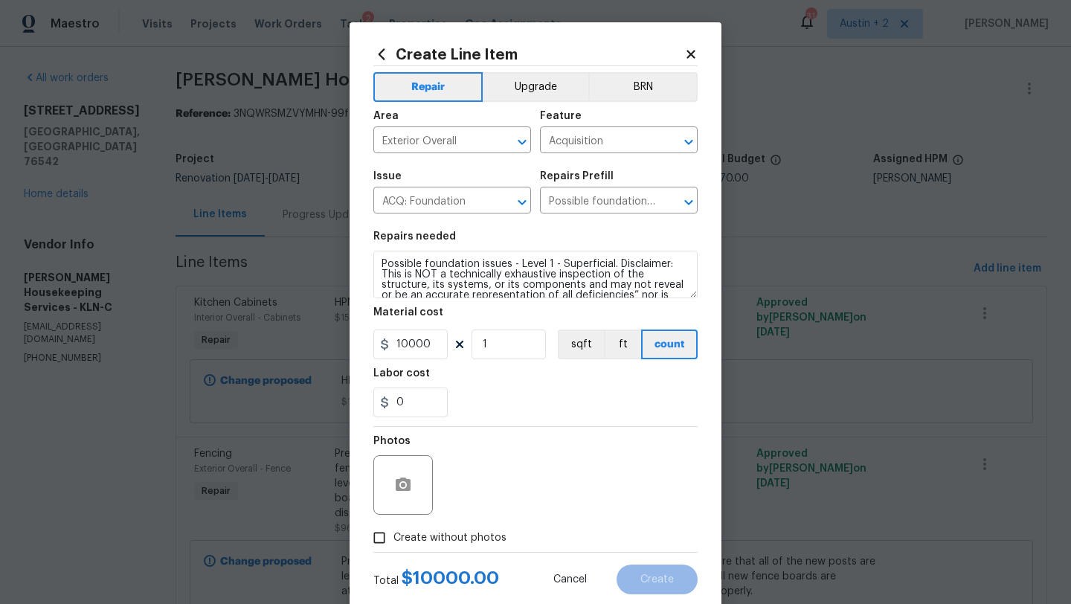
scroll to position [52, 0]
click at [691, 45] on div "Create Line Item Repair Upgrade BRN Area Exterior Overall ​ Feature Acquisition…" at bounding box center [536, 320] width 372 height 596
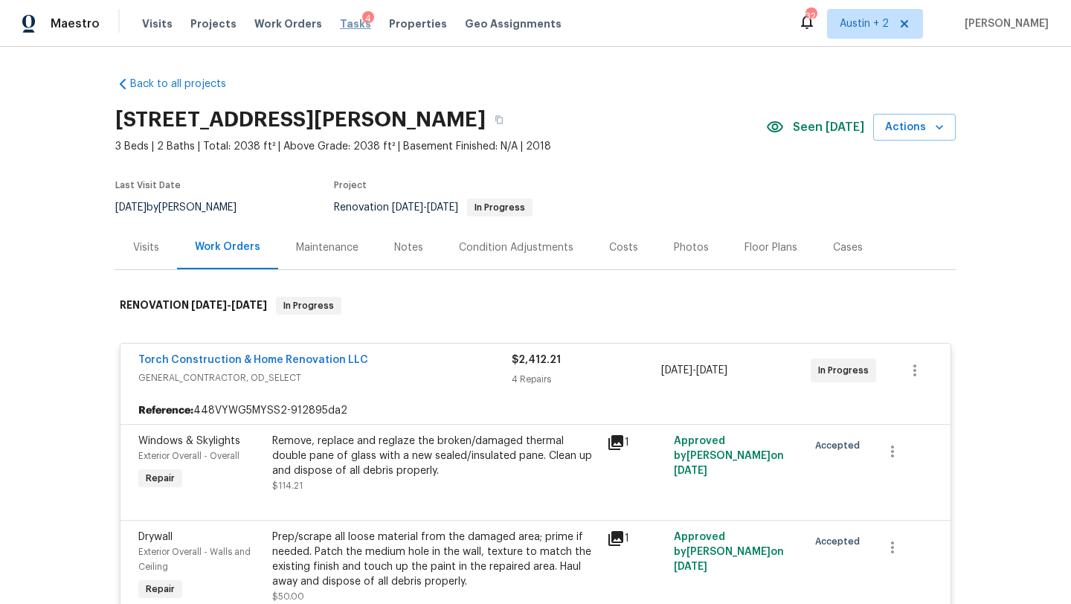
click at [345, 24] on span "Tasks" at bounding box center [355, 24] width 31 height 10
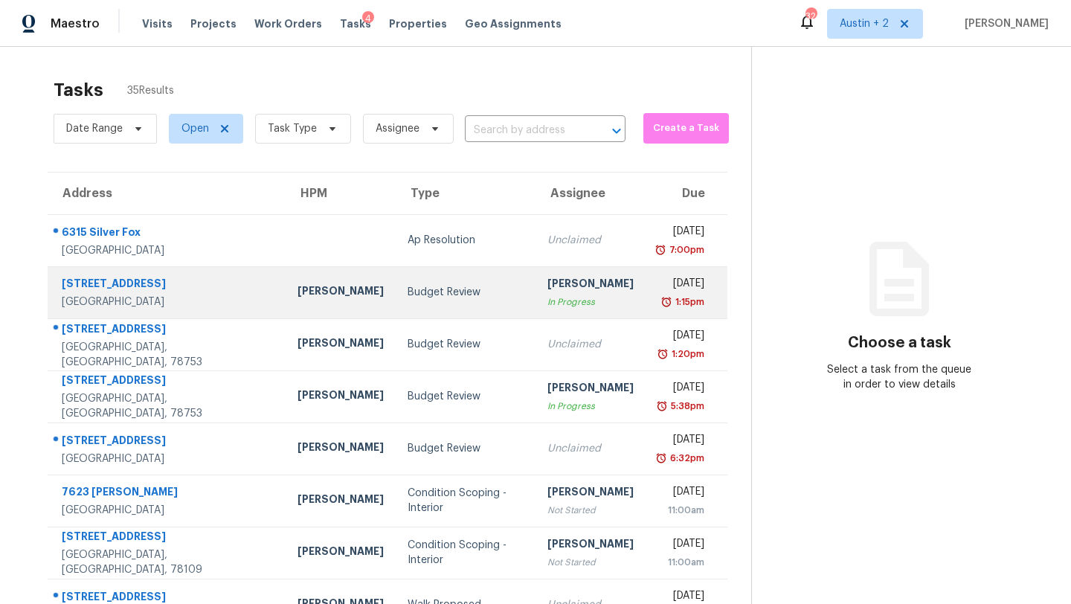
click at [315, 292] on td "[PERSON_NAME]" at bounding box center [341, 292] width 110 height 52
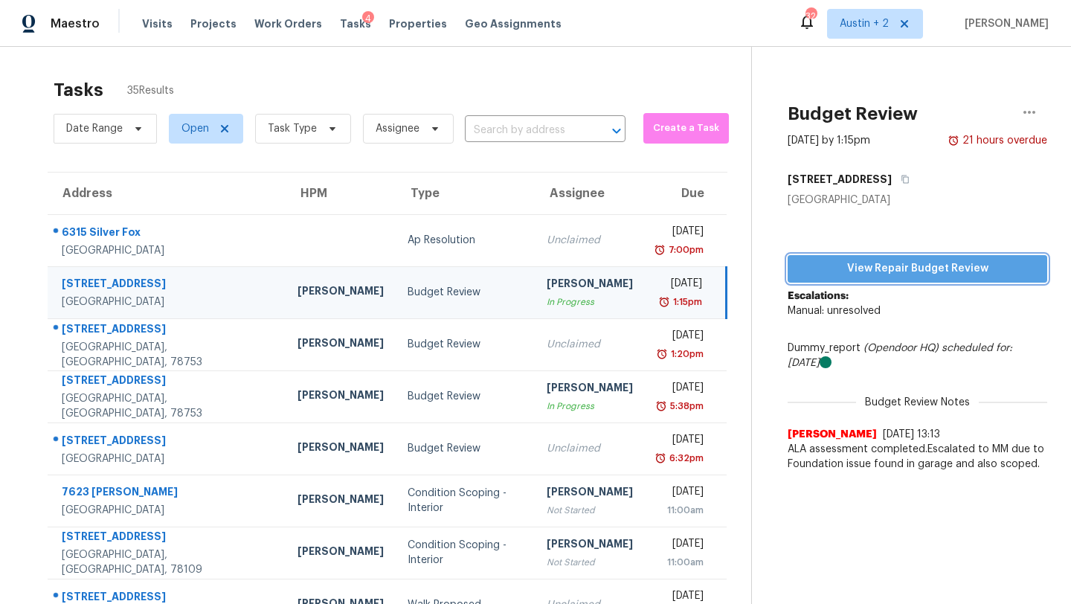
click at [908, 275] on span "View Repair Budget Review" at bounding box center [918, 269] width 236 height 19
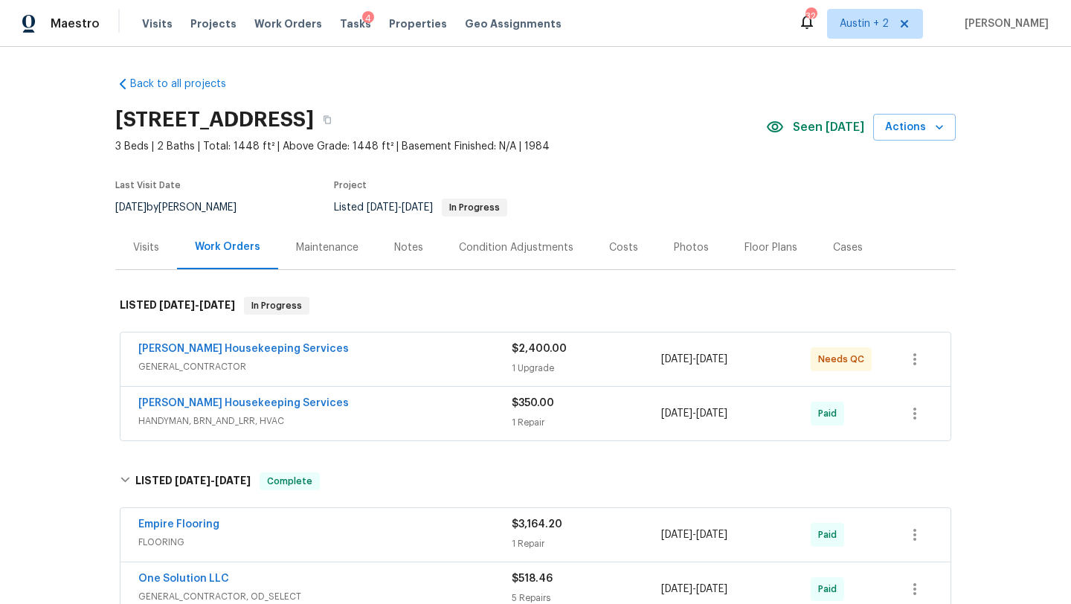
click at [339, 341] on div "[PERSON_NAME] Housekeeping Services GENERAL_CONTRACTOR $2,400.00 1 Upgrade [DAT…" at bounding box center [536, 360] width 830 height 54
click at [268, 348] on link "[PERSON_NAME] Housekeeping Services" at bounding box center [243, 349] width 211 height 10
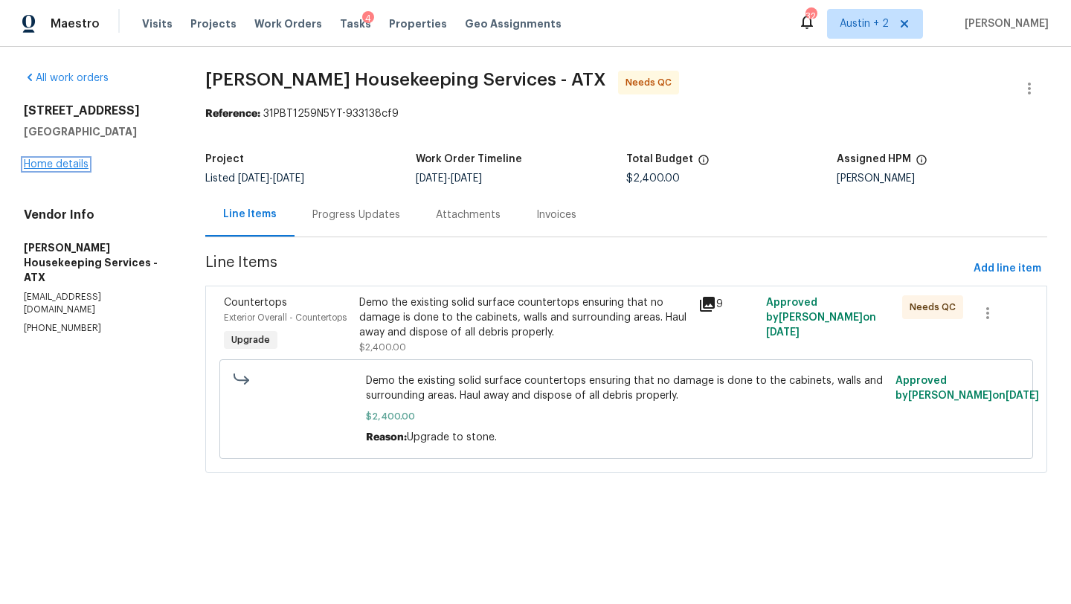
click at [66, 162] on link "Home details" at bounding box center [56, 164] width 65 height 10
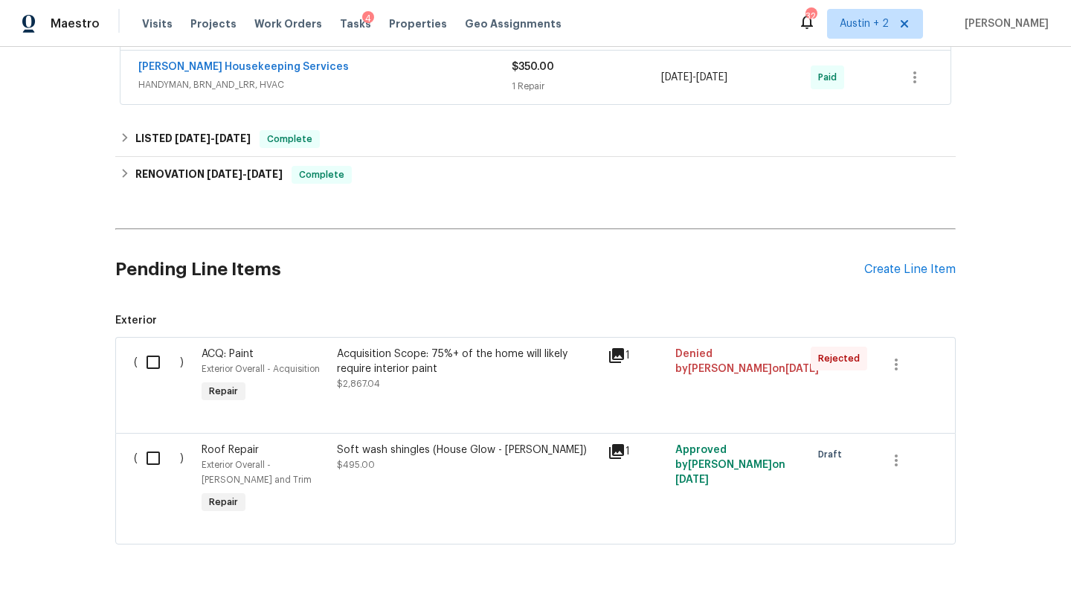
scroll to position [379, 0]
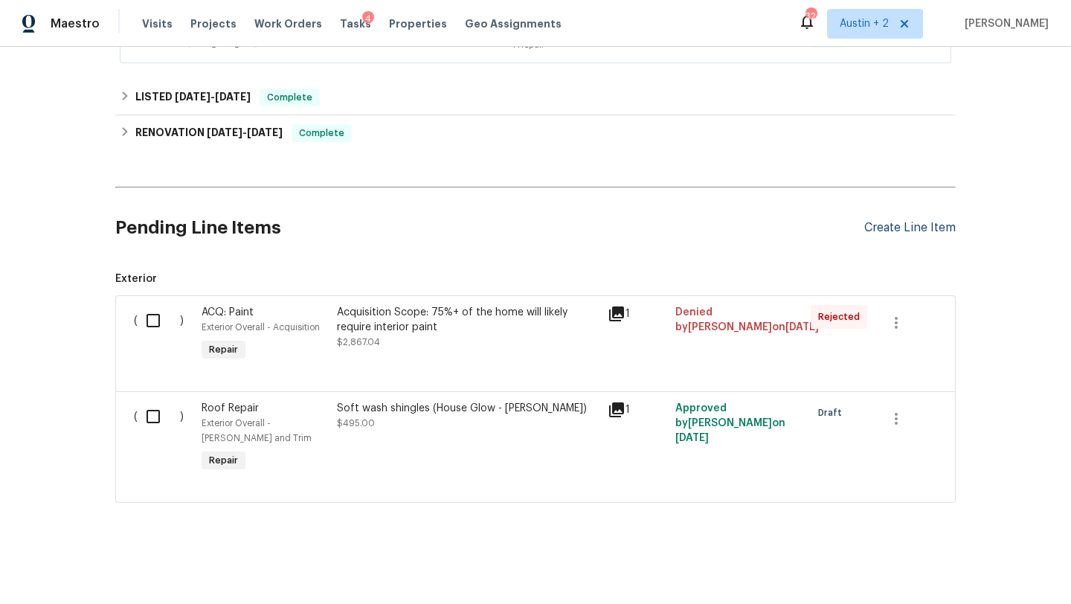
click at [915, 222] on div "Create Line Item" at bounding box center [911, 228] width 92 height 14
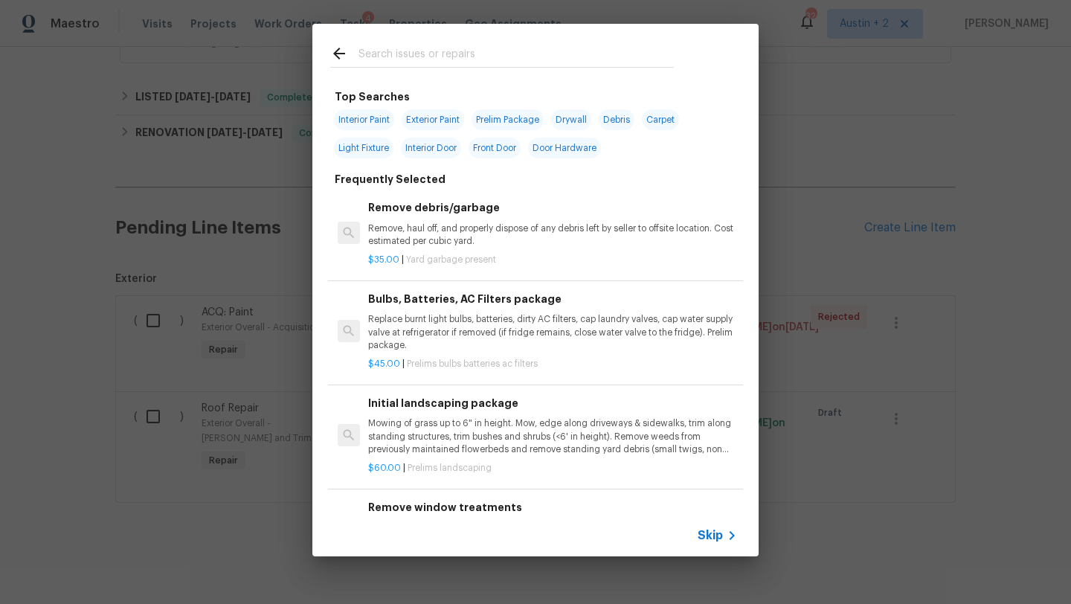
click at [401, 56] on input "text" at bounding box center [516, 56] width 315 height 22
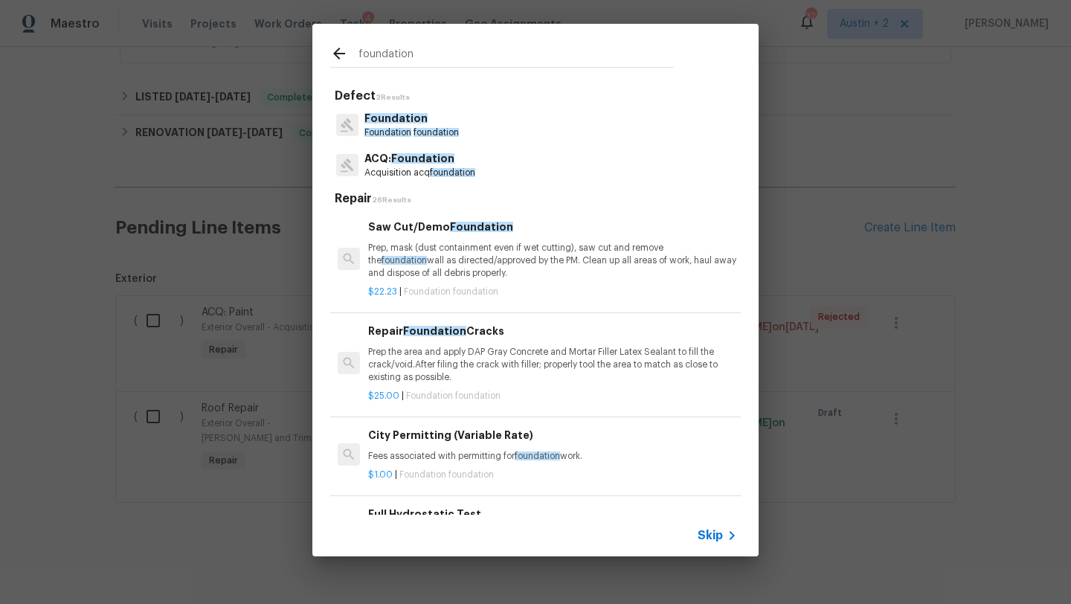
type input "foundation"
click at [423, 167] on p "Acquisition acq foundation" at bounding box center [420, 173] width 111 height 13
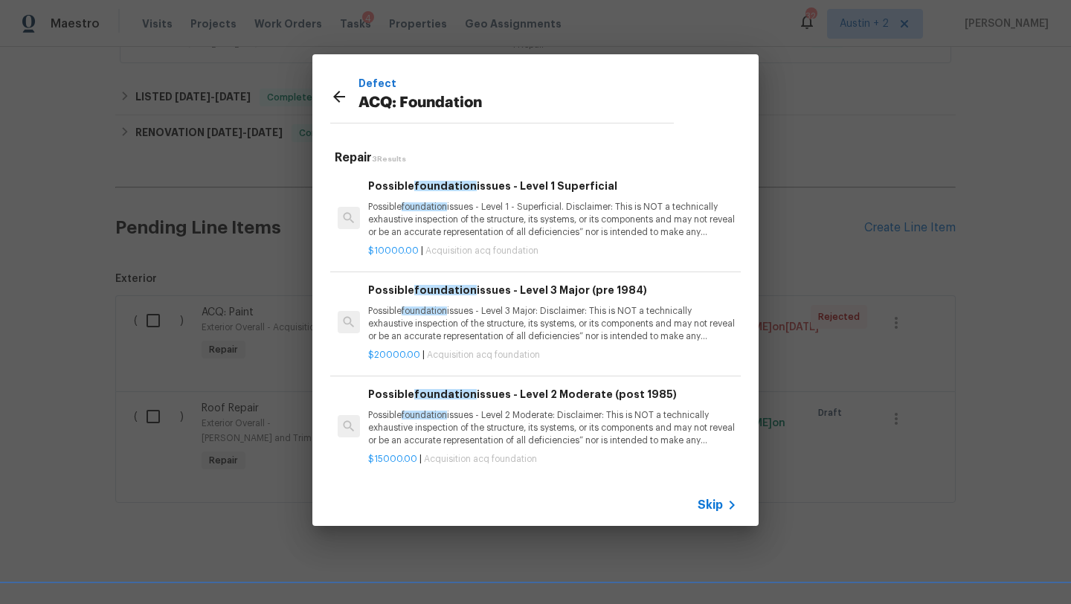
click at [513, 318] on p "Possible foundation issues - Level 3 Major: Disclaimer: This is NOT a technical…" at bounding box center [552, 324] width 369 height 38
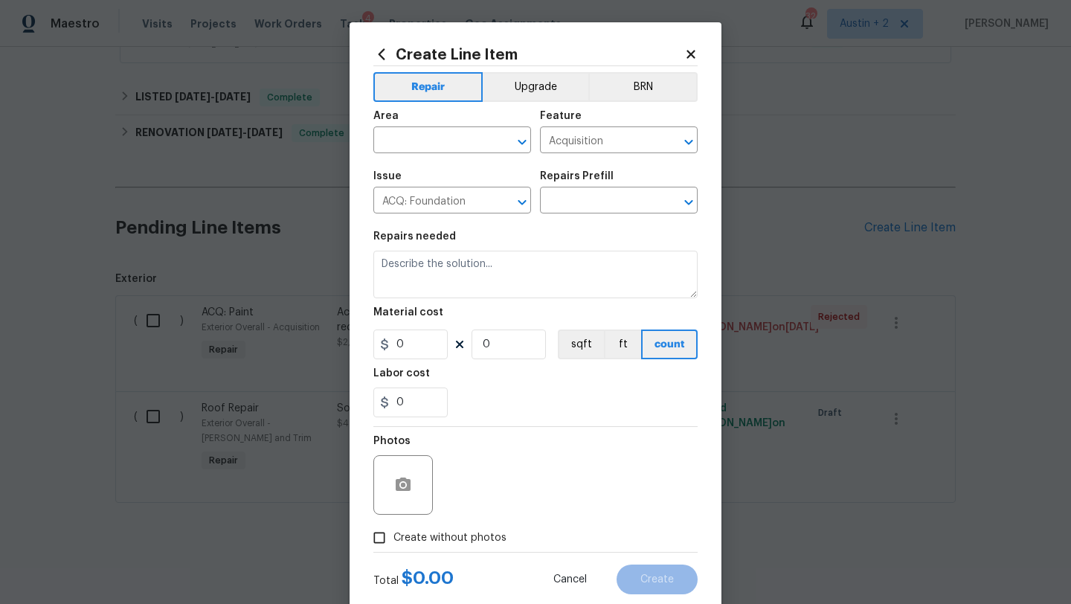
type input "Possible foundation issues - Level 3 Major (pre 1984) $20,000.00"
type textarea "Possible foundation issues - Level 3 Major: Disclaimer: This is NOT a technical…"
type input "20000"
type input "1"
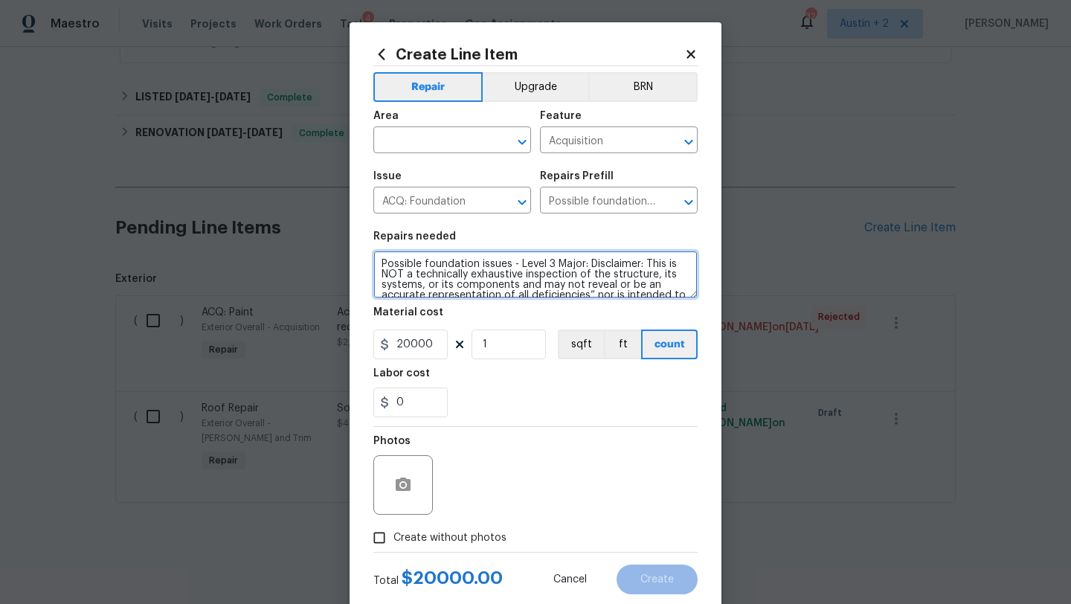
scroll to position [52, 0]
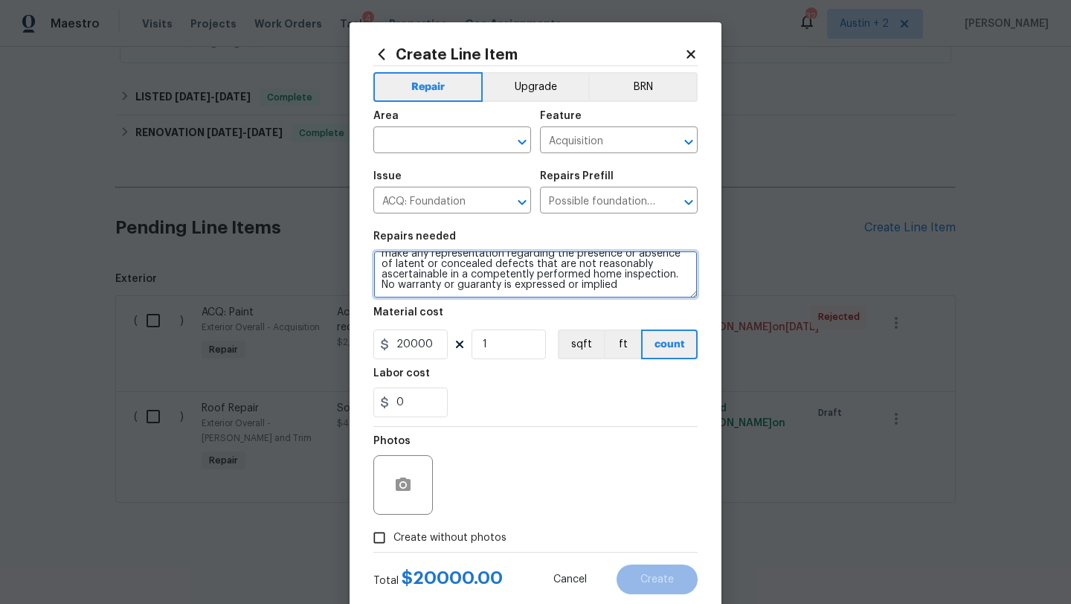
drag, startPoint x: 380, startPoint y: 264, endPoint x: 666, endPoint y: 354, distance: 299.5
click at [666, 354] on section "Repairs needed Possible foundation issues - Level 3 Major: Disclaimer: This is …" at bounding box center [535, 324] width 324 height 204
click at [457, 135] on input "text" at bounding box center [431, 141] width 116 height 23
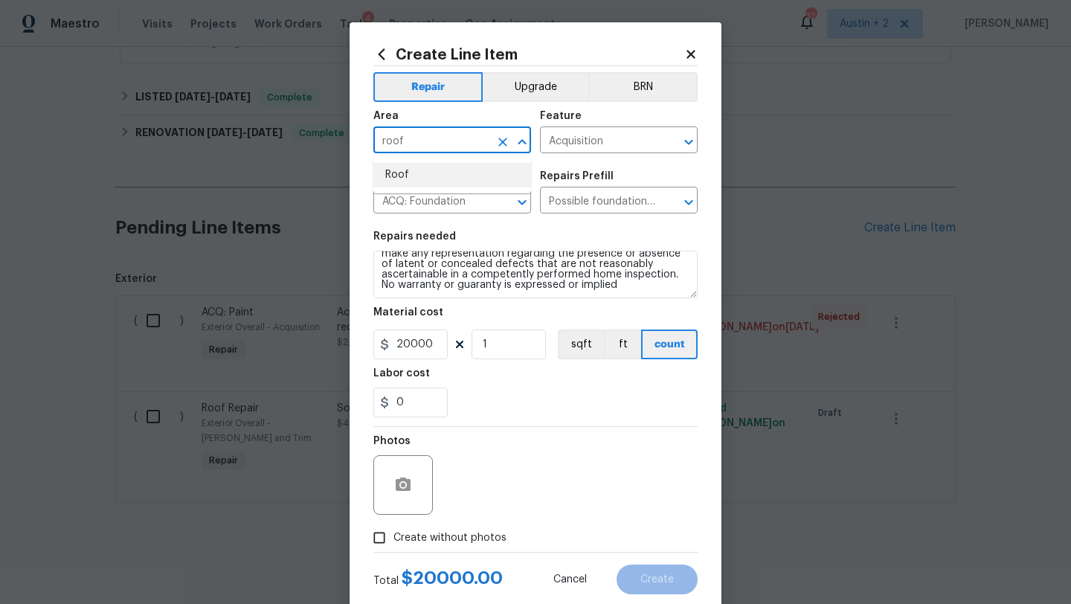
click at [420, 176] on li "Roof" at bounding box center [452, 175] width 158 height 25
type input "Roof"
click at [601, 145] on input "Acquisition" at bounding box center [598, 141] width 116 height 23
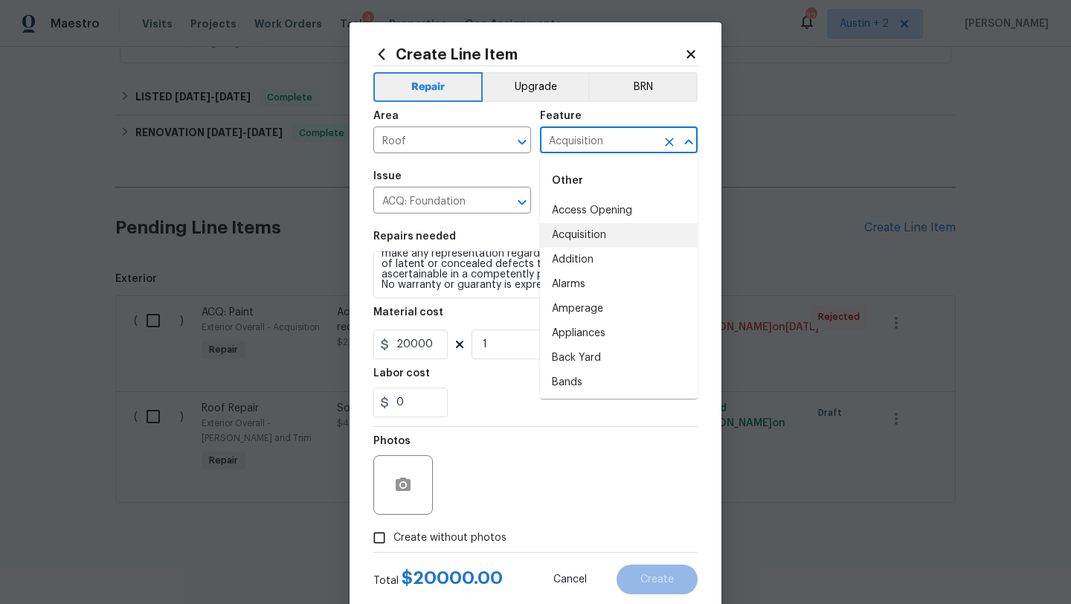
click at [595, 234] on li "Acquisition" at bounding box center [619, 235] width 158 height 25
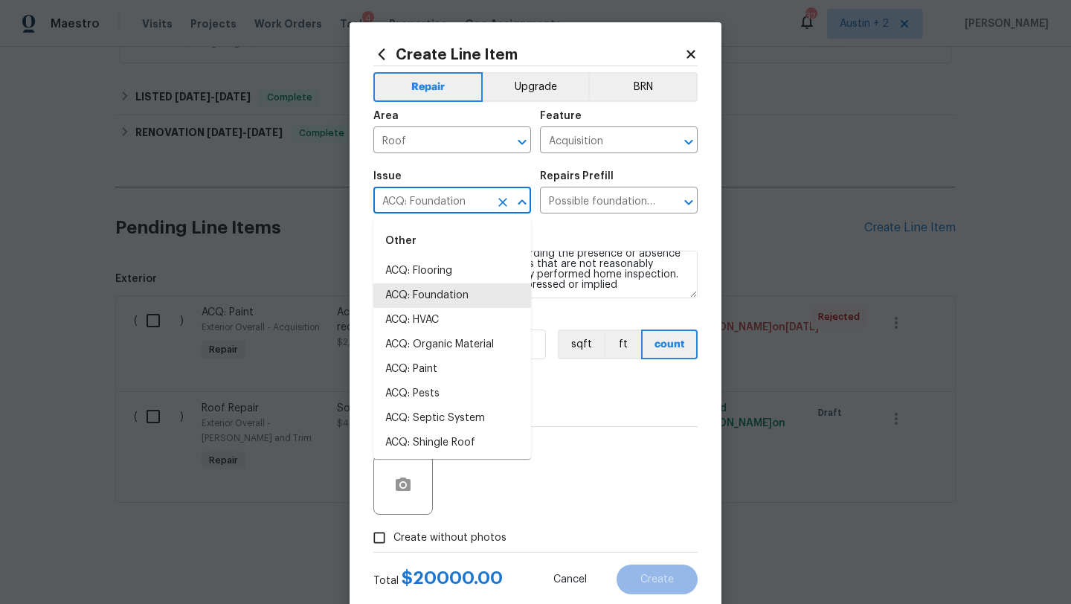
click at [440, 205] on input "ACQ: Foundation" at bounding box center [431, 201] width 116 height 23
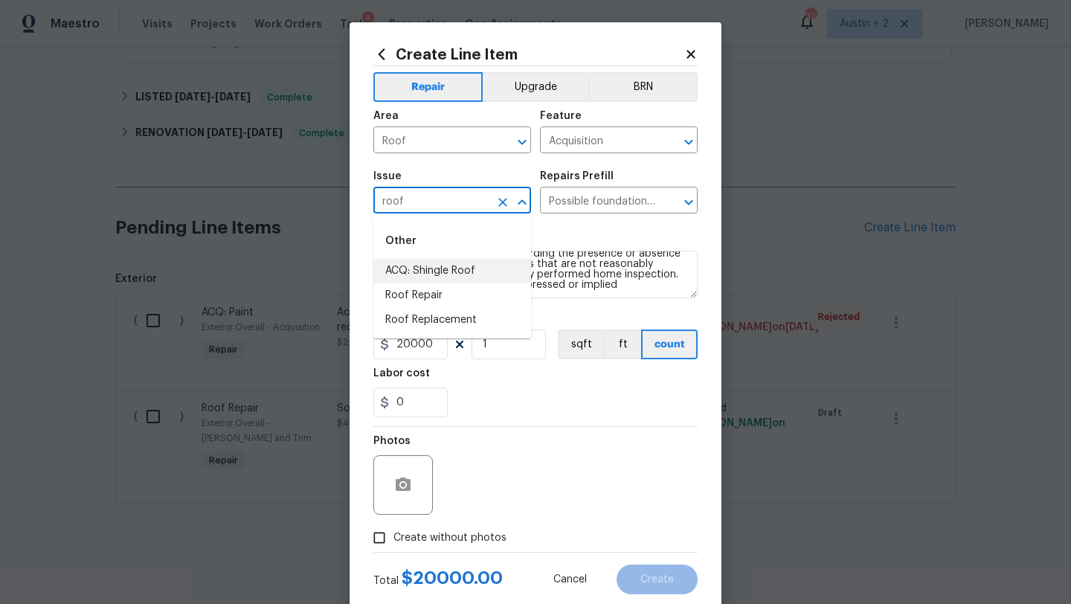
click at [452, 270] on li "ACQ: Shingle Roof" at bounding box center [452, 271] width 158 height 25
type input "ACQ: Shingle Roof"
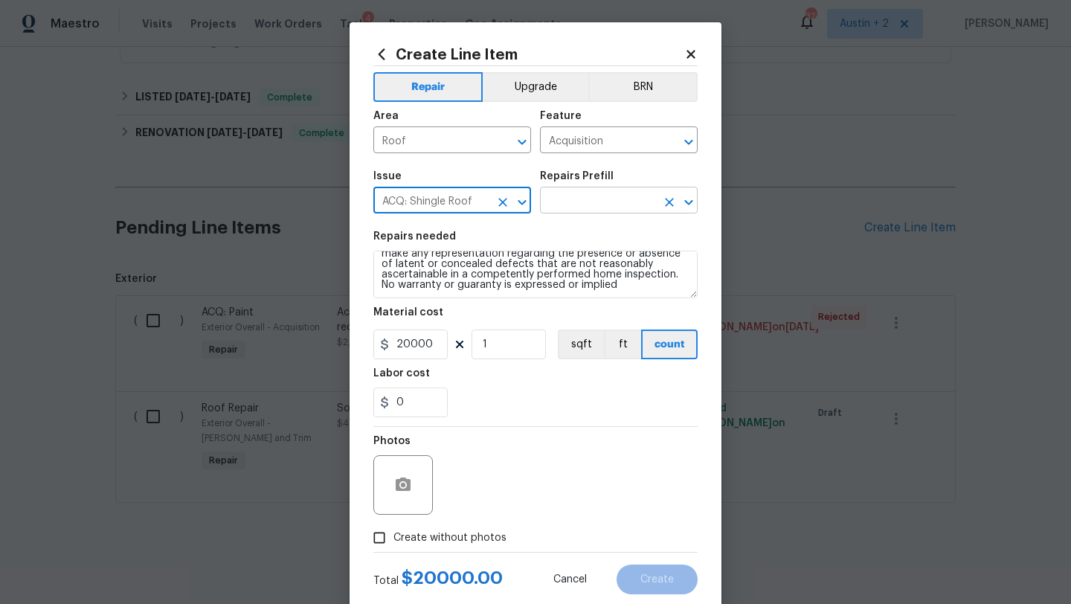
type input "ACQ: Shingle Roof"
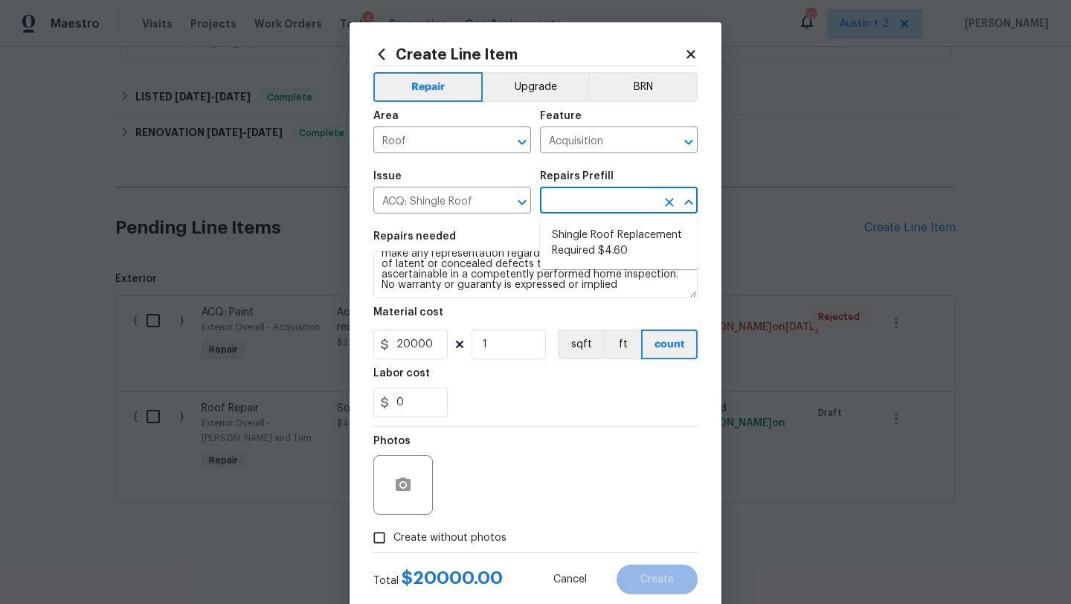
click at [590, 206] on input "text" at bounding box center [598, 201] width 116 height 23
click at [601, 247] on li "Shingle Roof Replacement Required $4.60" at bounding box center [619, 243] width 158 height 40
type input "Shingle Roof Replacement Required $4.60"
type textarea "Acquisition Scope: Shingle Roof Replacement Required."
type input "4.6"
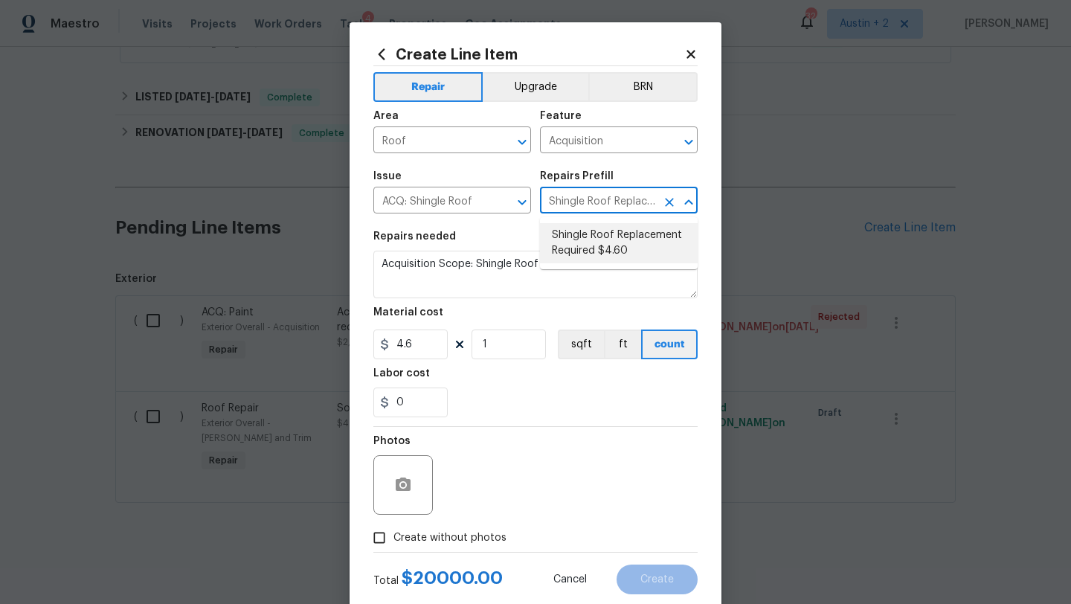
scroll to position [0, 0]
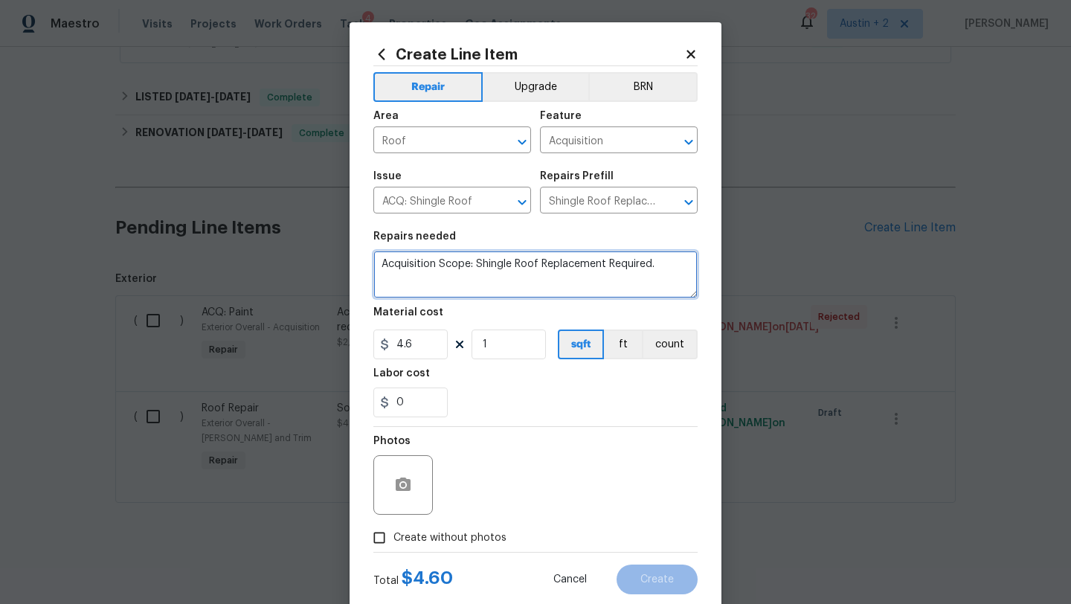
drag, startPoint x: 689, startPoint y: 269, endPoint x: 310, endPoint y: 242, distance: 379.7
click at [310, 242] on div "Create Line Item Repair Upgrade BRN Area Roof ​ Feature Acquisition ​ Issue ACQ…" at bounding box center [535, 302] width 1071 height 604
click at [699, 56] on div "Create Line Item Repair Upgrade BRN Area Roof ​ Feature Acquisition ​ Issue ACQ…" at bounding box center [536, 320] width 372 height 596
click at [436, 140] on input "Roof" at bounding box center [431, 141] width 116 height 23
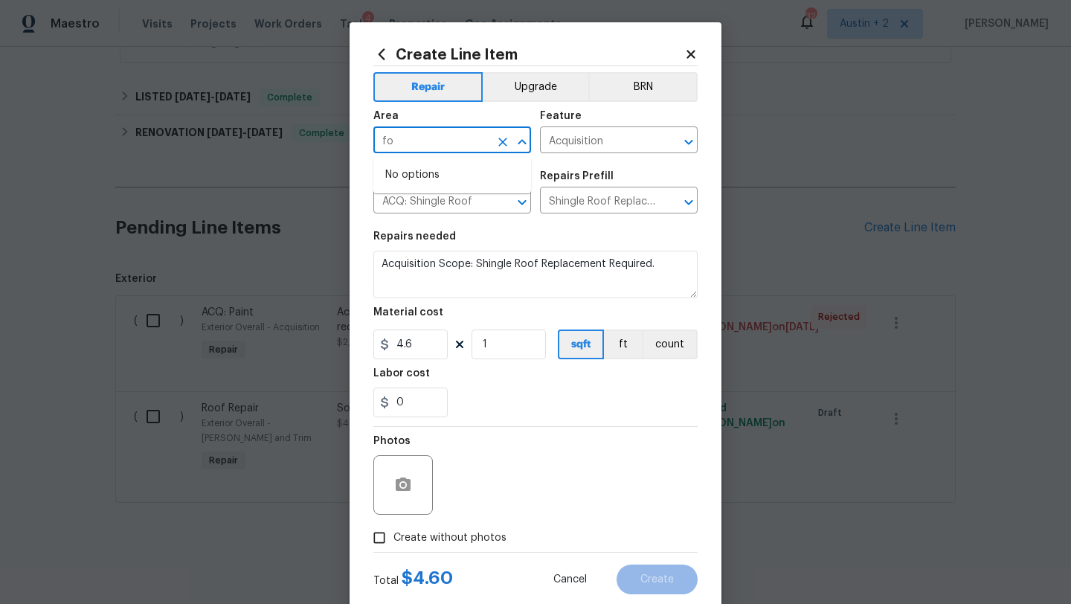
type input "f"
click at [453, 201] on li "Exterior Overall" at bounding box center [452, 199] width 158 height 25
type input "Exterior Overall"
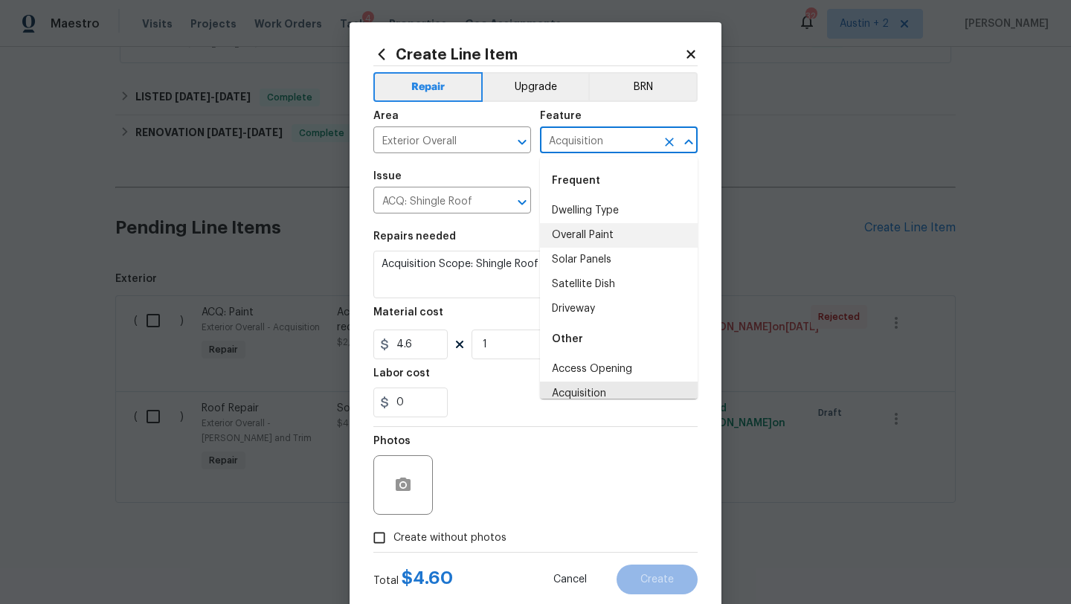
click at [591, 142] on input "Acquisition" at bounding box center [598, 141] width 116 height 23
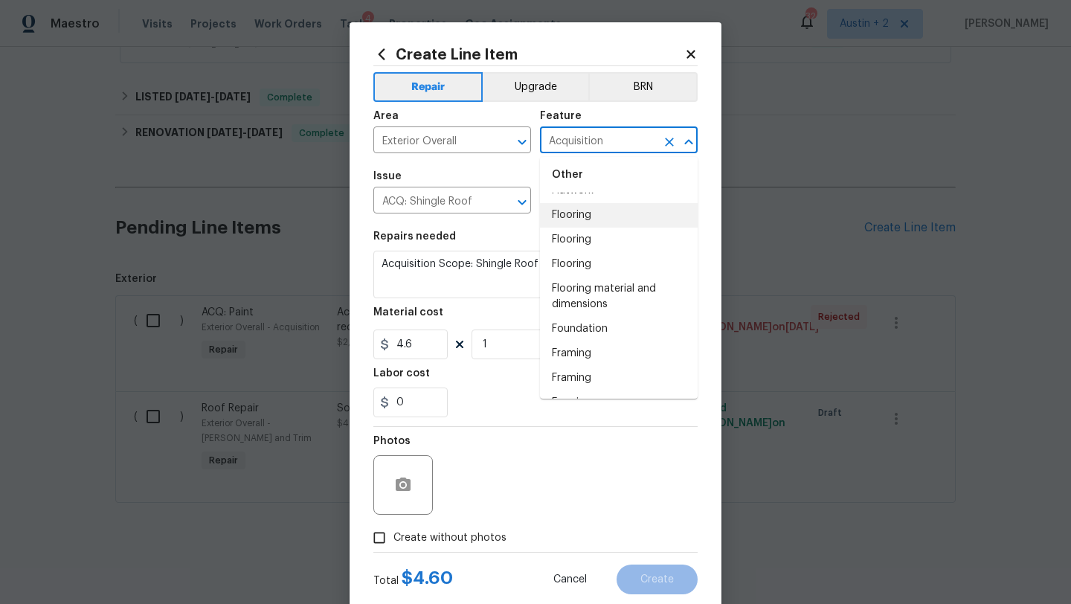
scroll to position [1358, 0]
click at [594, 331] on li "Foundation" at bounding box center [619, 328] width 158 height 25
type input "Foundation"
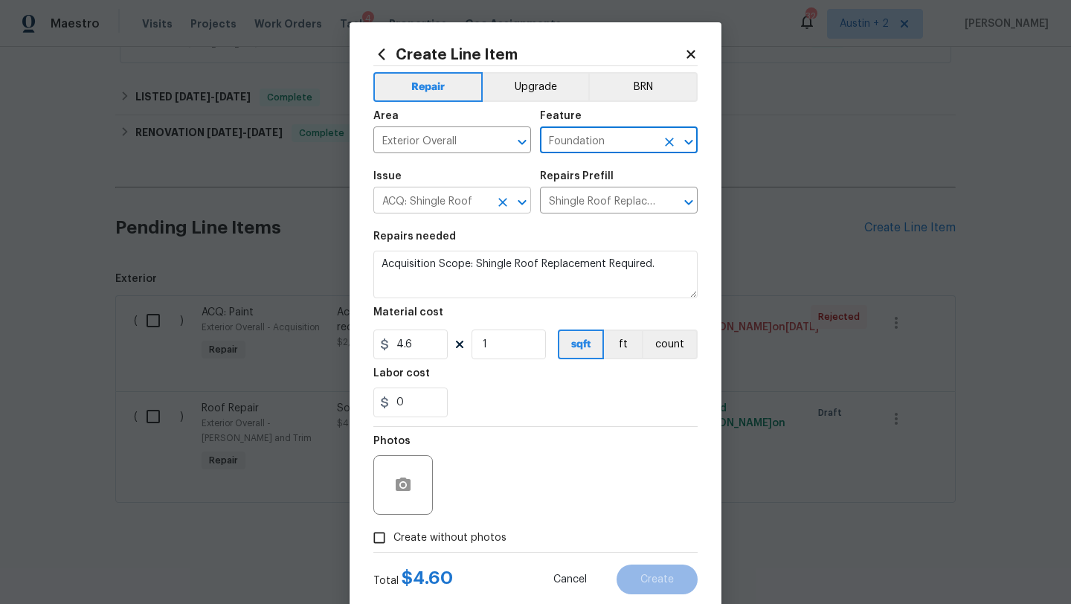
click at [454, 205] on input "ACQ: Shingle Roof" at bounding box center [431, 201] width 116 height 23
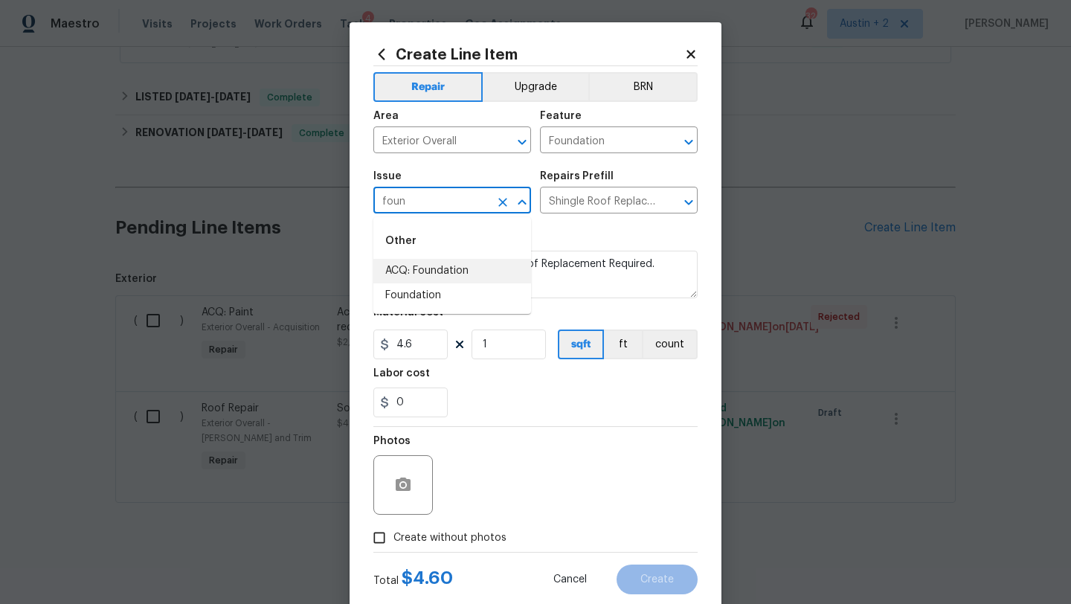
click at [460, 265] on li "ACQ: Foundation" at bounding box center [452, 271] width 158 height 25
type input "ACQ: Foundation"
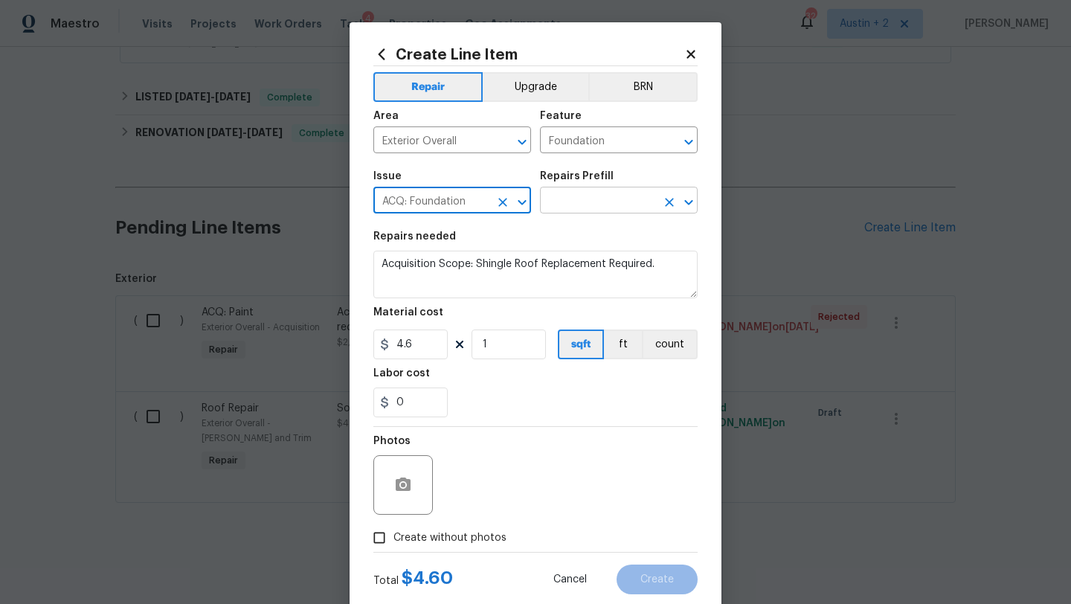
type input "ACQ: Foundation"
click at [575, 208] on input "text" at bounding box center [598, 201] width 116 height 23
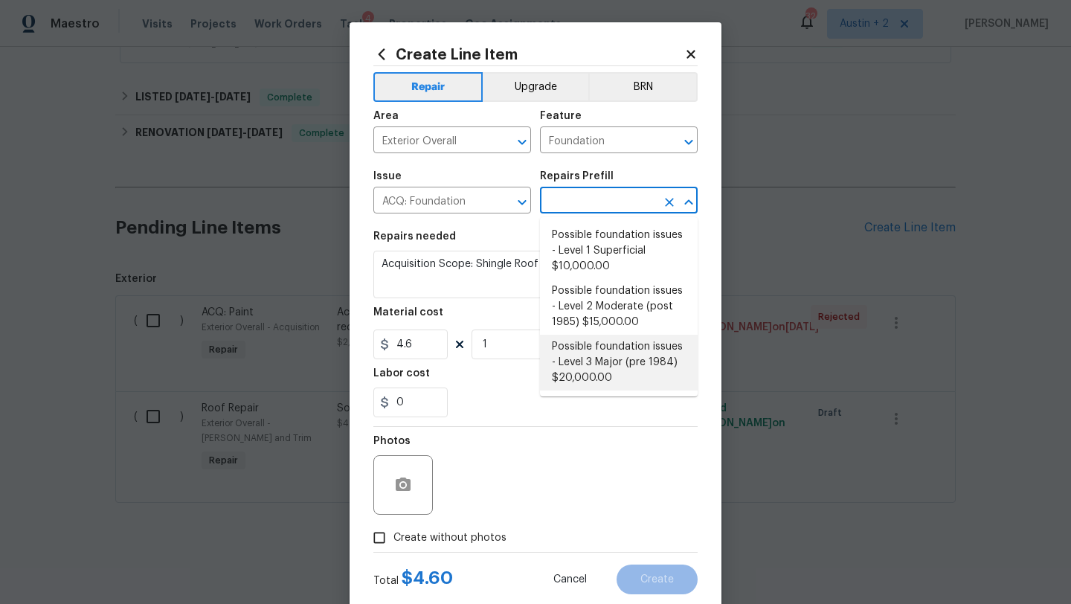
click at [598, 366] on li "Possible foundation issues - Level 3 Major (pre 1984) $20,000.00" at bounding box center [619, 363] width 158 height 56
type input "Acquisition"
type input "Possible foundation issues - Level 3 Major (pre 1984) $20,000.00"
type textarea "Possible foundation issues - Level 3 Major: Disclaimer: This is NOT a technical…"
type input "20000"
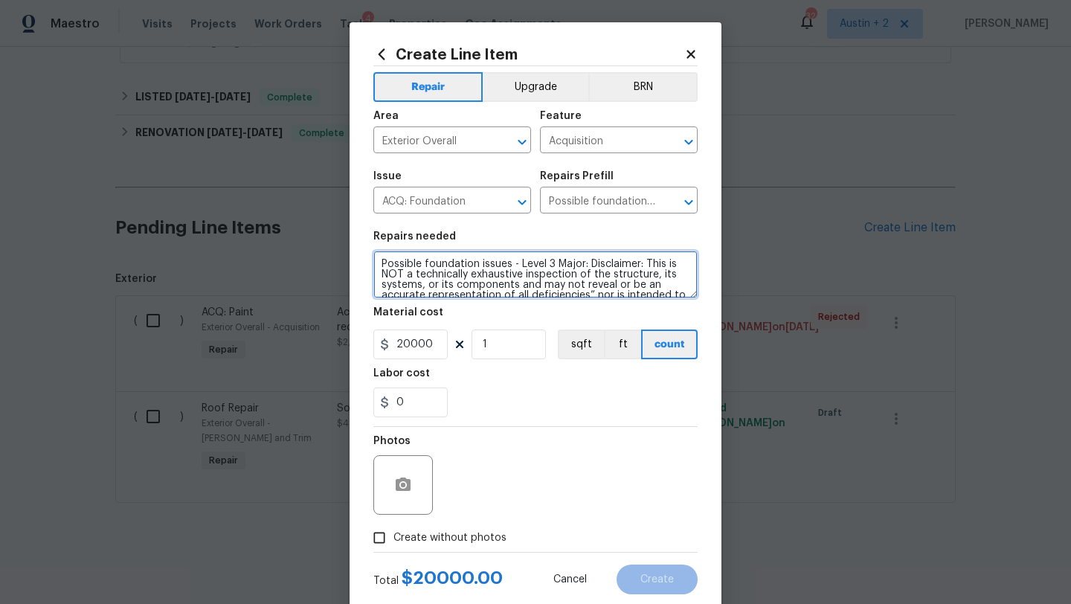
scroll to position [52, 0]
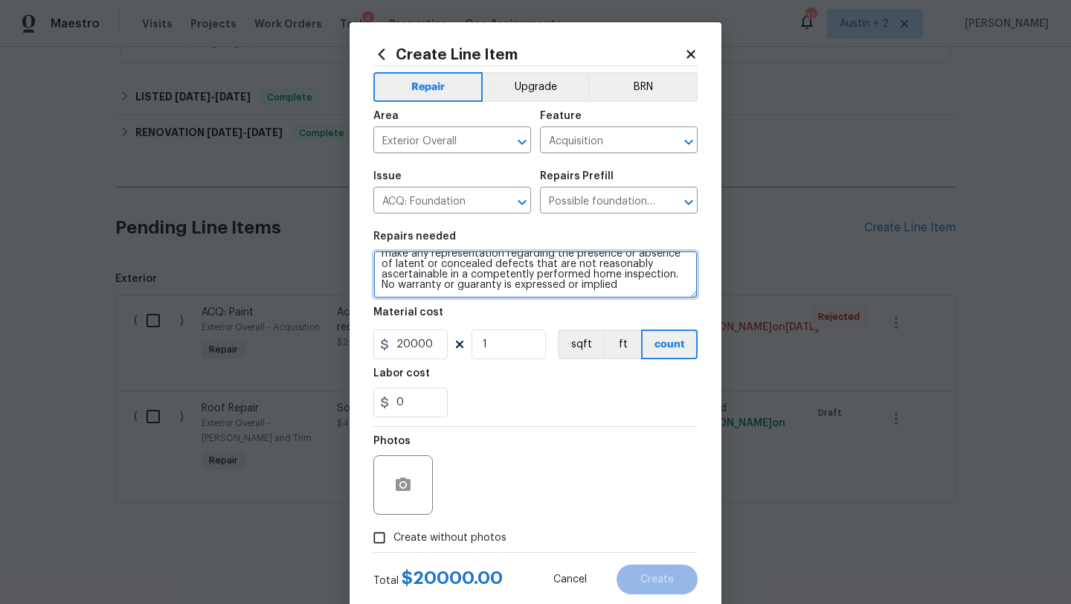
drag, startPoint x: 379, startPoint y: 262, endPoint x: 632, endPoint y: 449, distance: 314.4
click at [632, 449] on div "Repair Upgrade BRN Area Exterior Overall ​ Feature Acquisition ​ Issue ACQ: Fou…" at bounding box center [535, 309] width 324 height 486
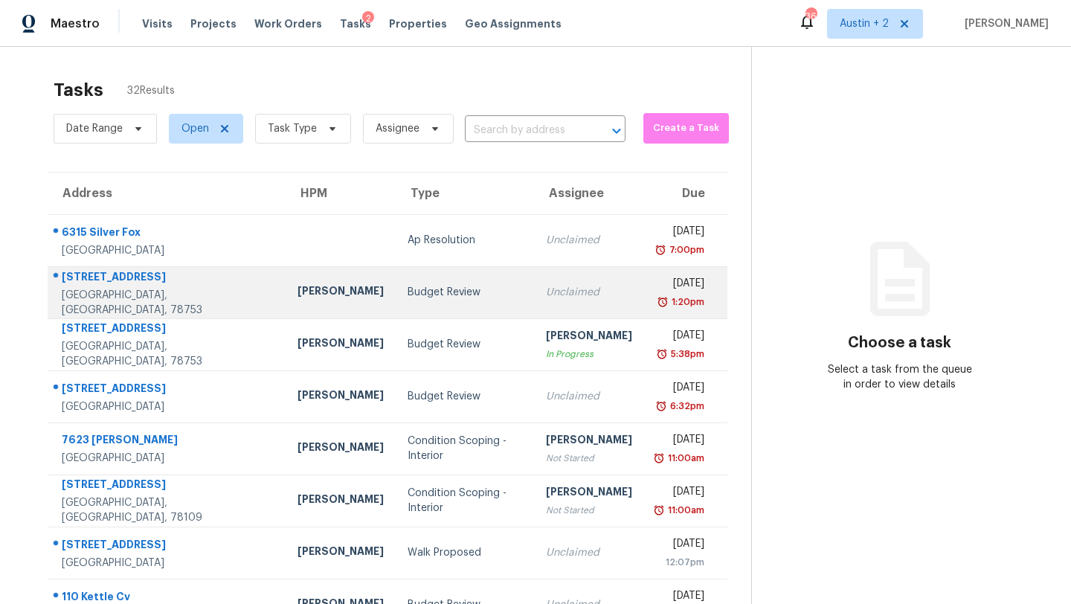
click at [408, 298] on div "Budget Review" at bounding box center [465, 292] width 115 height 15
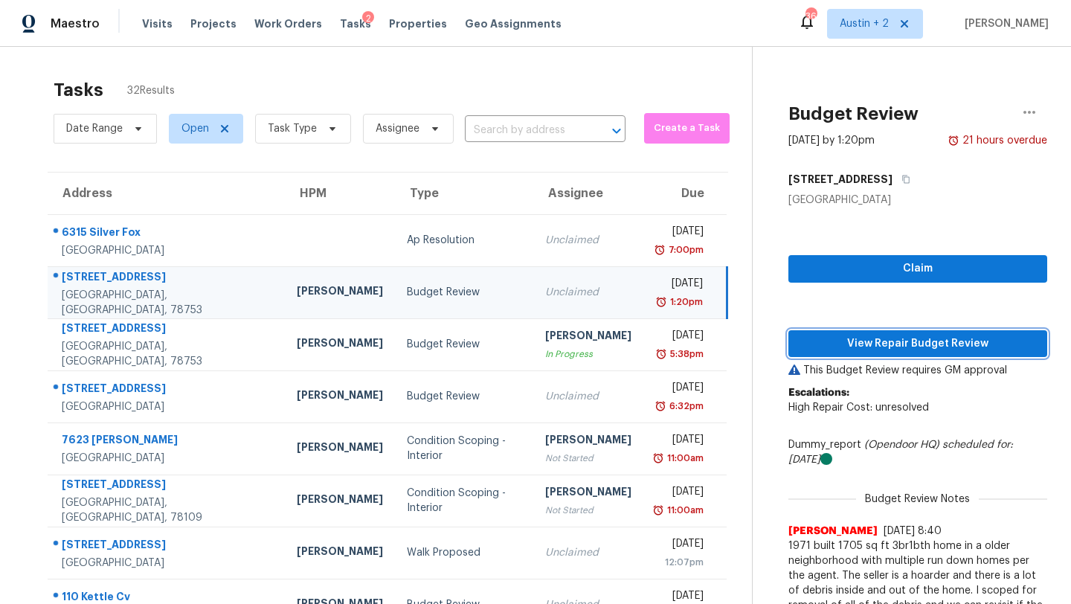
click at [866, 344] on span "View Repair Budget Review" at bounding box center [918, 344] width 235 height 19
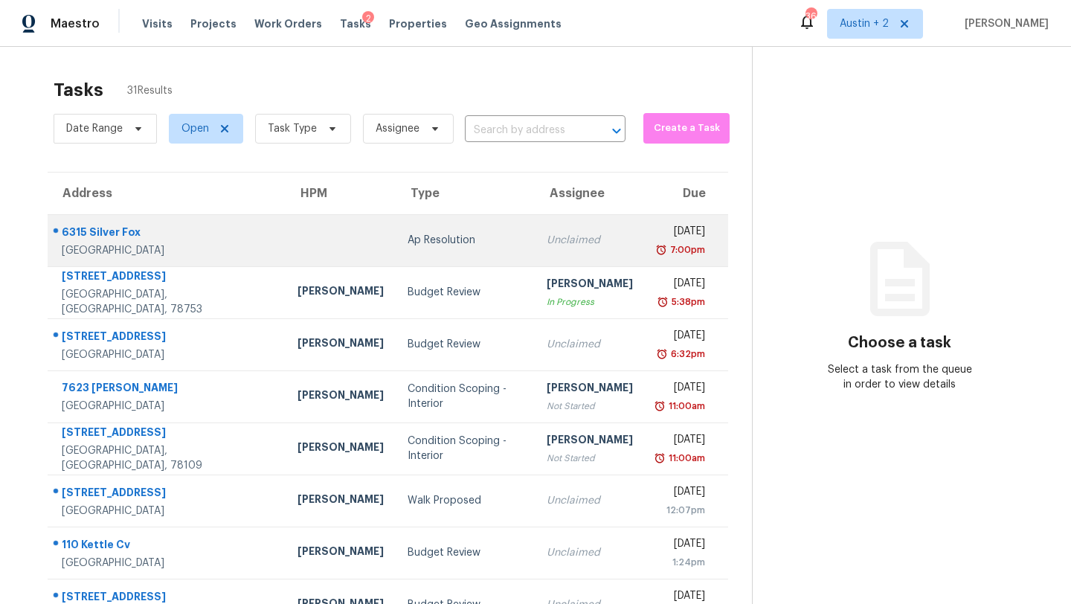
scroll to position [129, 0]
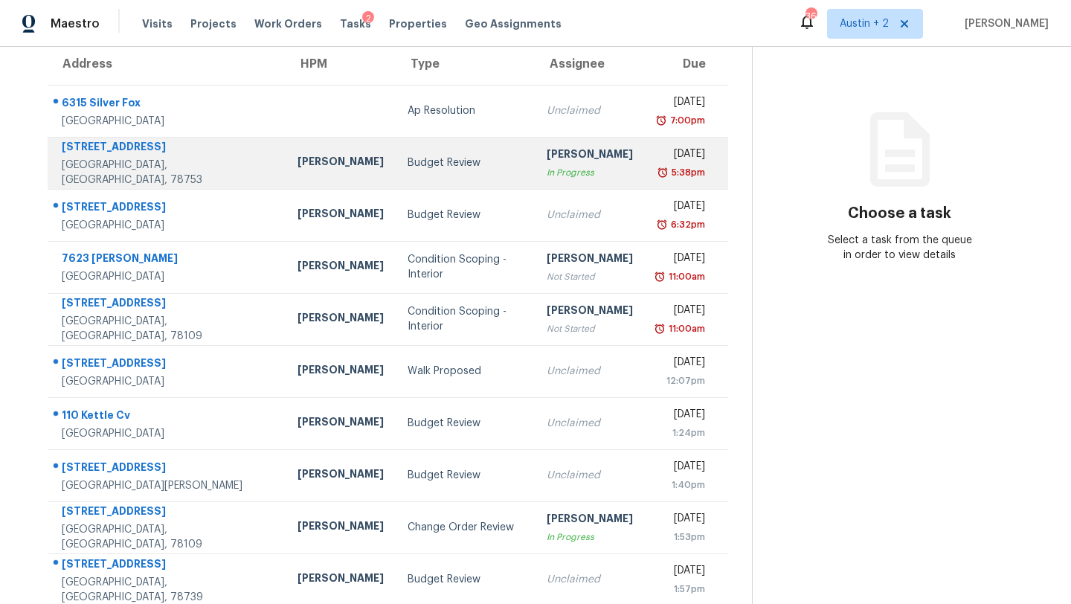
click at [420, 173] on td "Budget Review" at bounding box center [465, 163] width 139 height 52
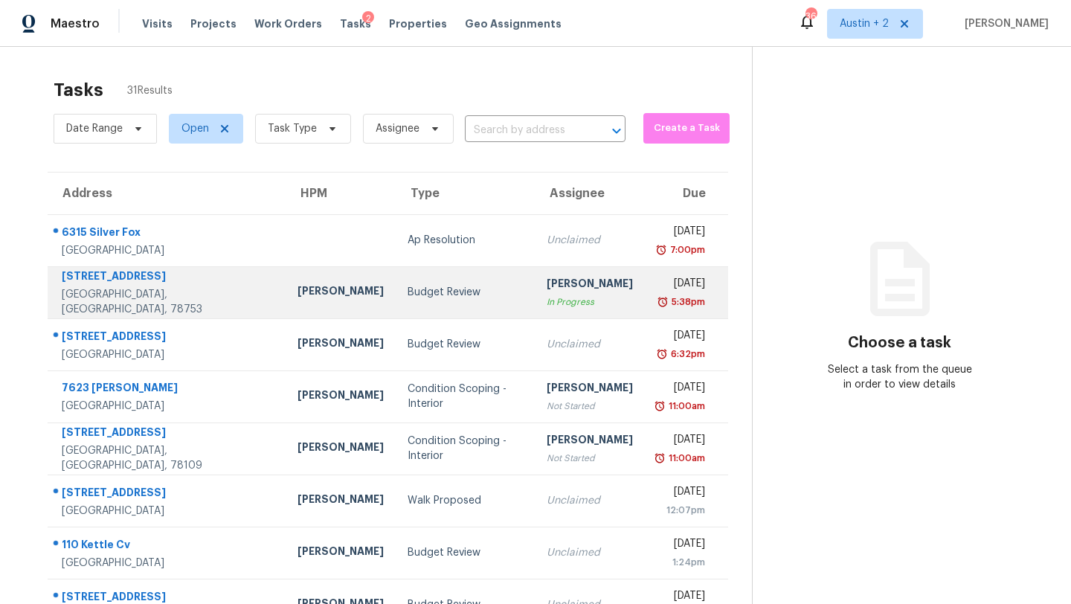
click at [410, 304] on td "Budget Review" at bounding box center [465, 292] width 139 height 52
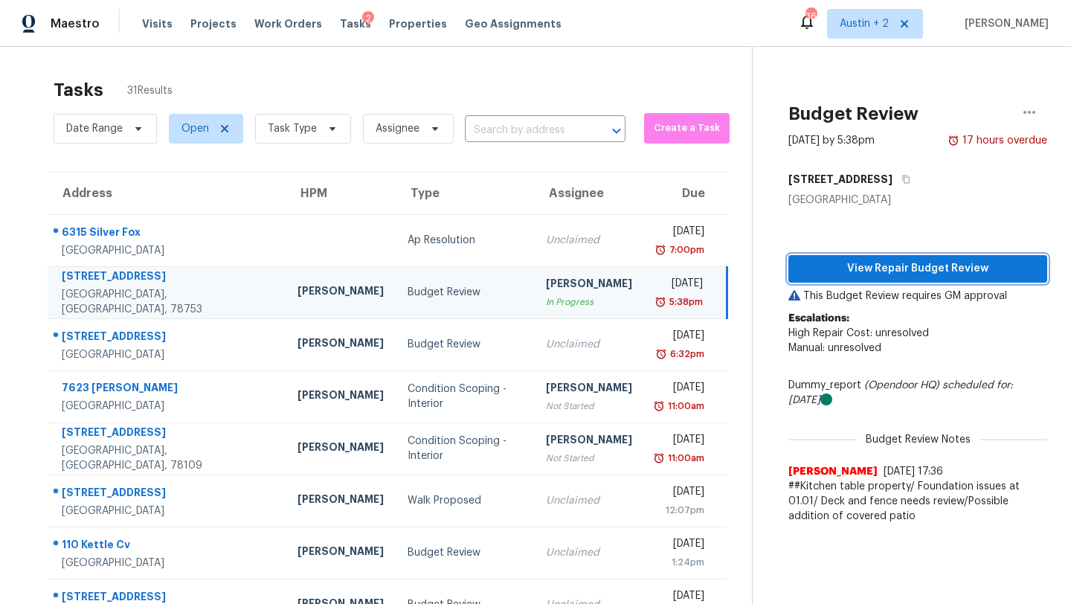
click at [856, 274] on span "View Repair Budget Review" at bounding box center [918, 269] width 235 height 19
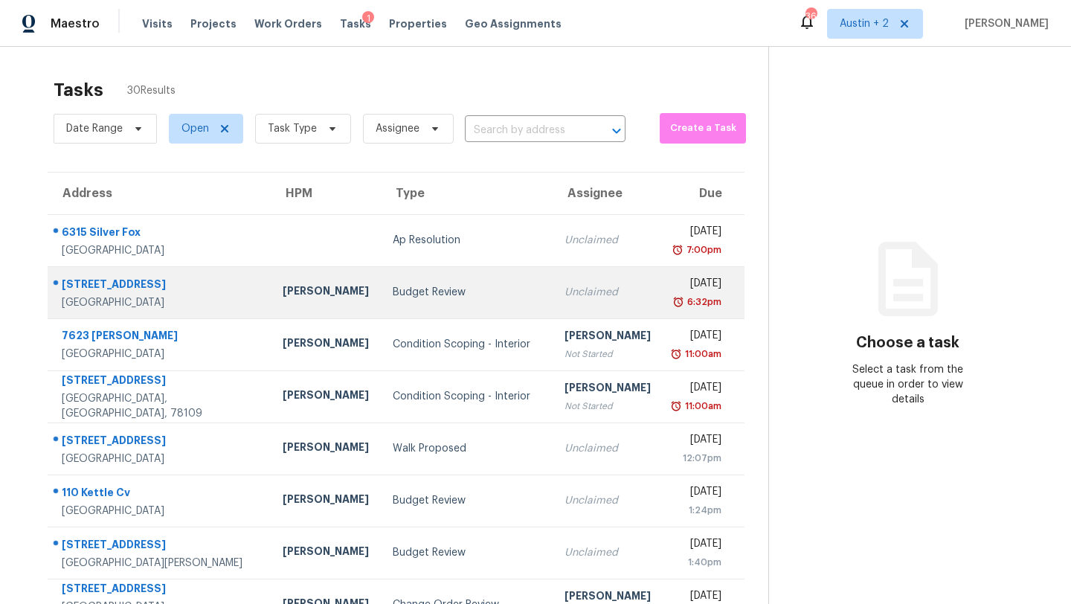
click at [393, 296] on div "Budget Review" at bounding box center [467, 292] width 148 height 15
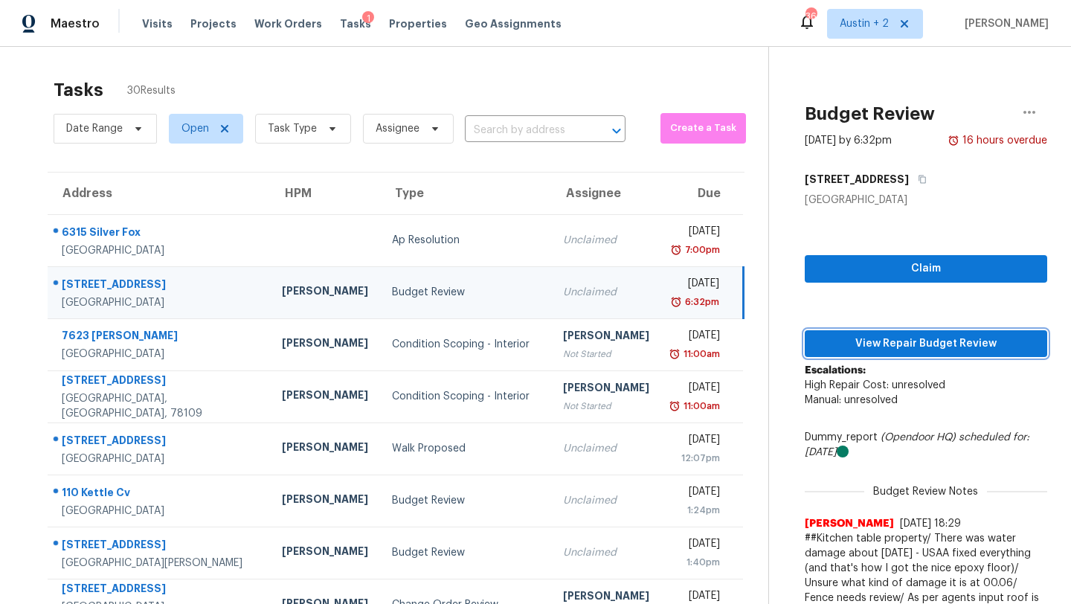
click at [827, 336] on span "View Repair Budget Review" at bounding box center [926, 344] width 219 height 19
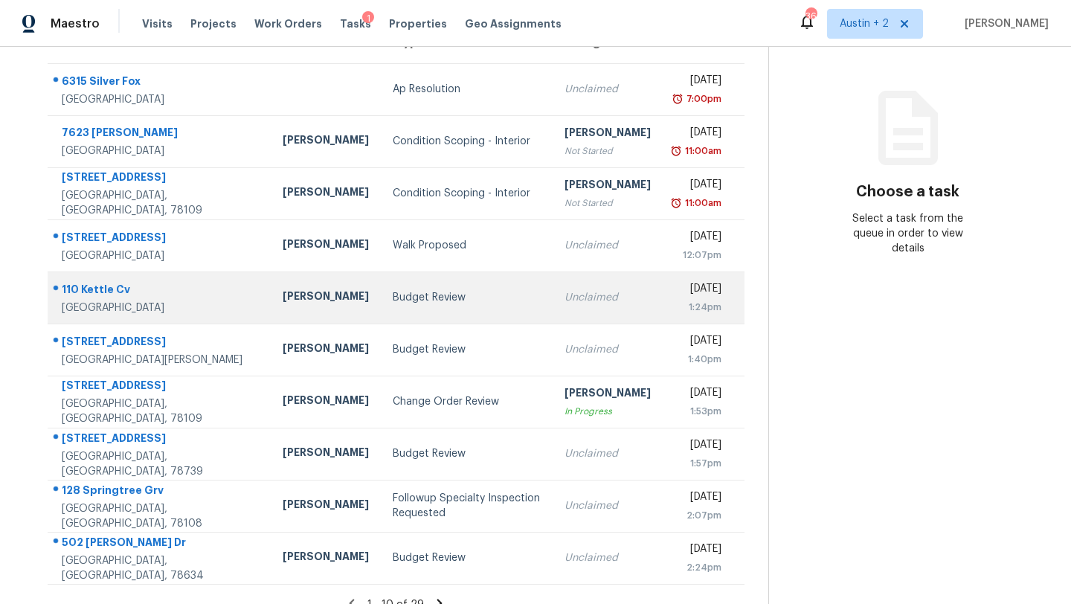
scroll to position [170, 0]
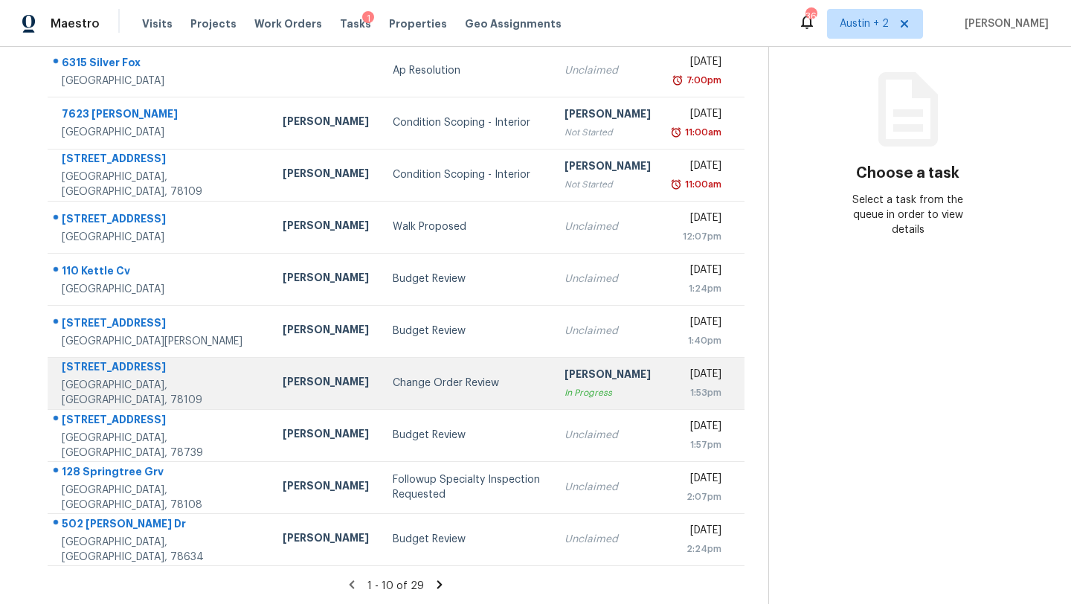
click at [424, 391] on td "Change Order Review" at bounding box center [467, 383] width 172 height 52
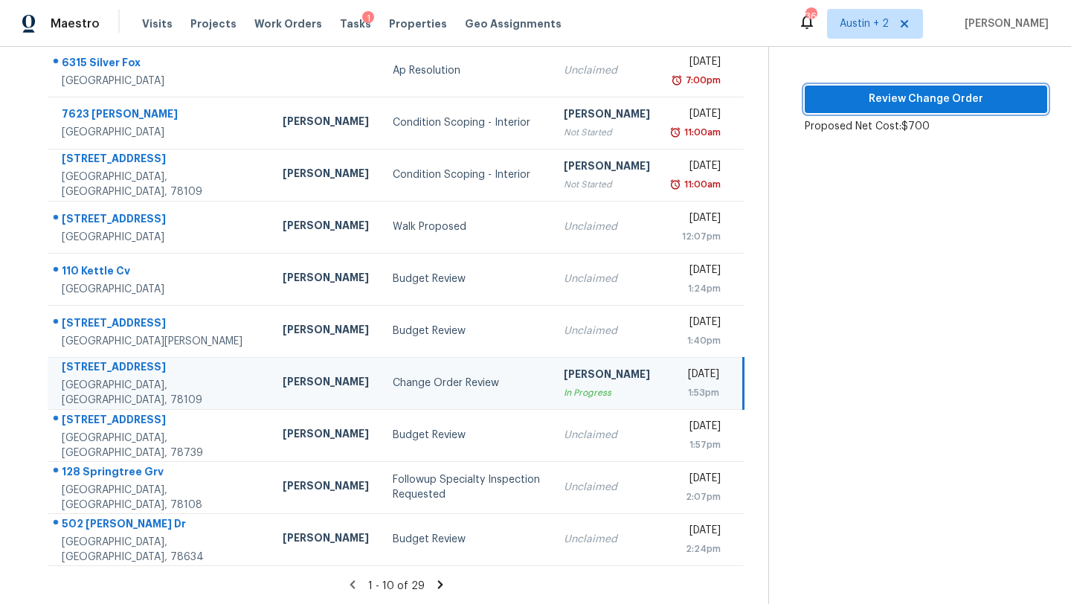
click at [883, 104] on span "Review Change Order" at bounding box center [926, 99] width 219 height 19
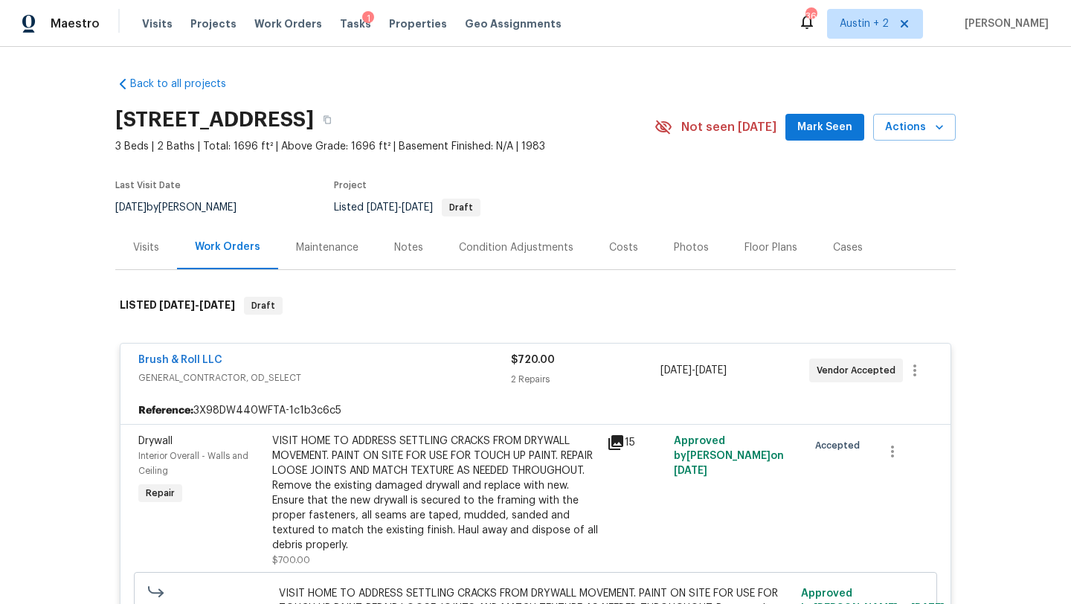
click at [802, 138] on button "Mark Seen" at bounding box center [825, 128] width 79 height 28
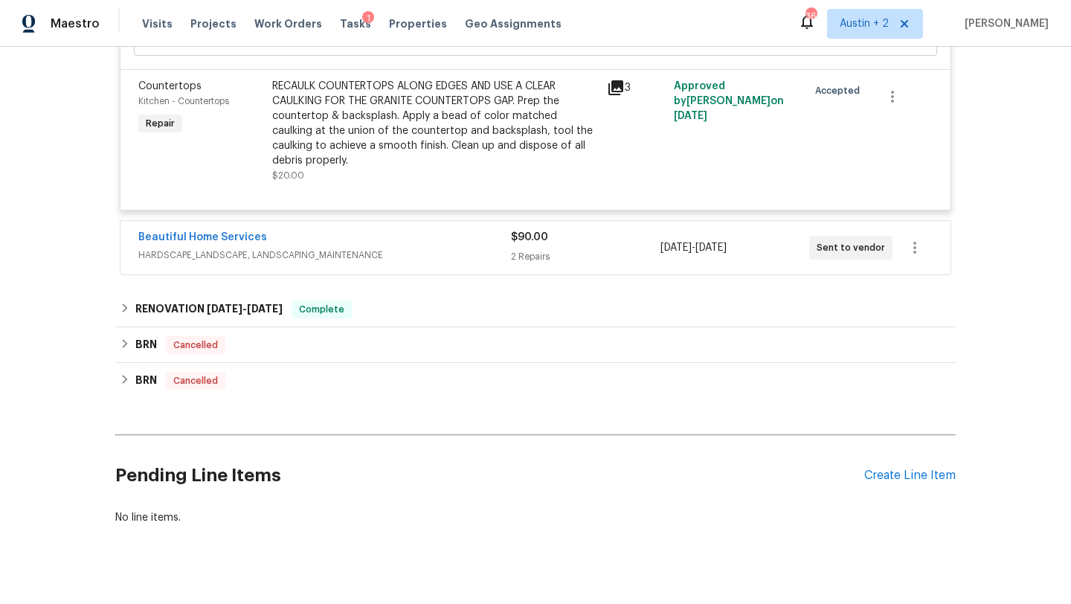
scroll to position [663, 0]
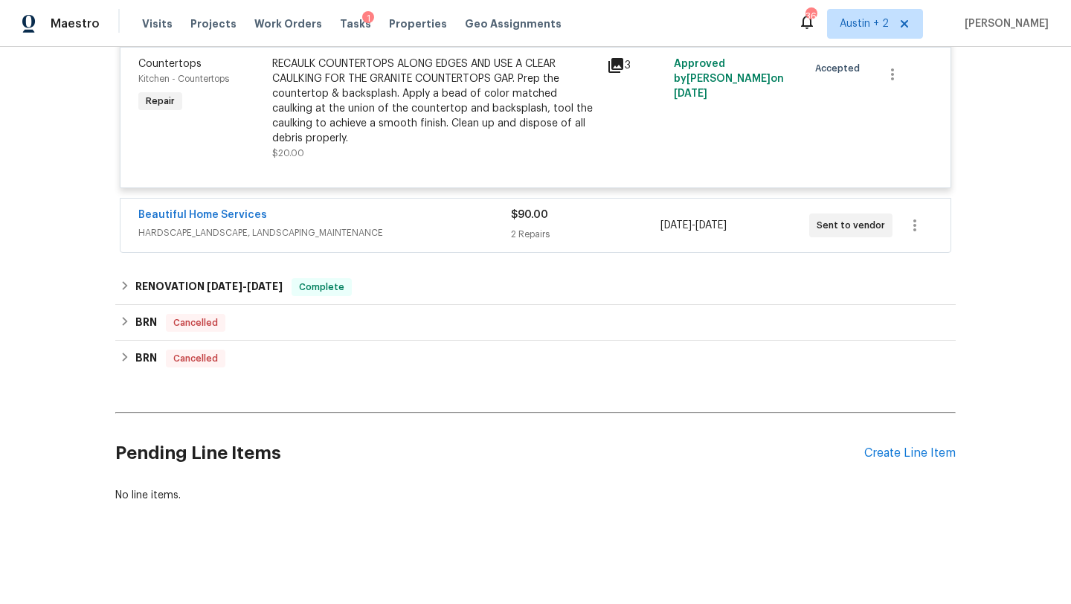
click at [334, 228] on span "HARDSCAPE_LANDSCAPE, LANDSCAPING_MAINTENANCE" at bounding box center [324, 232] width 373 height 15
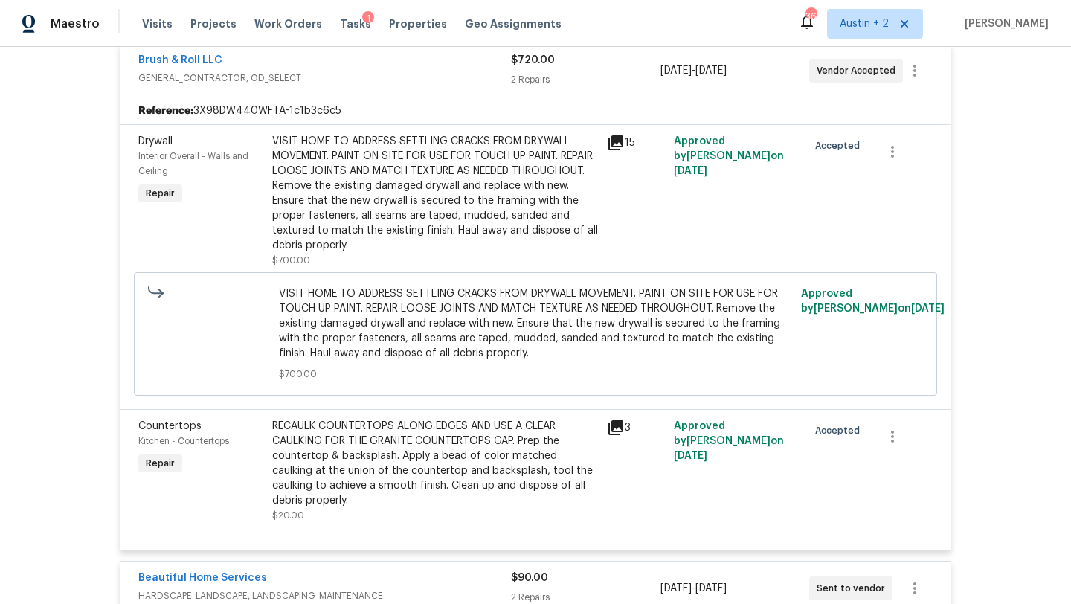
scroll to position [0, 0]
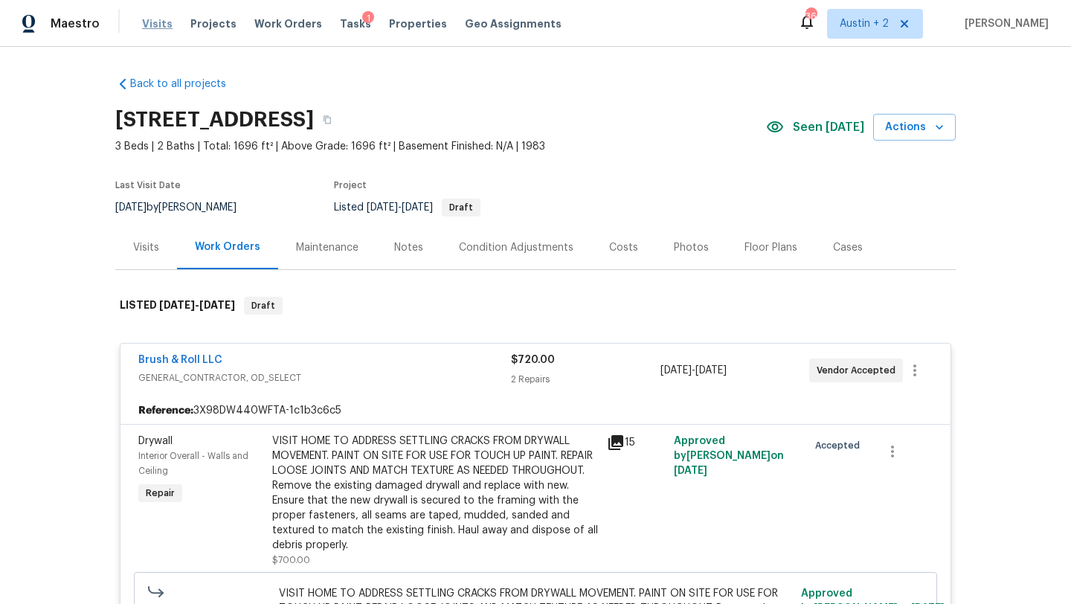
click at [155, 27] on span "Visits" at bounding box center [157, 23] width 31 height 15
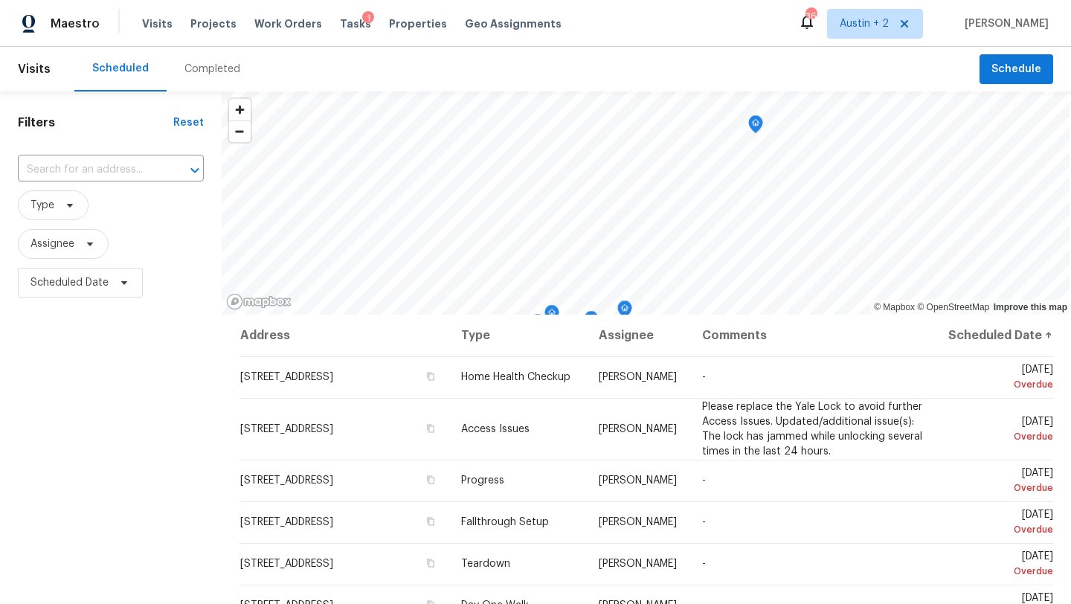
click at [219, 70] on div "Completed" at bounding box center [213, 69] width 56 height 15
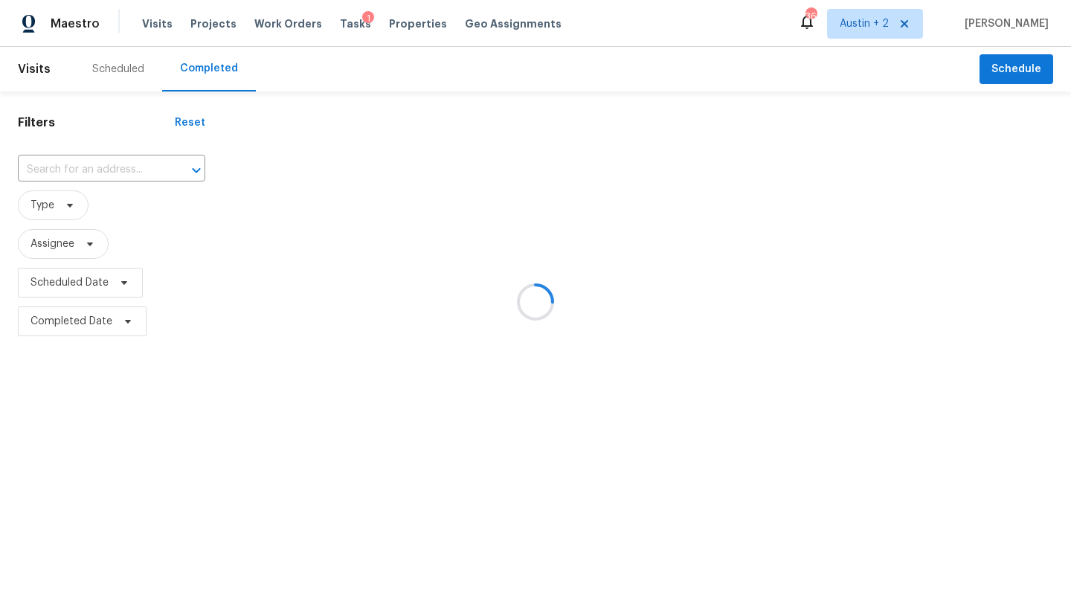
click at [80, 168] on div at bounding box center [535, 302] width 1071 height 604
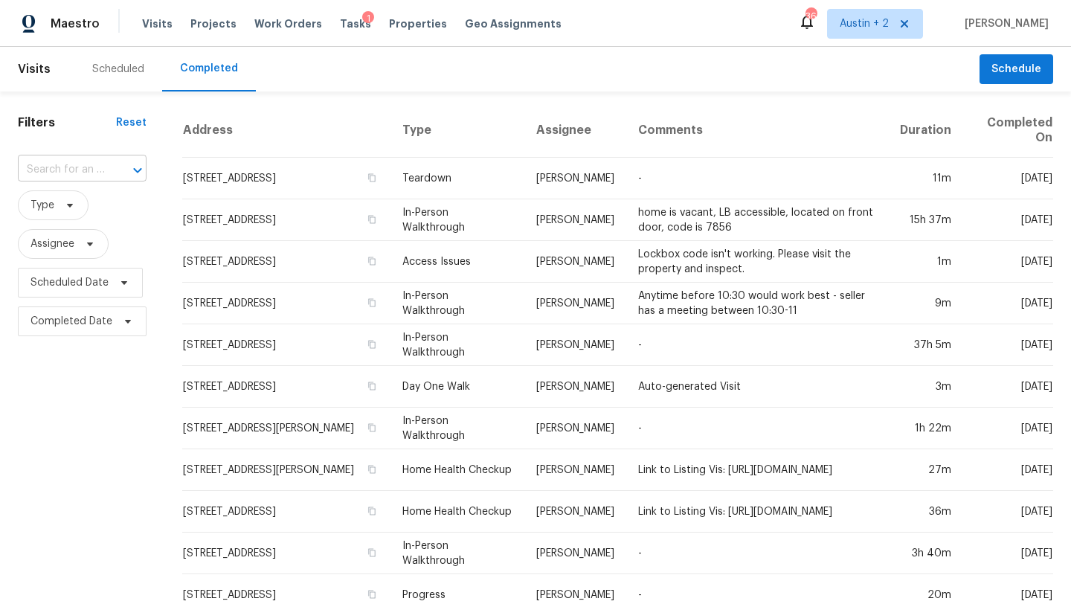
click at [92, 167] on input "text" at bounding box center [61, 169] width 87 height 23
click at [71, 172] on input "33 woodacre" at bounding box center [61, 169] width 87 height 23
type input "33 wood acre"
click at [340, 29] on div "Tasks 1" at bounding box center [355, 24] width 31 height 16
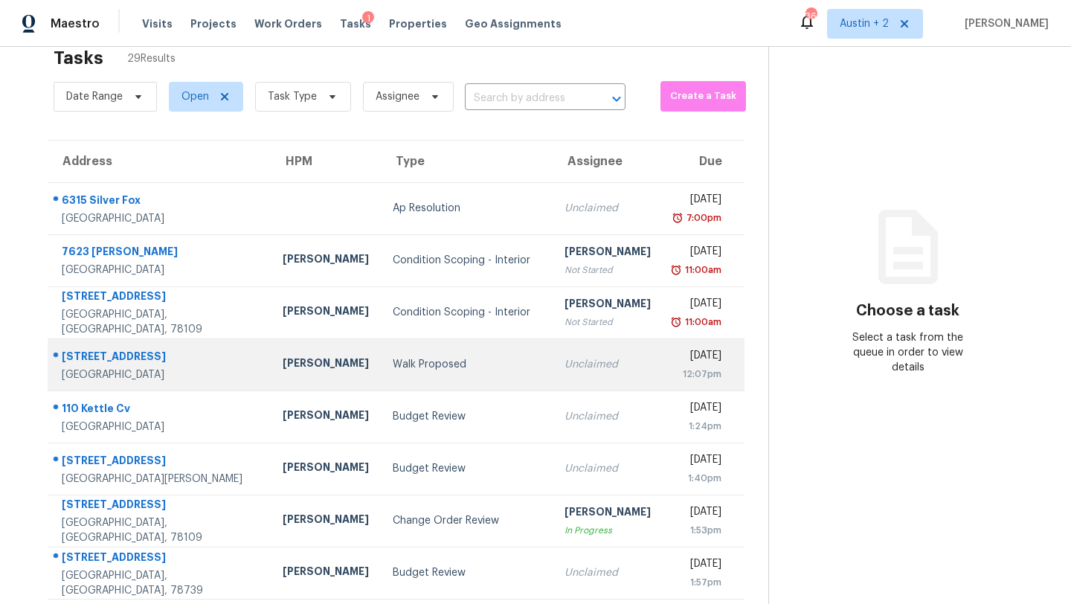
scroll to position [33, 0]
click at [390, 373] on td "Walk Proposed" at bounding box center [467, 364] width 172 height 52
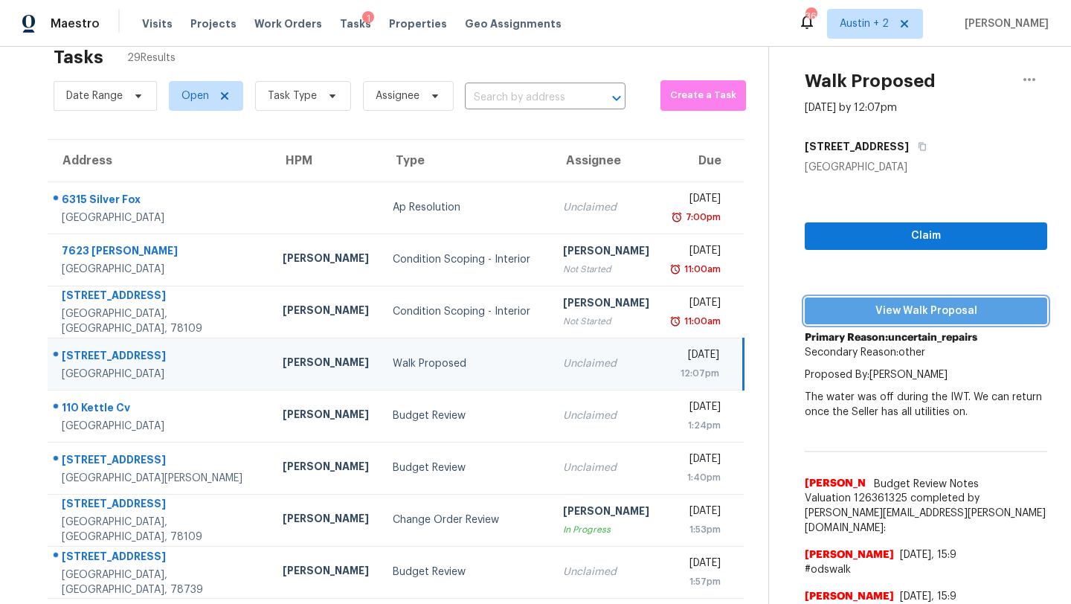
click at [838, 314] on span "View Walk Proposal" at bounding box center [926, 311] width 219 height 19
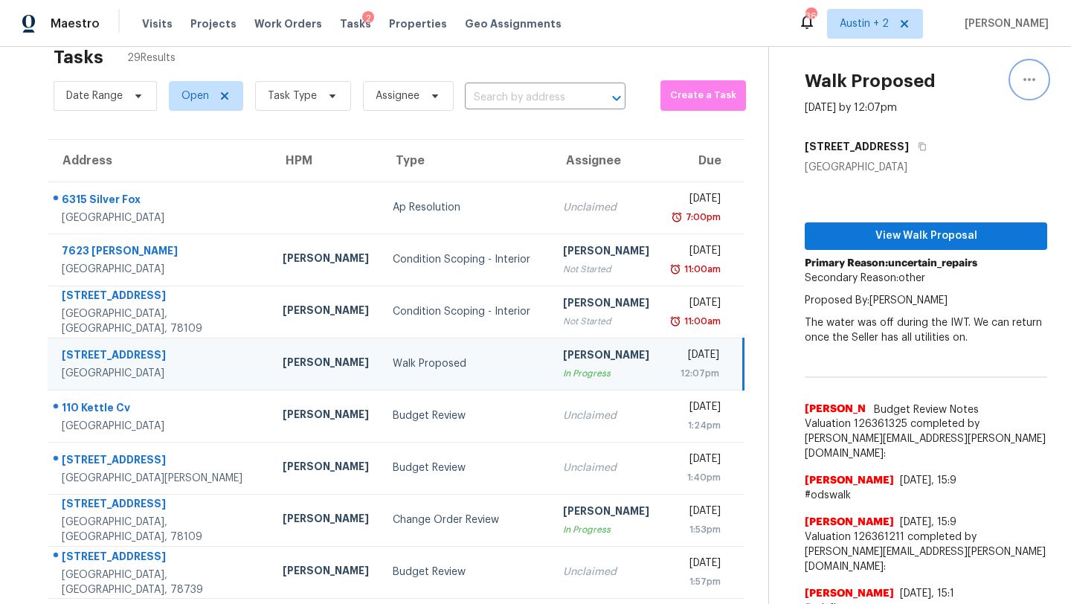
click at [1030, 74] on icon "button" at bounding box center [1030, 80] width 18 height 18
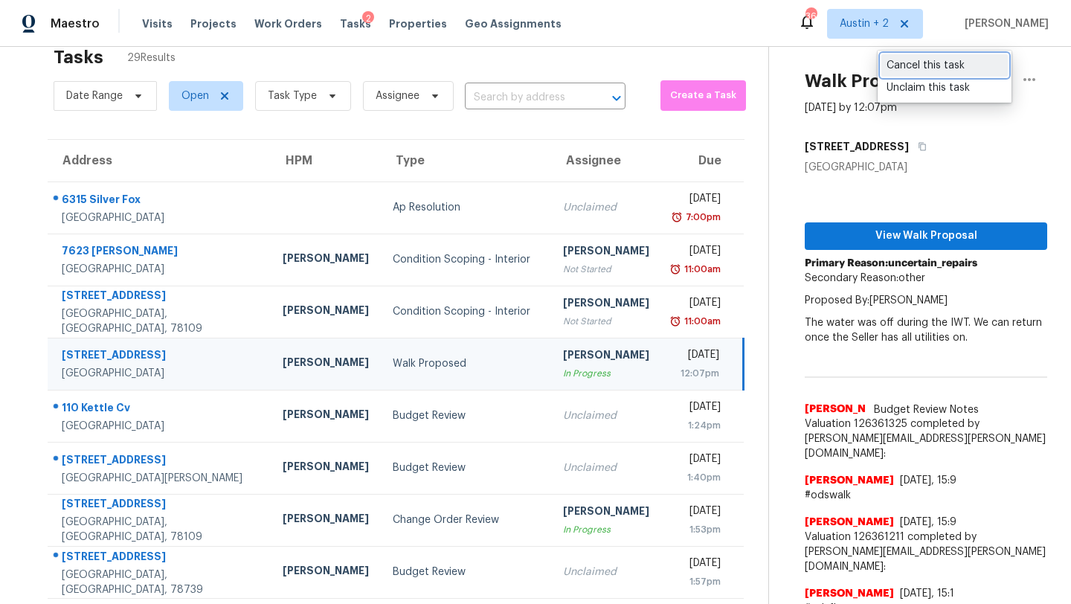
click at [939, 71] on div "Cancel this task" at bounding box center [945, 65] width 116 height 15
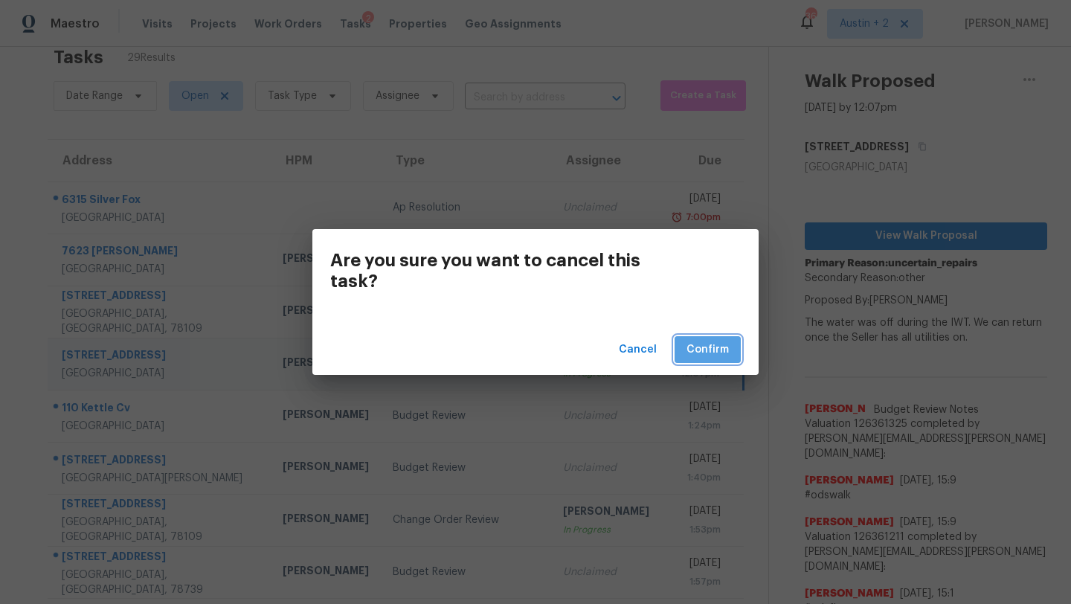
click at [708, 354] on span "Confirm" at bounding box center [708, 350] width 42 height 19
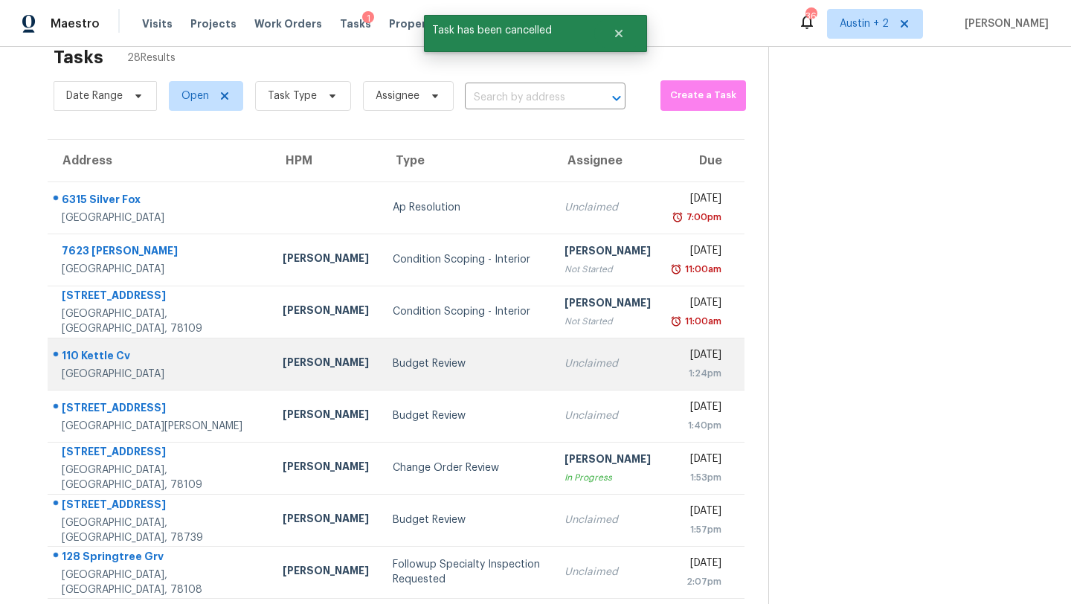
click at [411, 381] on td "Budget Review" at bounding box center [467, 364] width 172 height 52
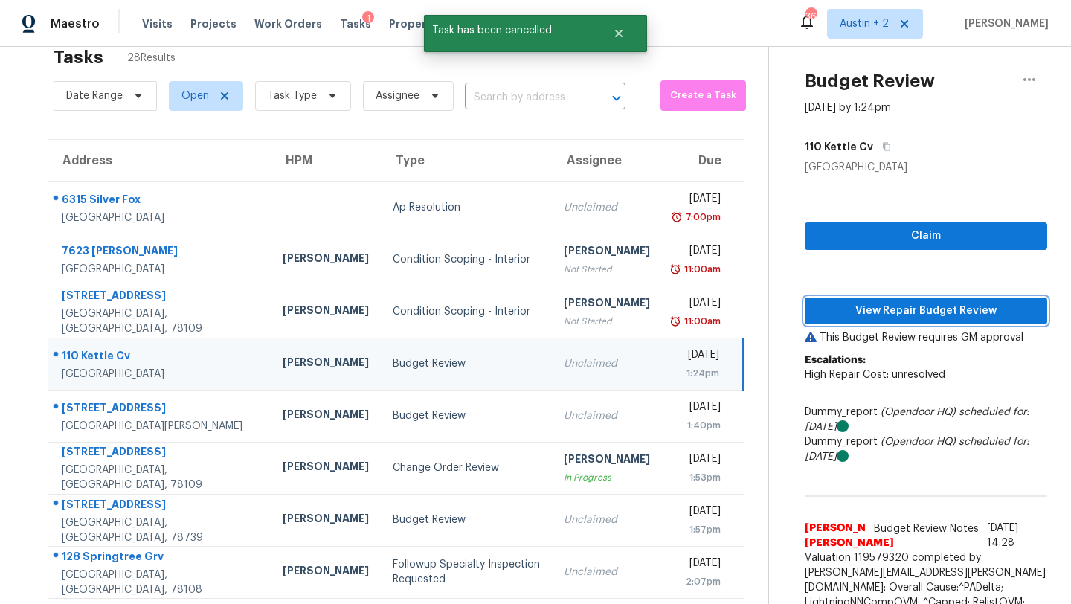
click at [821, 315] on span "View Repair Budget Review" at bounding box center [926, 311] width 219 height 19
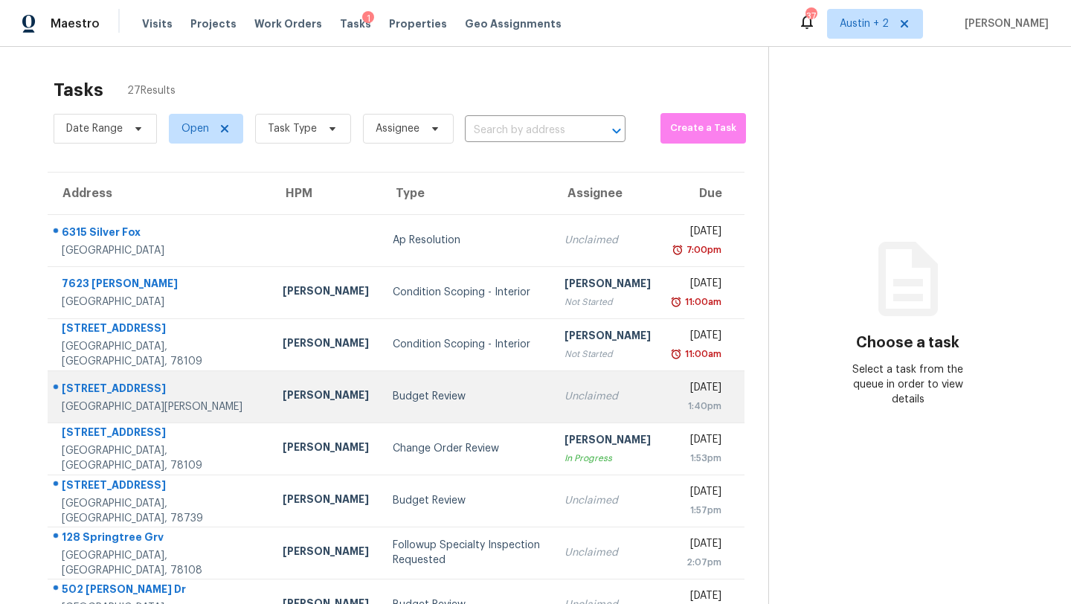
click at [393, 397] on div "Budget Review" at bounding box center [467, 396] width 148 height 15
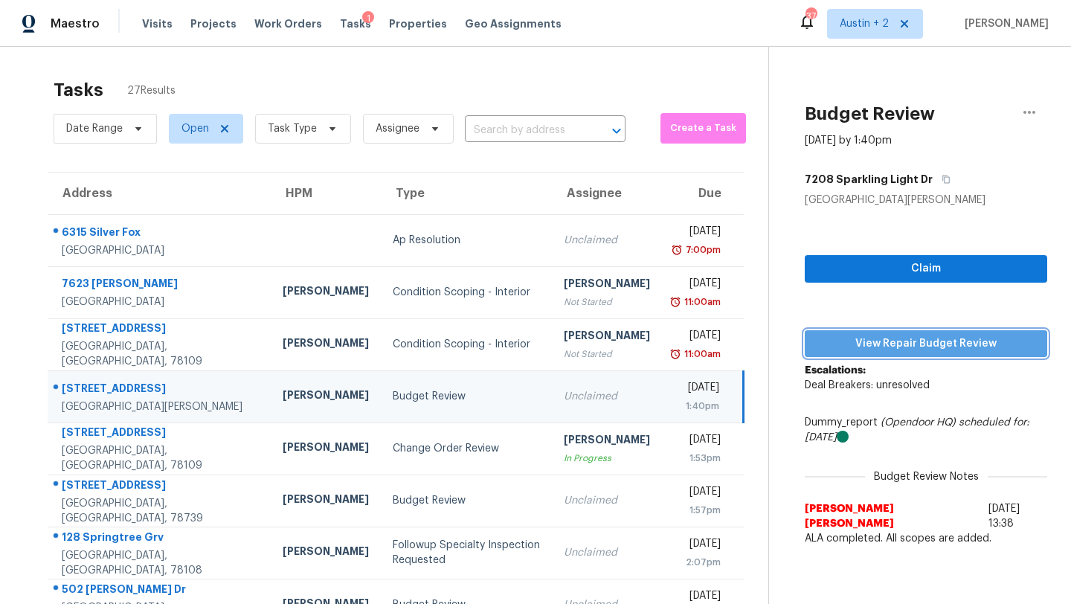
click at [874, 333] on button "View Repair Budget Review" at bounding box center [926, 344] width 243 height 28
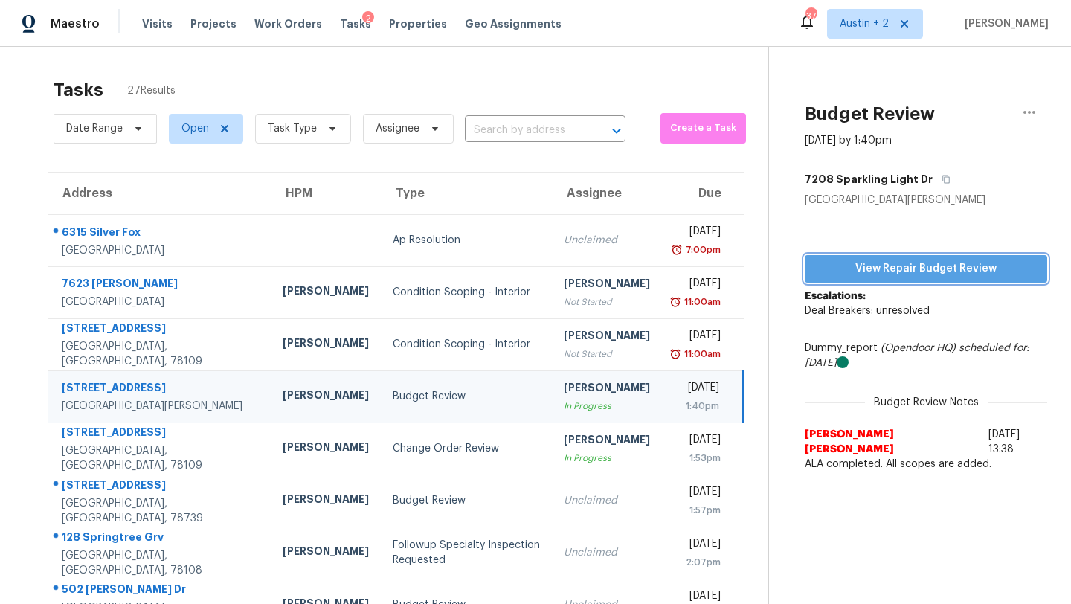
click at [830, 266] on span "View Repair Budget Review" at bounding box center [926, 269] width 219 height 19
